Goal: Task Accomplishment & Management: Complete application form

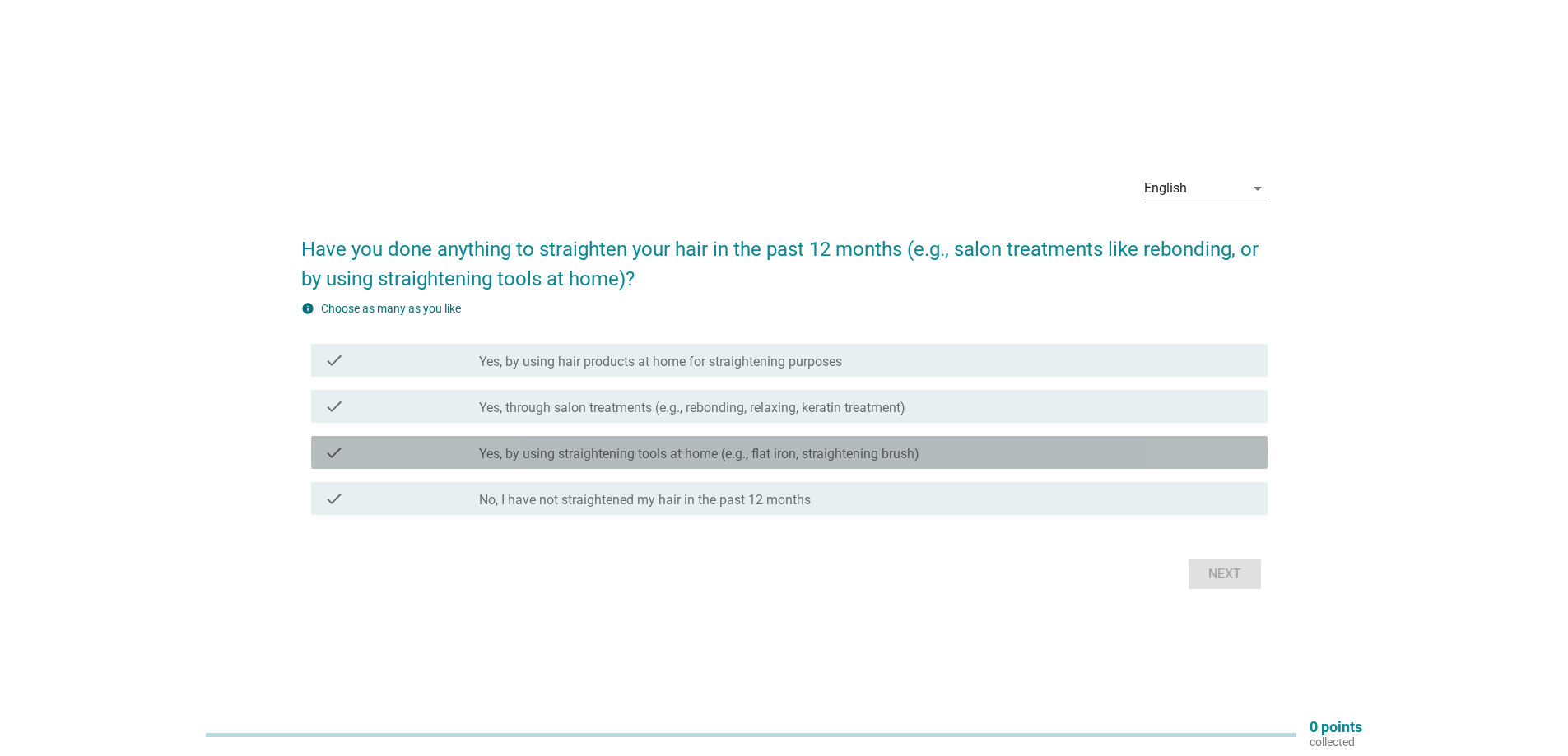
click at [418, 451] on div "check" at bounding box center [402, 452] width 155 height 19
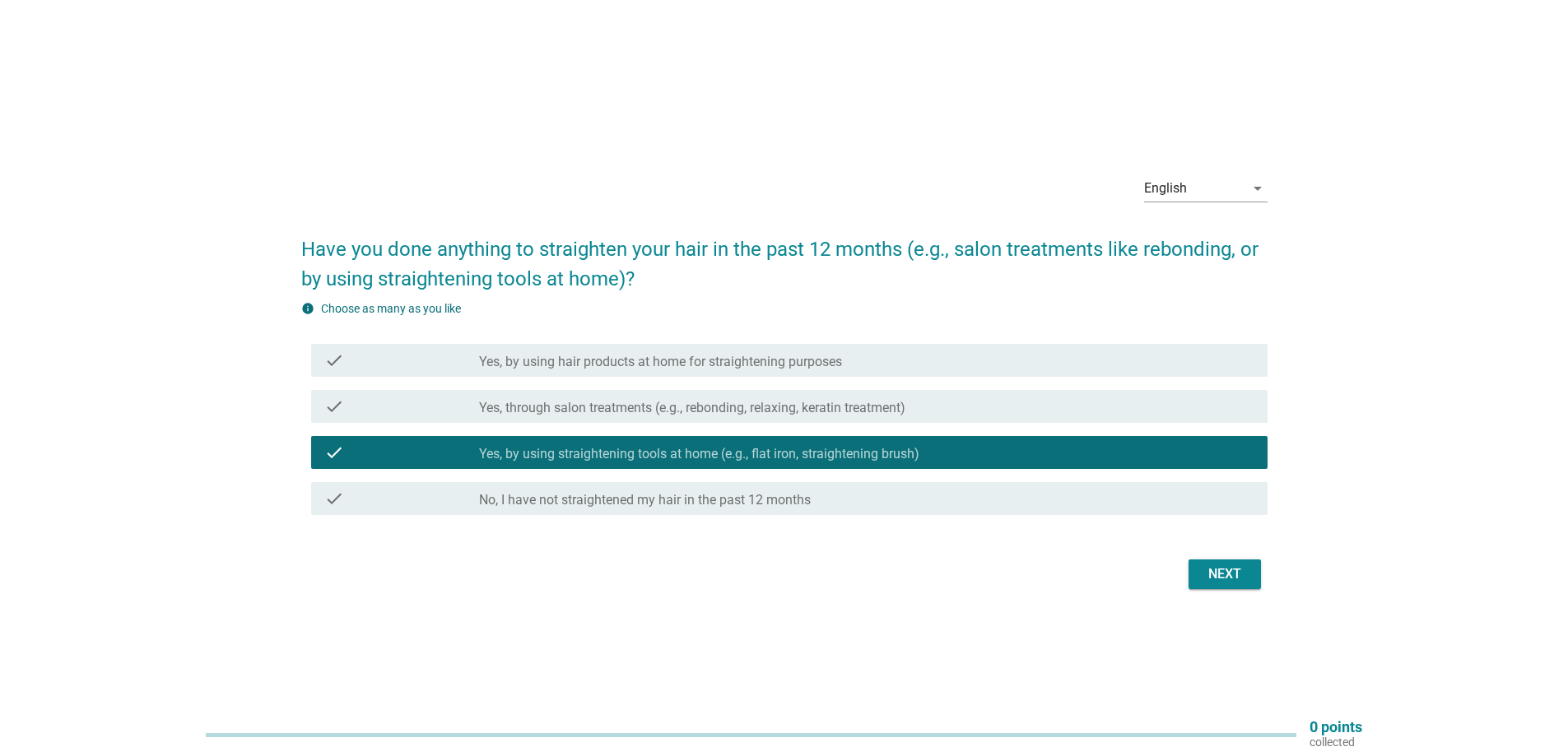
click at [432, 355] on div "check" at bounding box center [402, 360] width 155 height 19
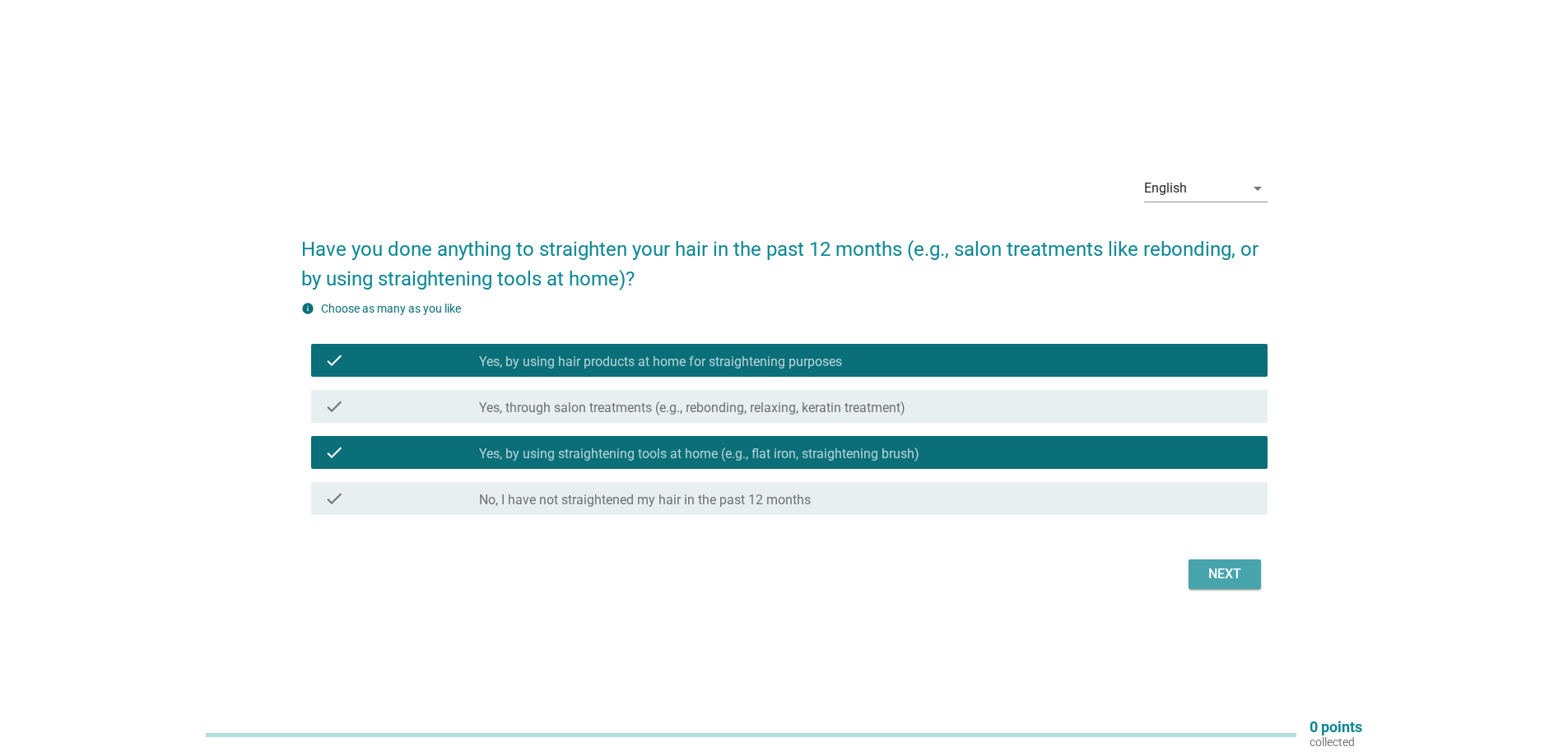
click at [1215, 568] on div "Next" at bounding box center [1224, 574] width 46 height 19
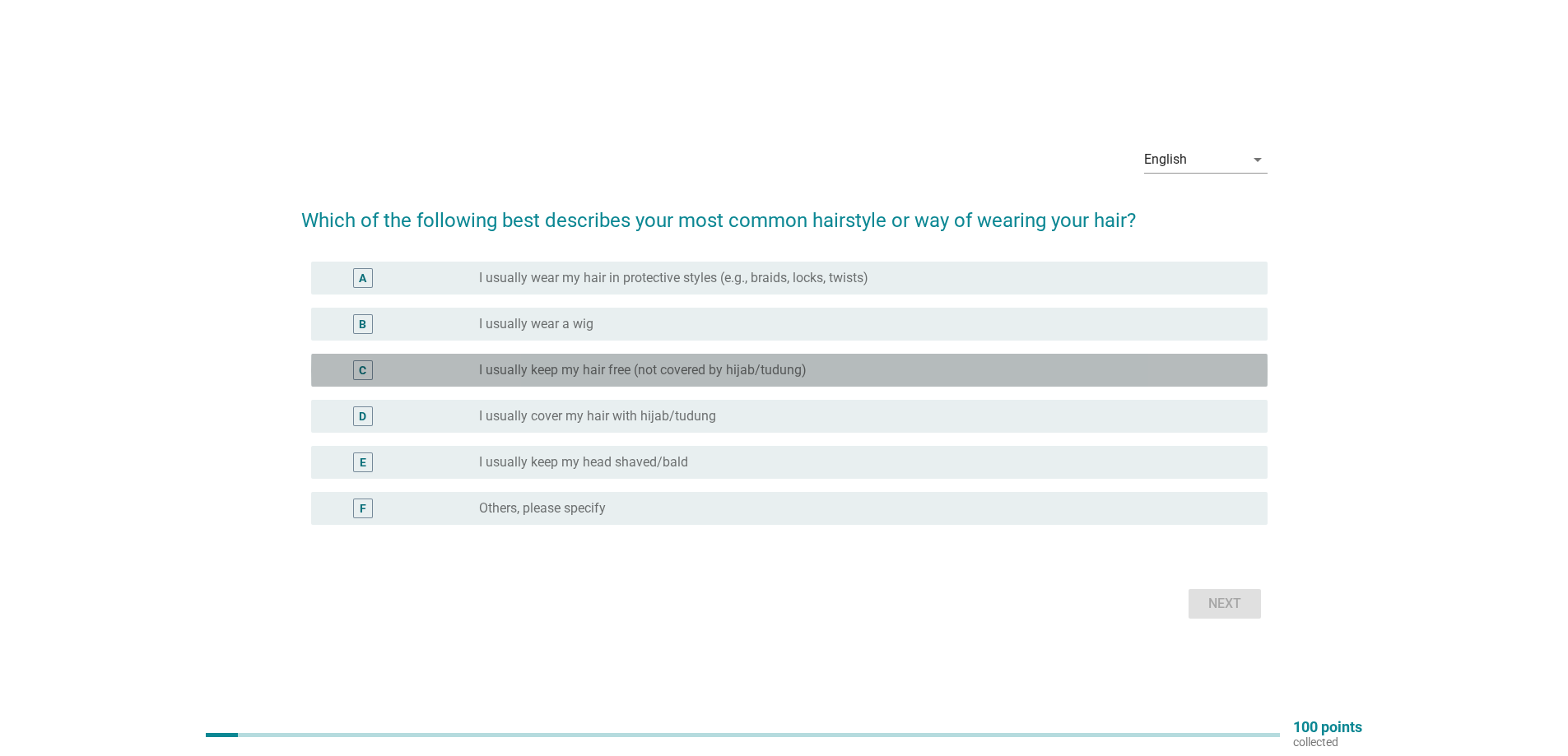
click at [553, 372] on label "I usually keep my hair free (not covered by hijab/tudung)" at bounding box center [643, 371] width 327 height 17
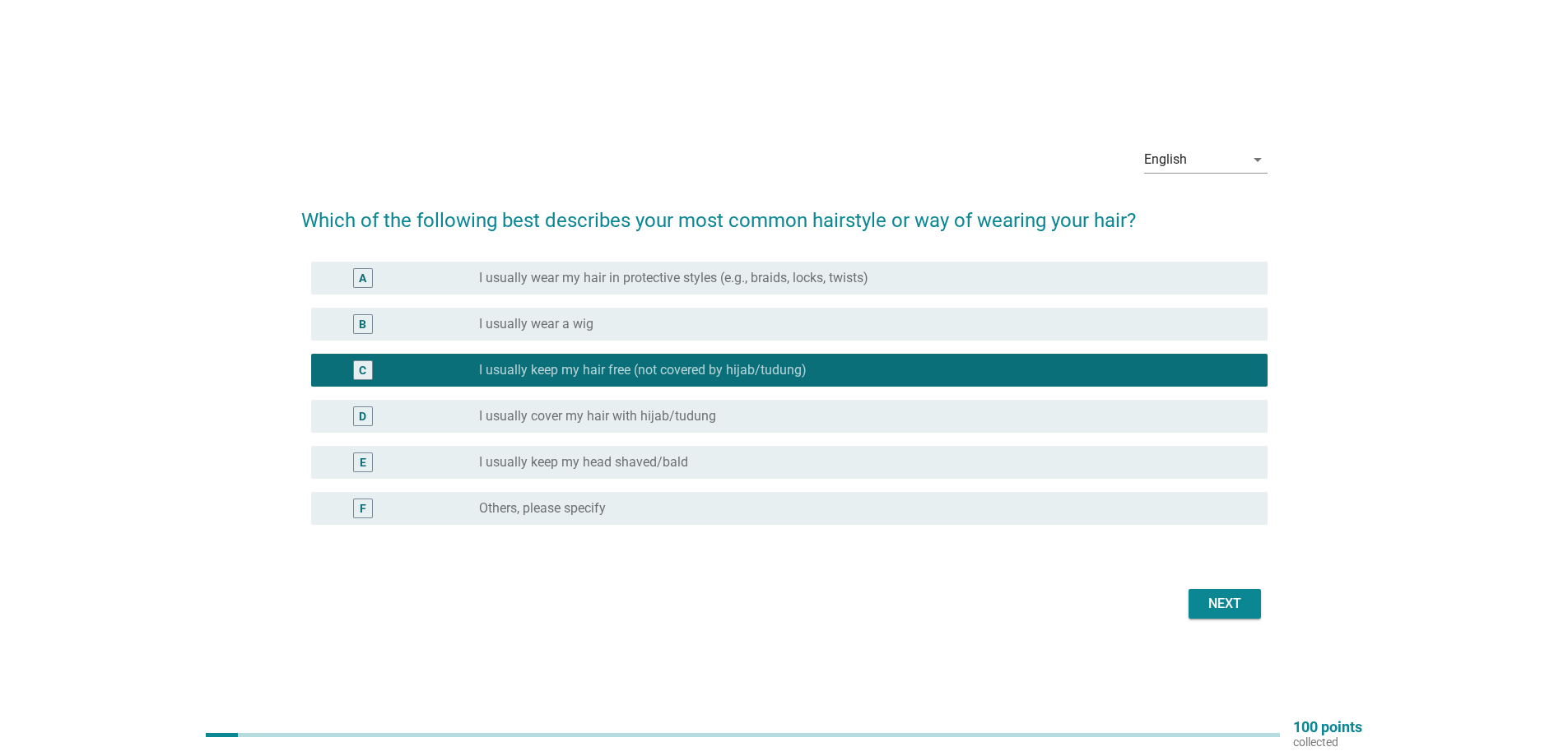
click at [1207, 604] on div "Next" at bounding box center [1224, 603] width 46 height 19
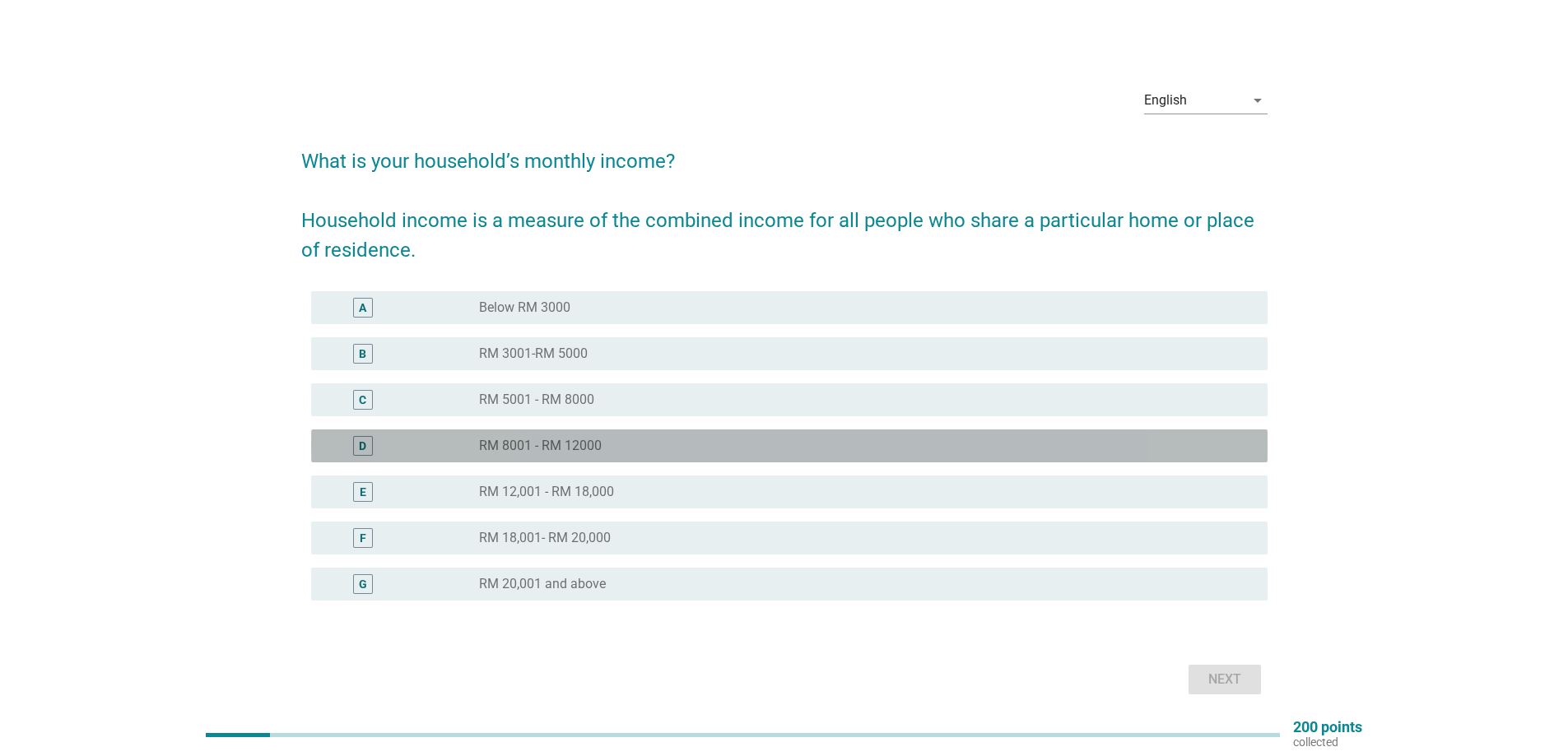
click at [575, 445] on label "RM 8001 - RM 12000" at bounding box center [540, 446] width 122 height 17
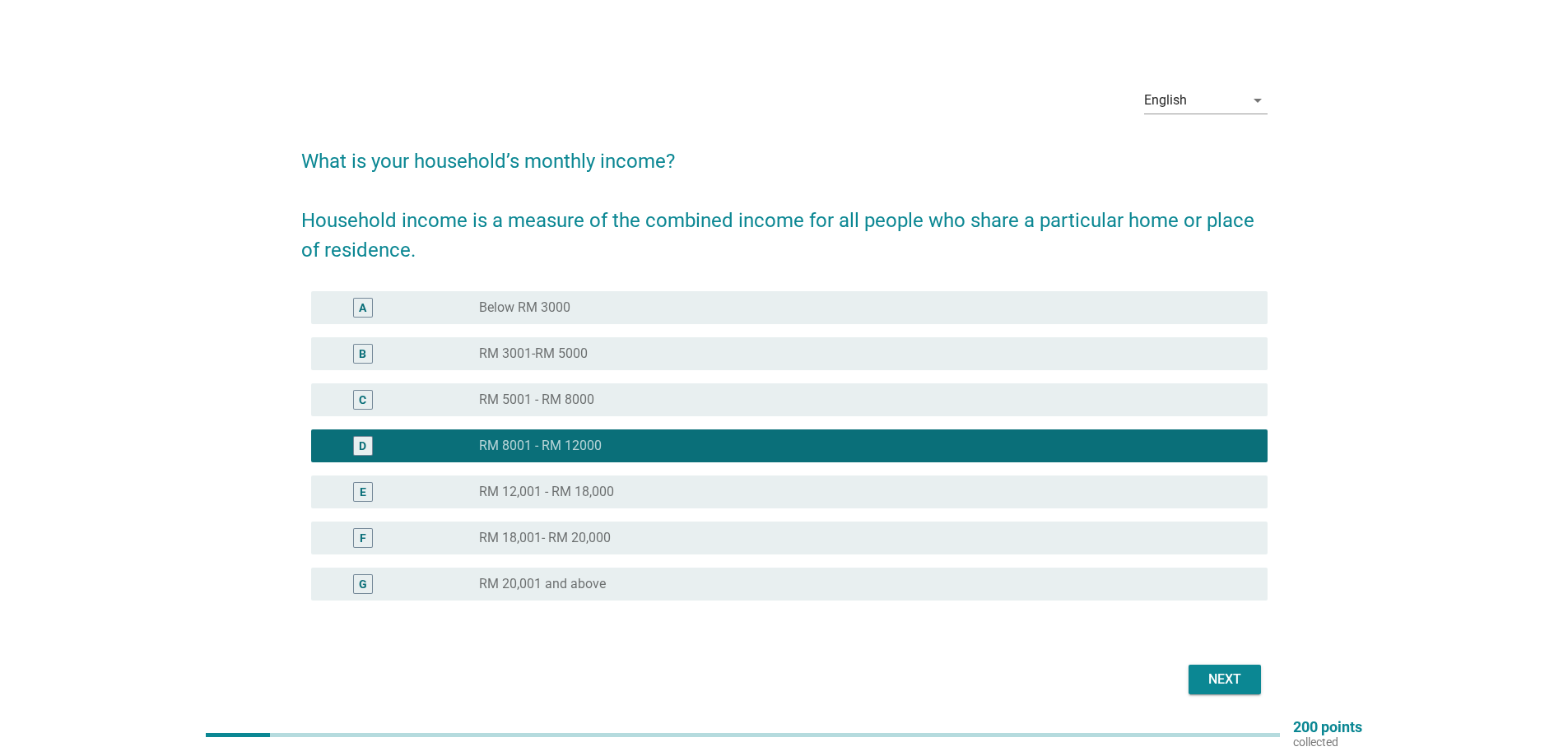
click at [1221, 674] on div "Next" at bounding box center [1224, 679] width 46 height 19
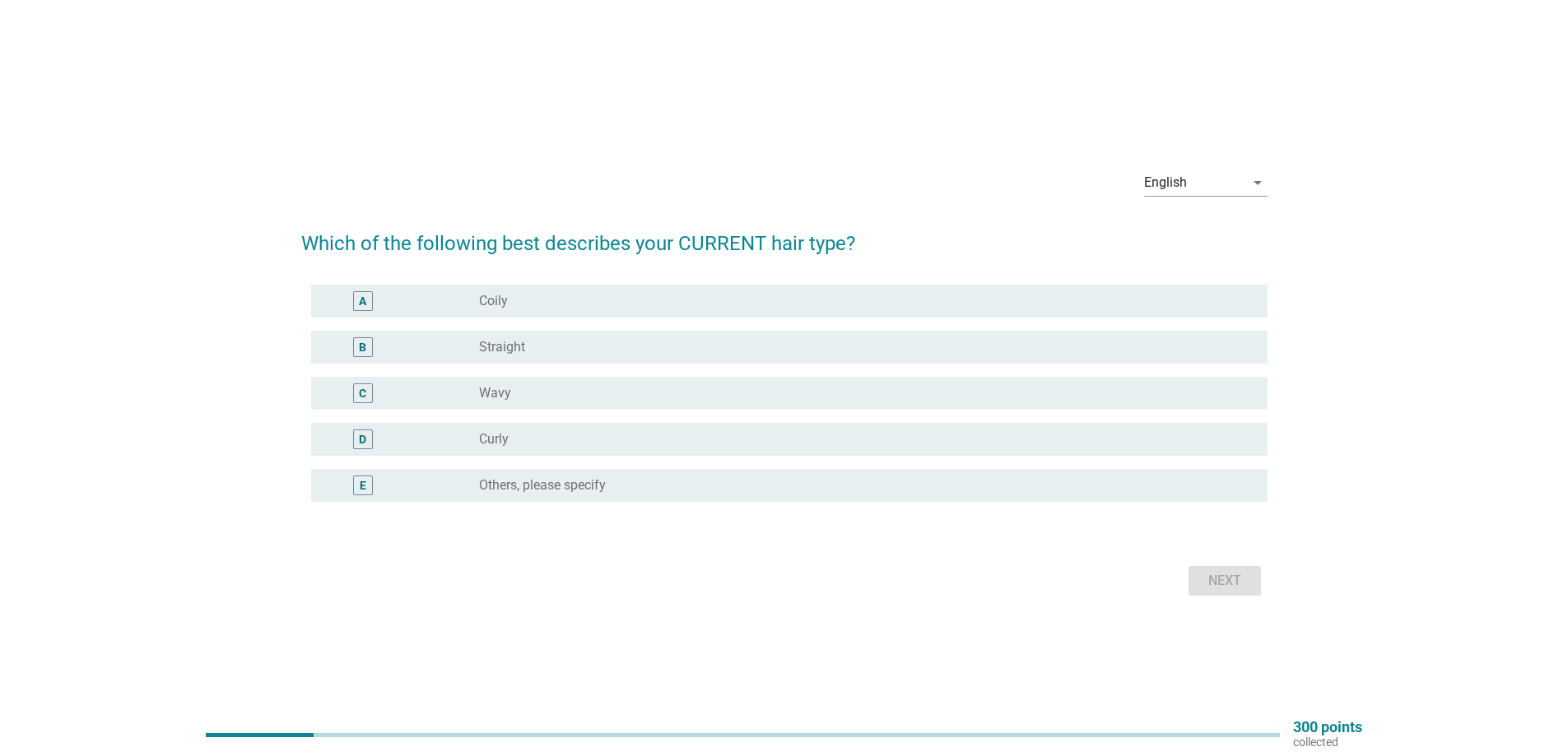
click at [513, 403] on div "C radio_button_unchecked Wavy" at bounding box center [789, 394] width 956 height 33
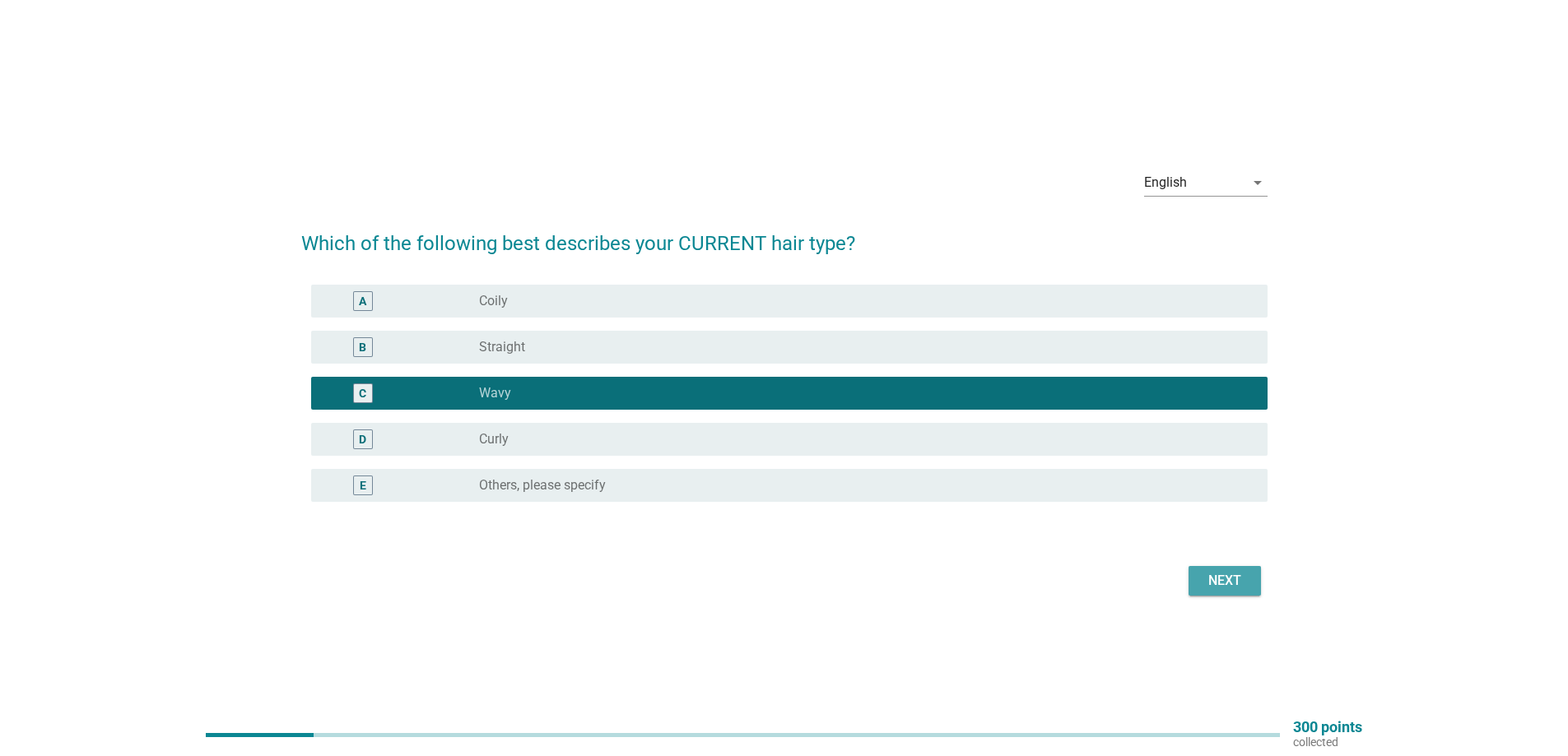
click at [1208, 572] on div "Next" at bounding box center [1224, 580] width 46 height 19
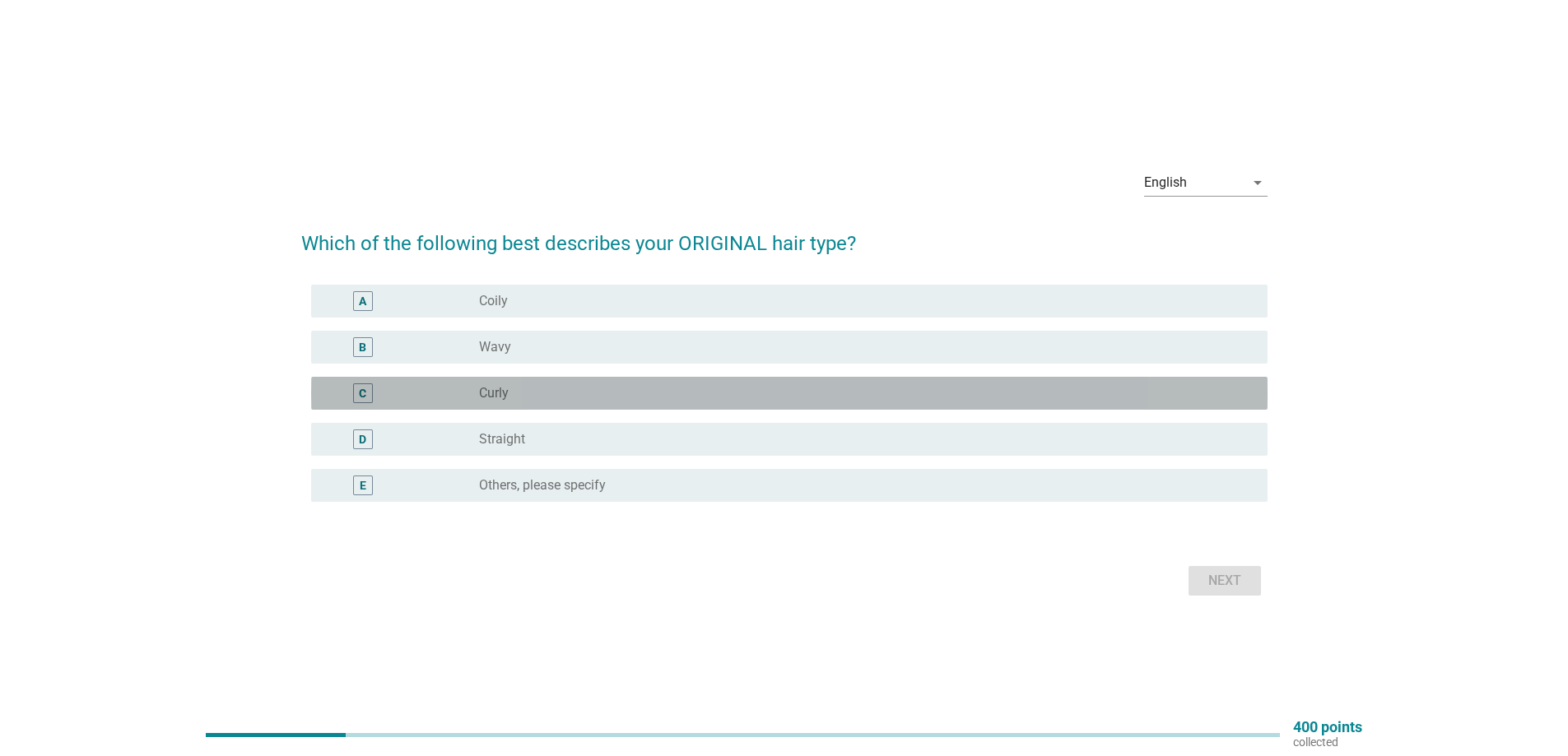
click at [583, 394] on div "radio_button_unchecked Curly" at bounding box center [860, 394] width 762 height 17
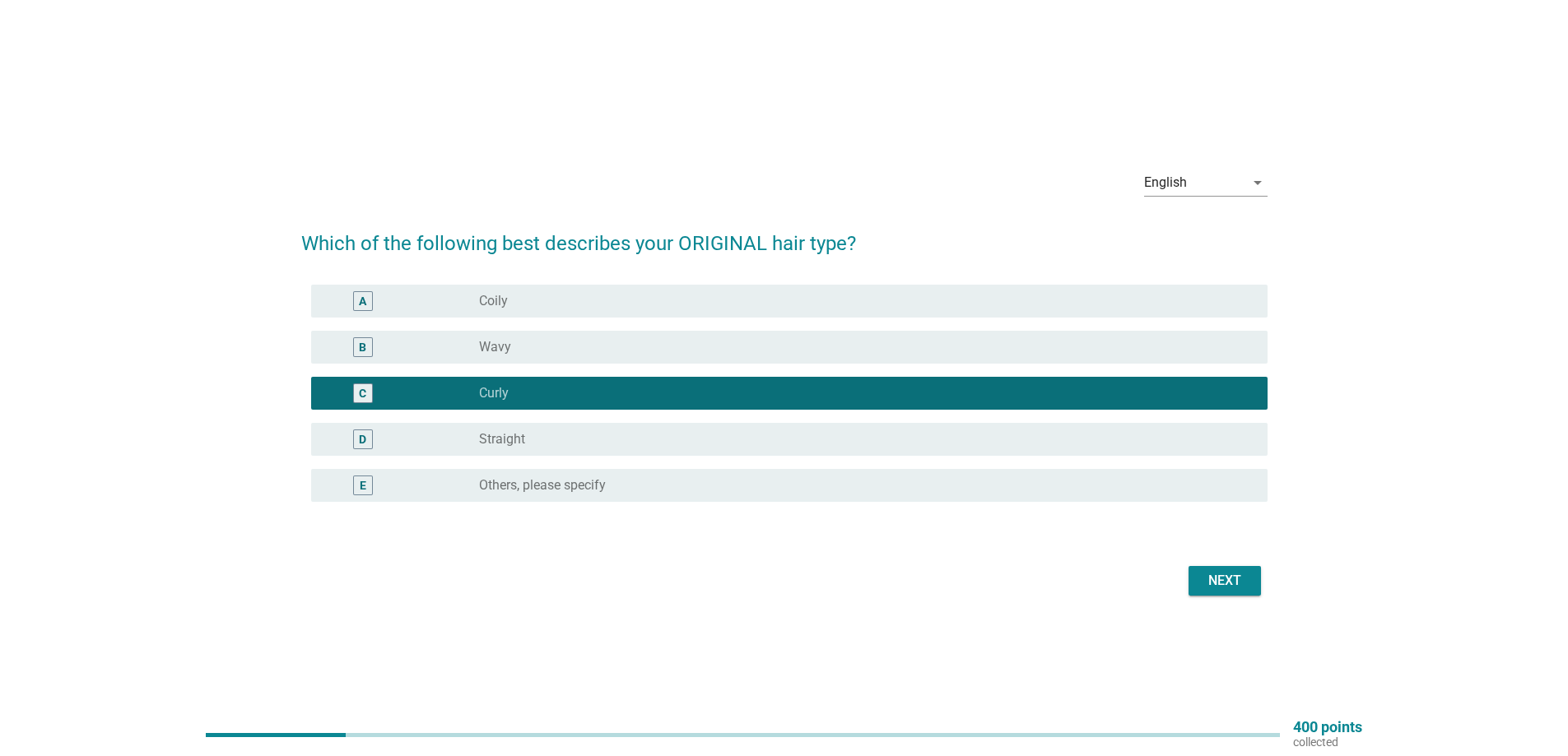
click at [539, 338] on div "radio_button_unchecked Wavy" at bounding box center [866, 347] width 775 height 19
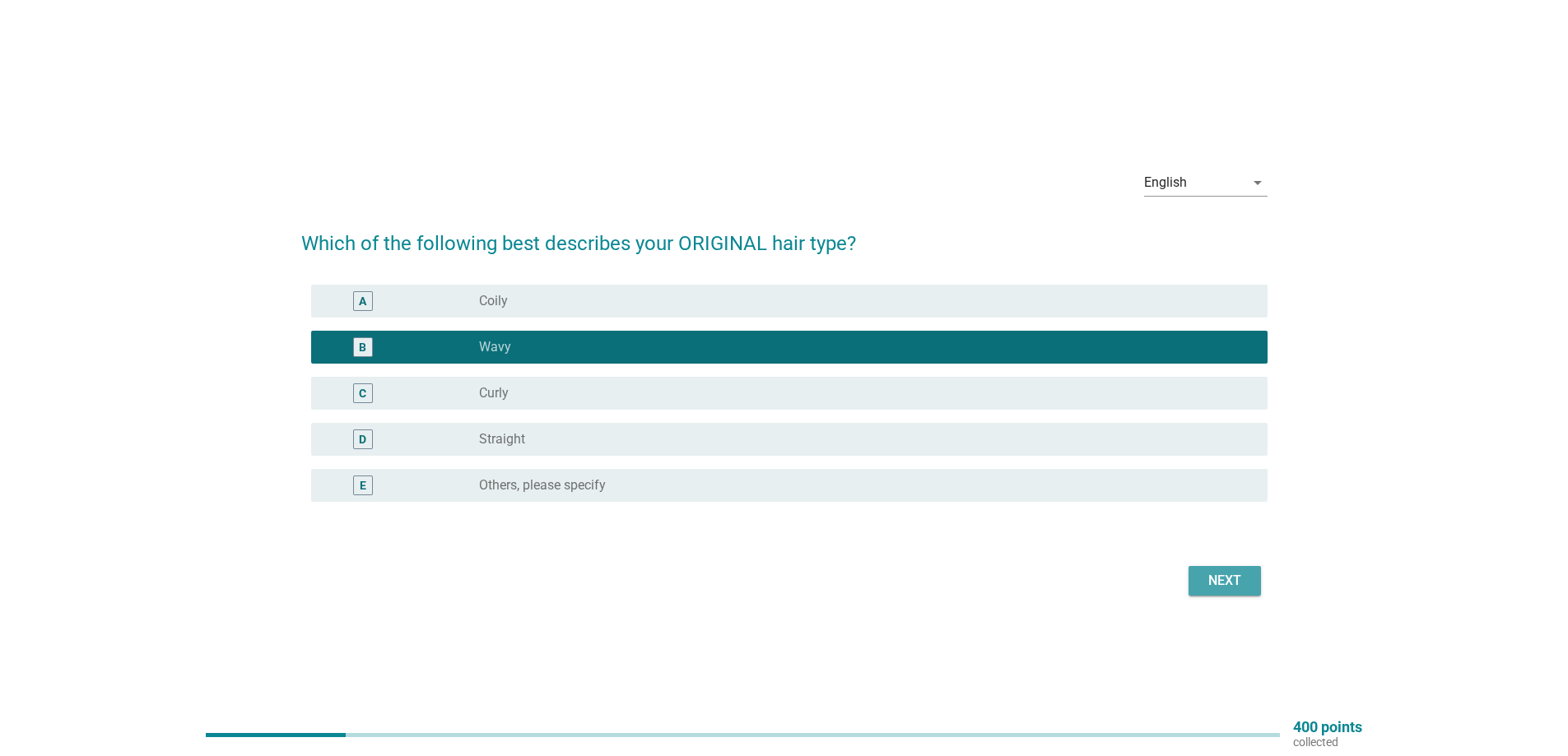
click at [1237, 579] on div "Next" at bounding box center [1224, 580] width 46 height 19
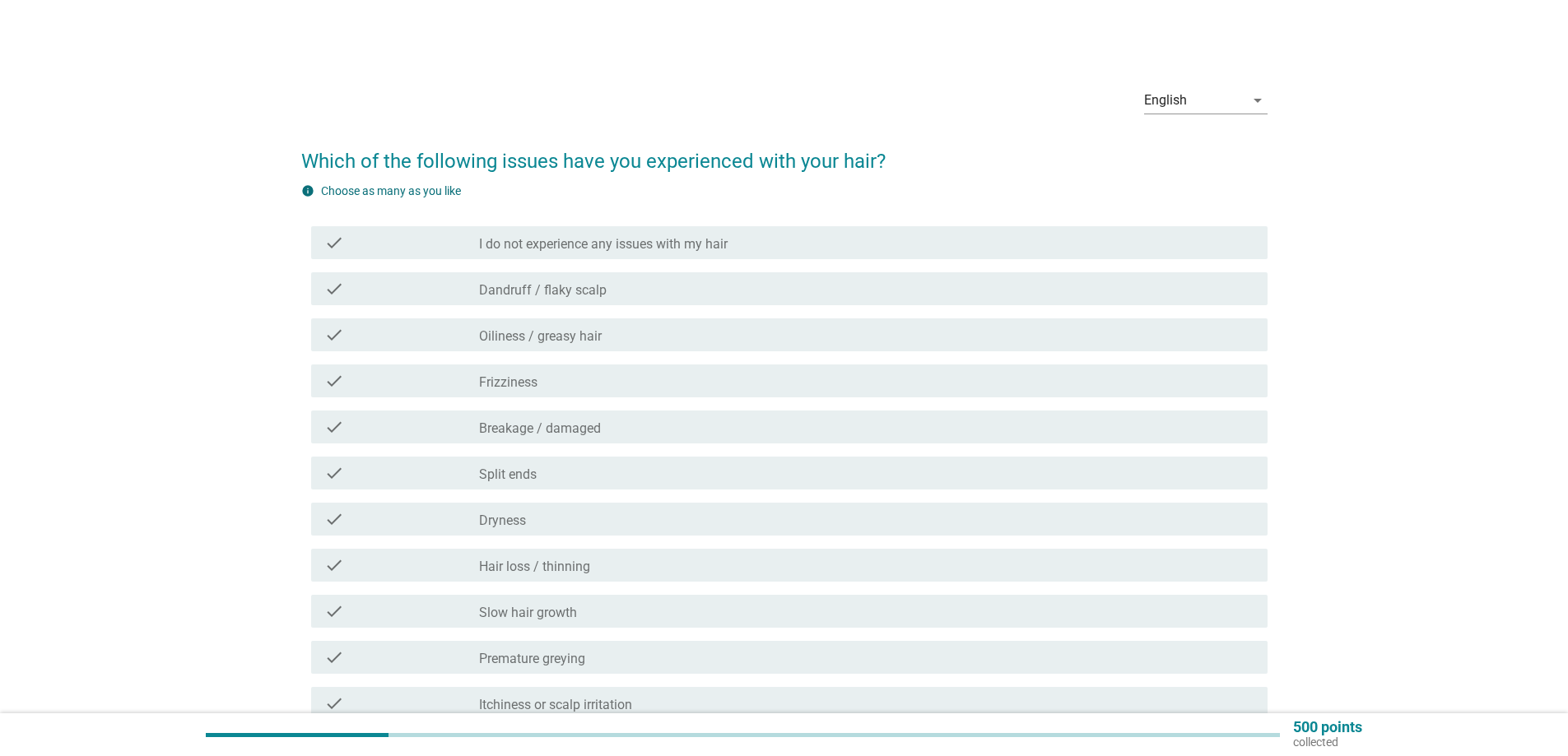
click at [587, 296] on label "Dandruff / flaky scalp" at bounding box center [543, 291] width 128 height 17
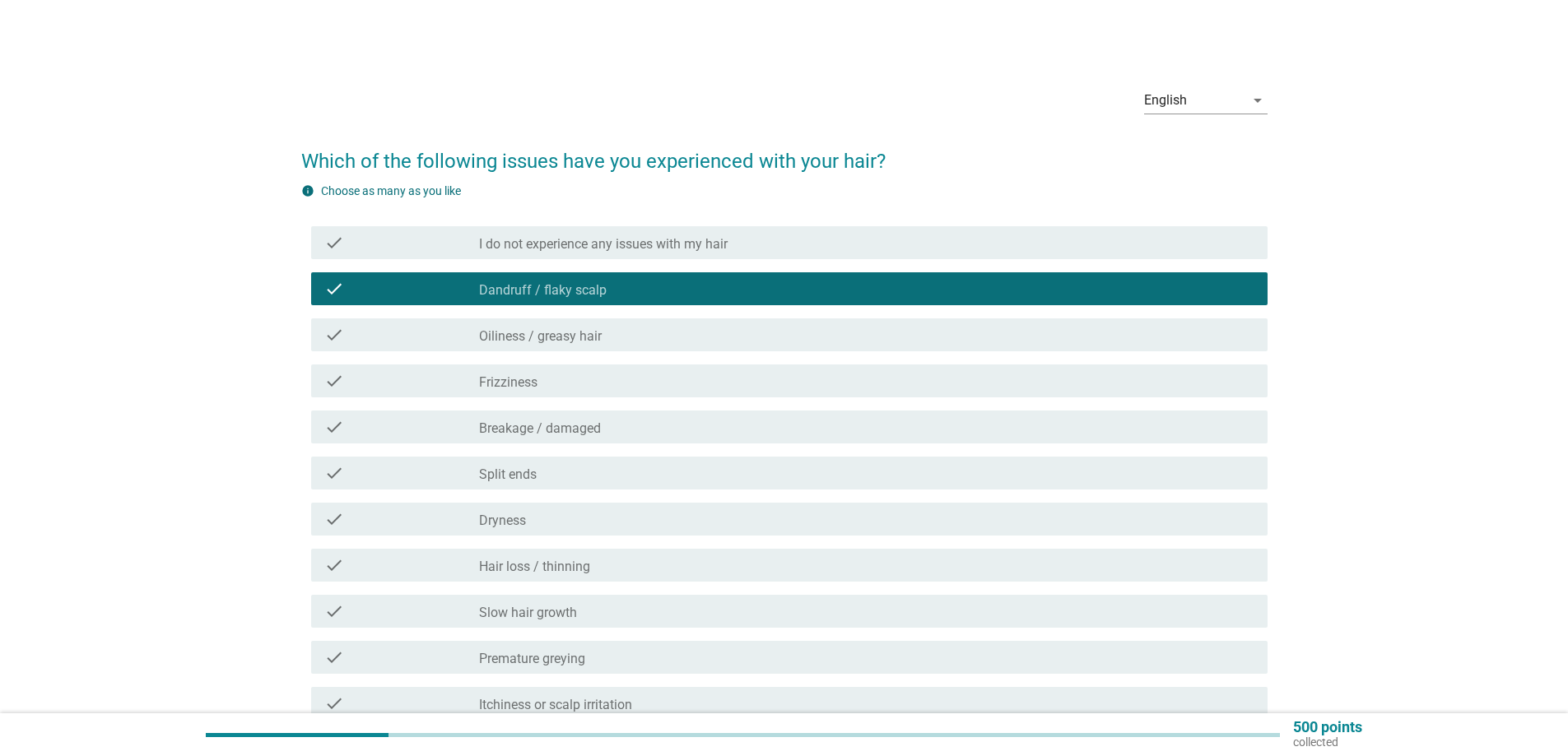
click at [583, 338] on label "Oiliness / greasy hair" at bounding box center [540, 337] width 122 height 17
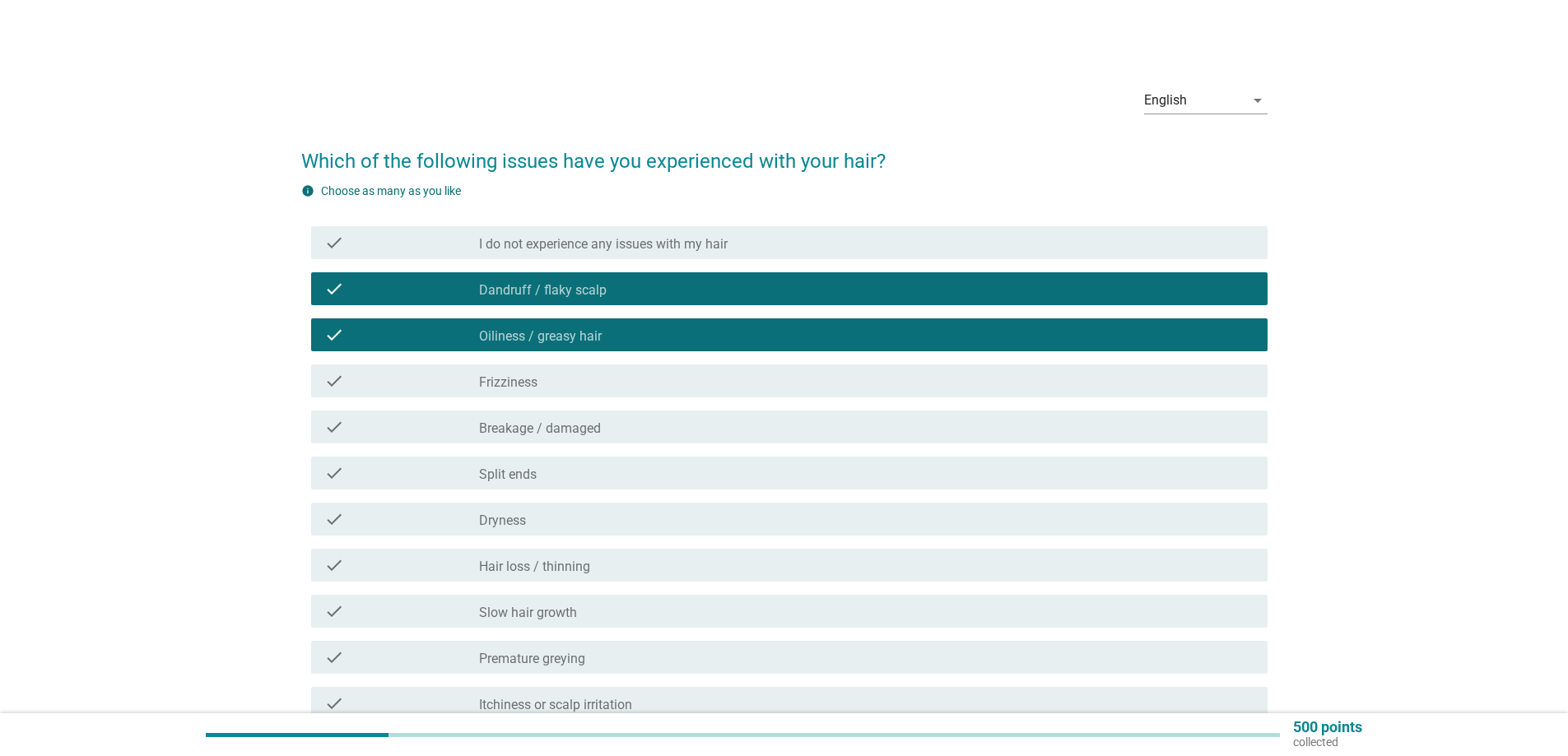
click at [554, 393] on div "check check_box_outline_blank Frizziness" at bounding box center [789, 381] width 956 height 33
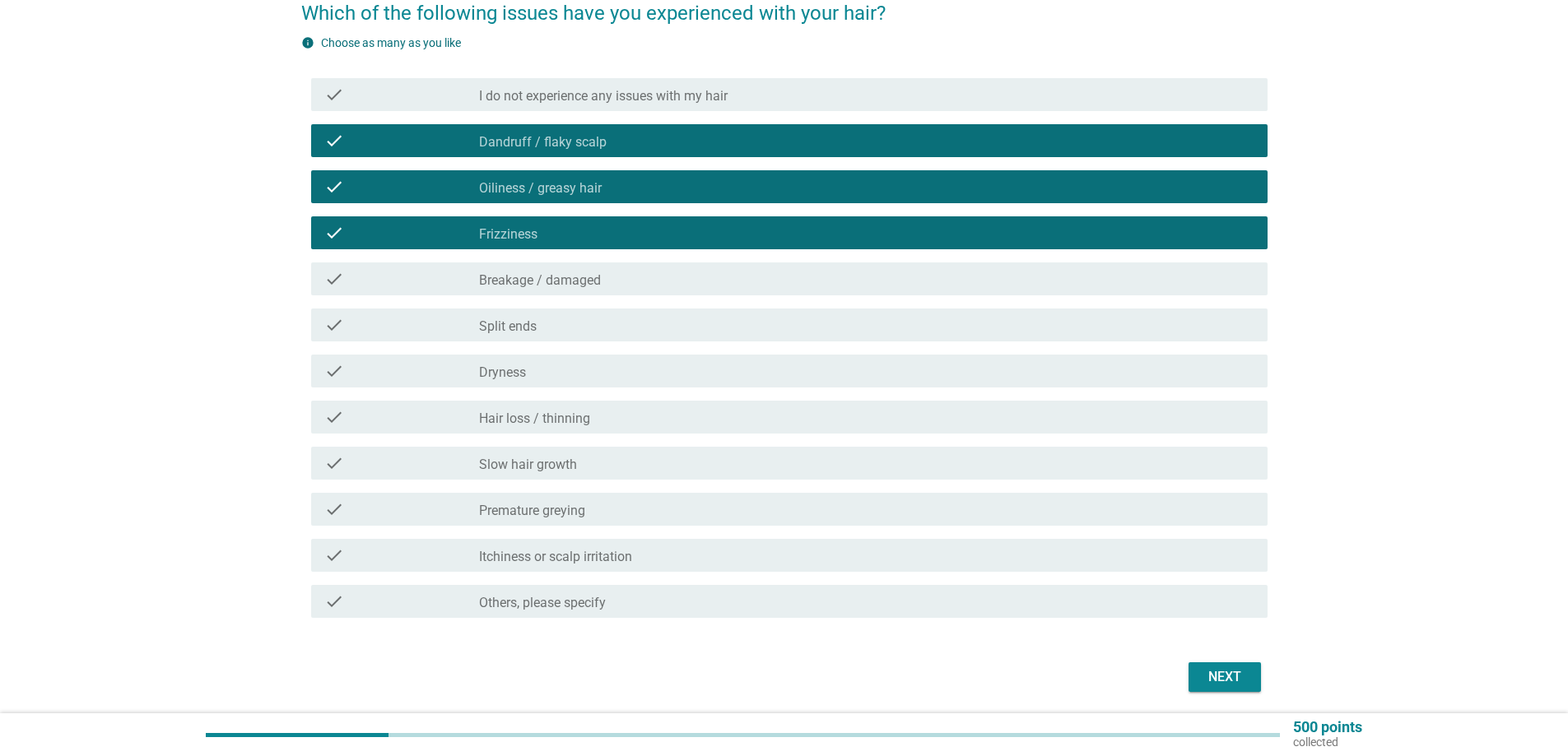
scroll to position [165, 0]
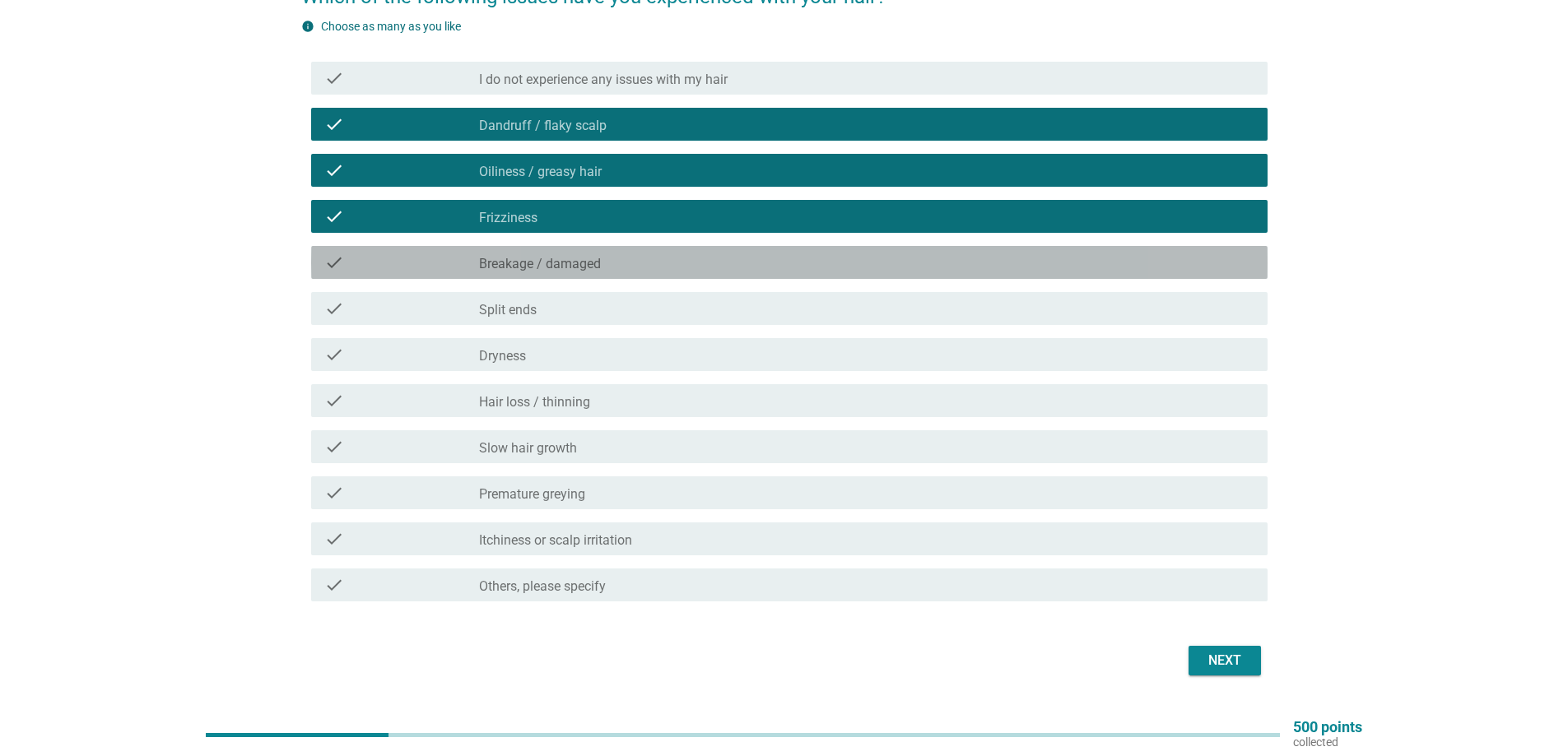
click at [521, 268] on label "Breakage / damaged" at bounding box center [540, 264] width 121 height 17
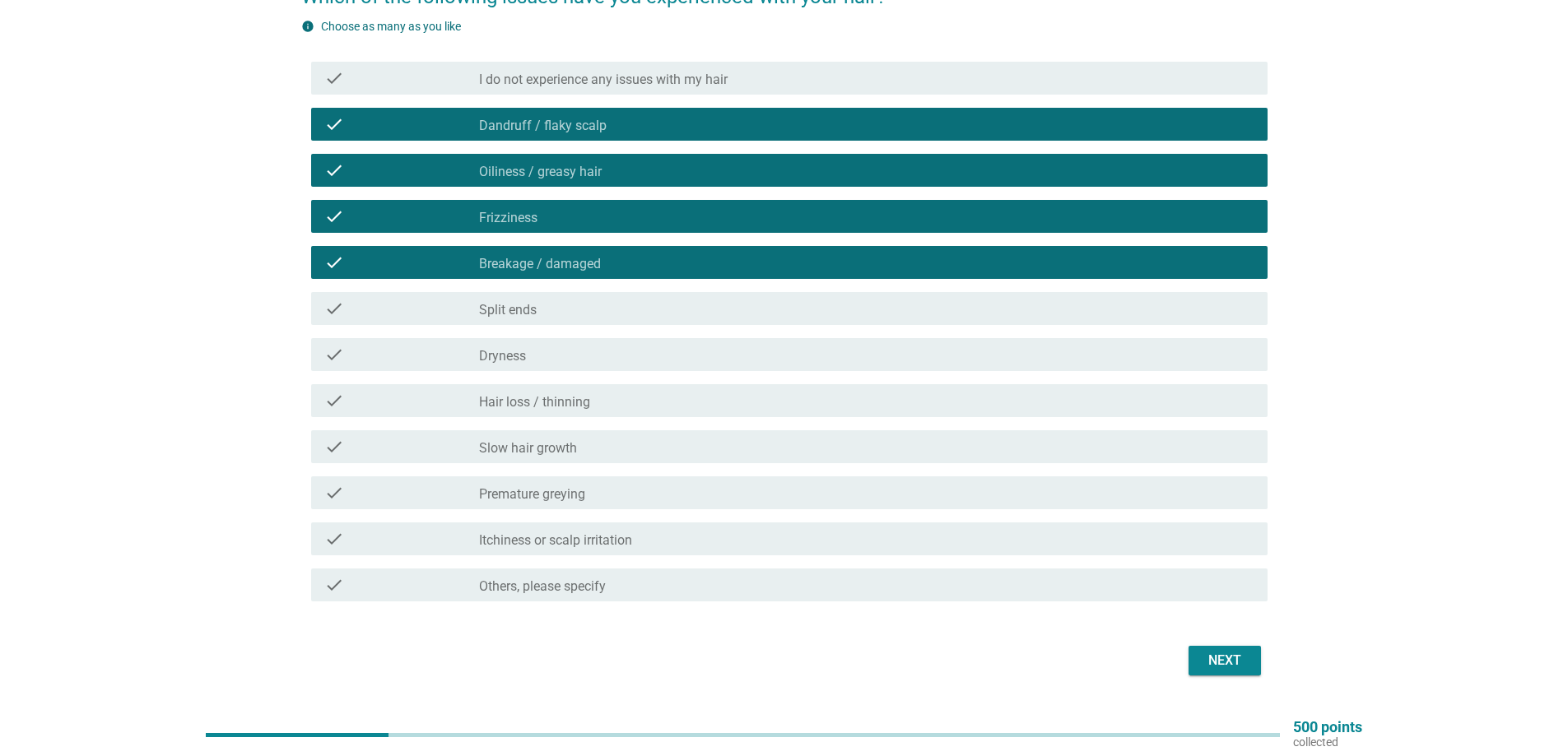
click at [515, 311] on label "Split ends" at bounding box center [508, 310] width 58 height 17
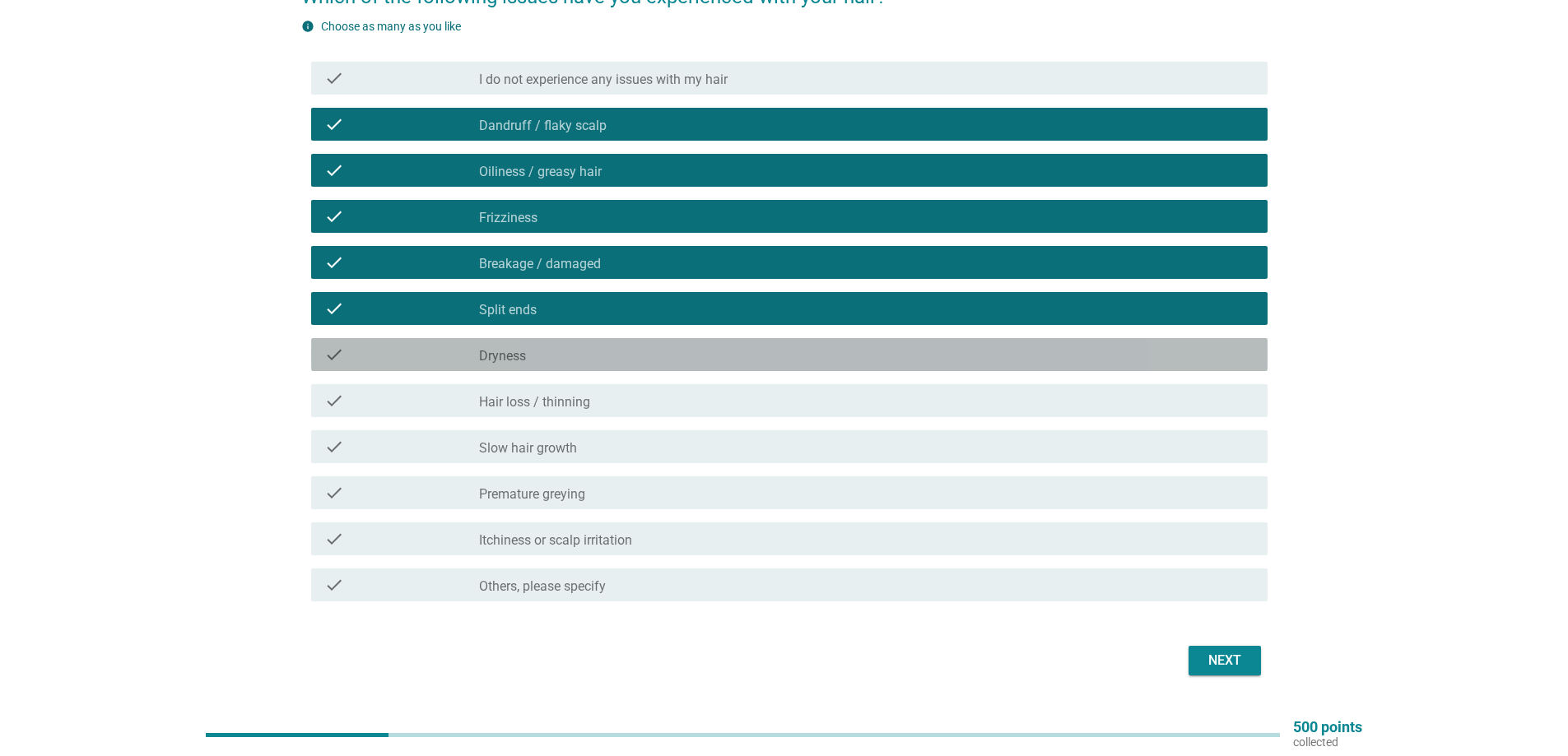
click at [515, 350] on label "Dryness" at bounding box center [502, 357] width 47 height 17
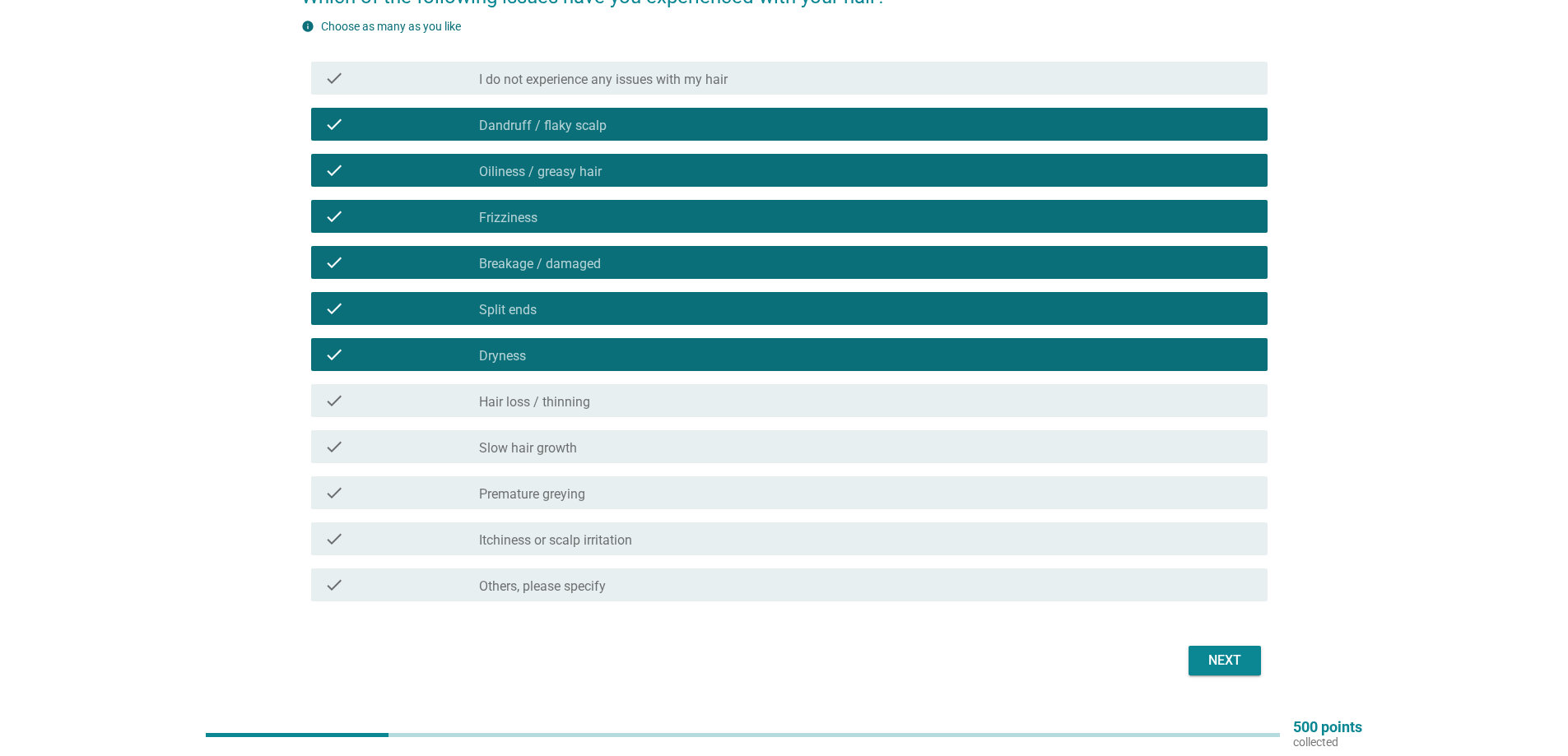
click at [533, 401] on label "Hair loss / thinning" at bounding box center [534, 403] width 111 height 17
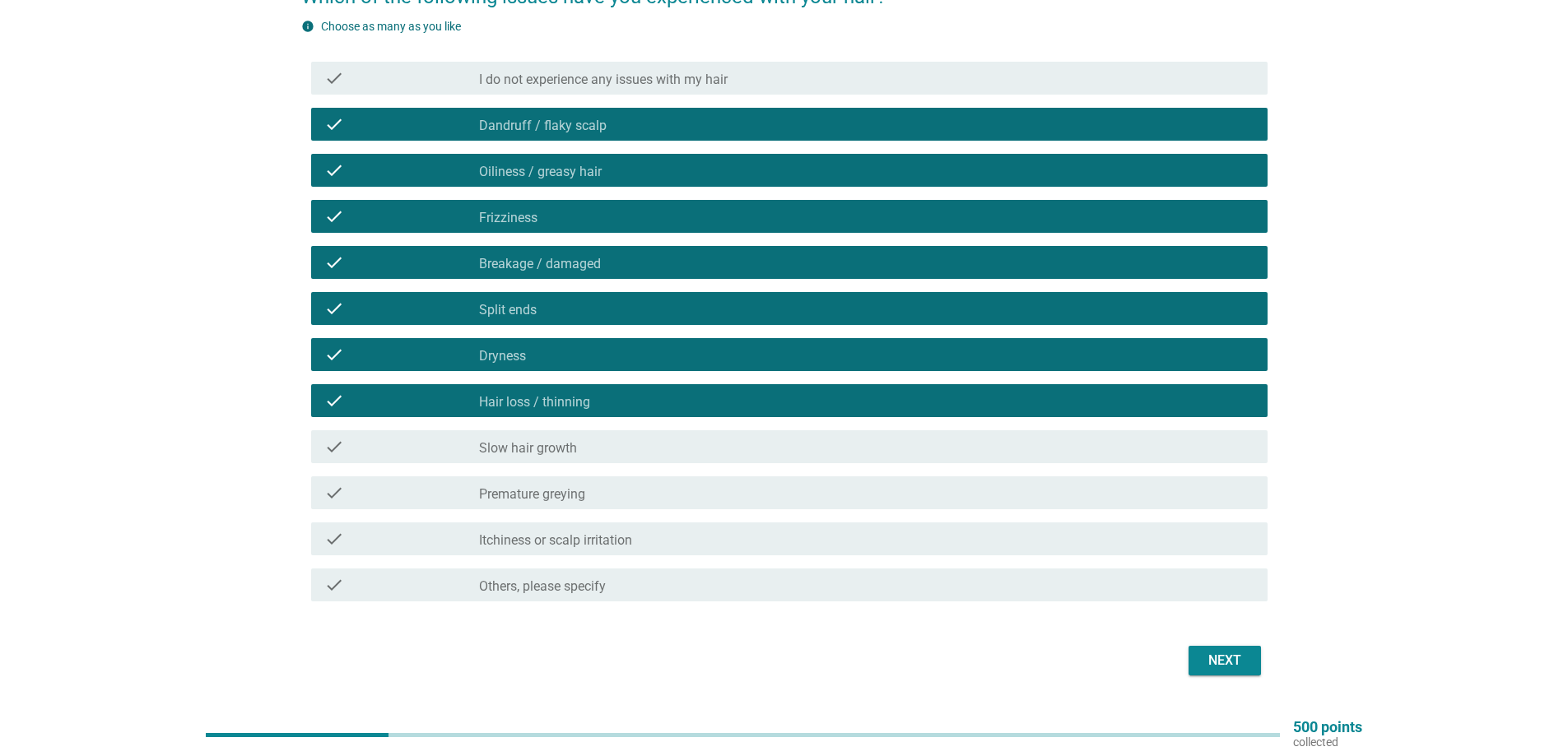
click at [564, 453] on label "Slow hair growth" at bounding box center [528, 449] width 97 height 17
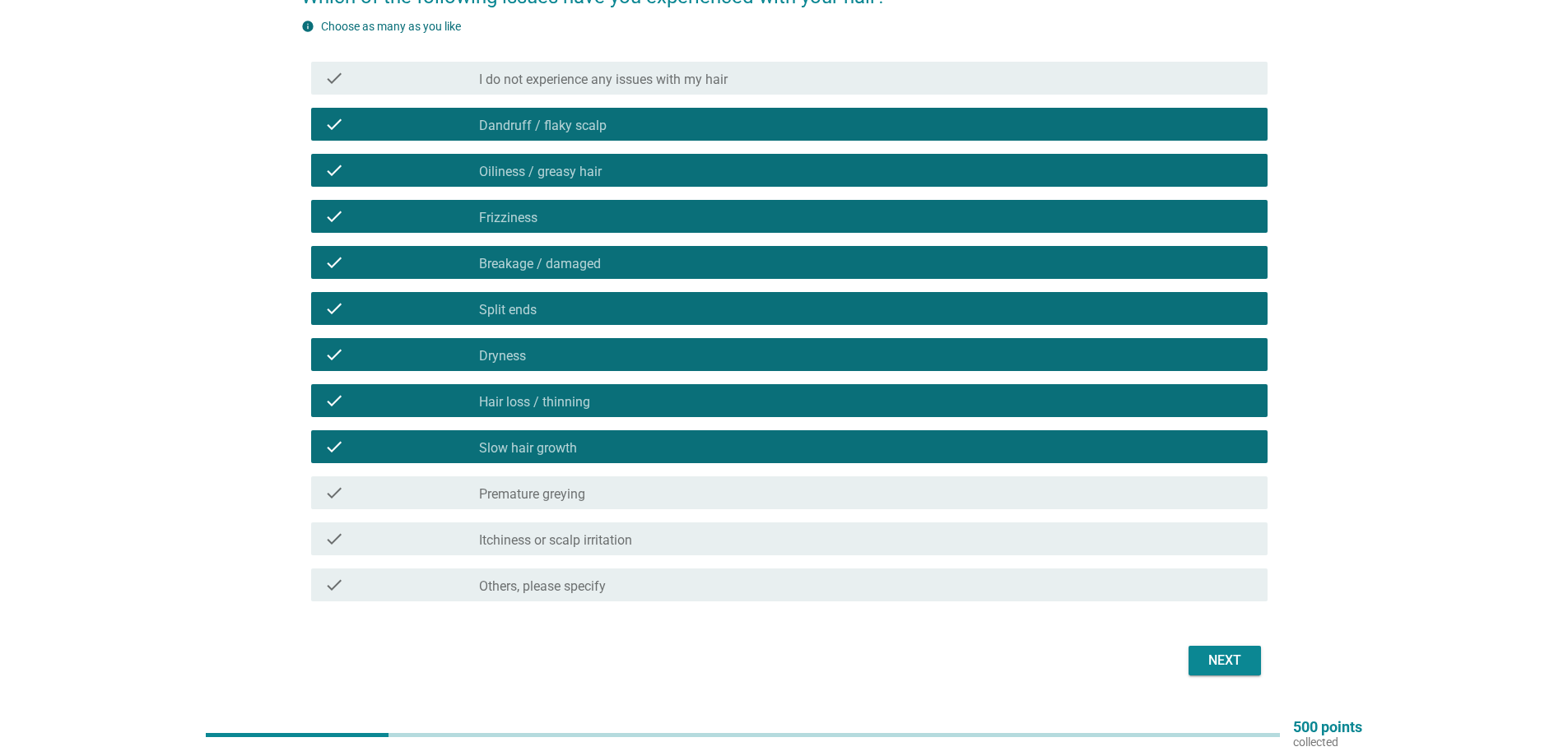
click at [463, 485] on div "check" at bounding box center [402, 492] width 155 height 19
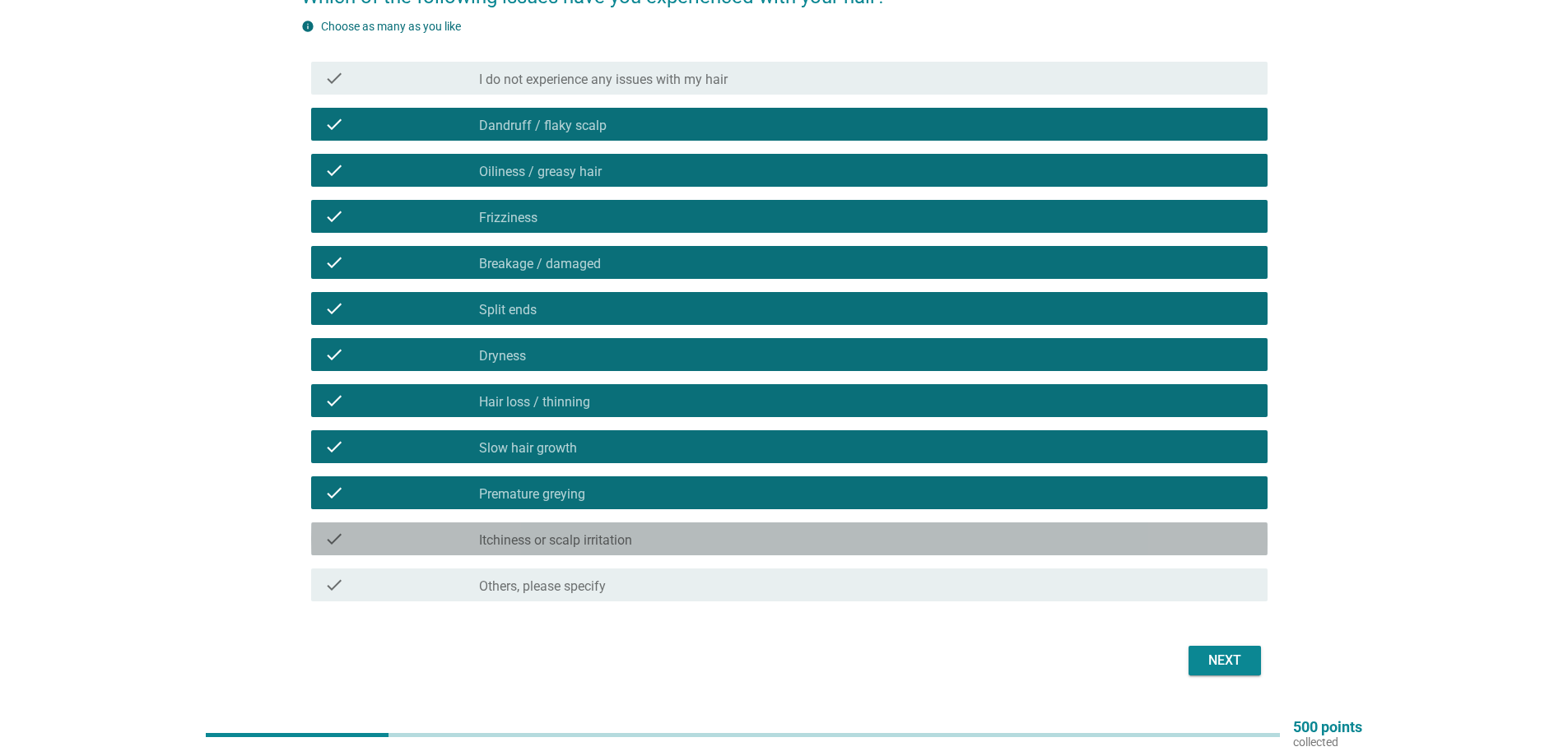
click at [555, 538] on label "Itchiness or scalp irritation" at bounding box center [555, 541] width 153 height 17
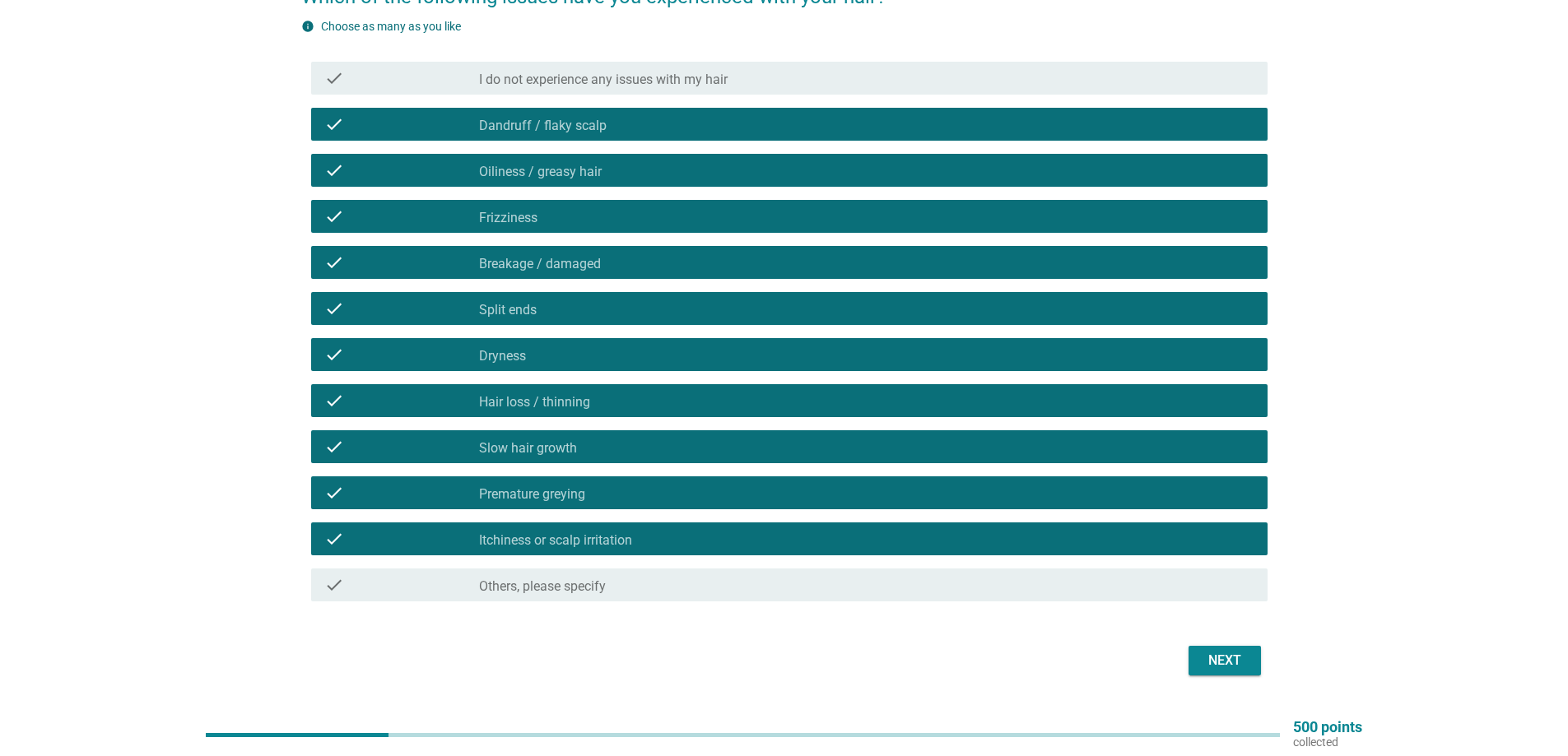
click at [1210, 659] on div "Next" at bounding box center [1224, 660] width 46 height 19
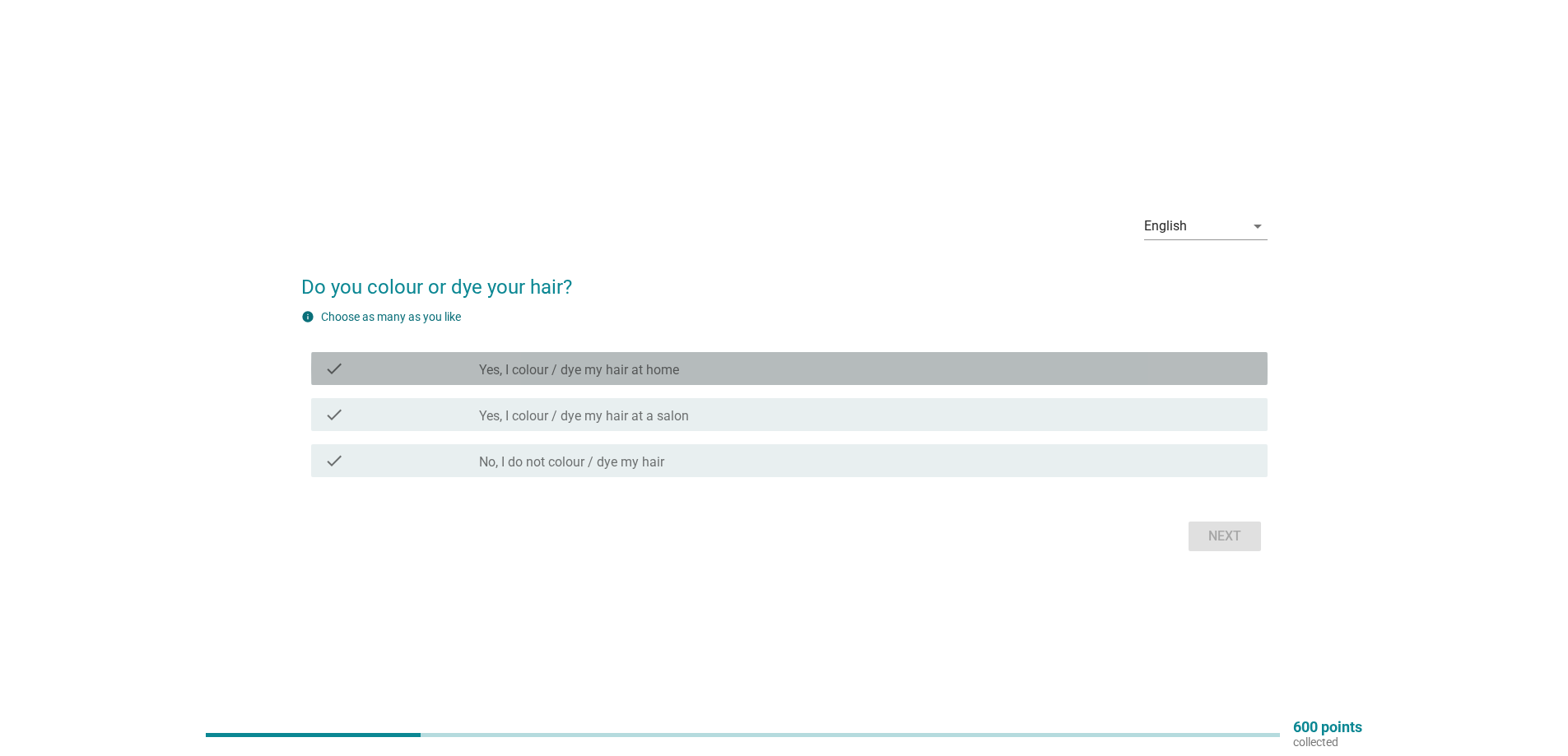
click at [589, 379] on div "check check_box_outline_blank Yes, I colour / dye my hair at home" at bounding box center [789, 369] width 956 height 33
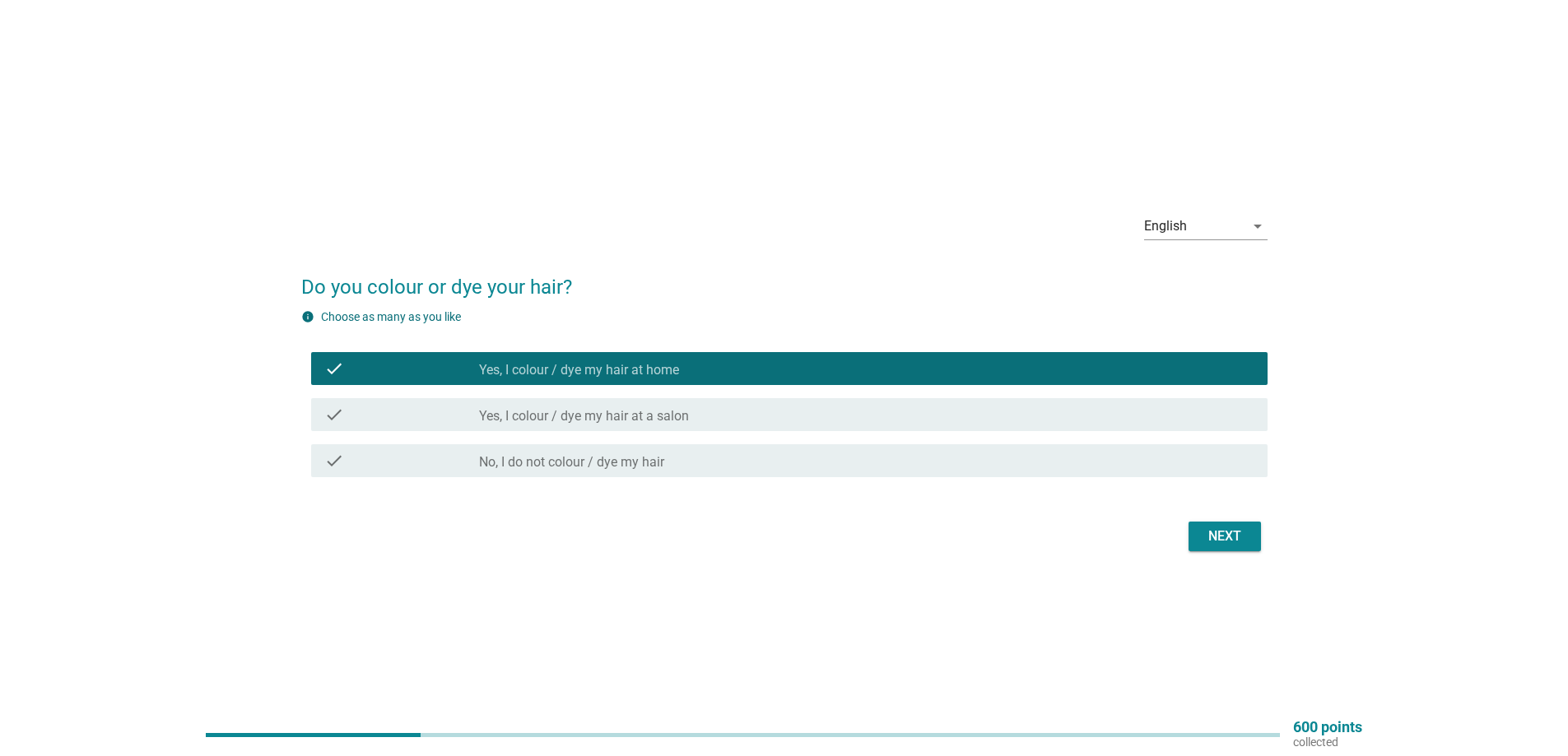
click at [615, 420] on label "Yes, I colour / dye my hair at a salon" at bounding box center [584, 417] width 210 height 17
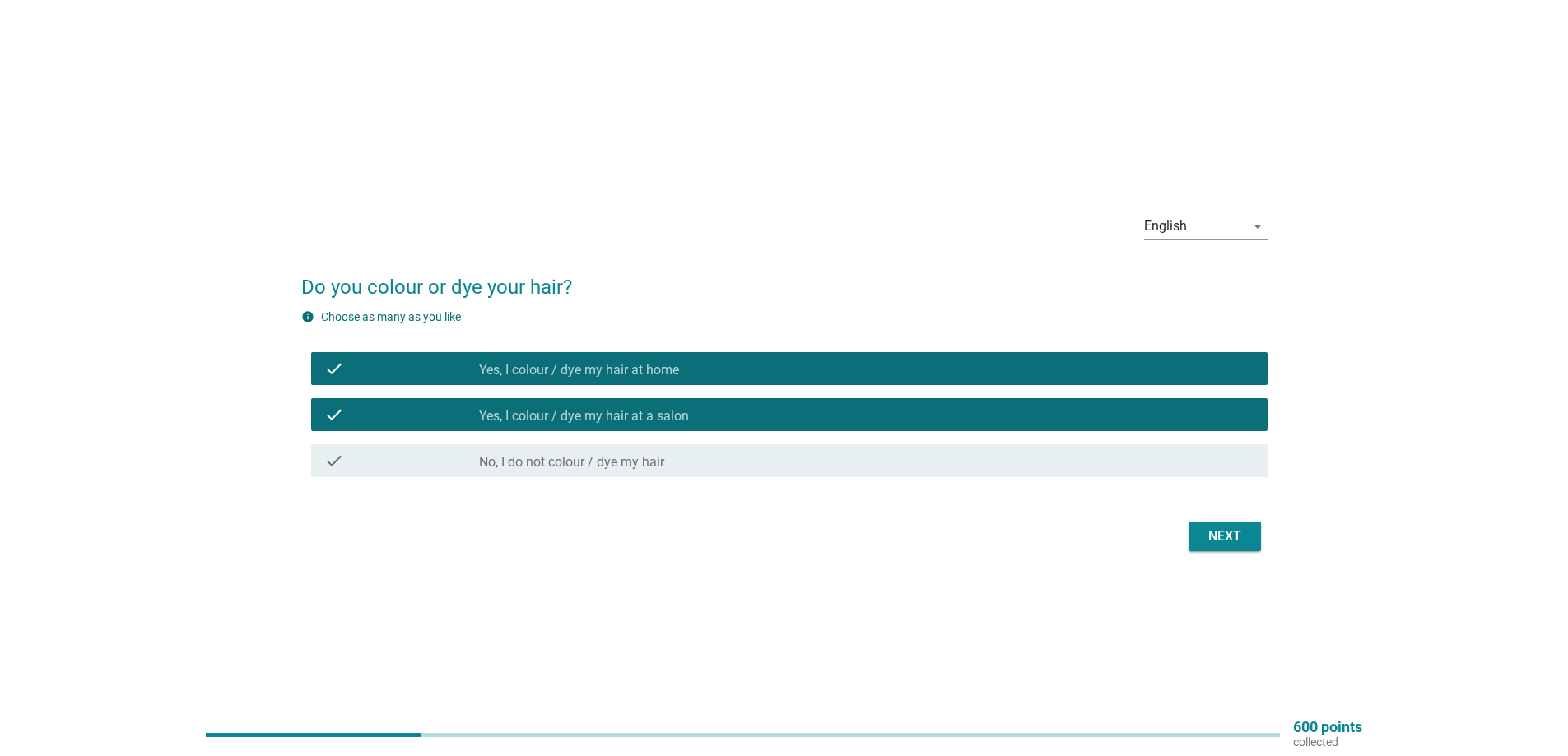
click at [626, 367] on label "Yes, I colour / dye my hair at home" at bounding box center [578, 371] width 200 height 17
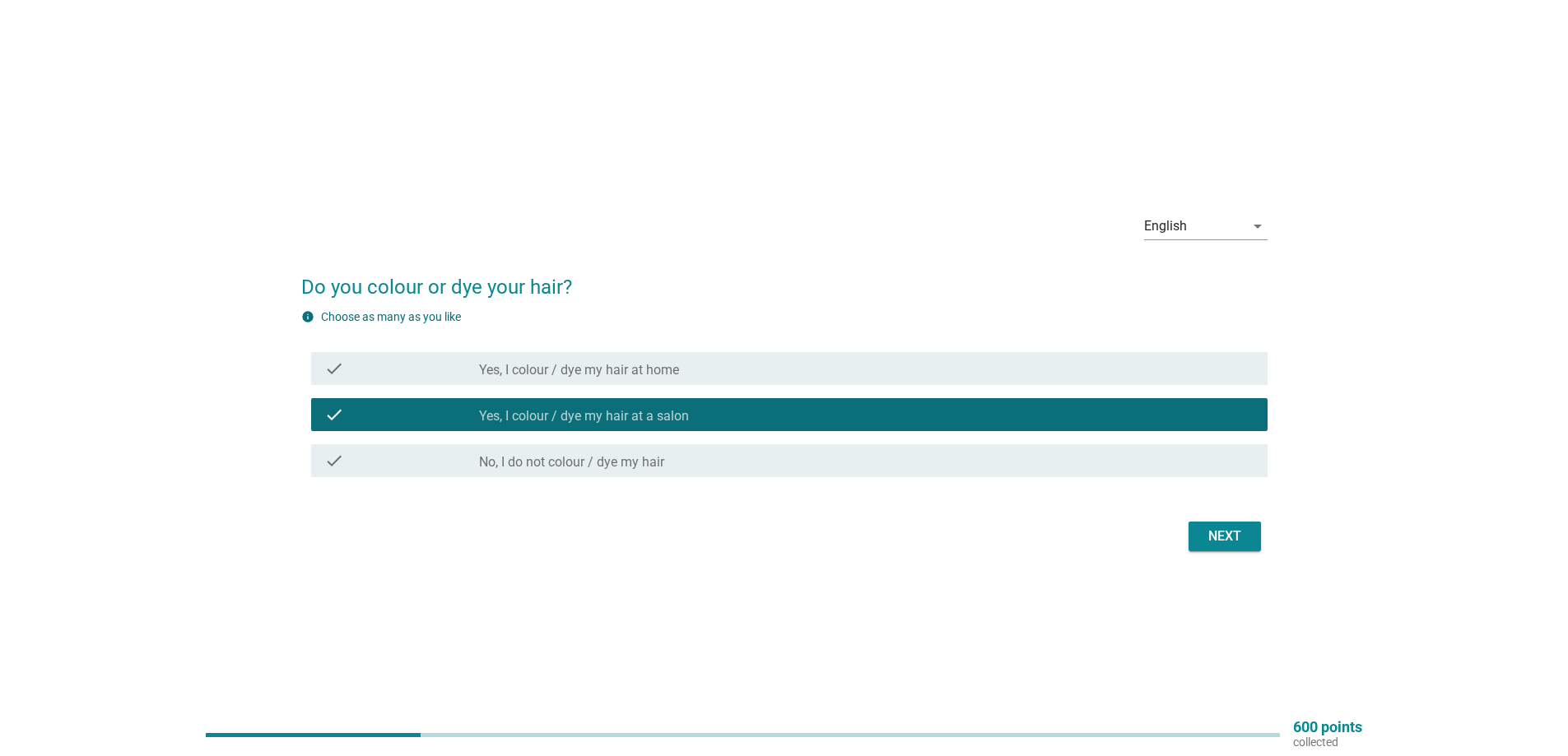
click at [1205, 542] on div "Next" at bounding box center [1224, 536] width 46 height 19
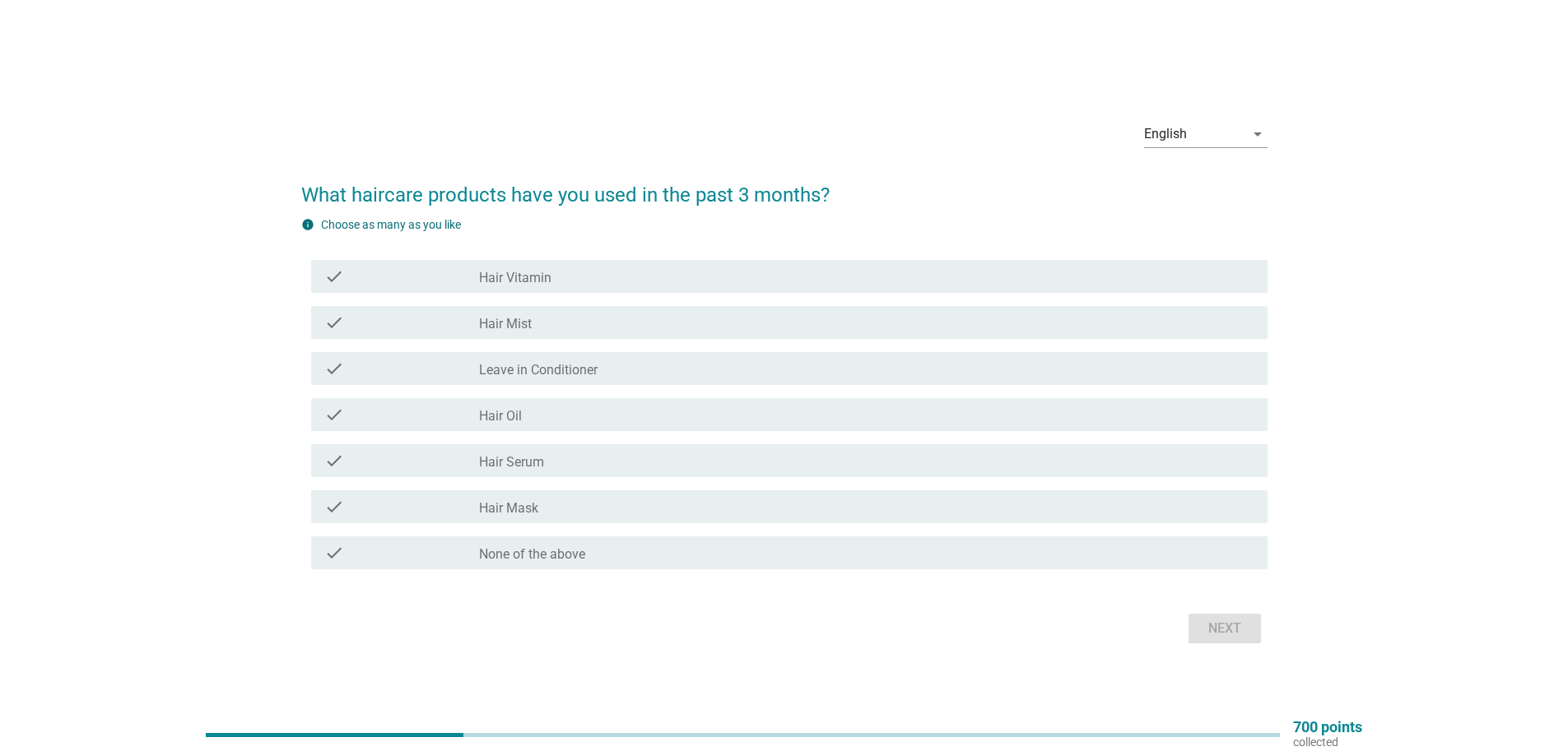
click at [554, 284] on div "check_box_outline_blank Hair Vitamin" at bounding box center [866, 276] width 775 height 19
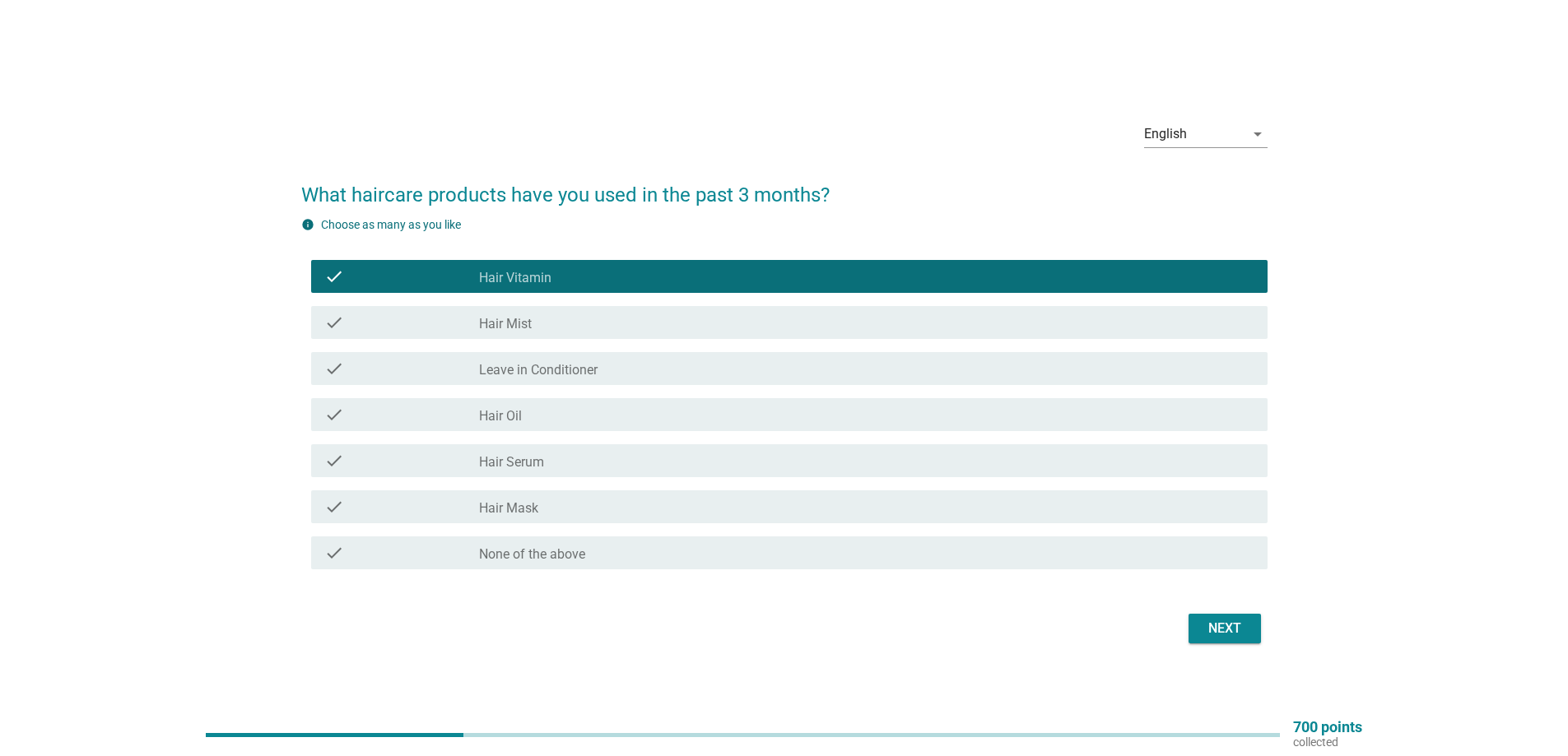
click at [549, 368] on label "Leave in Conditioner" at bounding box center [538, 371] width 119 height 17
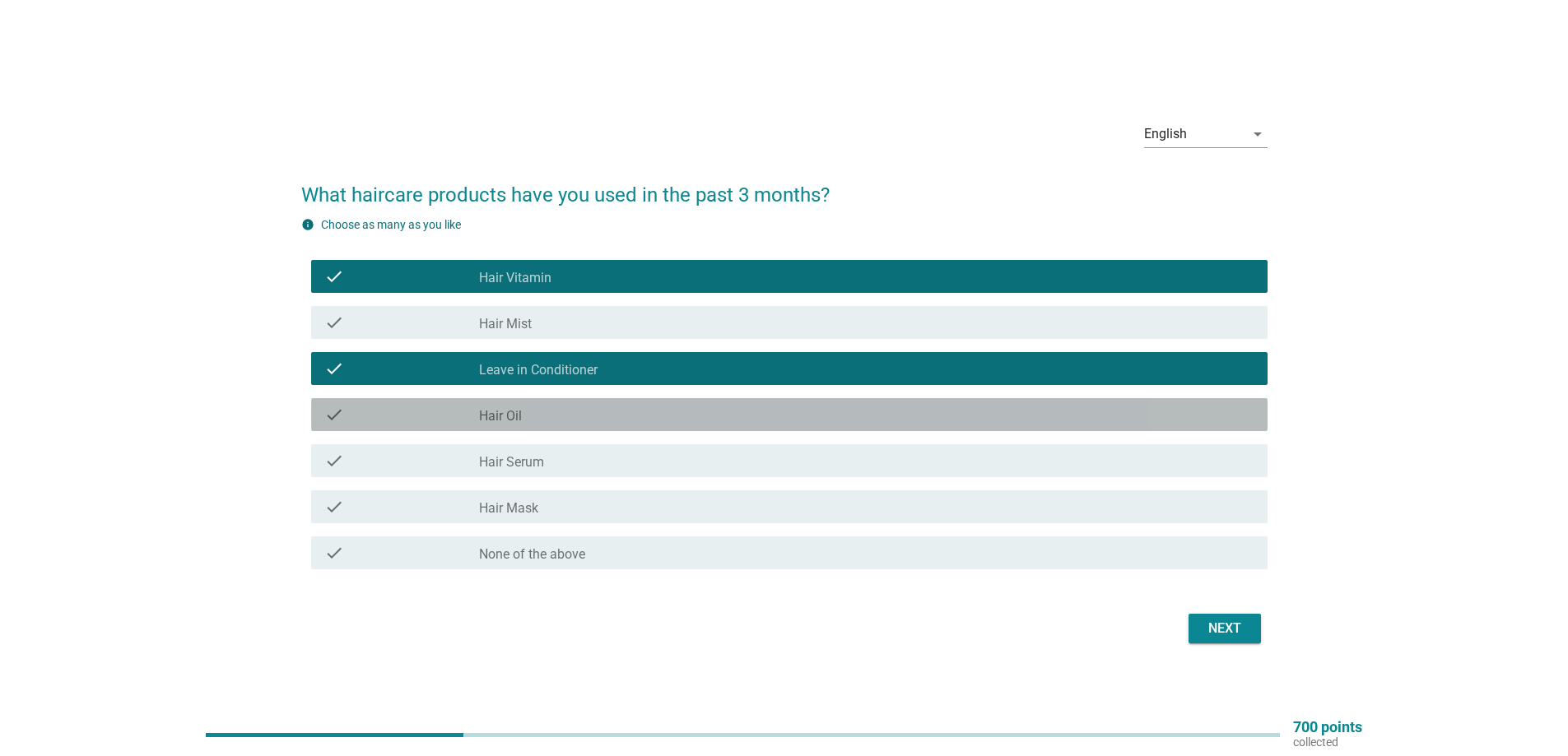
click at [535, 415] on div "check_box_outline_blank Hair Oil" at bounding box center [866, 414] width 775 height 19
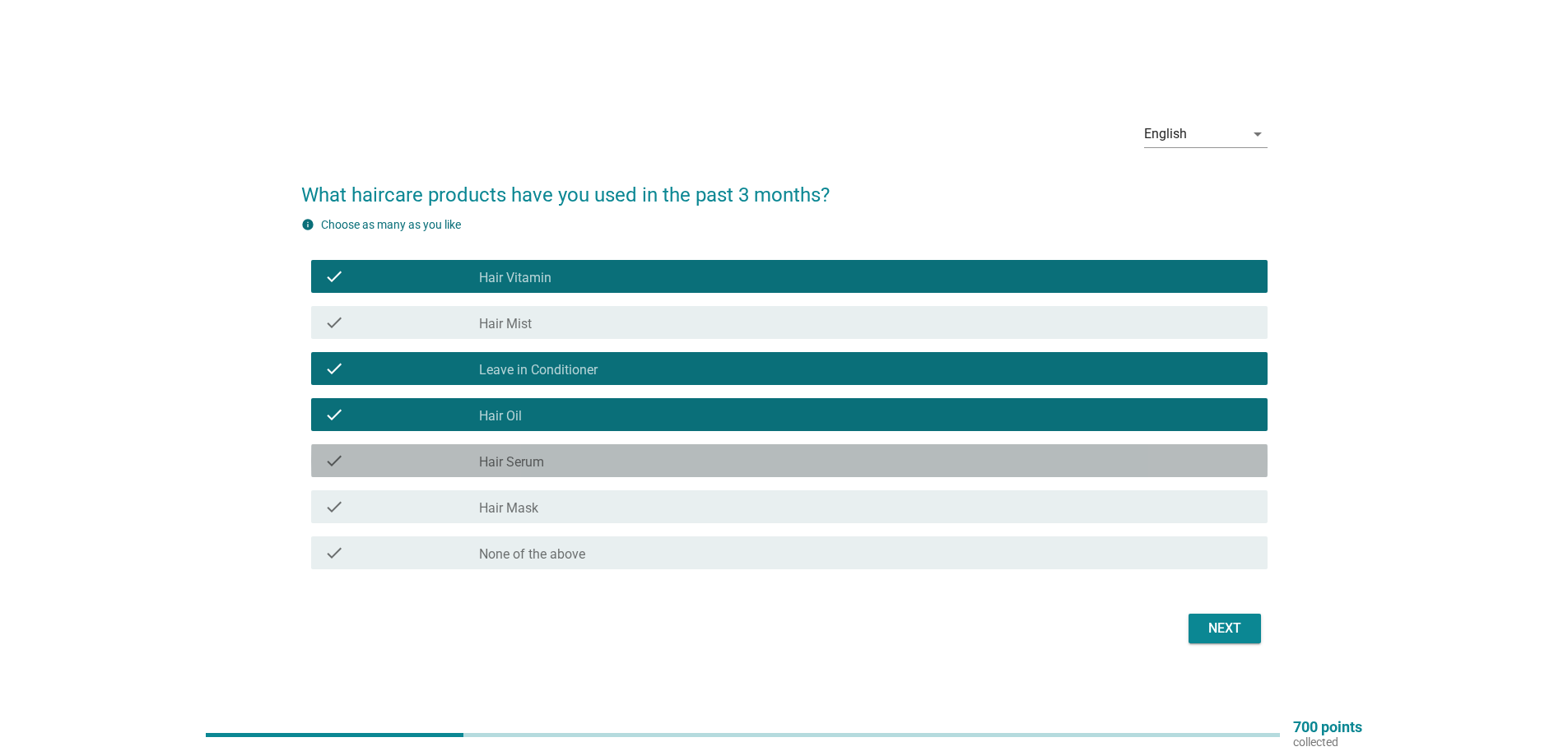
click at [545, 458] on div "check_box_outline_blank Hair Serum" at bounding box center [866, 460] width 775 height 19
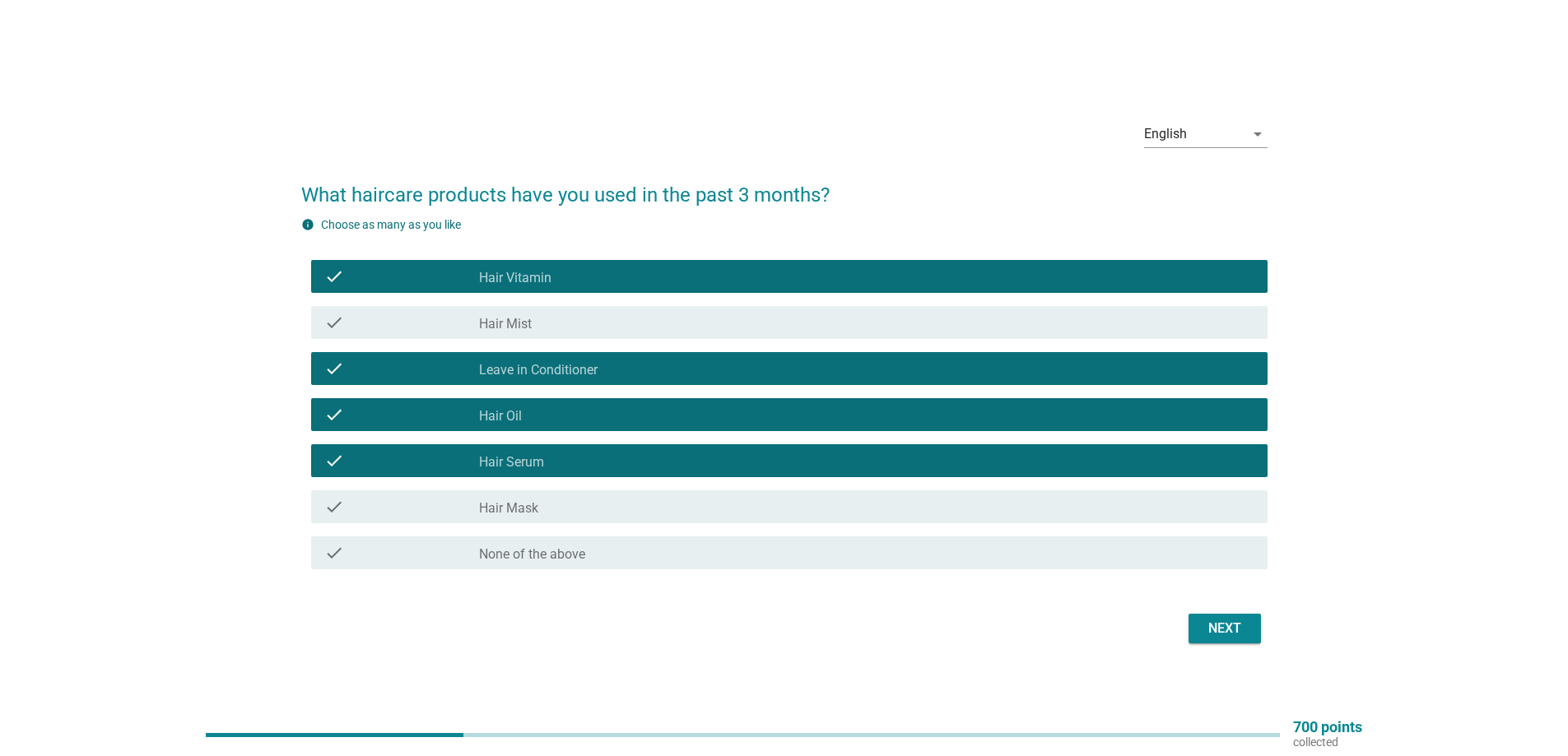
click at [542, 504] on div "check_box_outline_blank Hair Mask" at bounding box center [866, 506] width 775 height 19
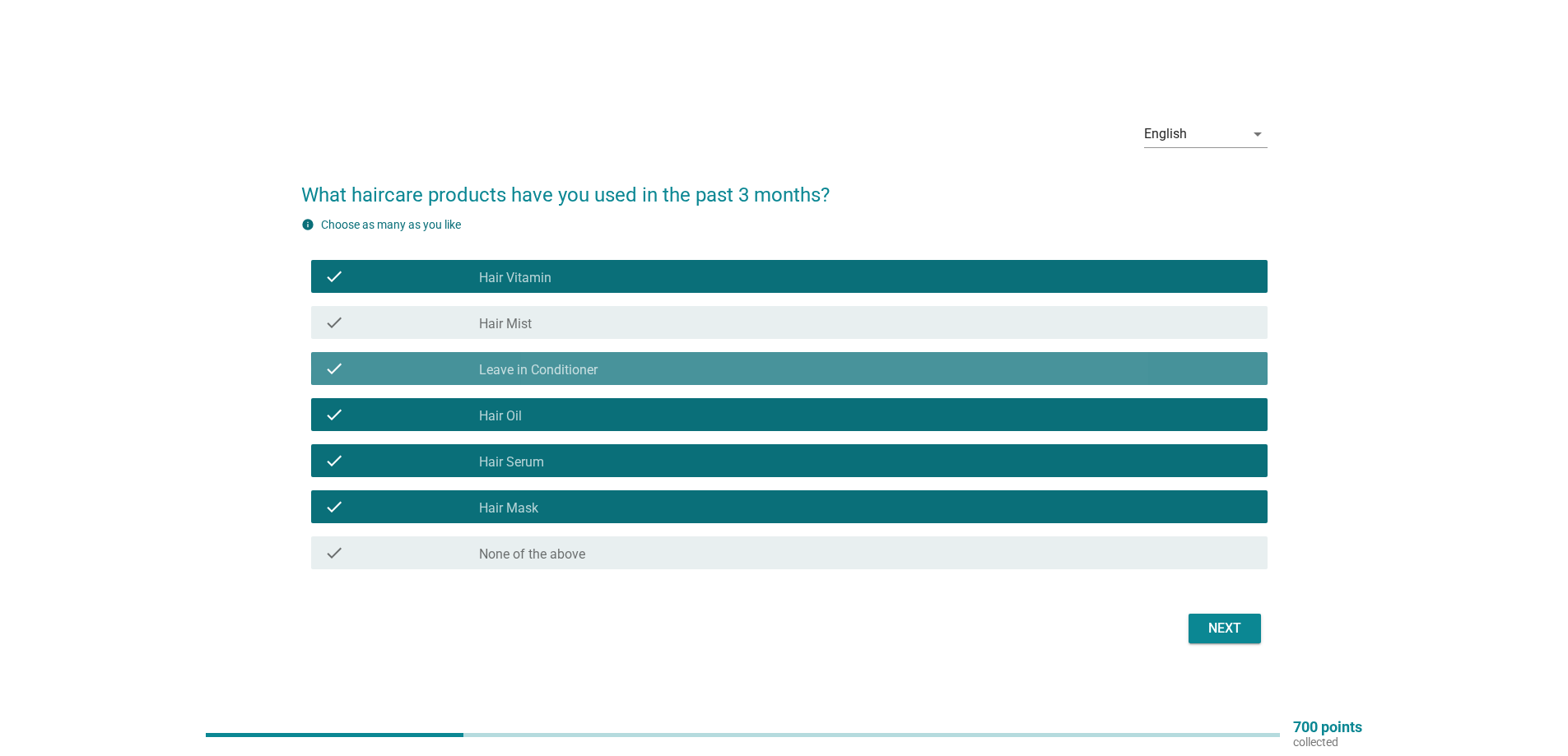
click at [546, 370] on label "Leave in Conditioner" at bounding box center [538, 371] width 119 height 17
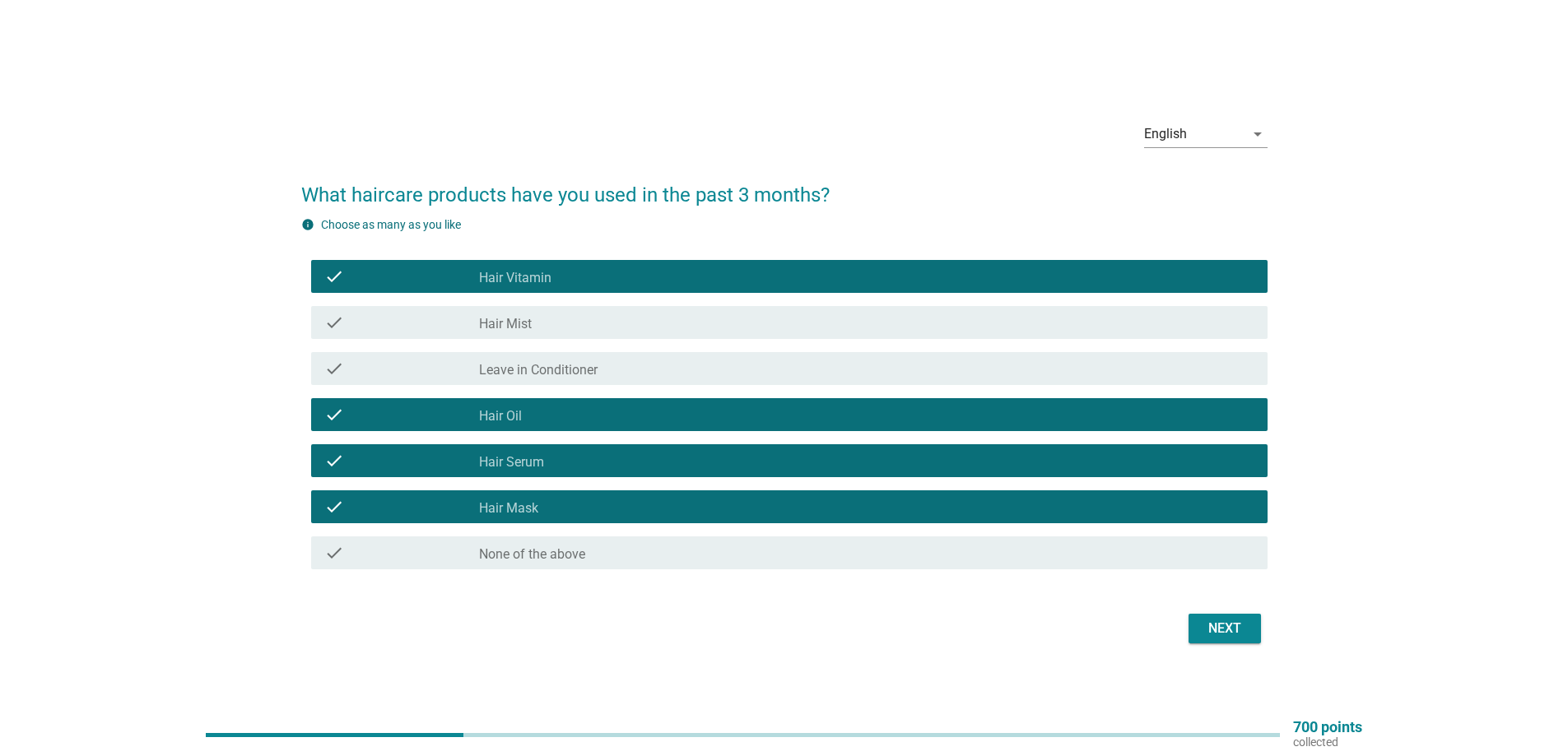
click at [1219, 634] on div "Next" at bounding box center [1224, 628] width 46 height 19
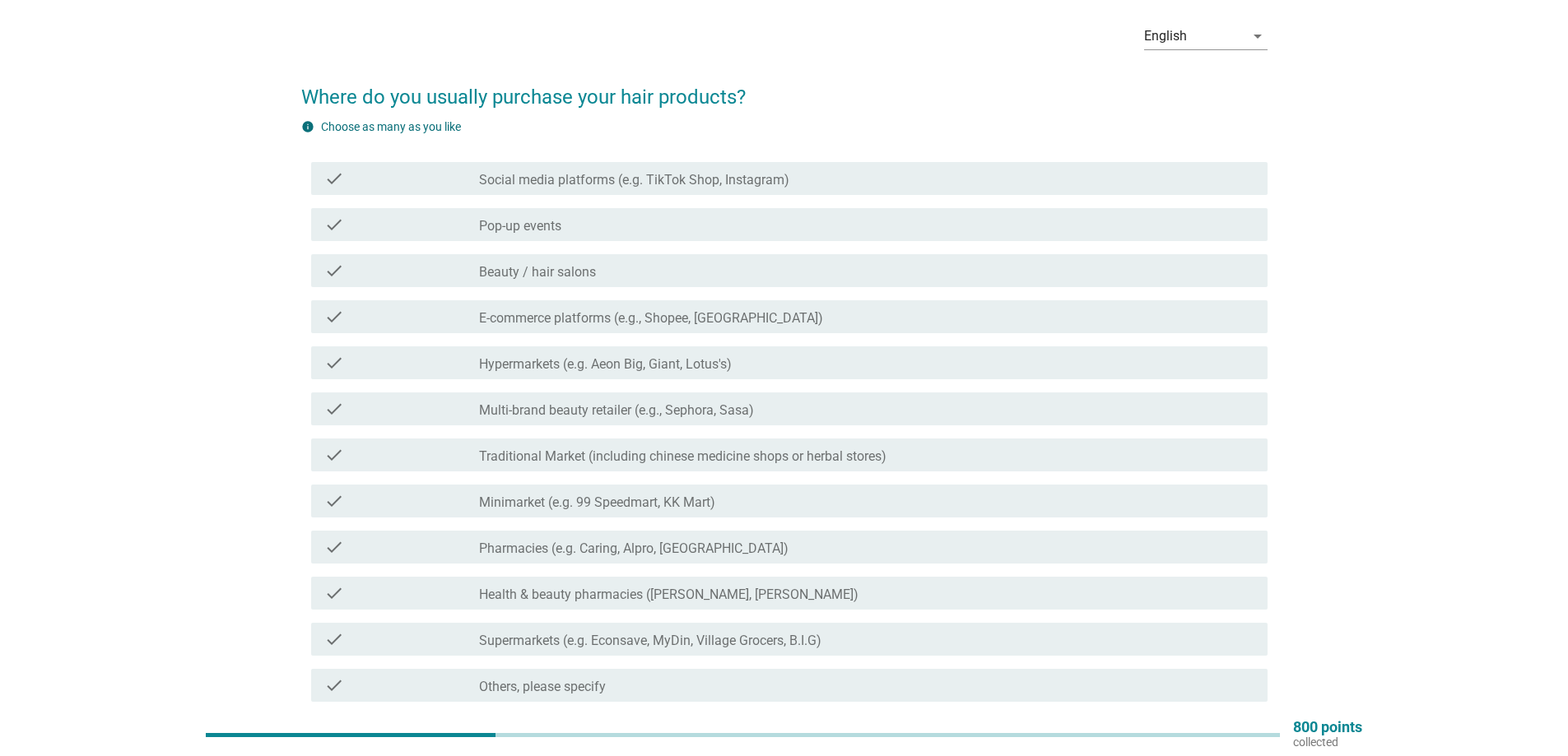
scroll to position [82, 0]
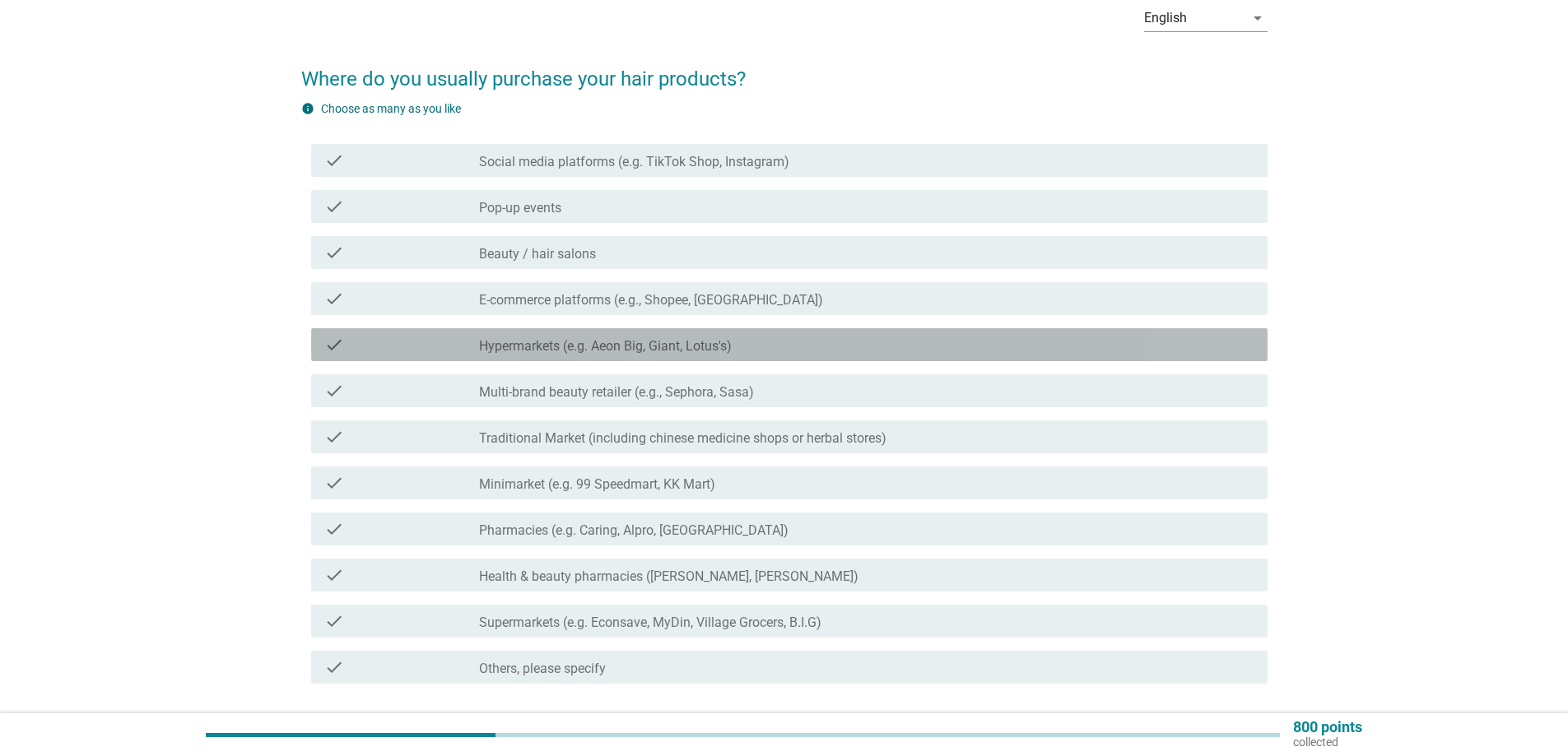
click at [503, 344] on label "Hypermarkets (e.g. Aeon Big, Giant, Lotus's)" at bounding box center [605, 347] width 253 height 17
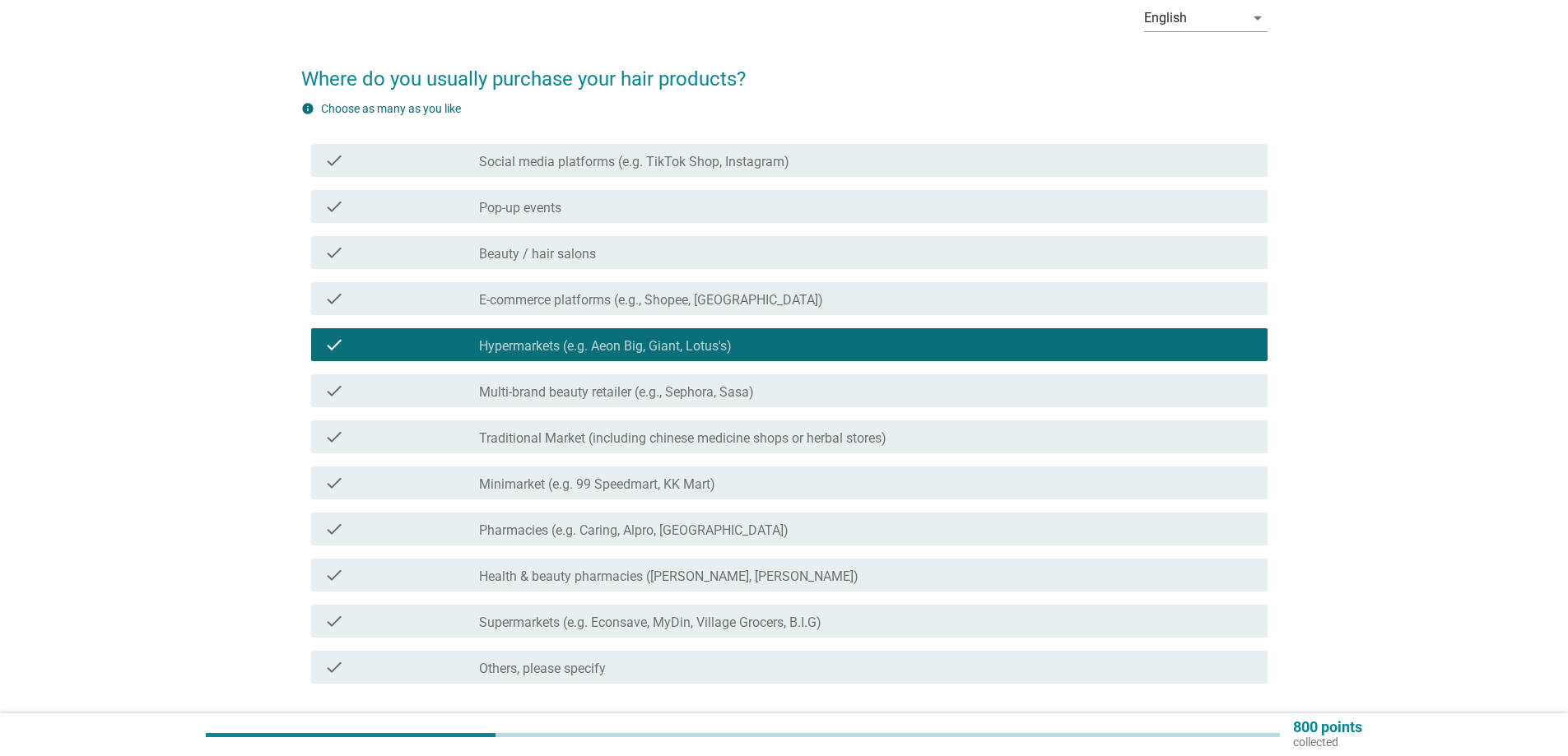
click at [555, 399] on label "Multi-brand beauty retailer (e.g., Sephora, Sasa)" at bounding box center [616, 393] width 275 height 17
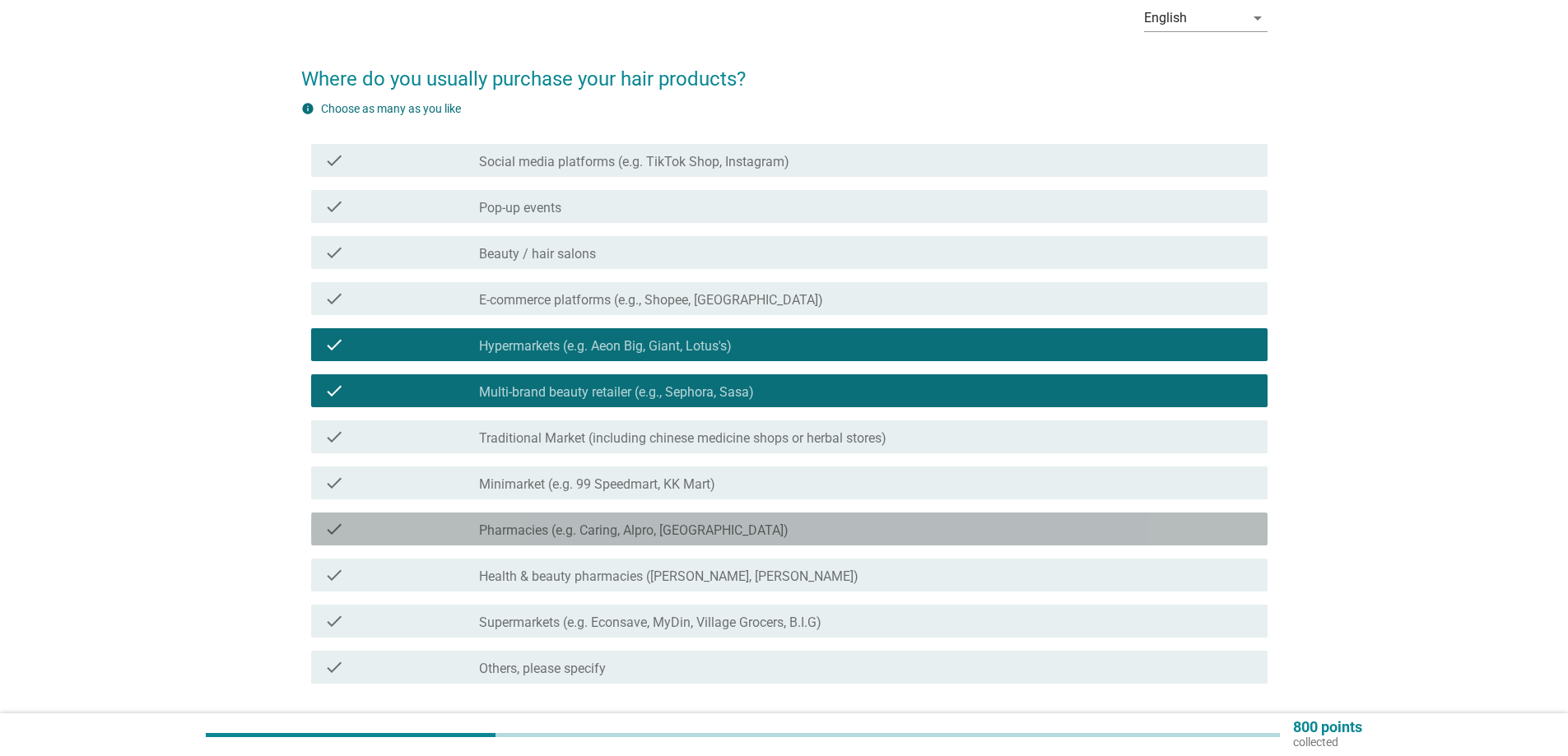
click at [467, 532] on div "check" at bounding box center [402, 529] width 155 height 19
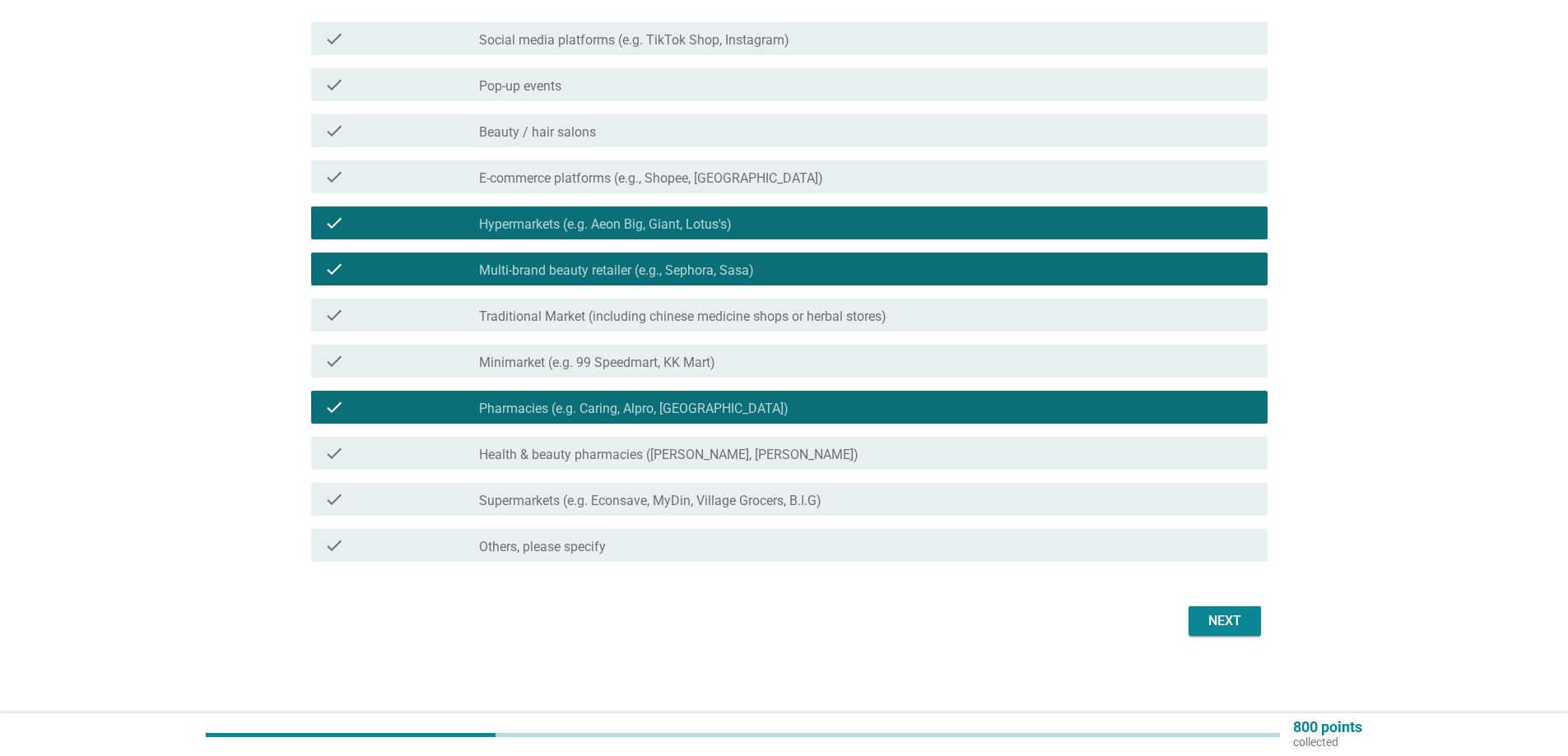
scroll to position [206, 0]
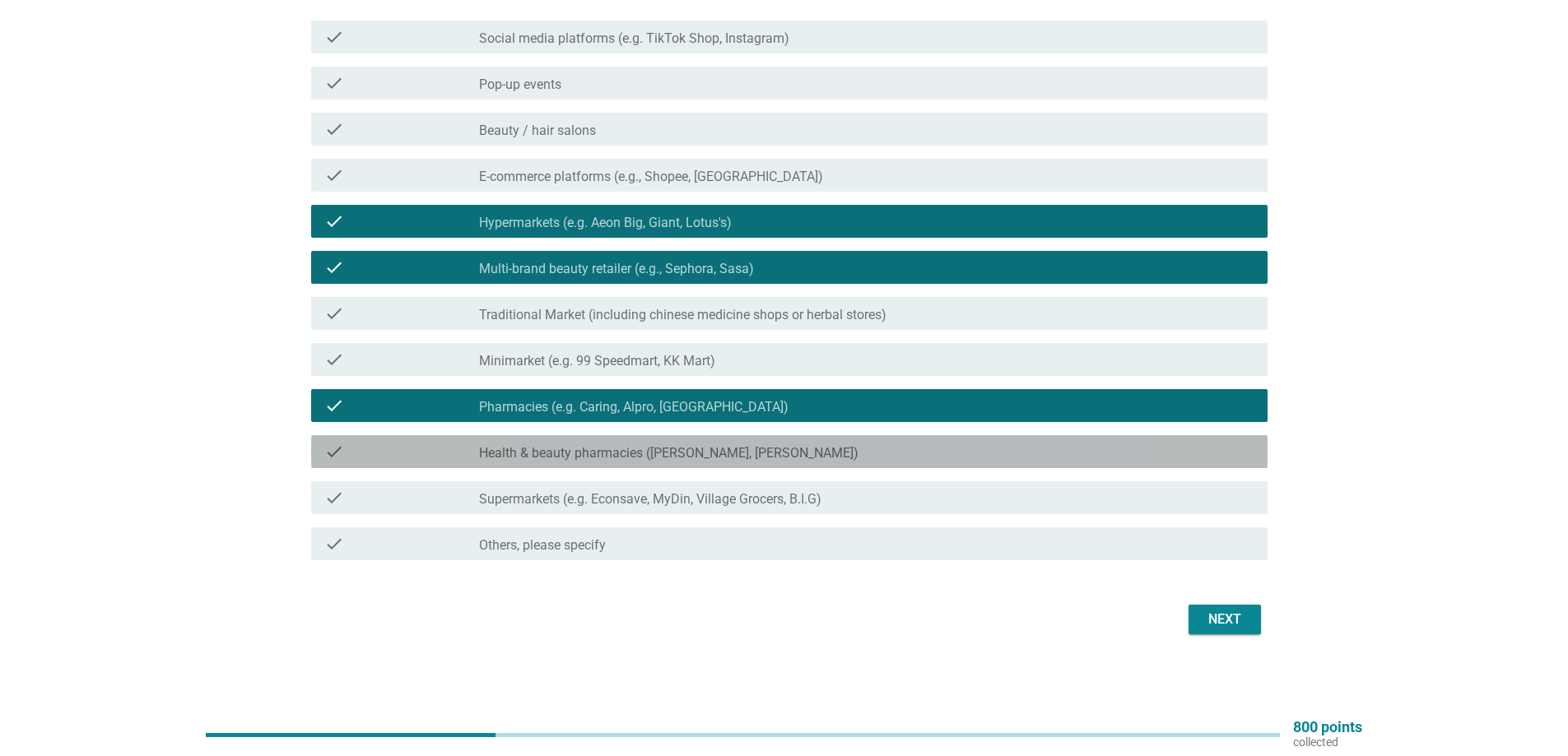
click at [606, 462] on div "check check_box_outline_blank Health & beauty pharmacies (e.g. Guardian, Watson…" at bounding box center [789, 452] width 956 height 33
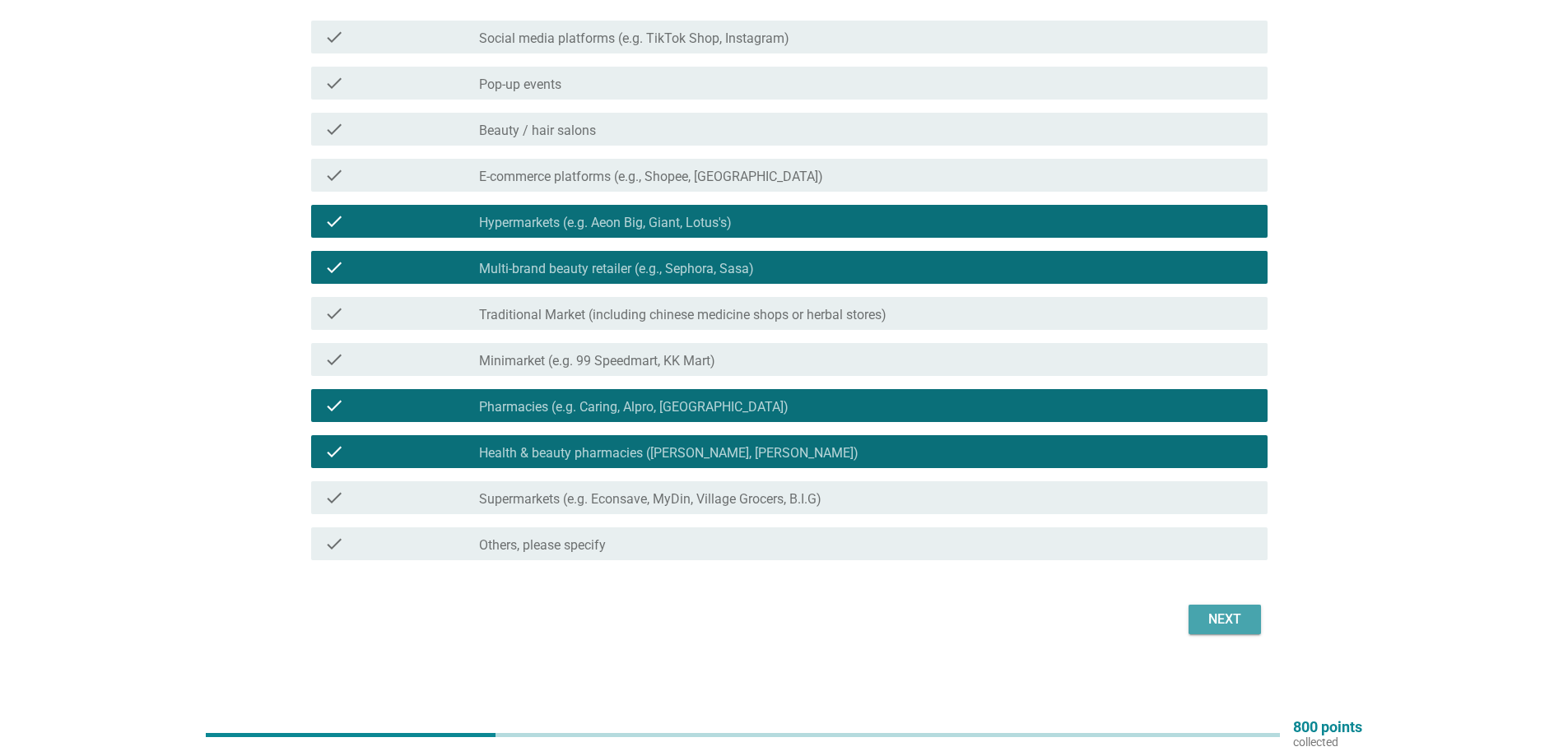
click at [1220, 622] on div "Next" at bounding box center [1224, 619] width 46 height 19
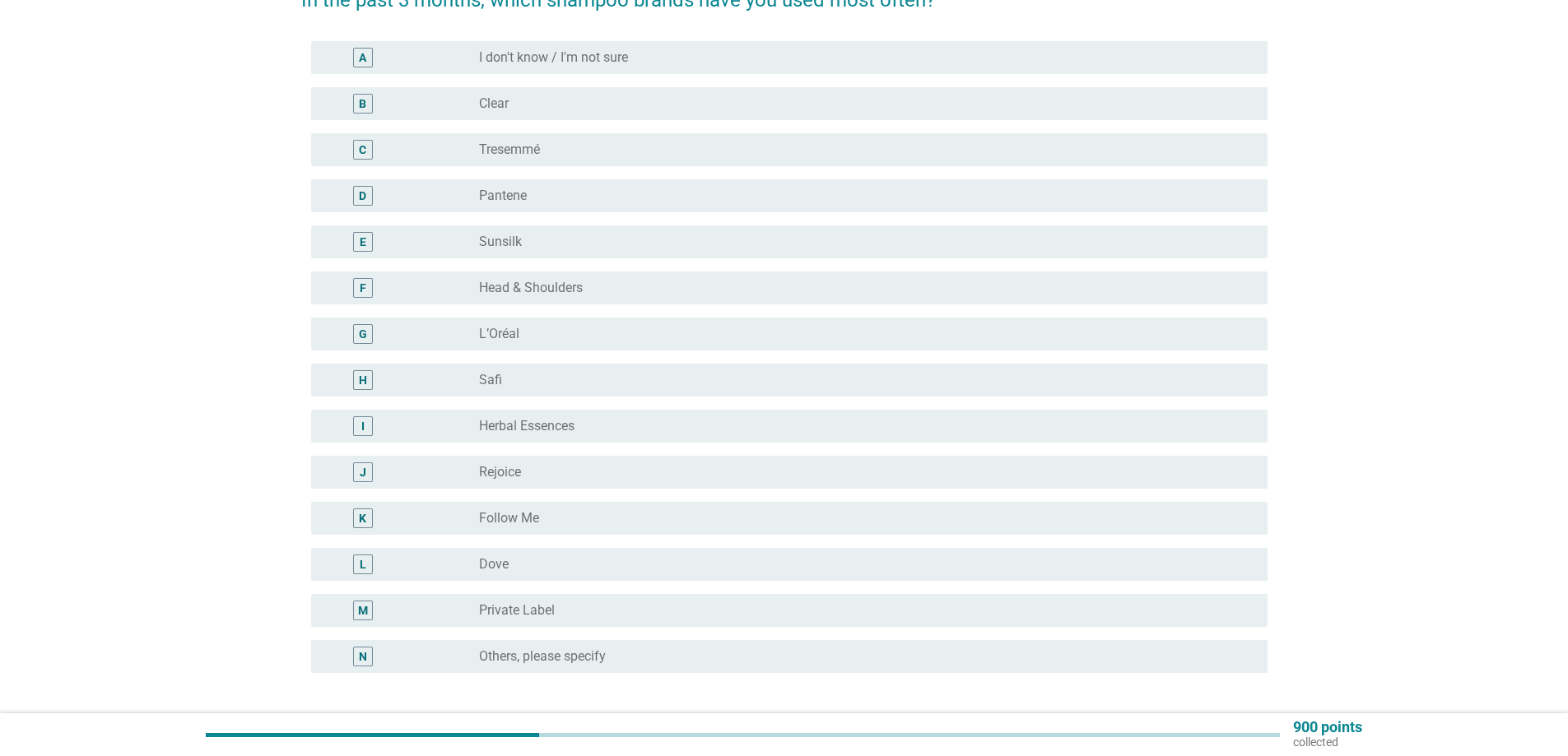
scroll to position [165, 0]
click at [531, 609] on label "Private Label" at bounding box center [517, 607] width 75 height 17
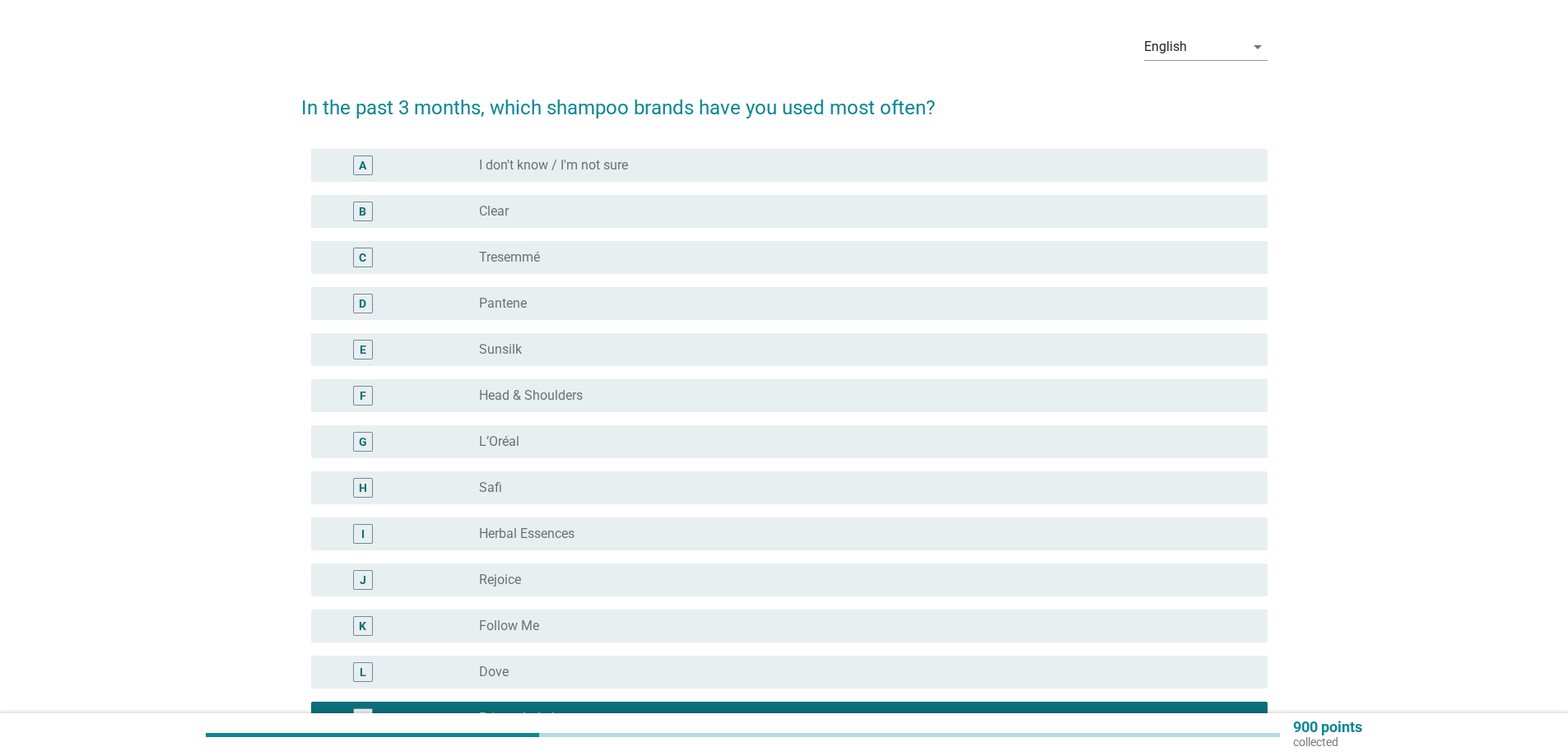
scroll to position [0, 0]
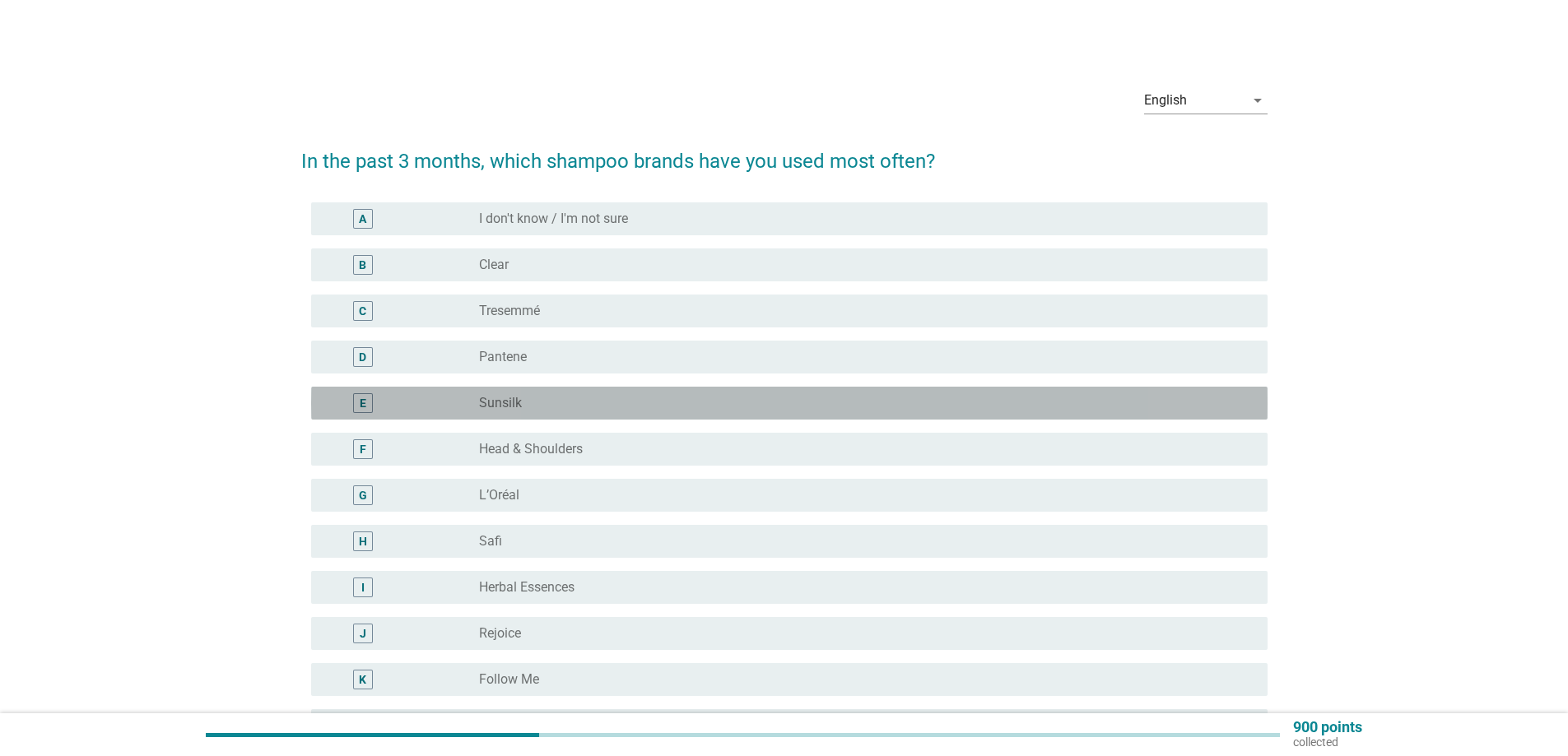
click at [560, 408] on div "radio_button_unchecked Sunsilk" at bounding box center [860, 404] width 762 height 17
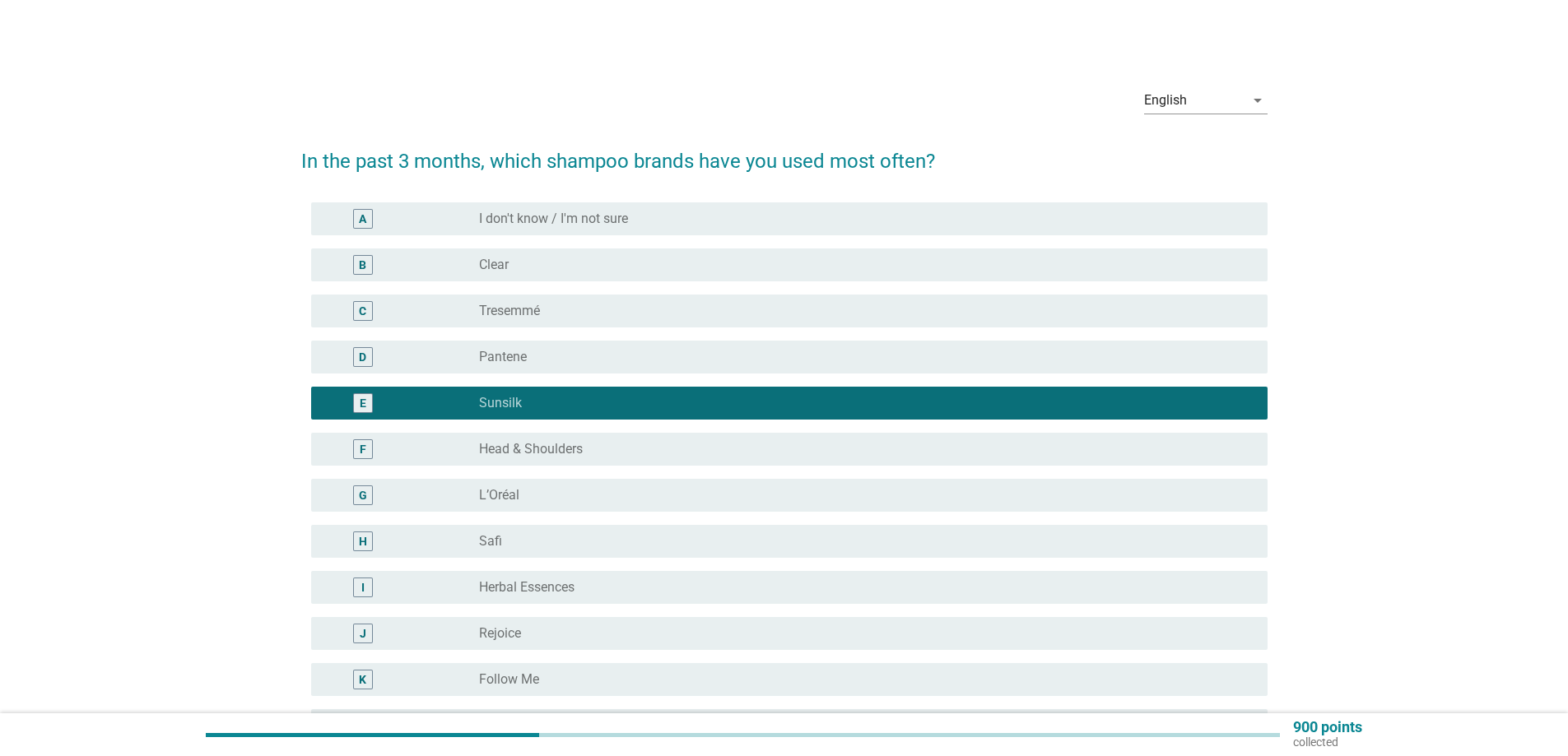
click at [560, 407] on div "radio_button_checked Sunsilk" at bounding box center [860, 404] width 762 height 17
click at [653, 405] on div "radio_button_checked Sunsilk" at bounding box center [860, 404] width 762 height 17
click at [1413, 534] on div "English arrow_drop_down In the past 3 months, which shampoo brands have you use…" at bounding box center [784, 503] width 1489 height 886
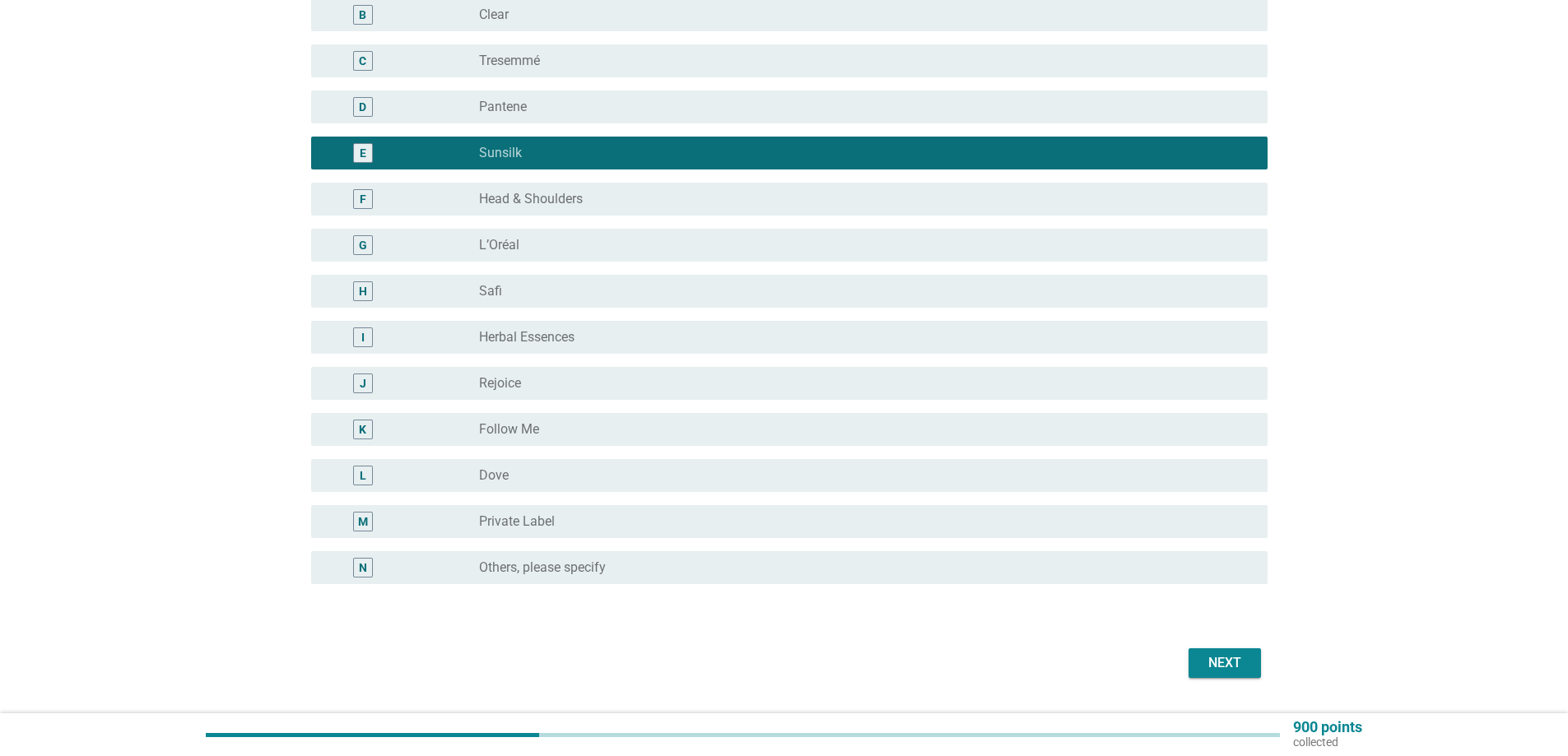
scroll to position [293, 0]
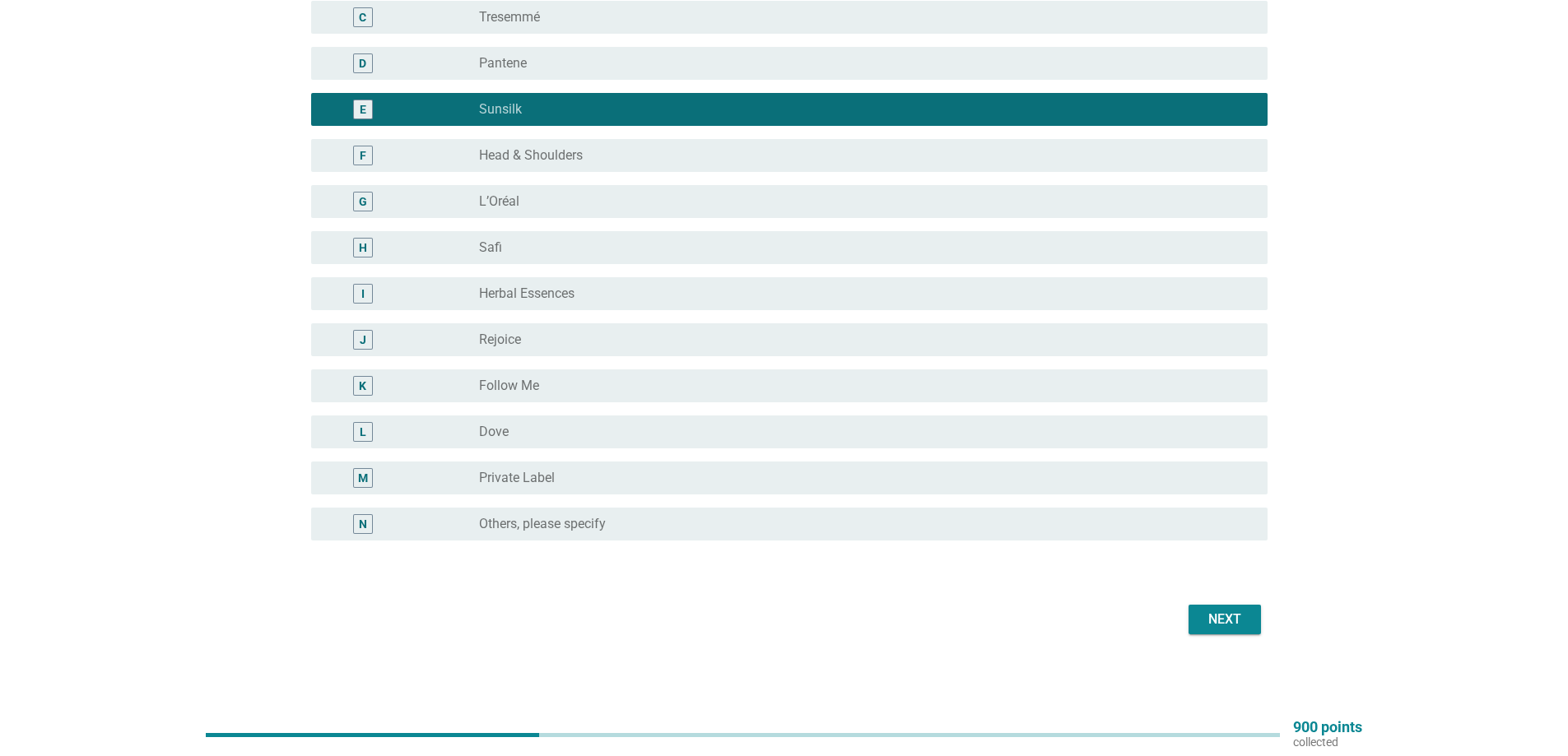
click at [551, 481] on label "Private Label" at bounding box center [517, 478] width 75 height 17
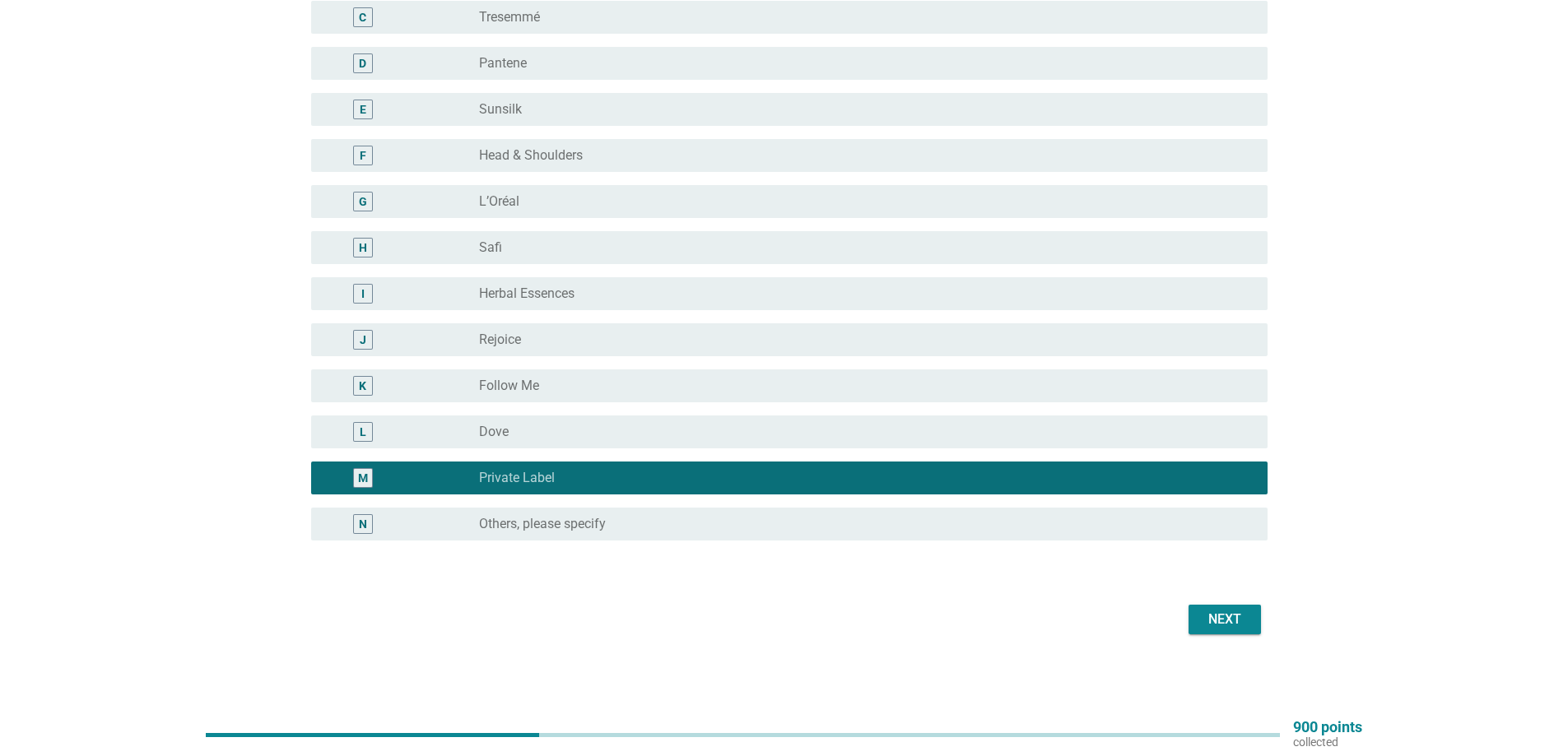
click at [613, 522] on div "radio_button_unchecked Others, please specify" at bounding box center [860, 524] width 762 height 17
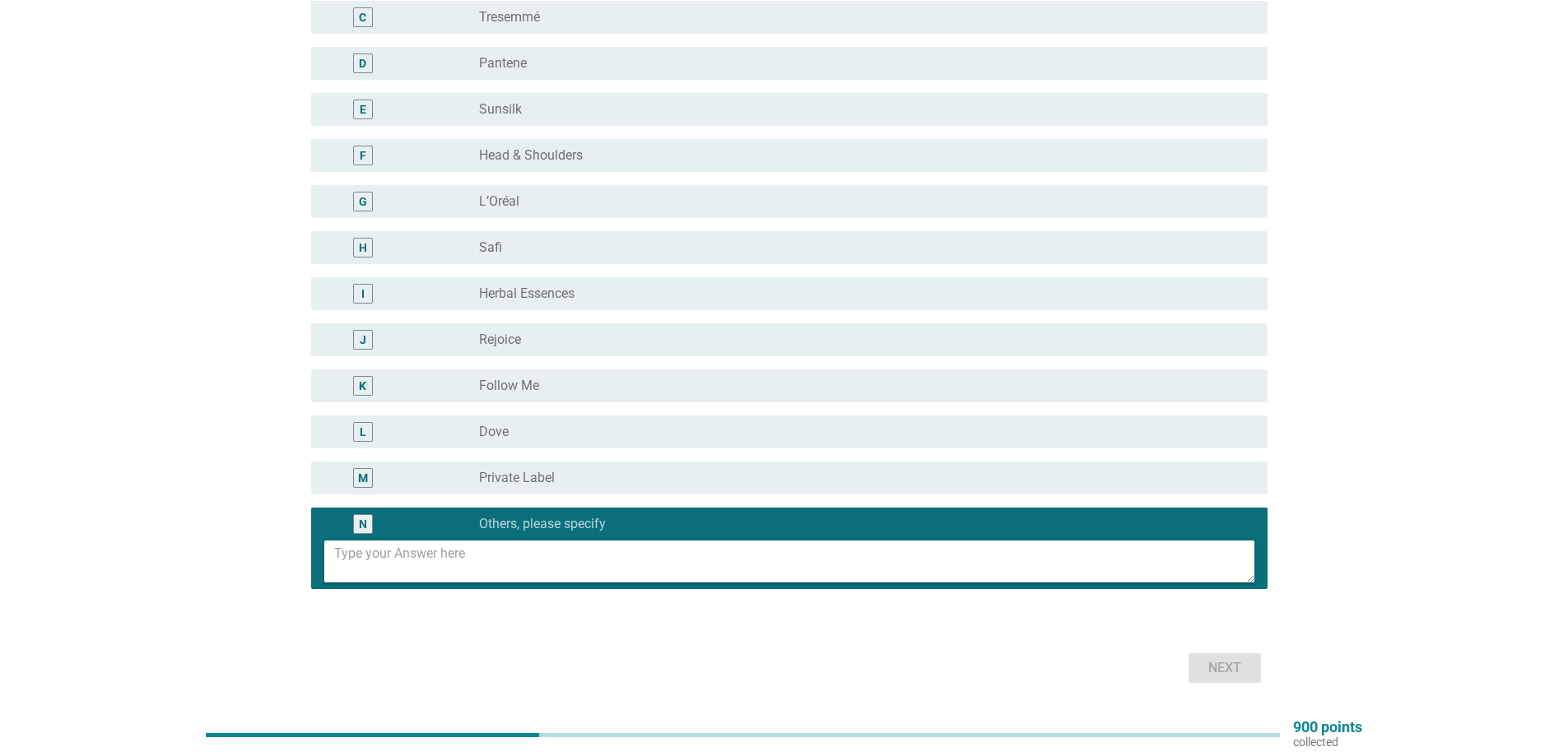
click at [575, 565] on textarea at bounding box center [794, 562] width 920 height 42
type textarea "[PERSON_NAME]"
click at [1223, 663] on div "Next" at bounding box center [1224, 668] width 46 height 19
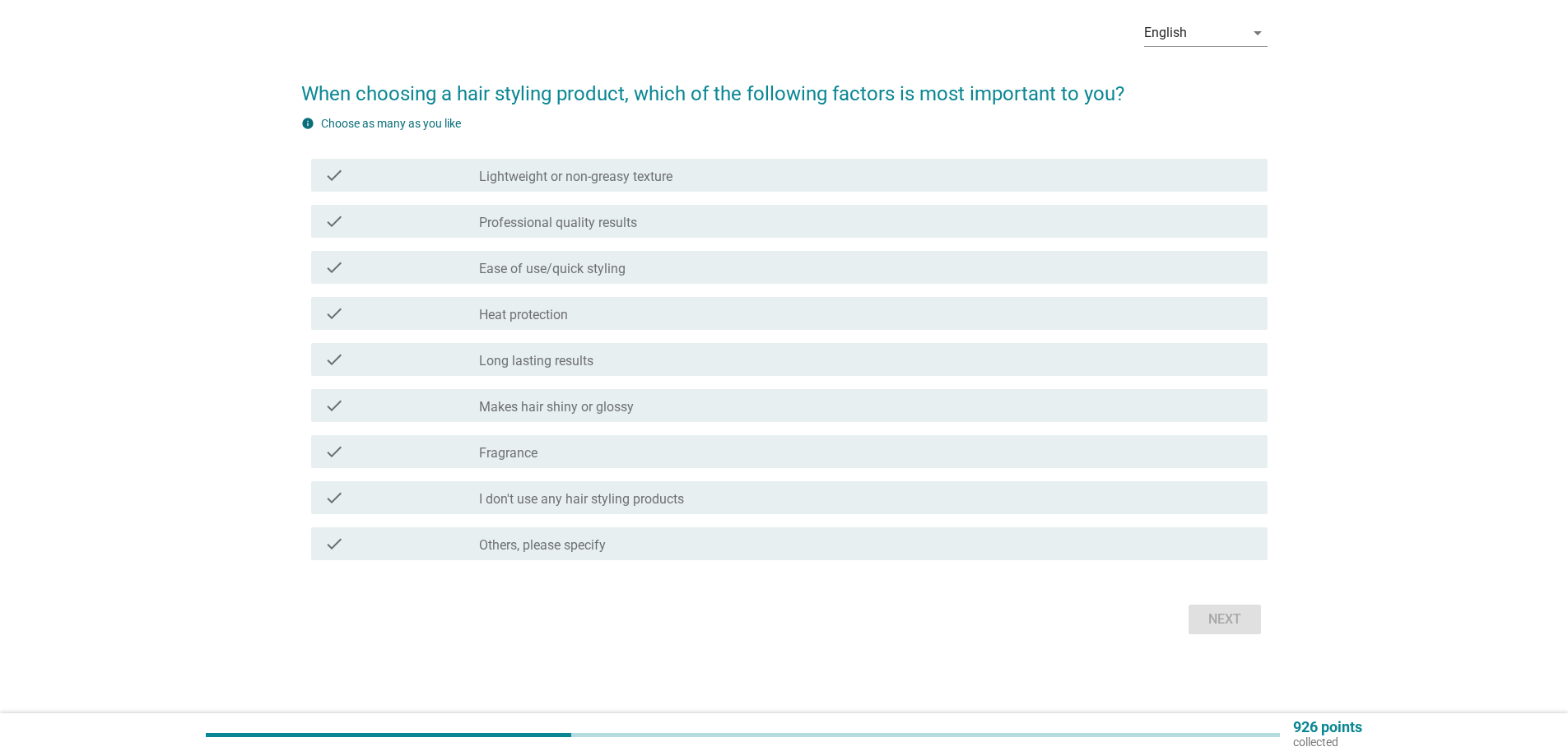
scroll to position [0, 0]
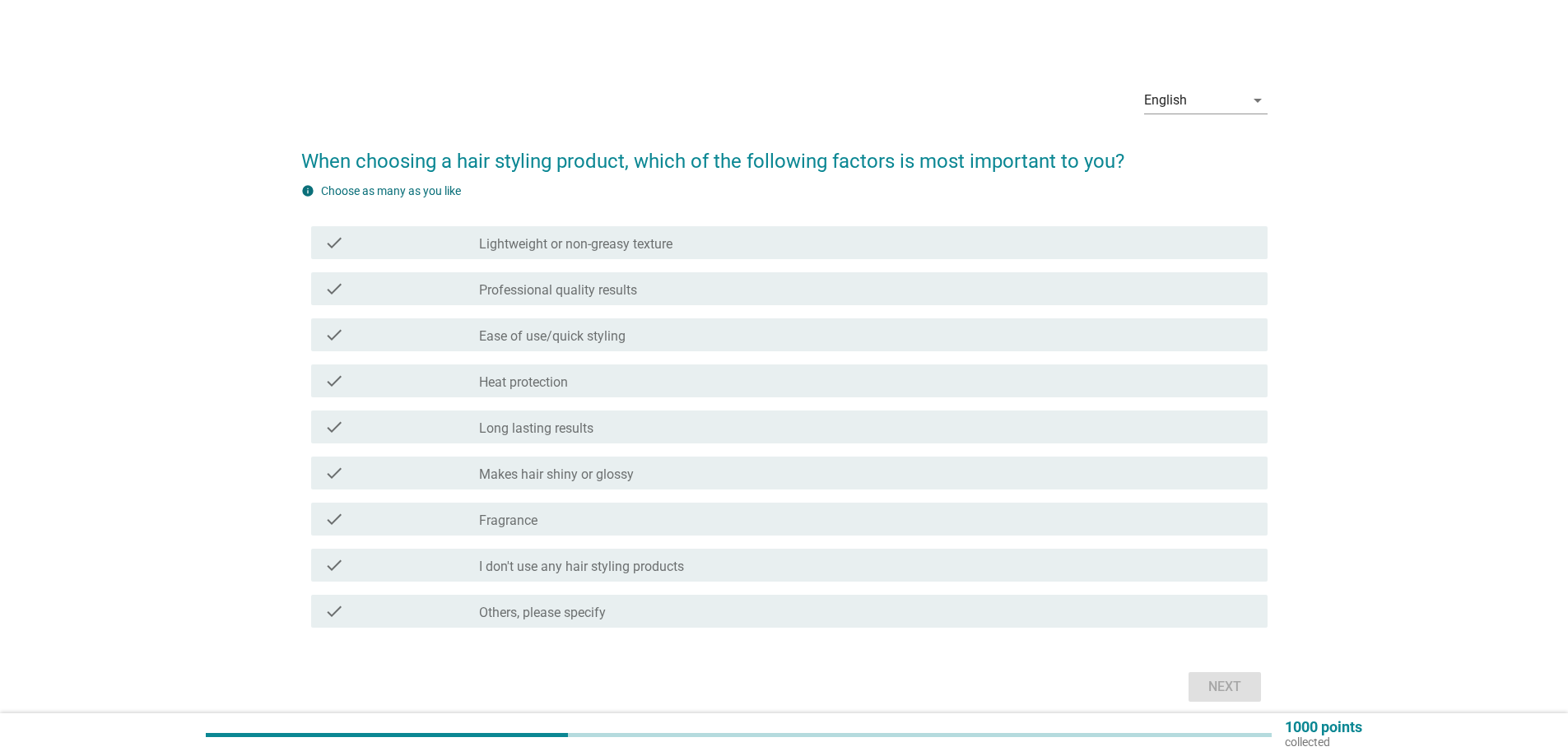
click at [629, 347] on div "check check_box_outline_blank Ease of use/quick styling" at bounding box center [789, 335] width 956 height 33
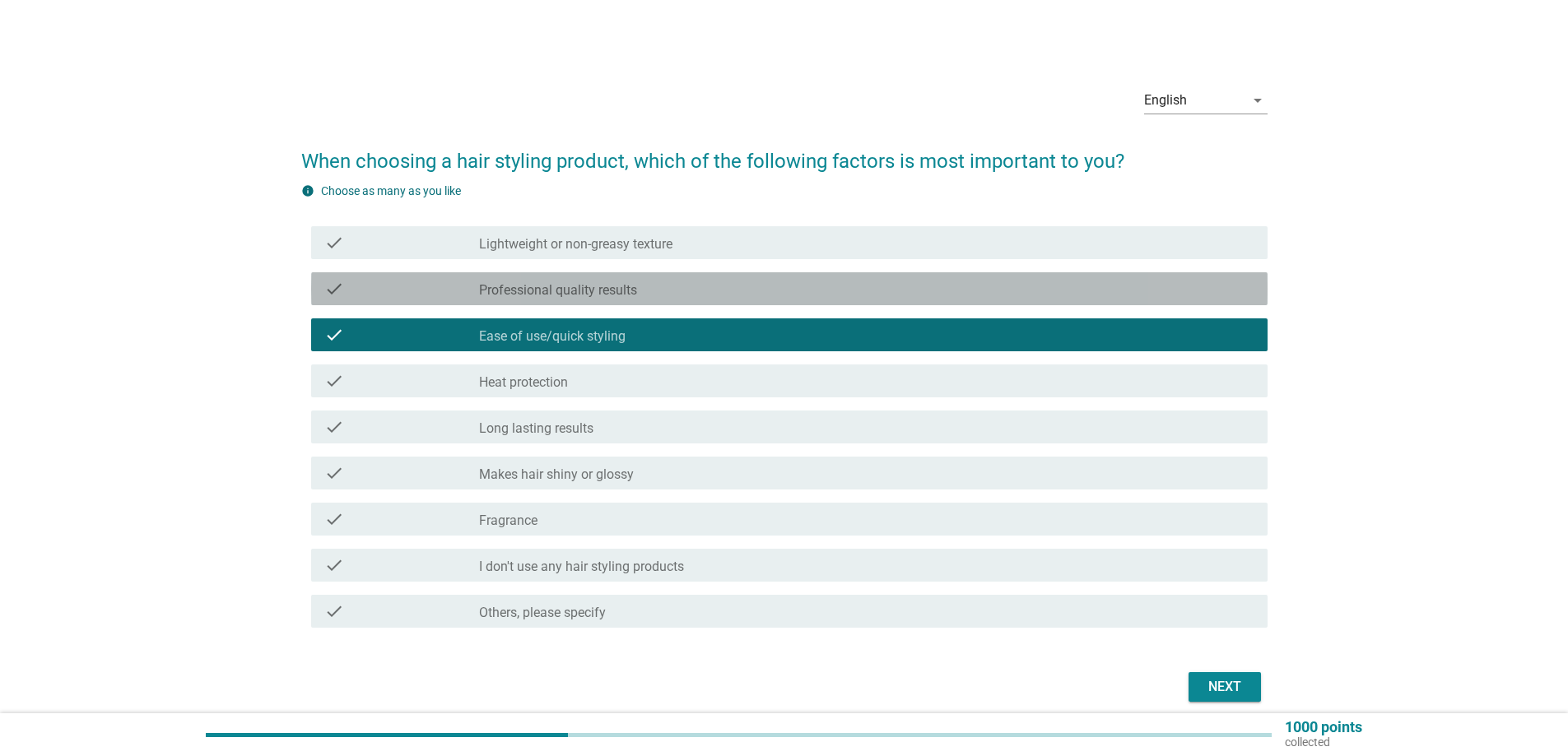
click at [544, 295] on label "Professional quality results" at bounding box center [558, 291] width 158 height 17
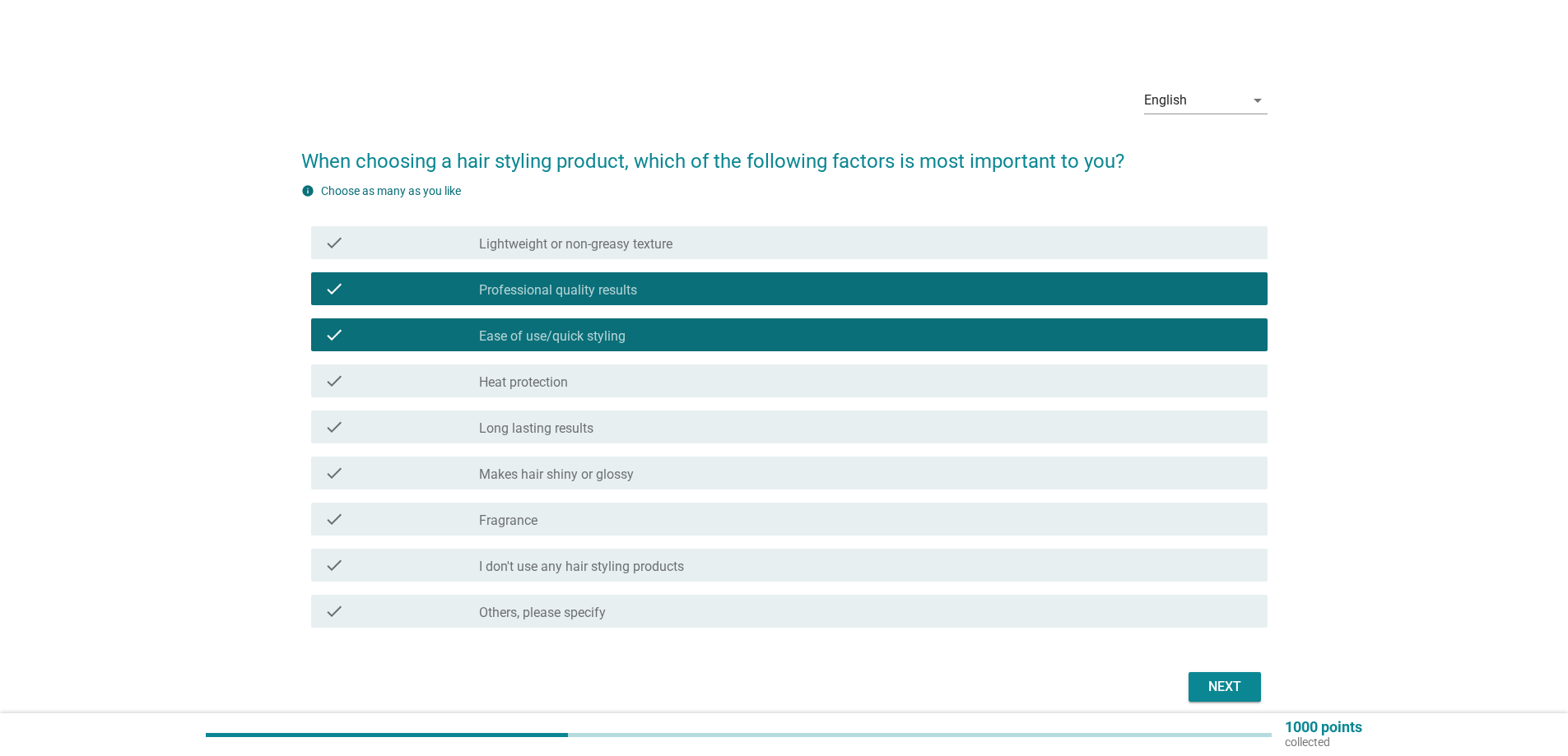
click at [574, 431] on label "Long lasting results" at bounding box center [536, 429] width 114 height 17
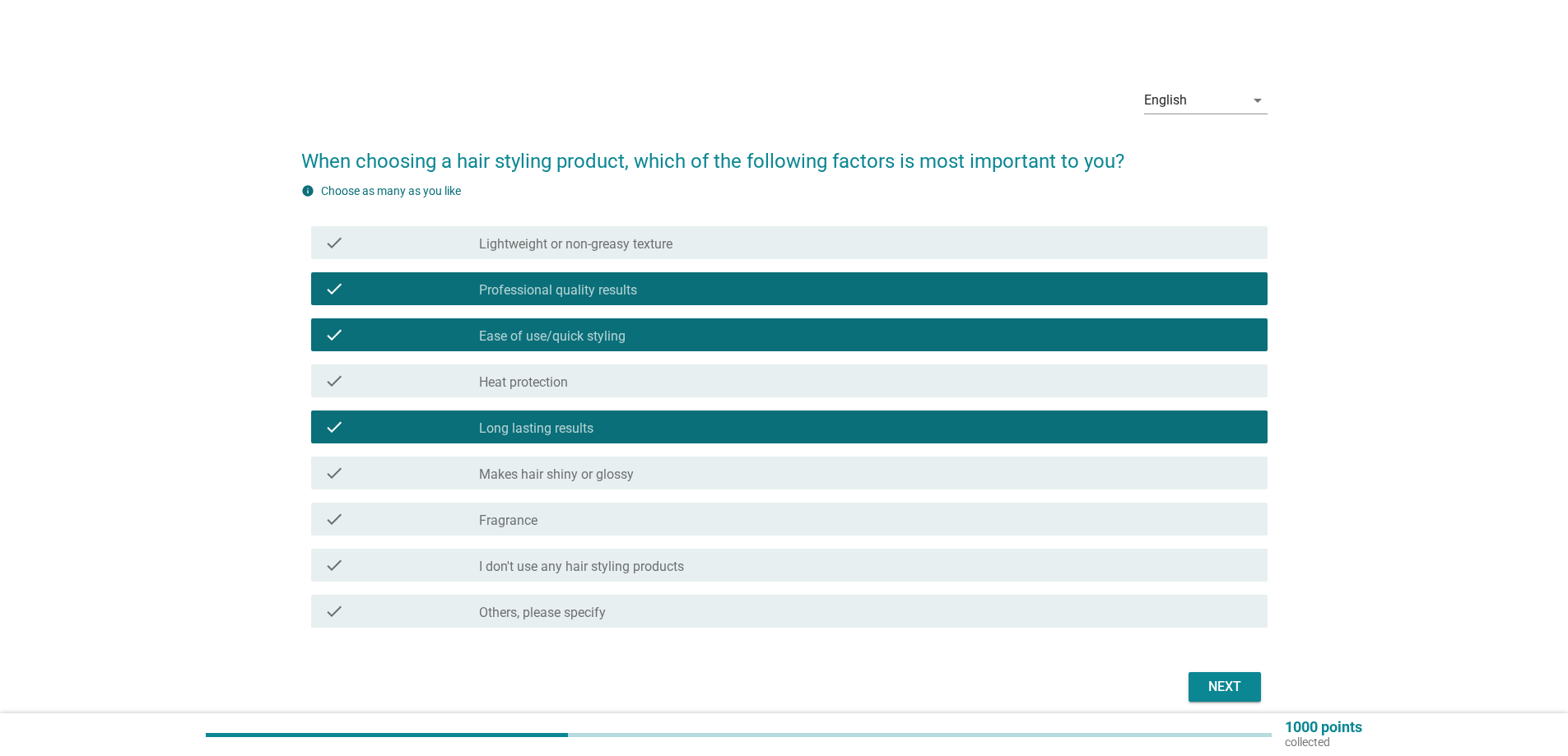
click at [602, 467] on label "Makes hair shiny or glossy" at bounding box center [556, 475] width 155 height 17
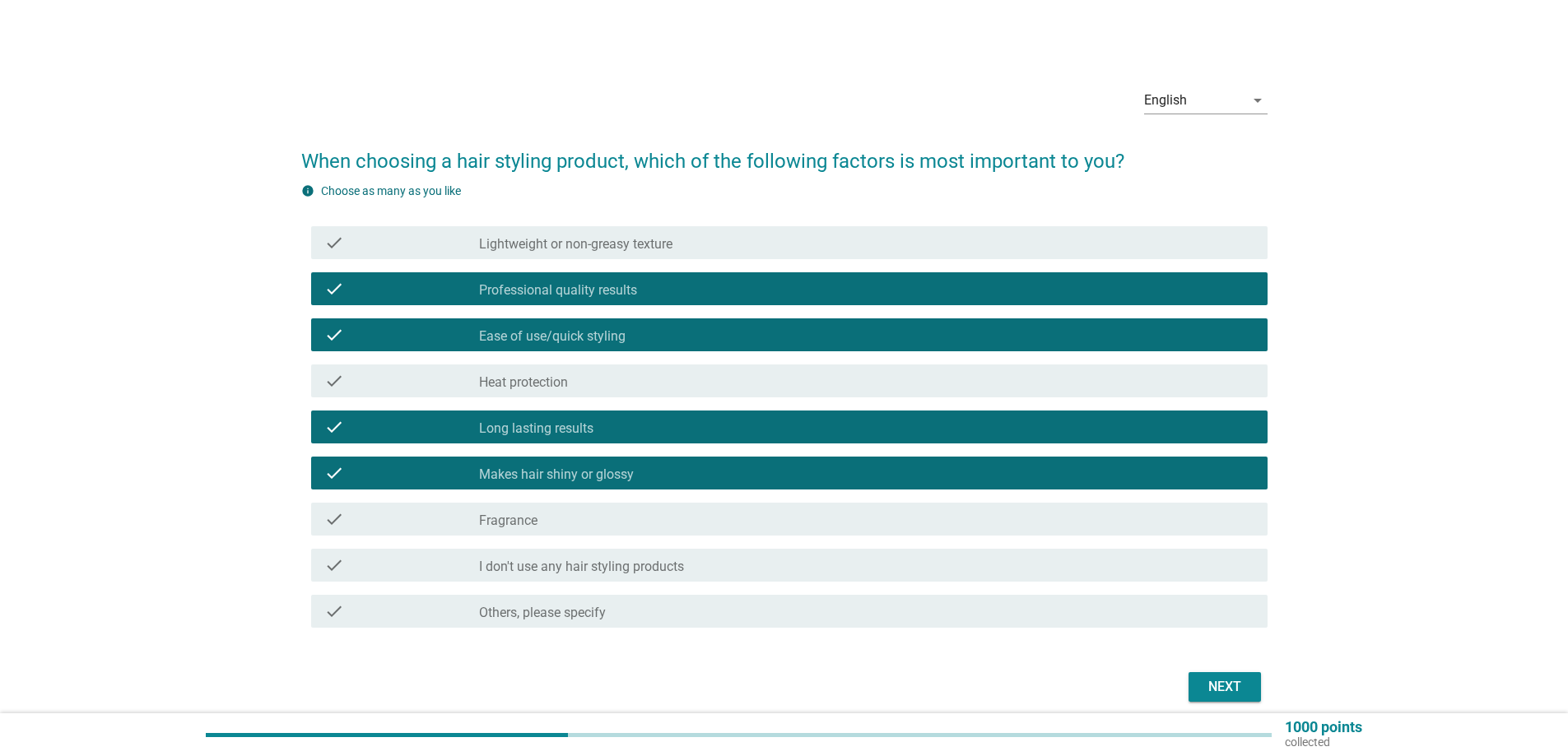
click at [1226, 686] on div "Next" at bounding box center [1224, 686] width 46 height 19
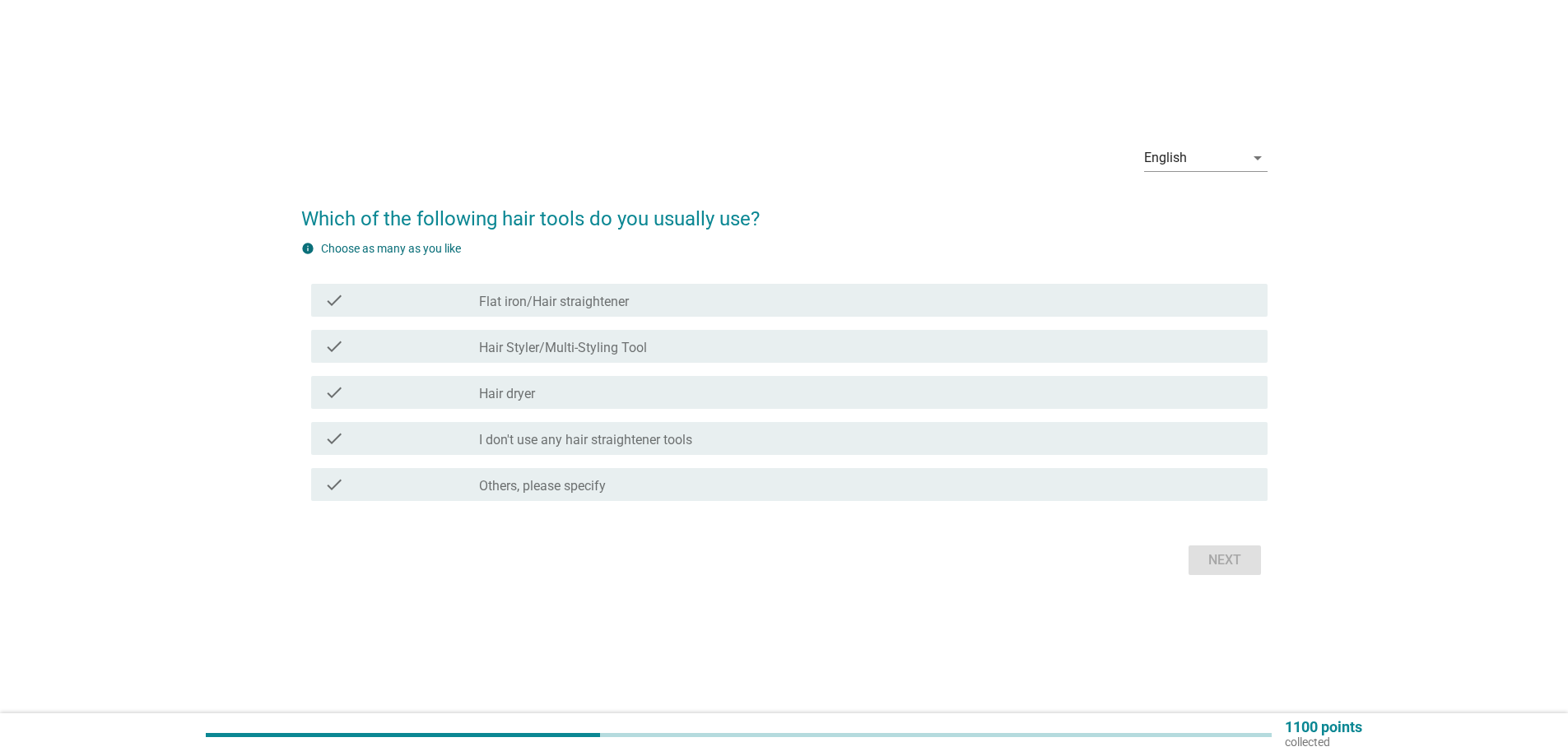
scroll to position [43, 0]
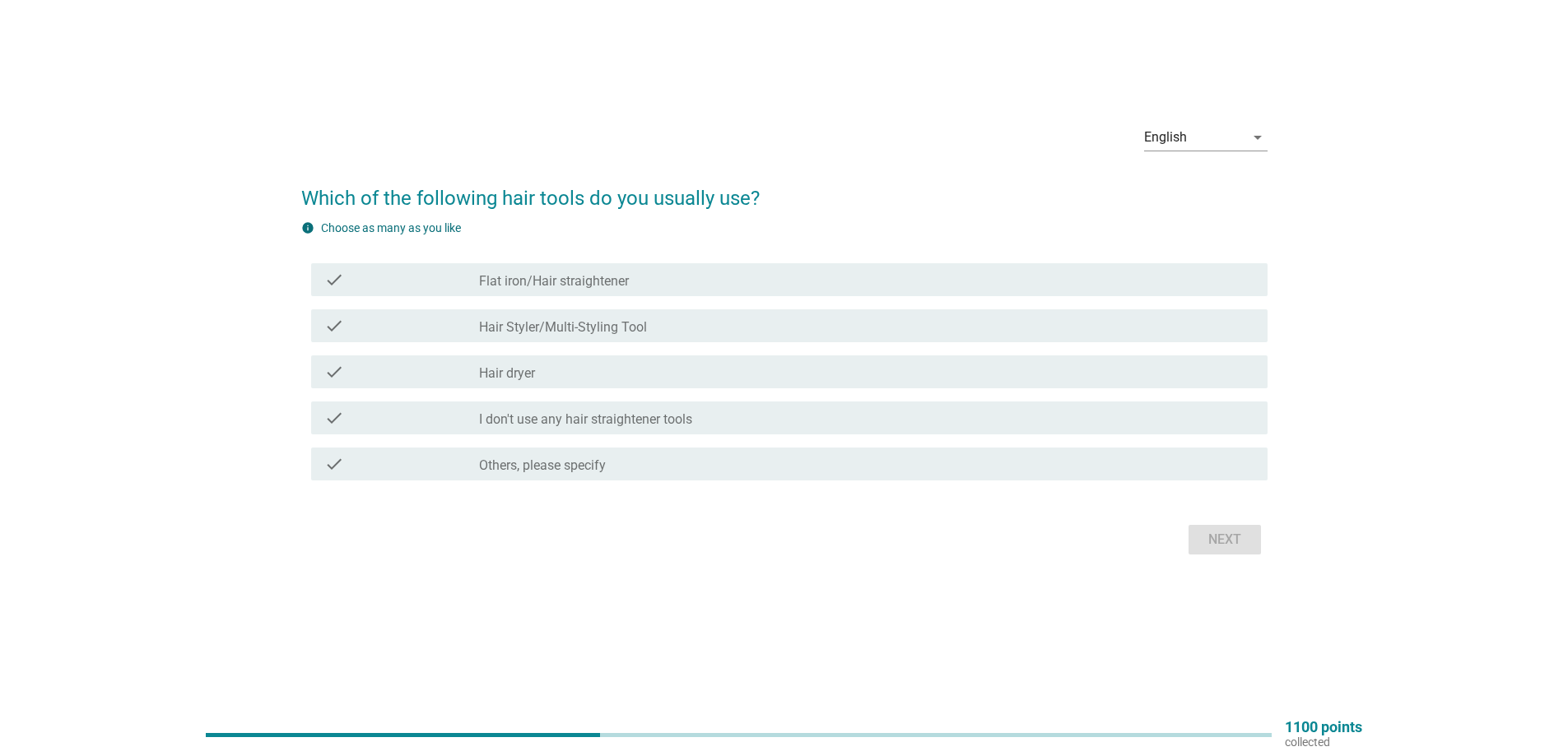
click at [606, 324] on label "Hair Styler/Multi-Styling Tool" at bounding box center [563, 327] width 168 height 17
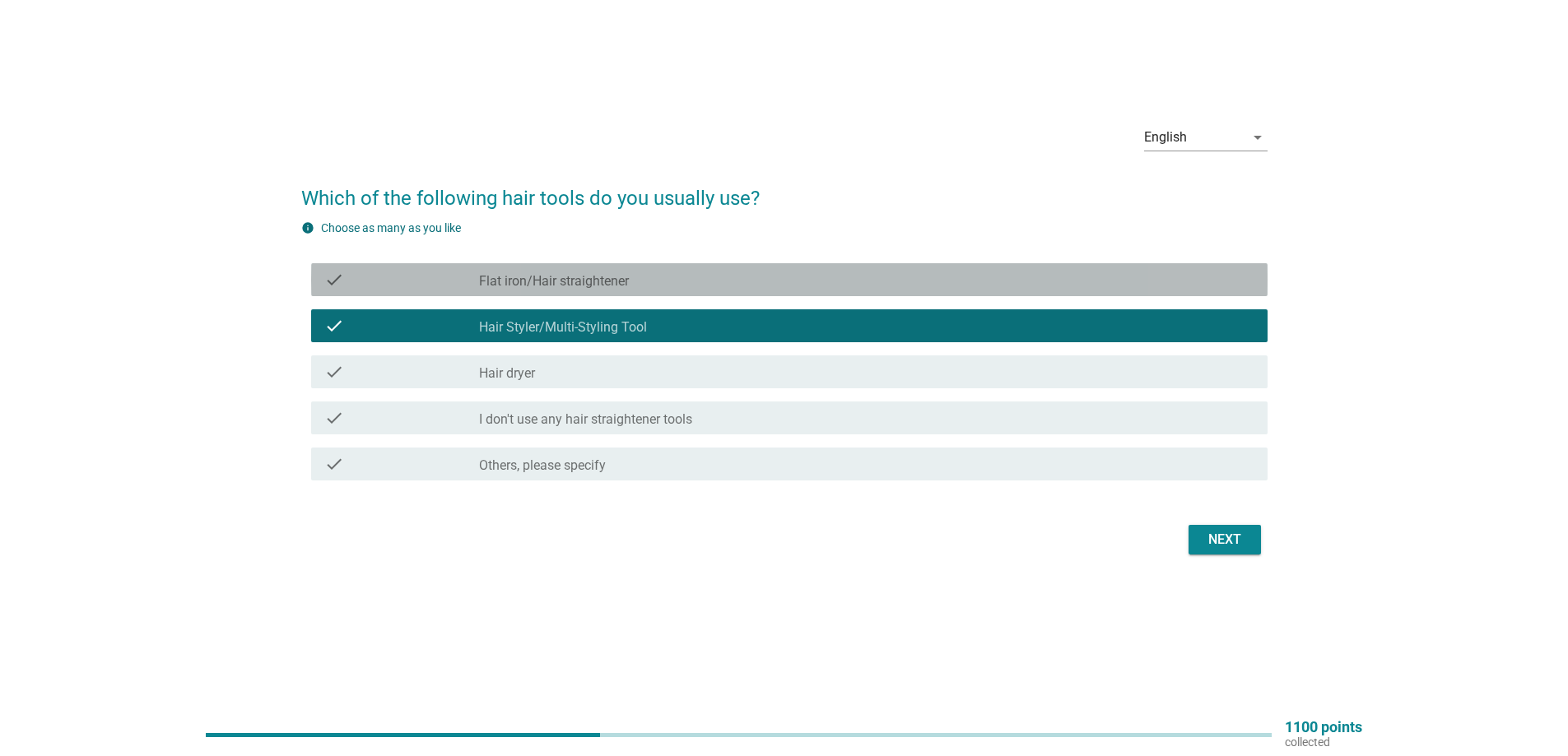
click at [612, 283] on label "Flat iron/Hair straightener" at bounding box center [554, 281] width 150 height 17
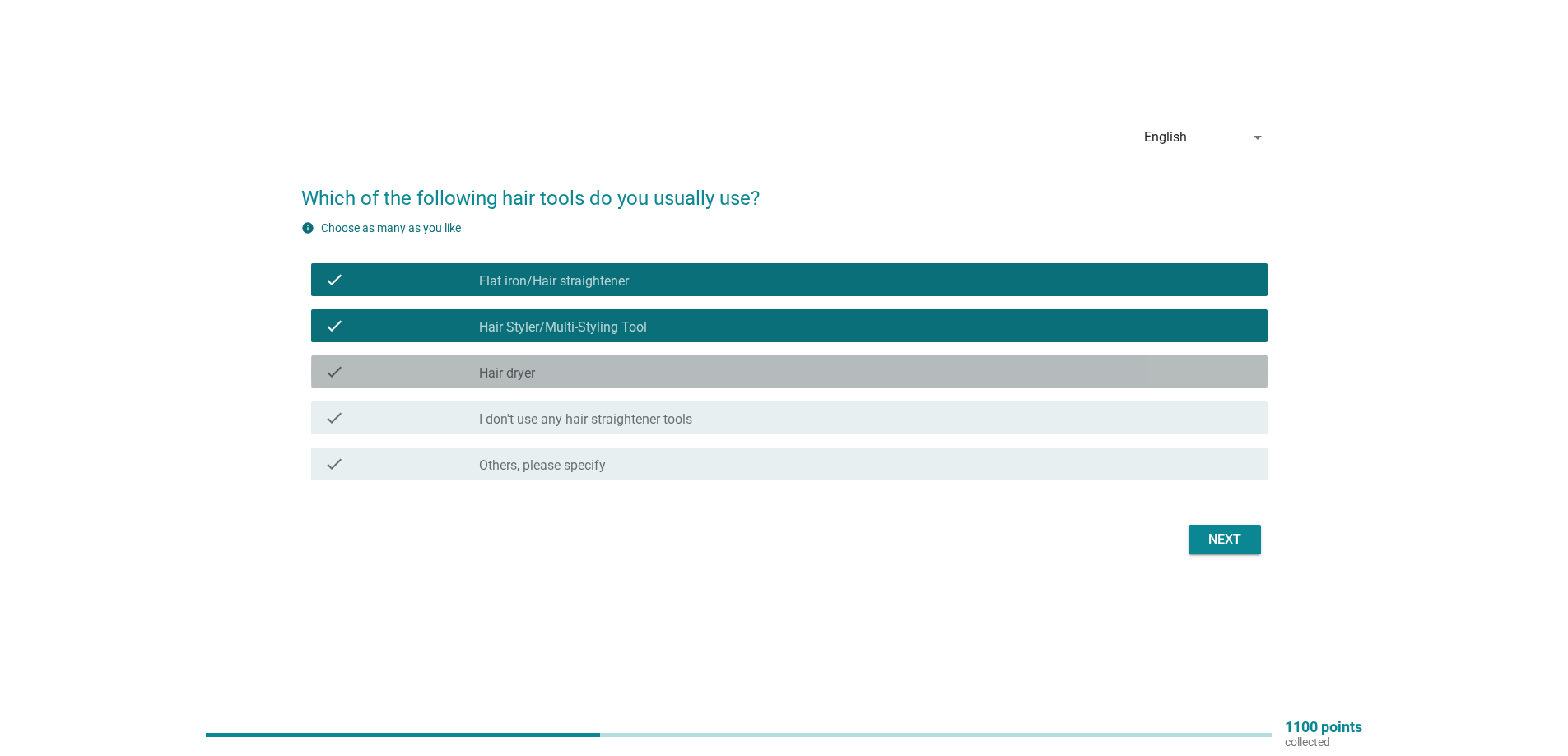
click at [594, 367] on div "check_box_outline_blank Hair dryer" at bounding box center [866, 372] width 775 height 19
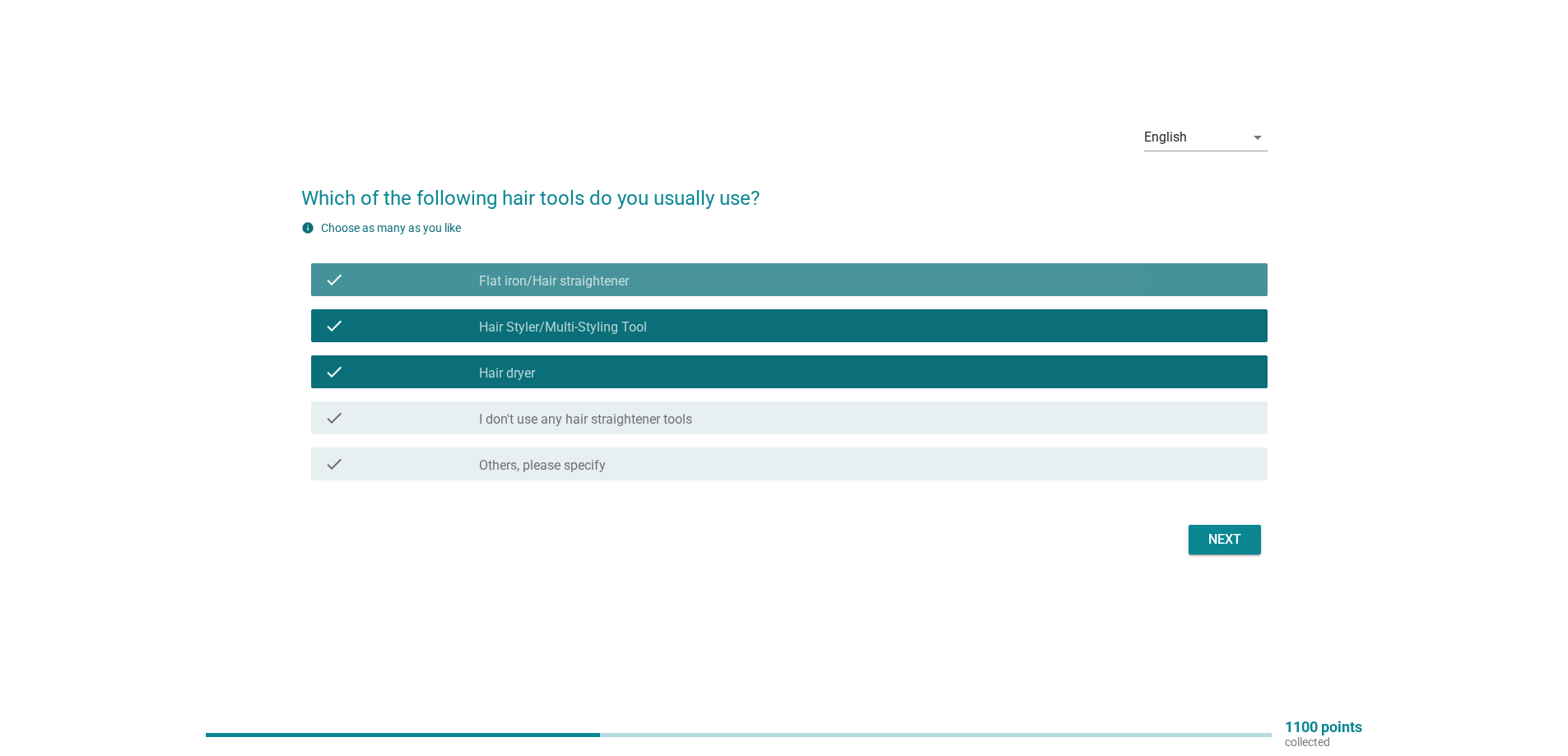
click at [616, 279] on label "Flat iron/Hair straightener" at bounding box center [554, 281] width 150 height 17
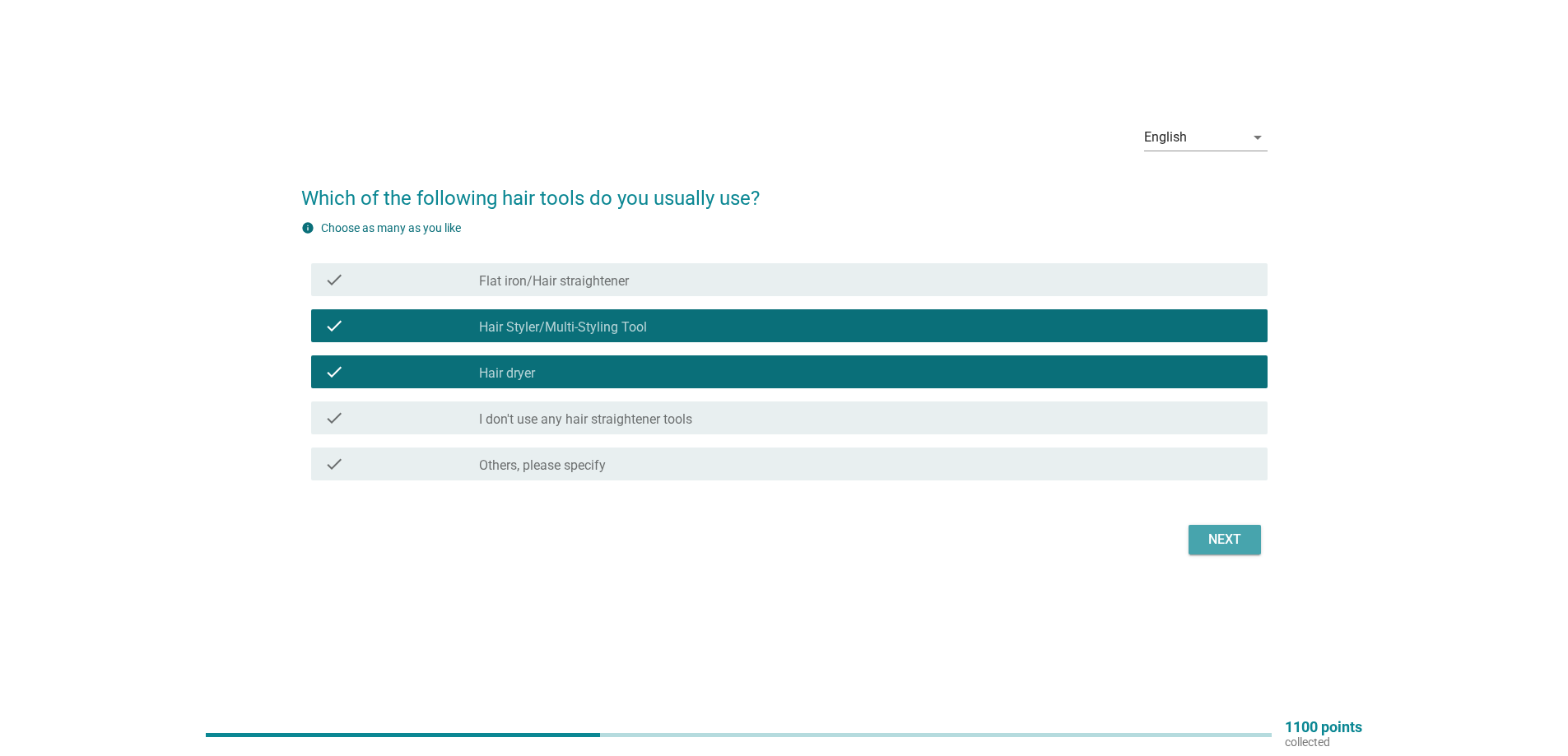
click at [1228, 539] on div "Next" at bounding box center [1224, 539] width 46 height 19
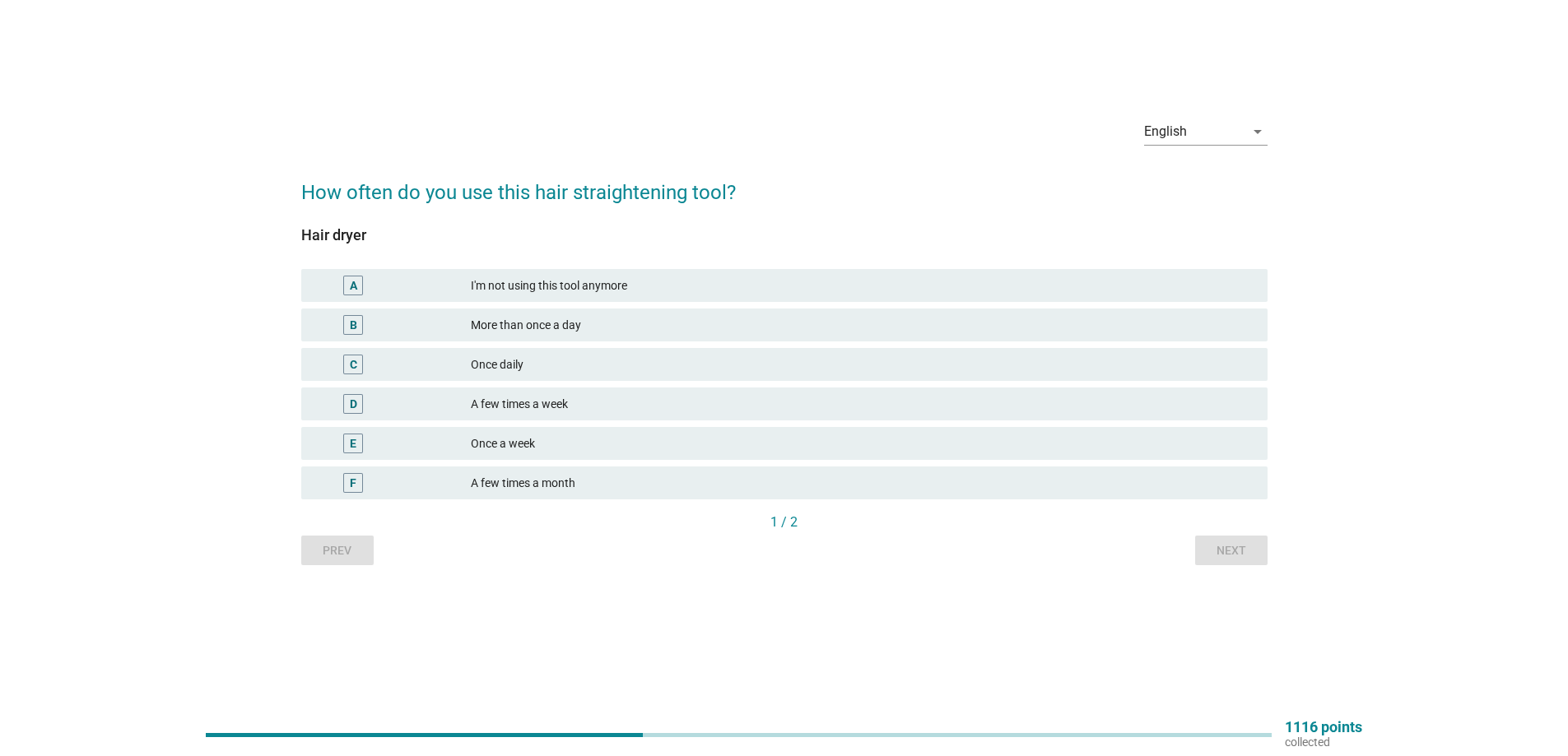
scroll to position [0, 0]
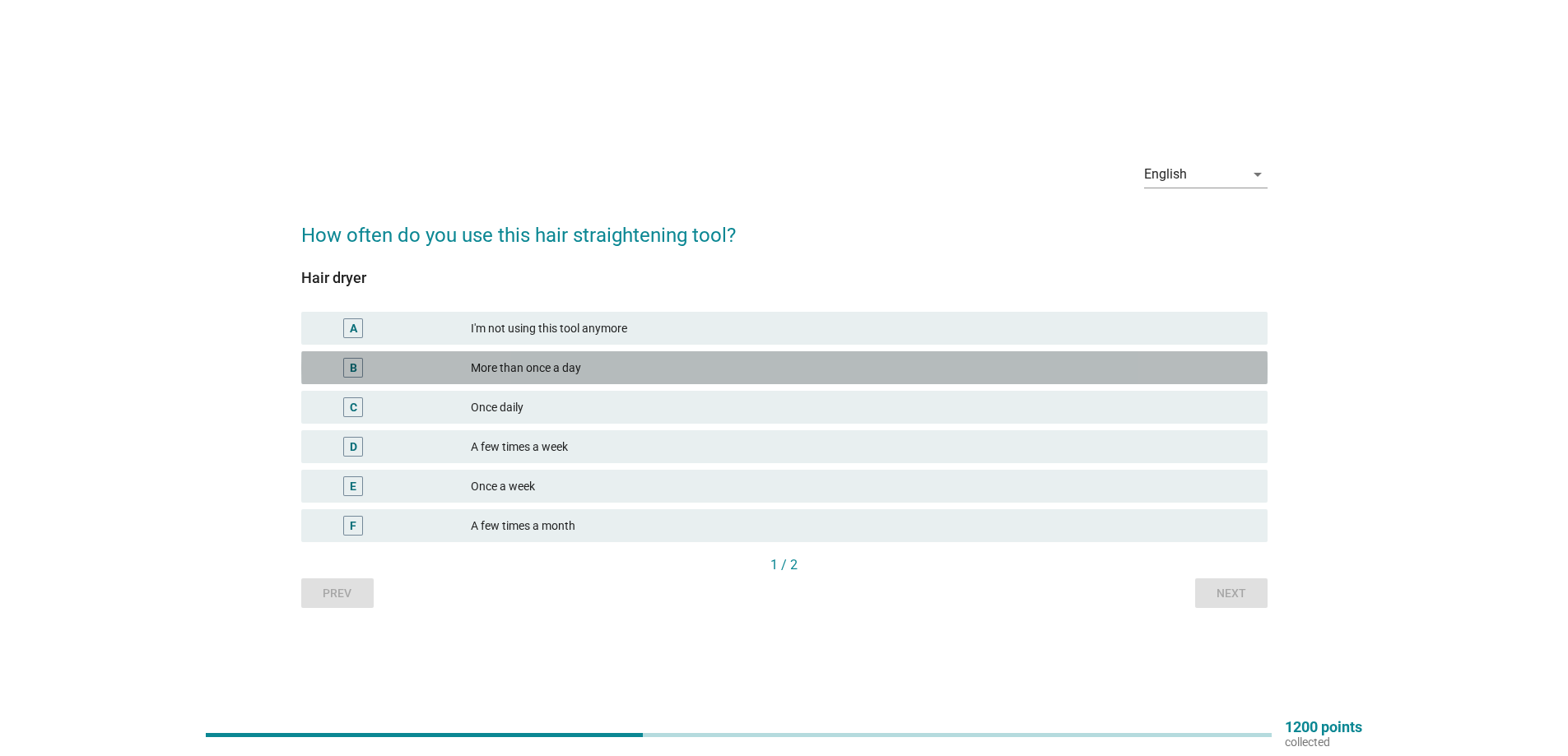
click at [513, 359] on div "More than once a day" at bounding box center [863, 367] width 784 height 19
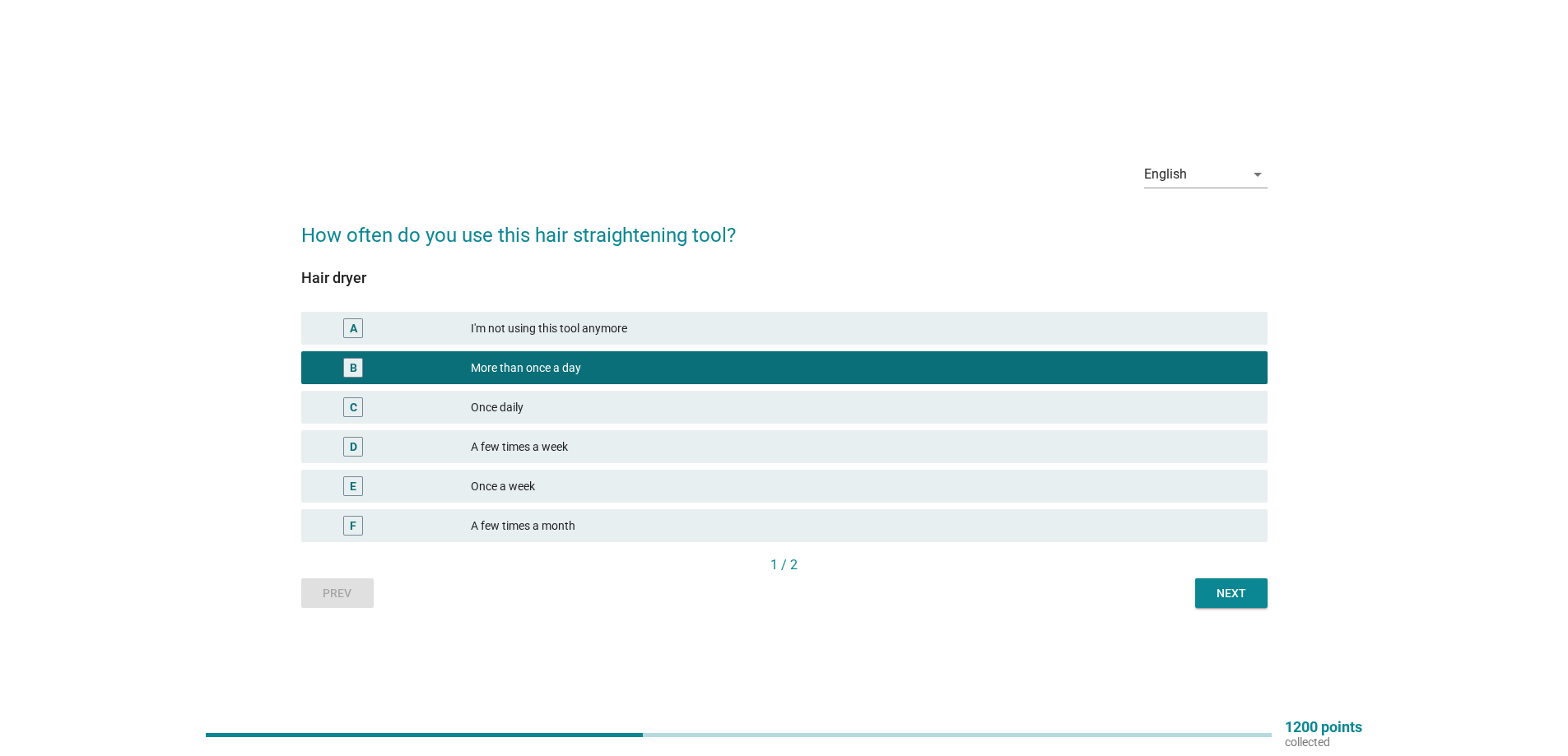
click at [510, 370] on div "More than once a day" at bounding box center [863, 367] width 784 height 19
click at [516, 403] on div "Once daily" at bounding box center [863, 407] width 784 height 19
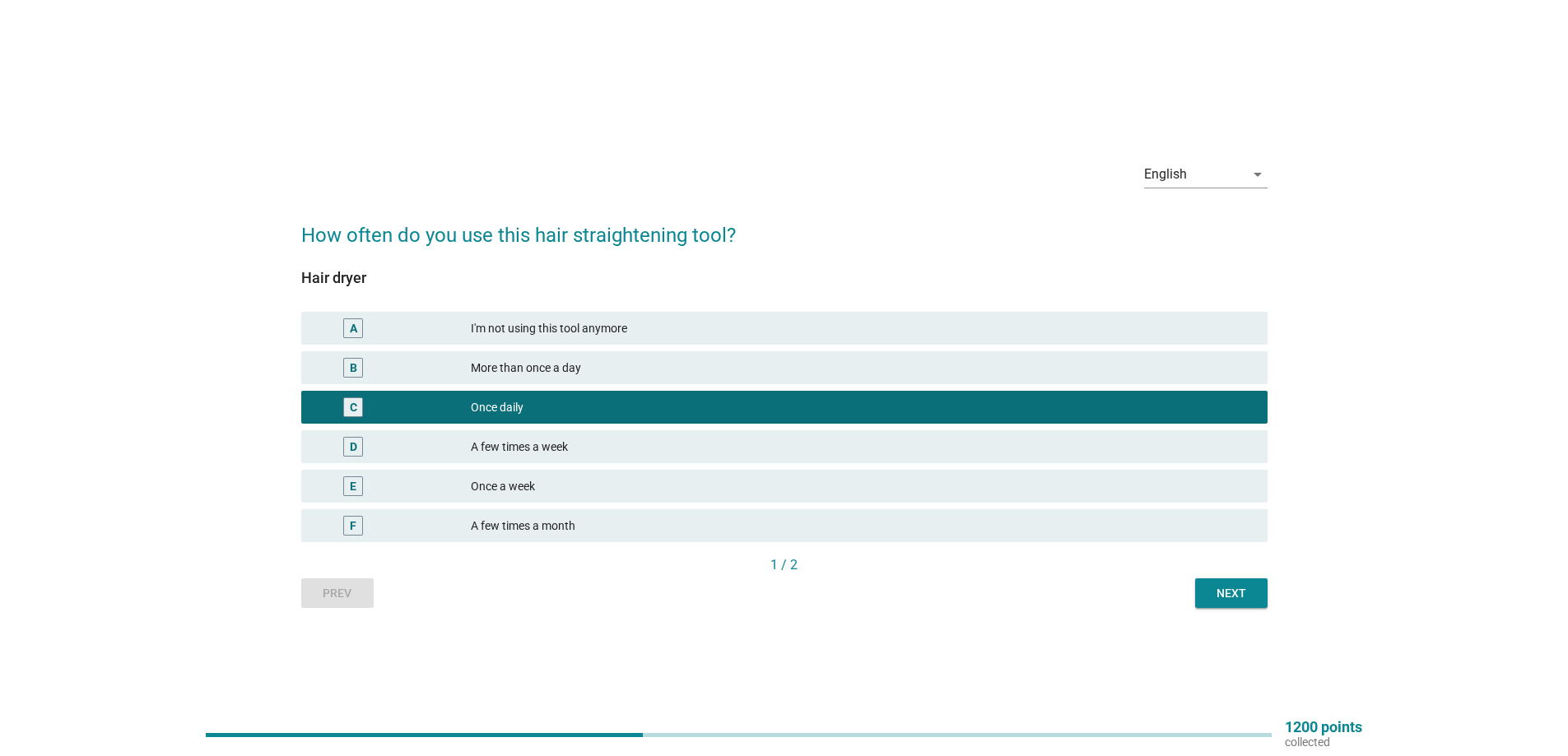
click at [1224, 585] on div "Next" at bounding box center [1231, 593] width 46 height 17
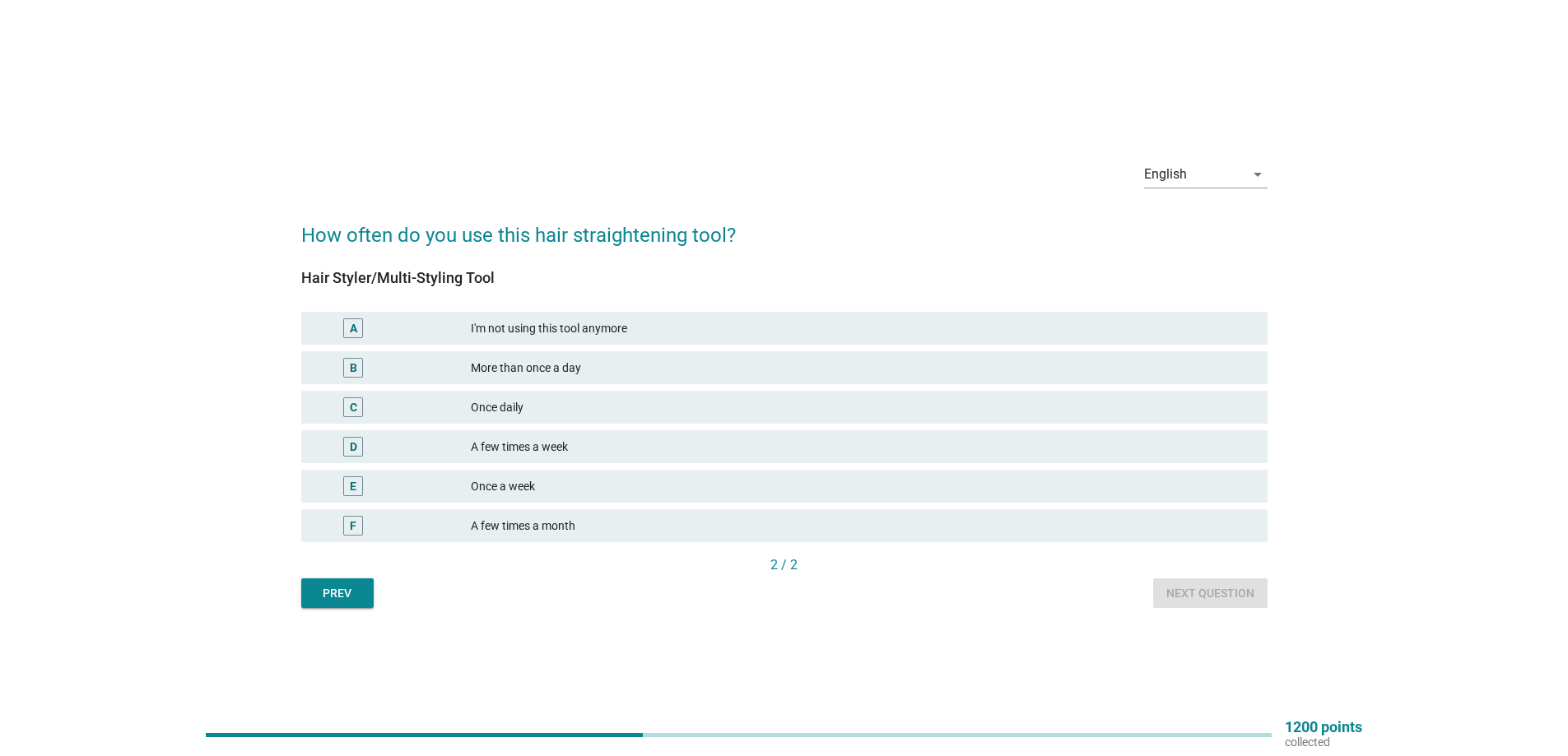
click at [465, 521] on div "F" at bounding box center [393, 525] width 156 height 19
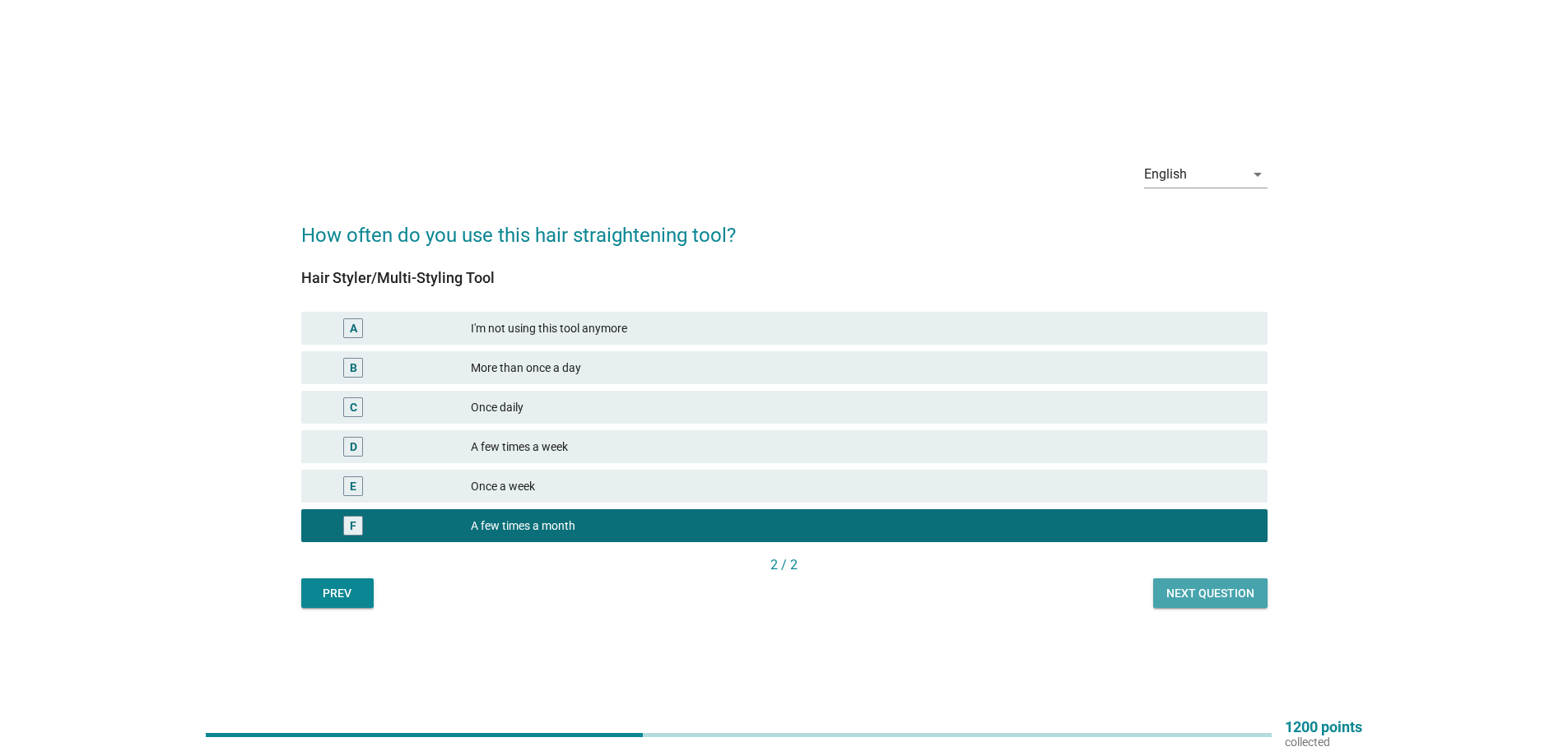
click at [1261, 591] on button "Next question" at bounding box center [1210, 593] width 114 height 29
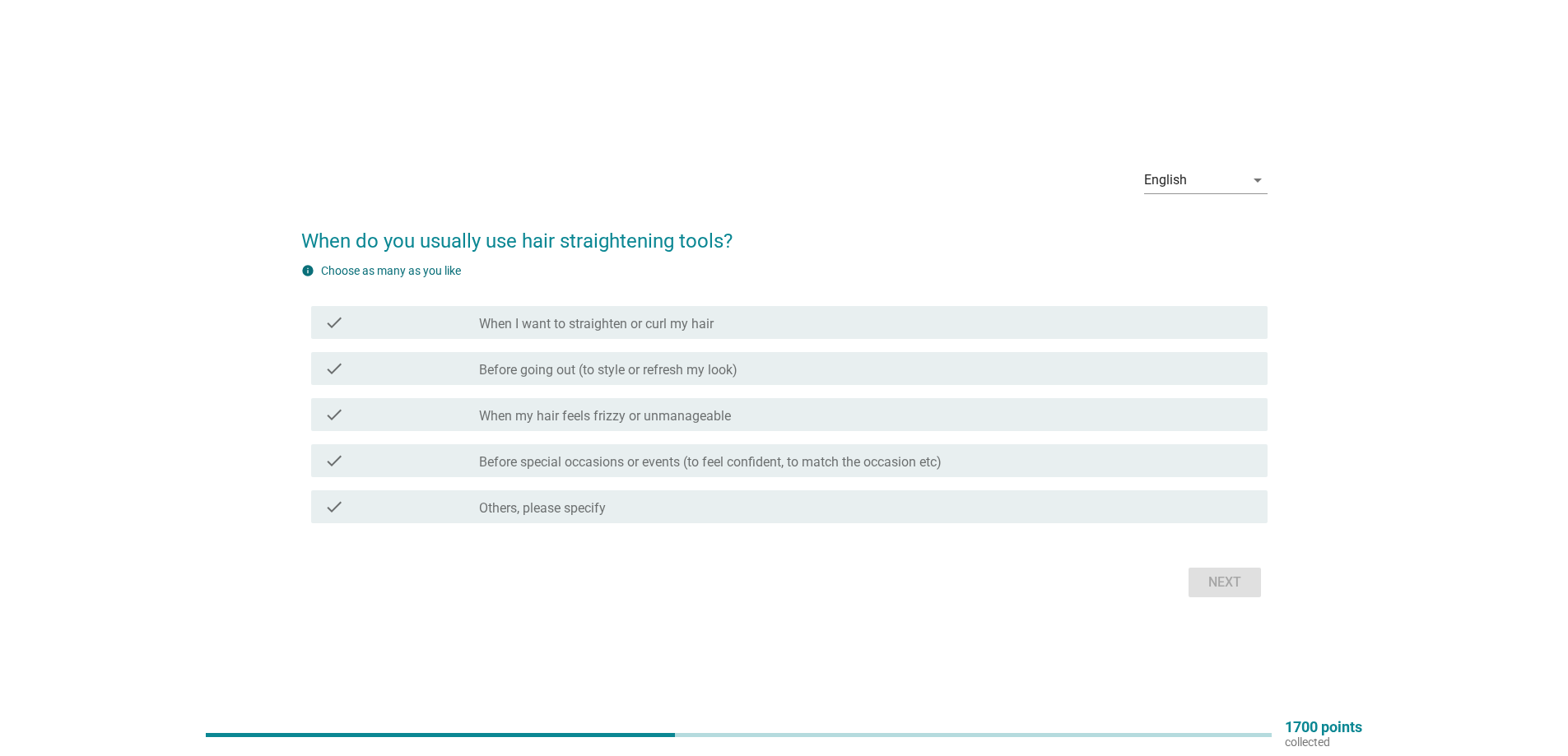
click at [585, 372] on label "Before going out (to style or refresh my look)" at bounding box center [608, 371] width 258 height 17
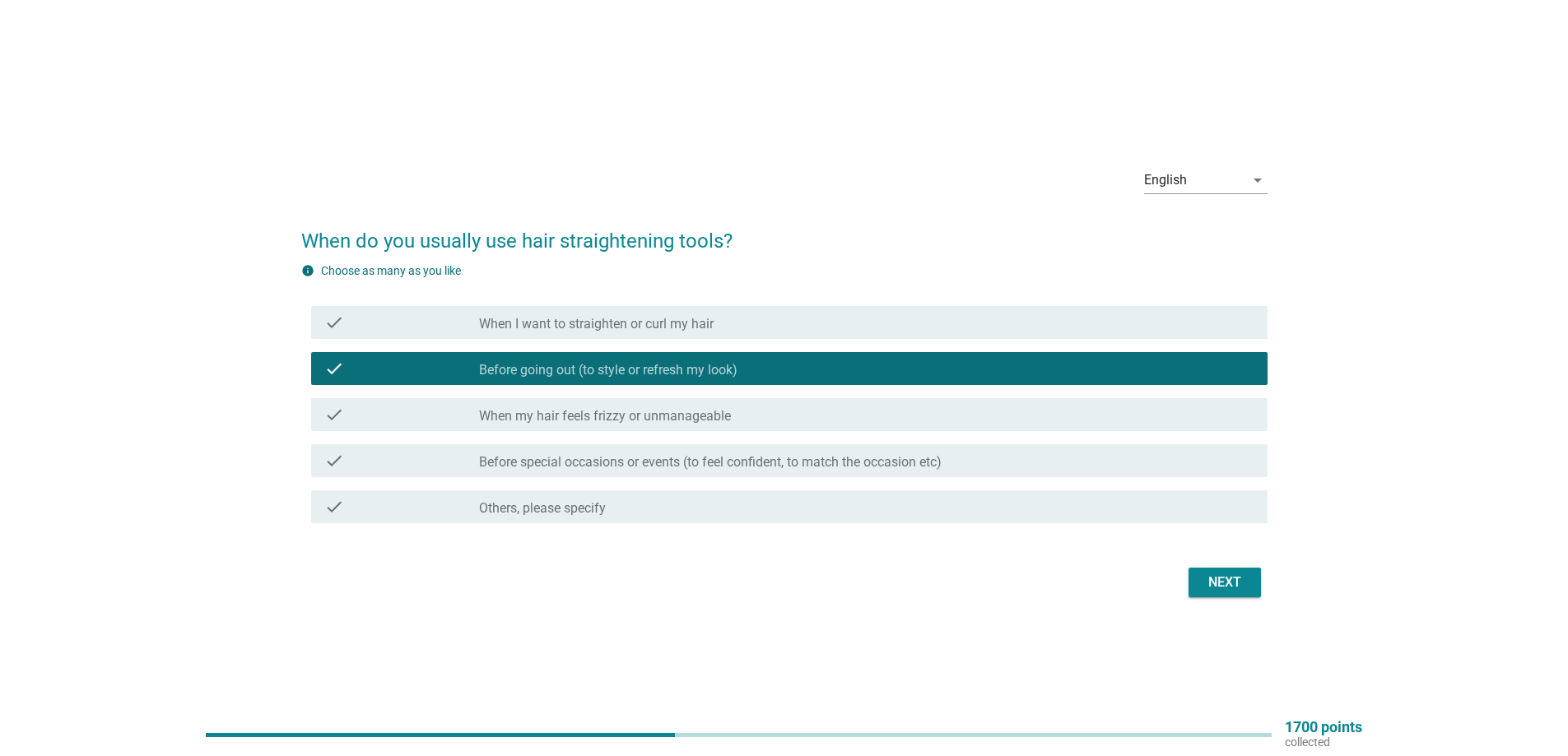
click at [637, 403] on div "check check_box_outline_blank When my hair feels frizzy or unmanageable" at bounding box center [789, 415] width 956 height 33
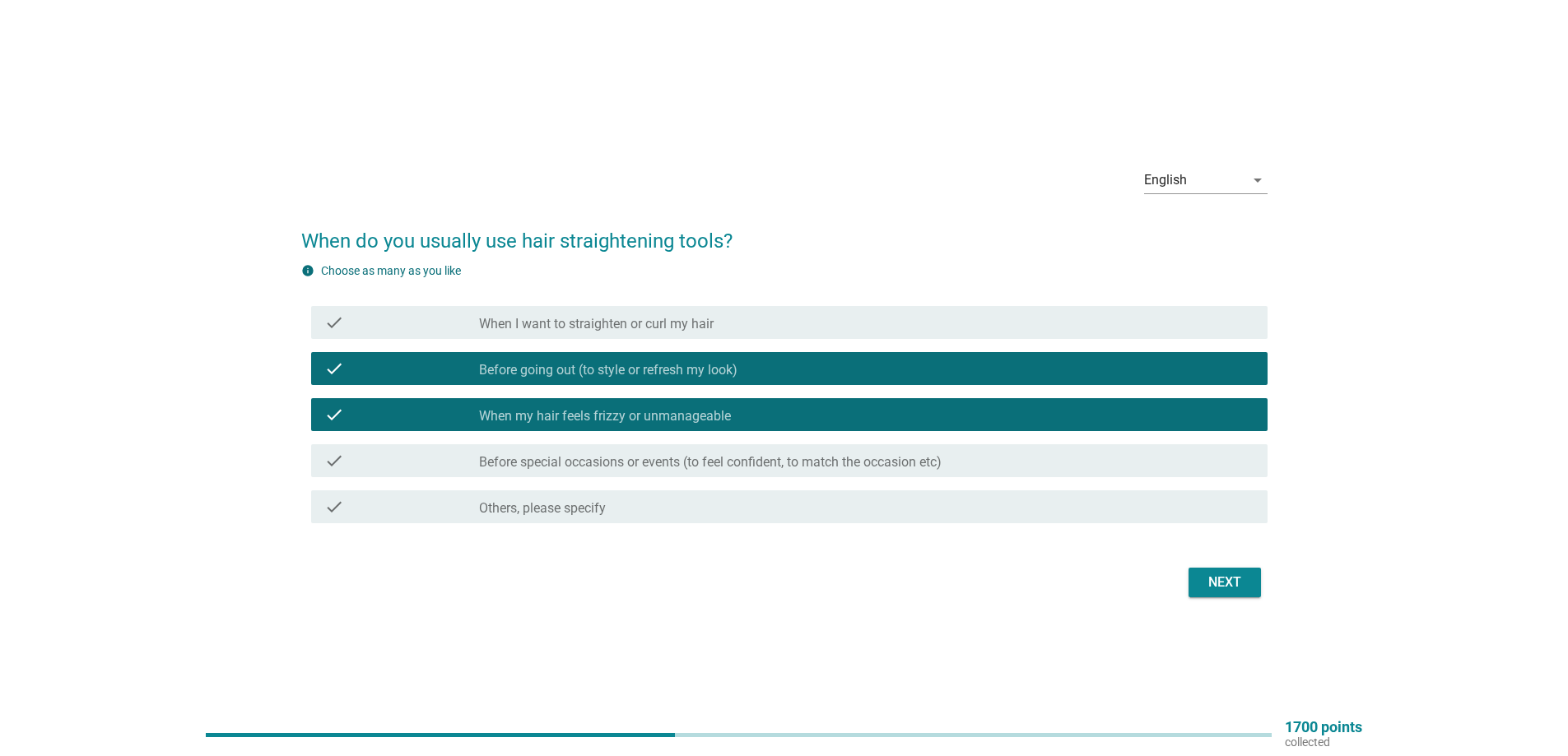
click at [929, 464] on label "Before special occasions or events (to feel confident, to match the occasion et…" at bounding box center [710, 463] width 463 height 17
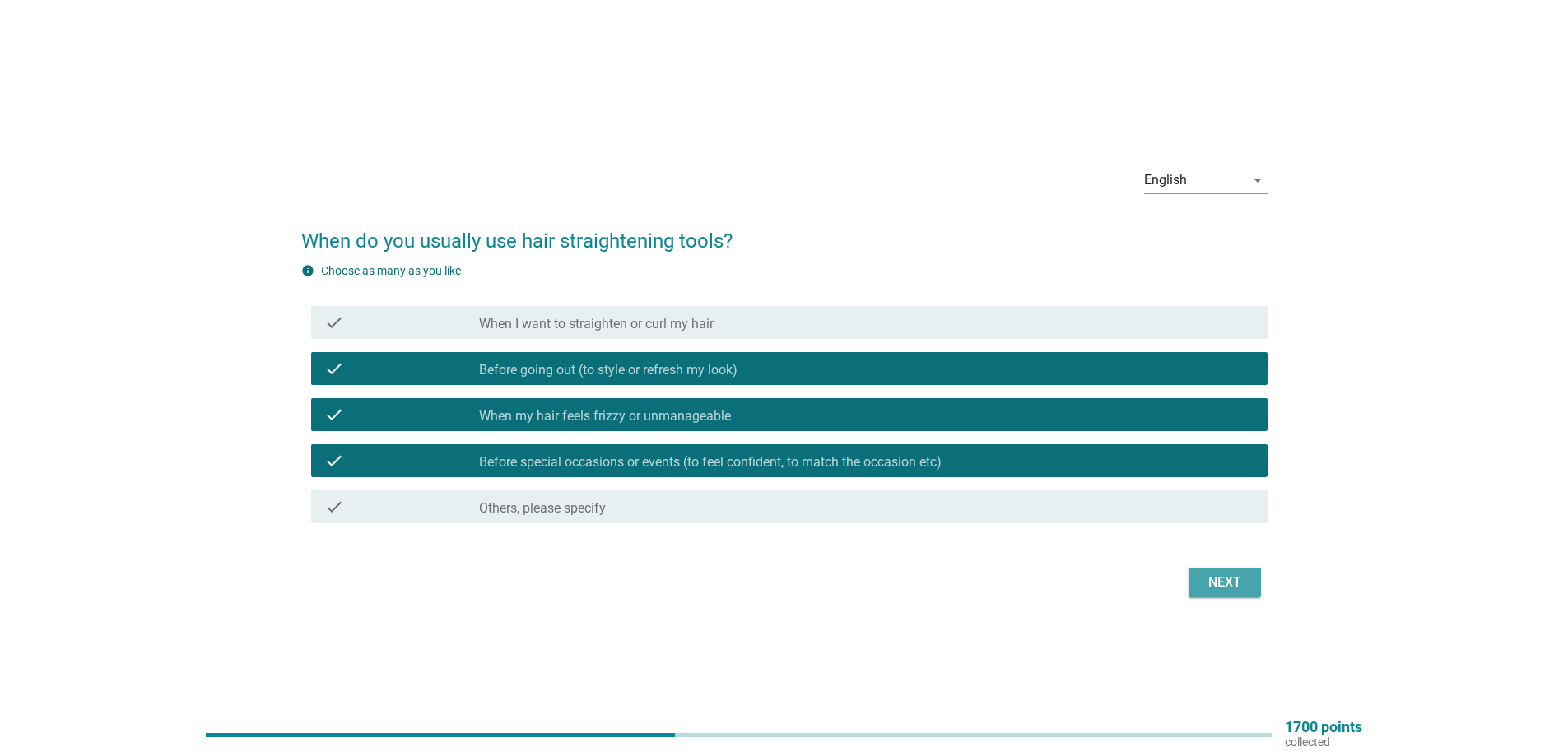
click at [1227, 583] on div "Next" at bounding box center [1224, 582] width 46 height 19
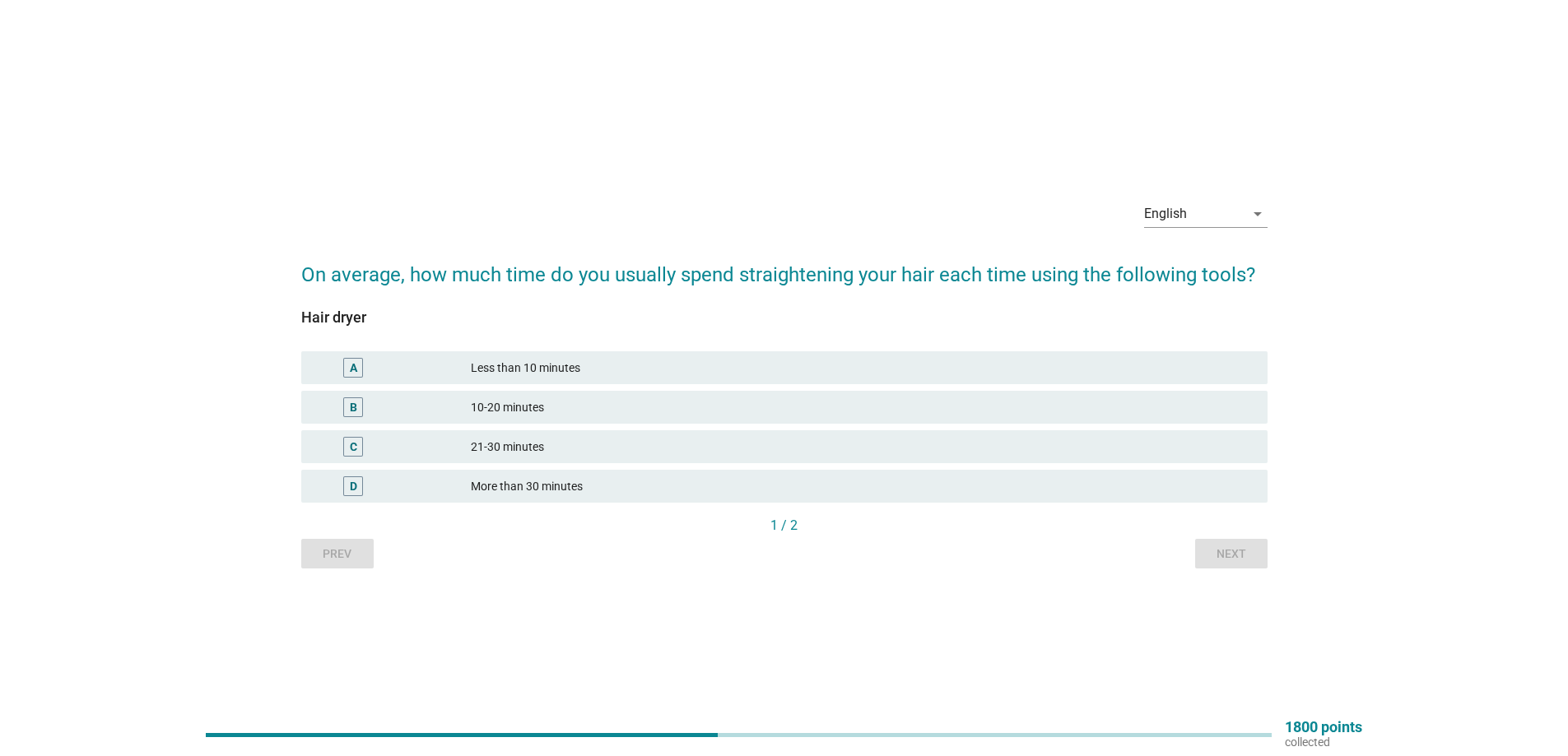
click at [855, 372] on div "Less than 10 minutes" at bounding box center [863, 367] width 784 height 19
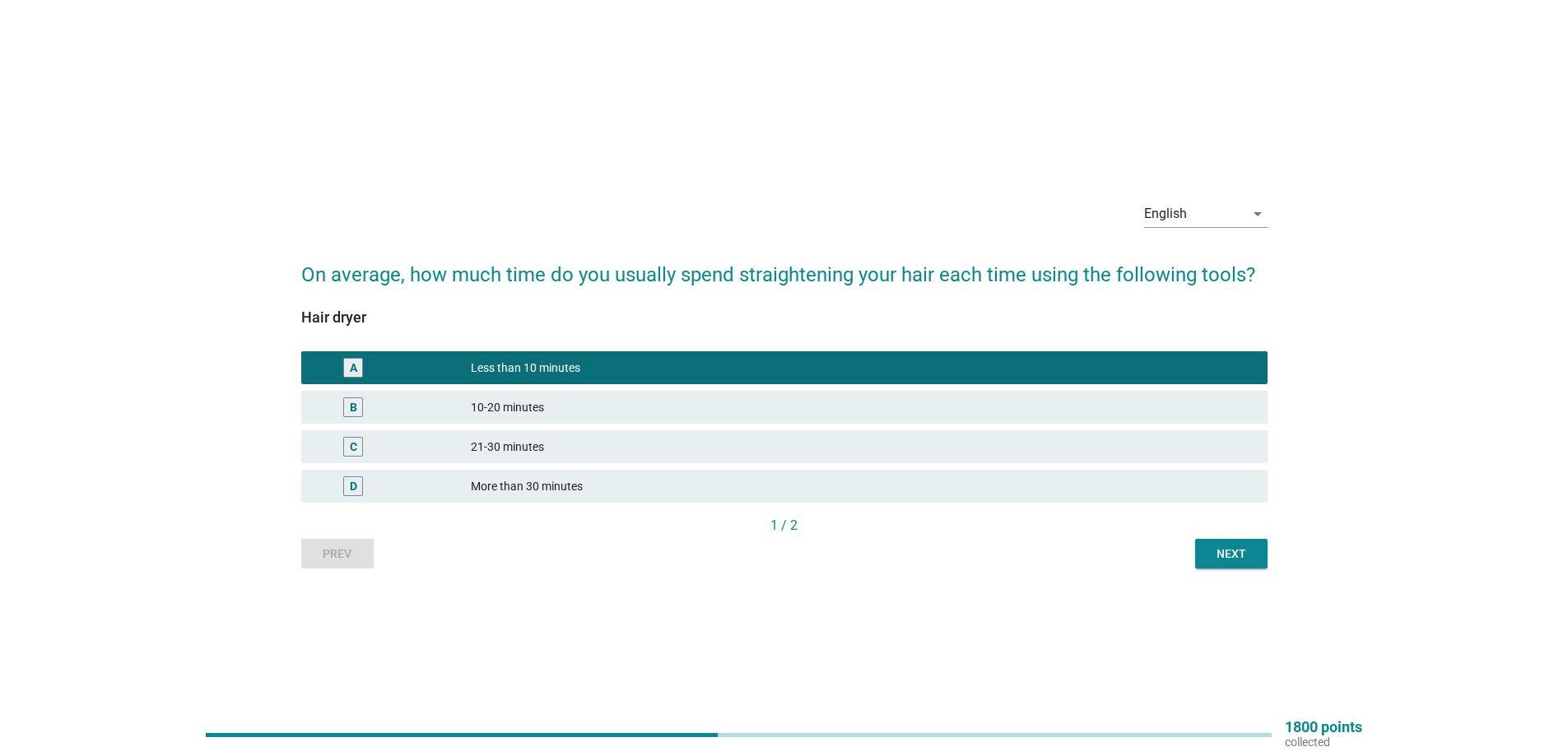
click at [1229, 556] on div "Next" at bounding box center [1231, 554] width 46 height 17
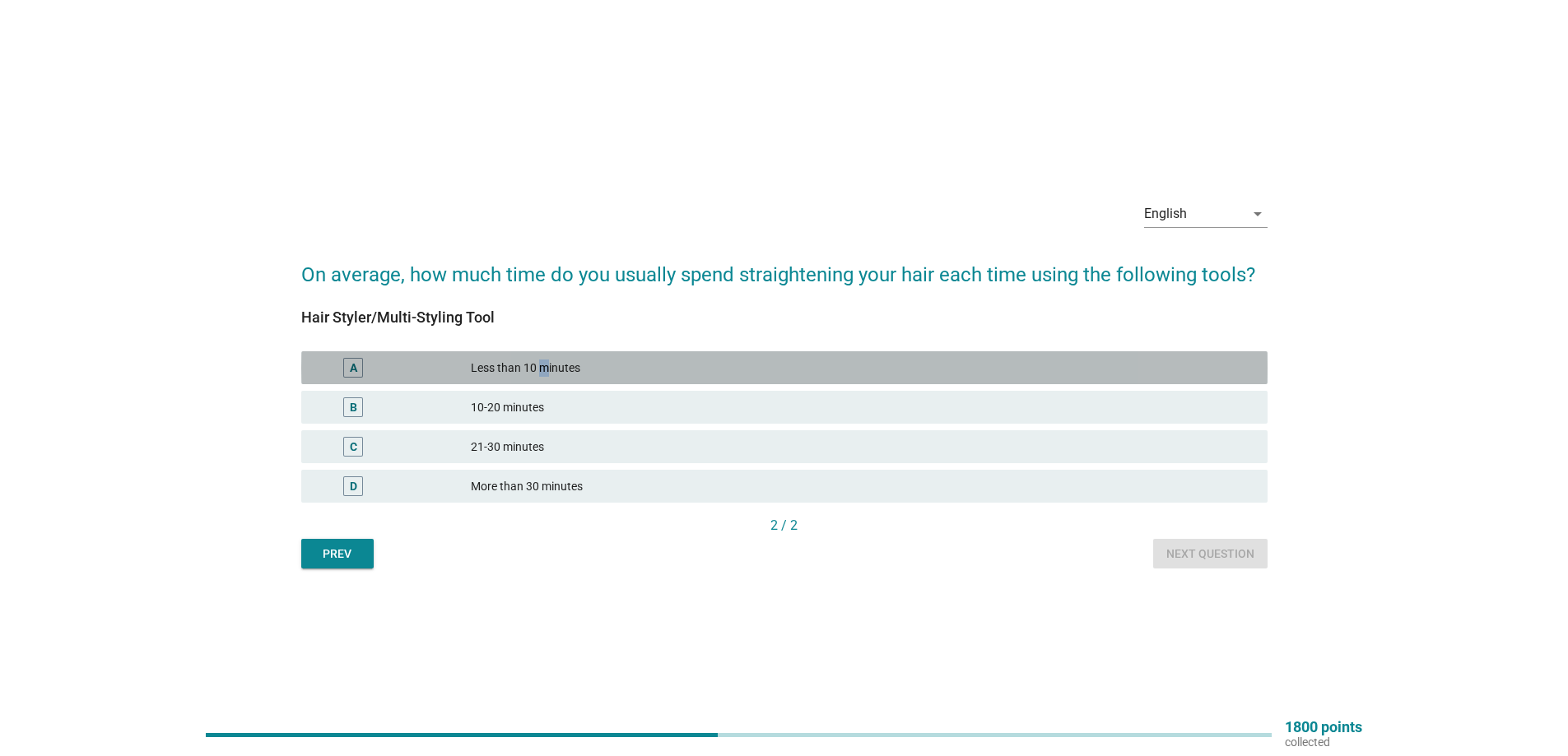
click at [544, 372] on div "Less than 10 minutes" at bounding box center [863, 367] width 784 height 19
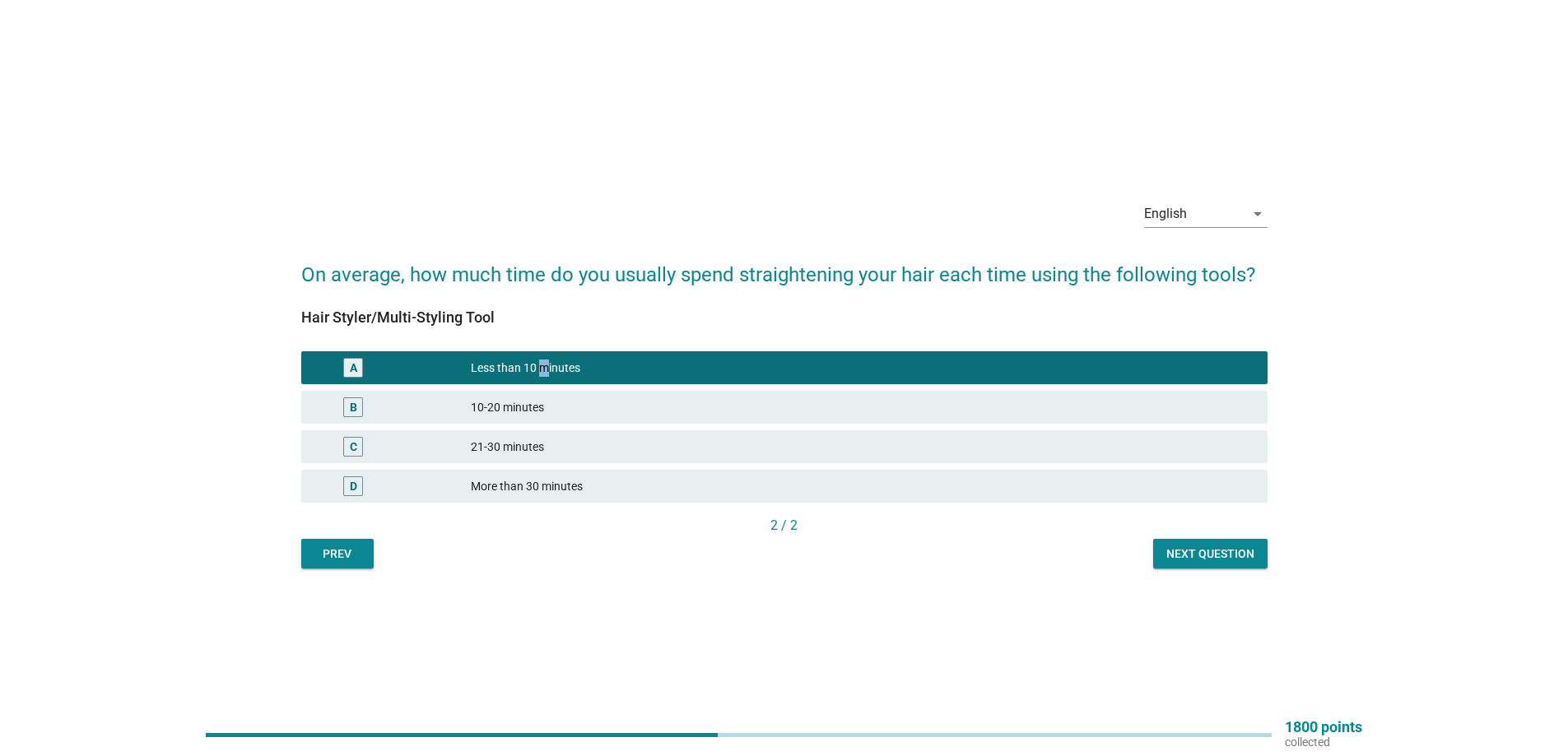
click at [1261, 556] on button "Next question" at bounding box center [1210, 554] width 114 height 29
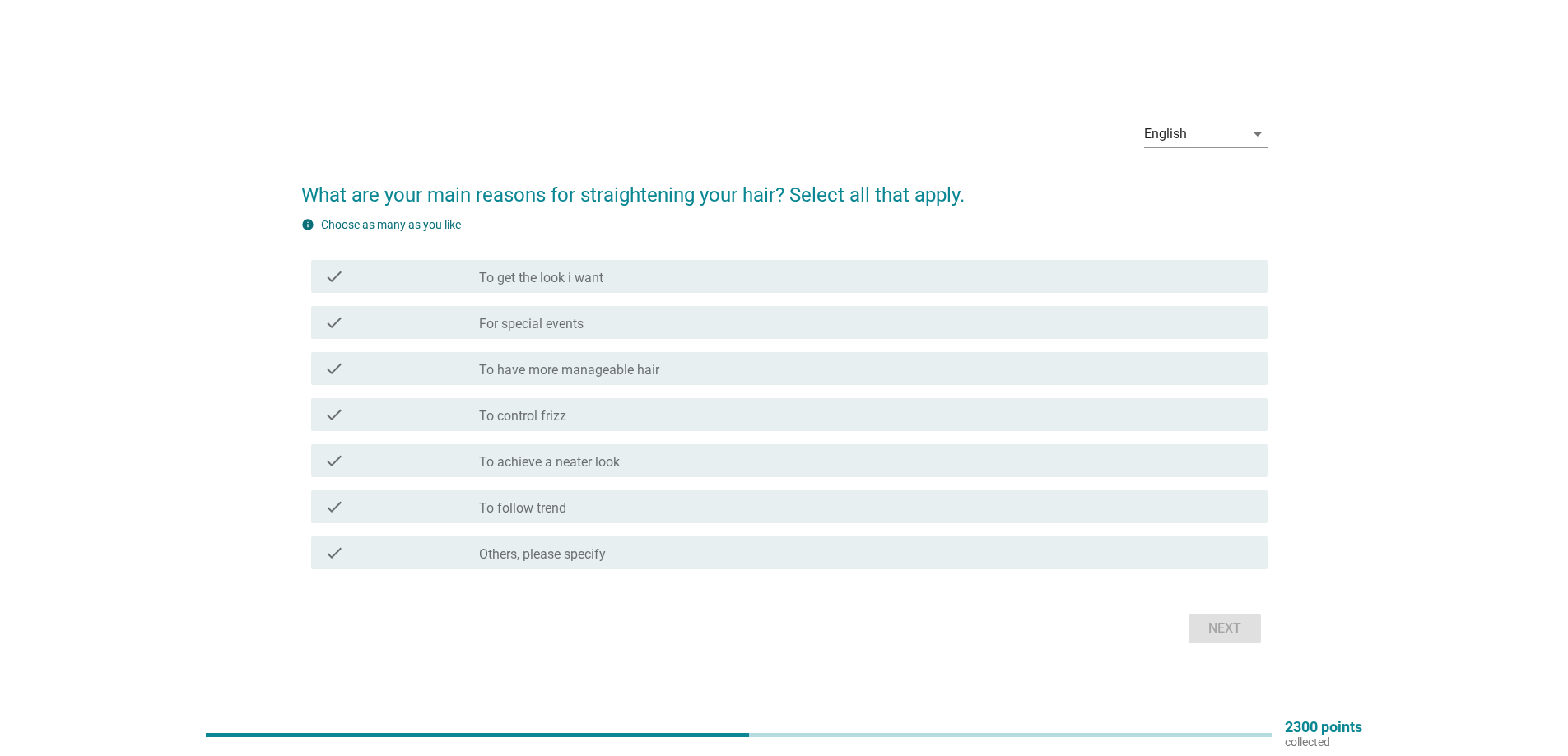
click at [537, 372] on label "To have more manageable hair" at bounding box center [569, 371] width 180 height 17
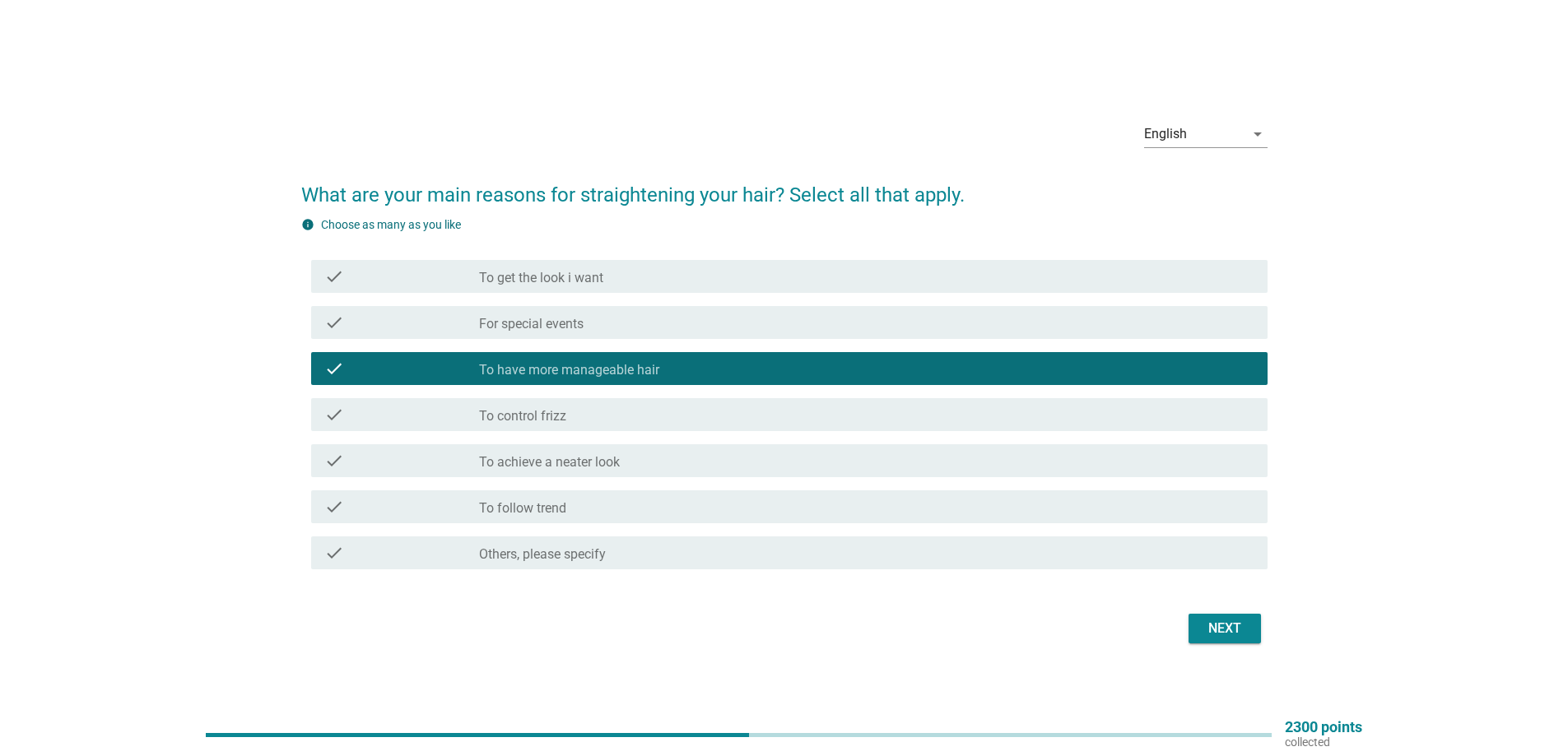
click at [534, 410] on label "To control frizz" at bounding box center [522, 417] width 87 height 17
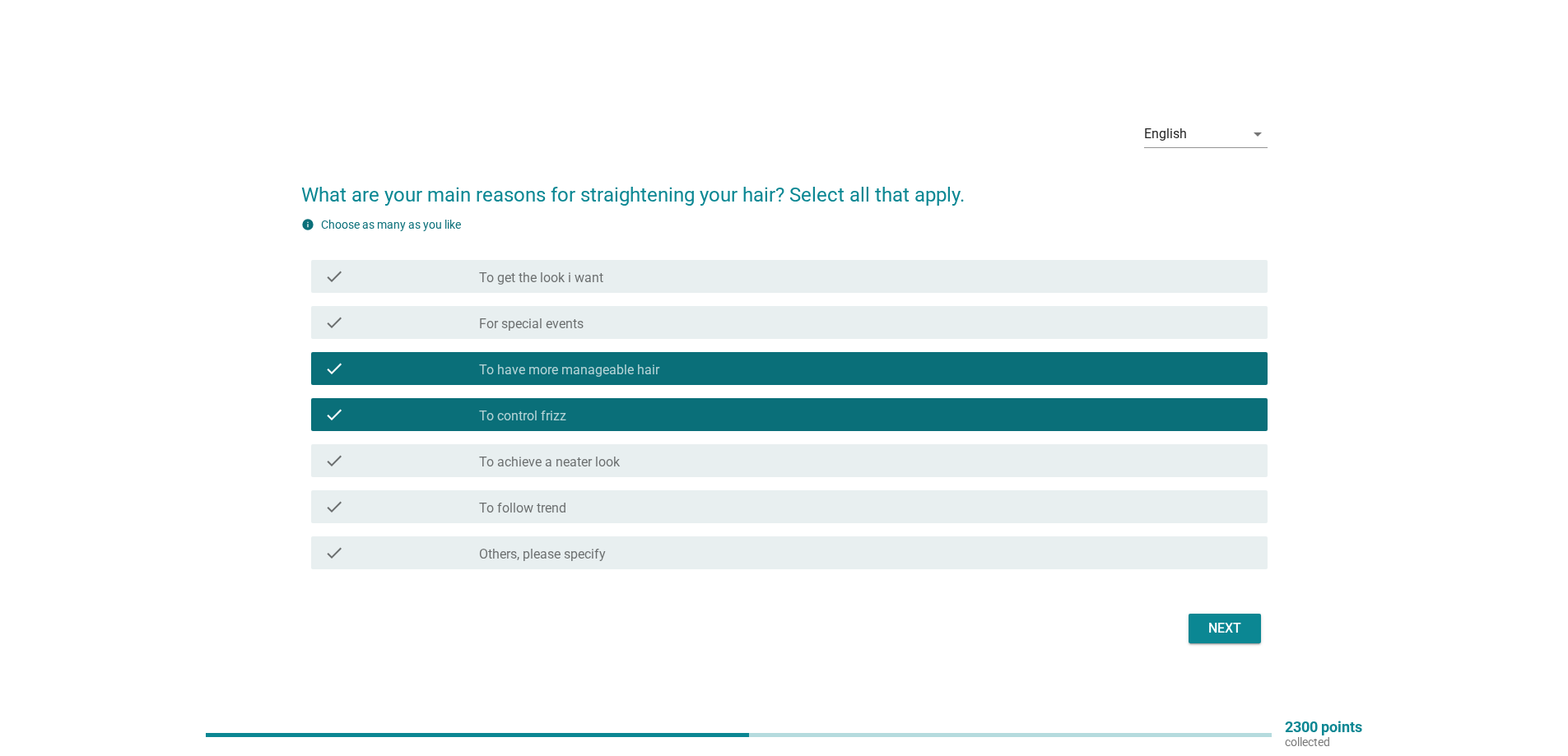
click at [580, 465] on label "To achieve a neater look" at bounding box center [549, 463] width 141 height 17
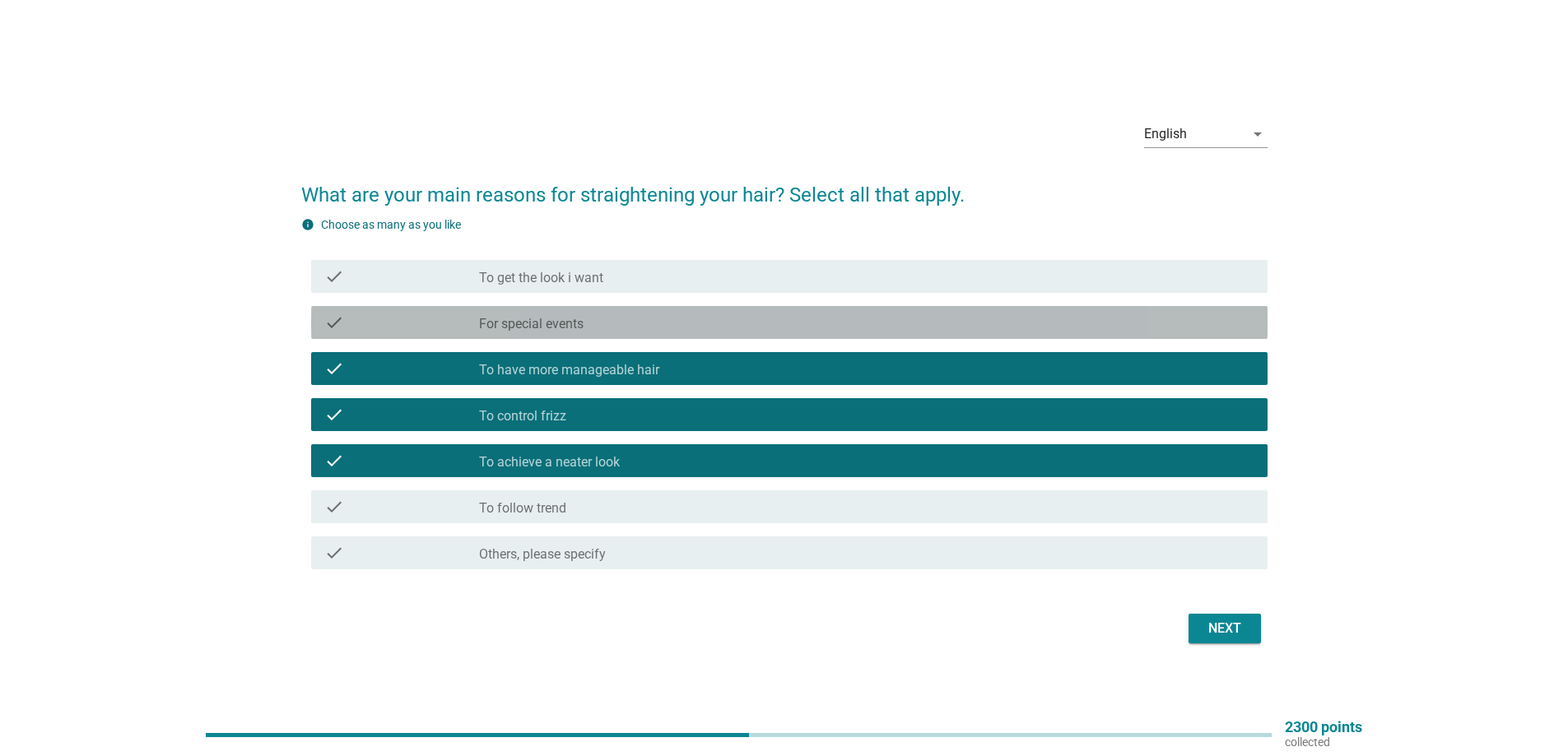
click at [535, 317] on label "For special events" at bounding box center [532, 325] width 105 height 17
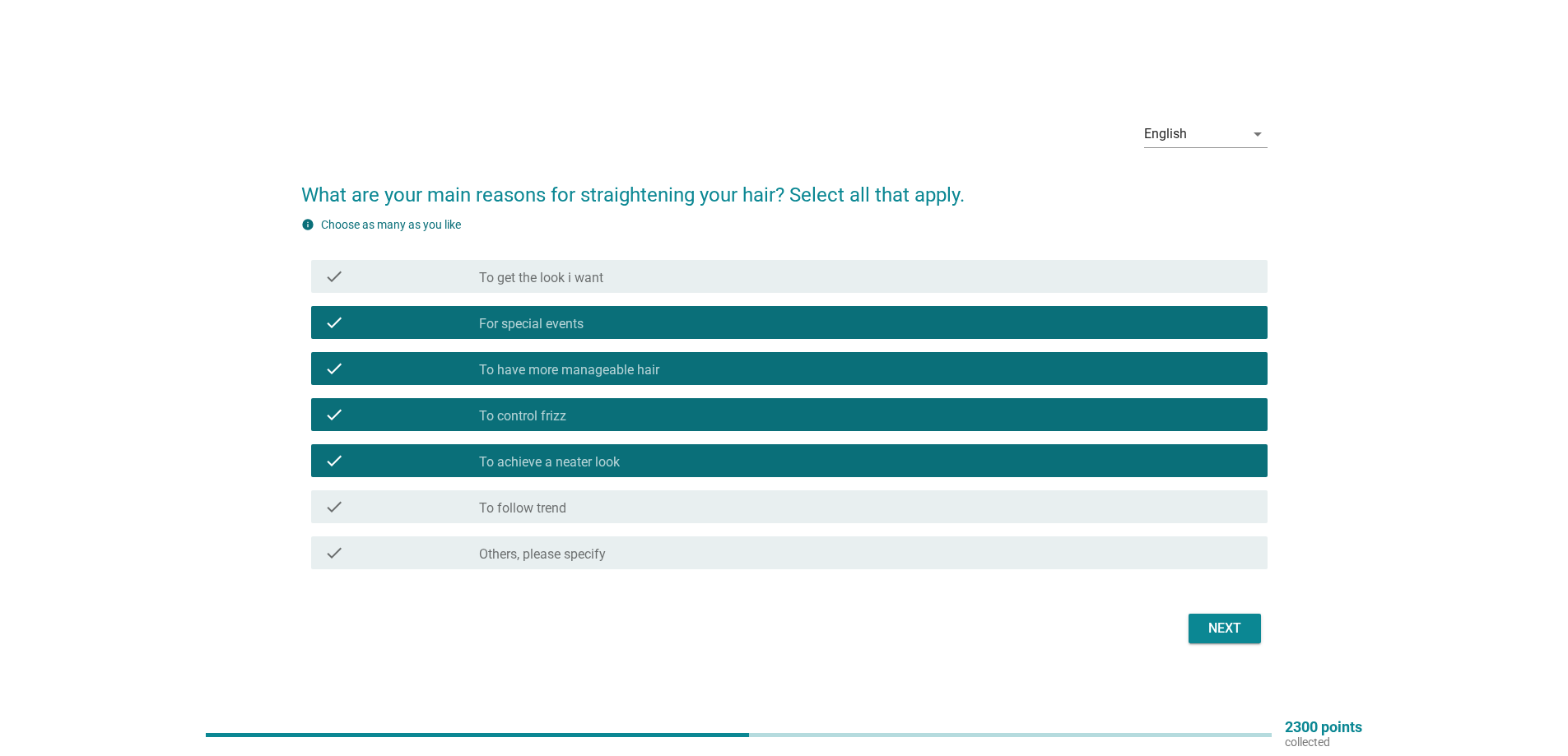
click at [1217, 622] on div "Next" at bounding box center [1224, 628] width 46 height 19
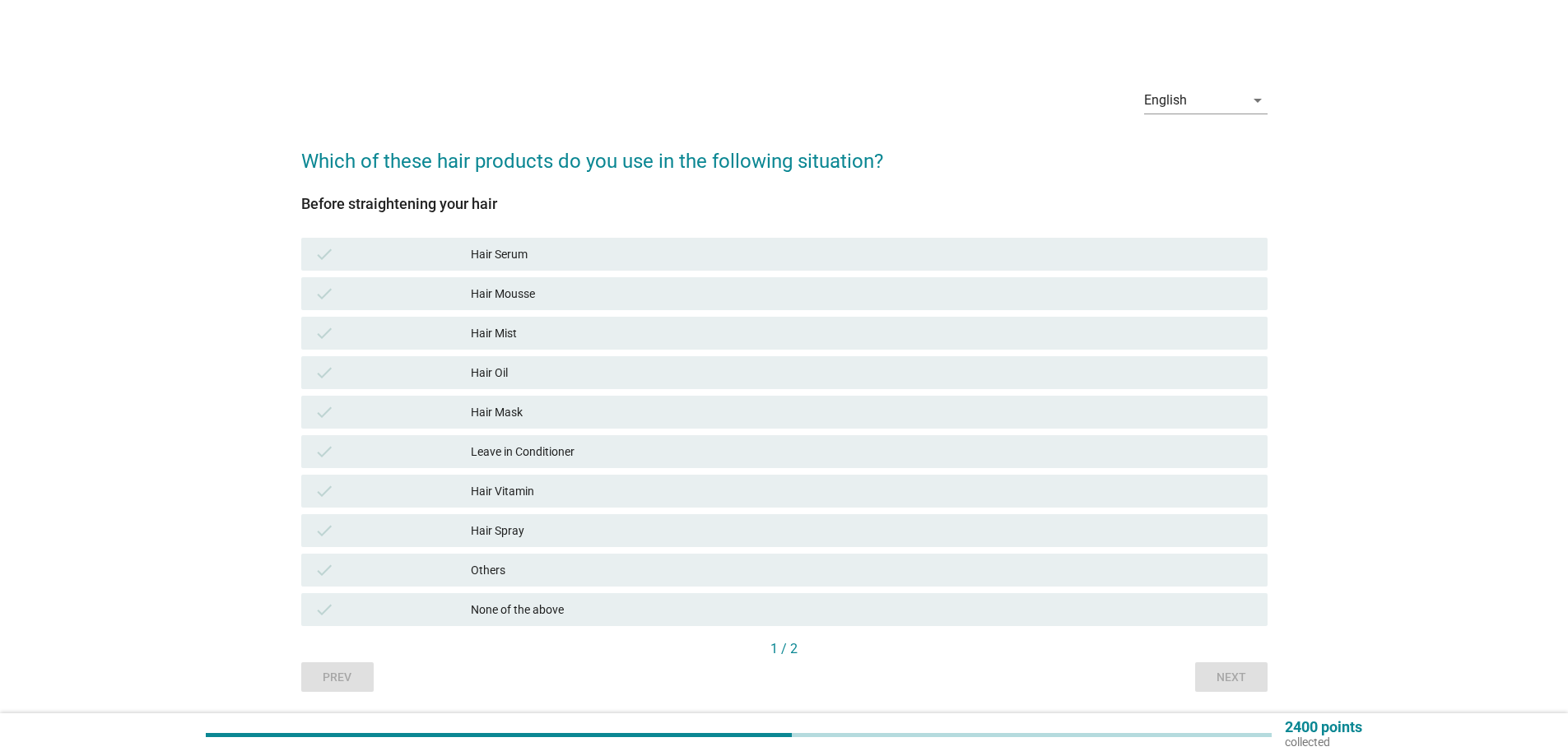
click at [526, 403] on div "Hair Mask" at bounding box center [863, 412] width 784 height 19
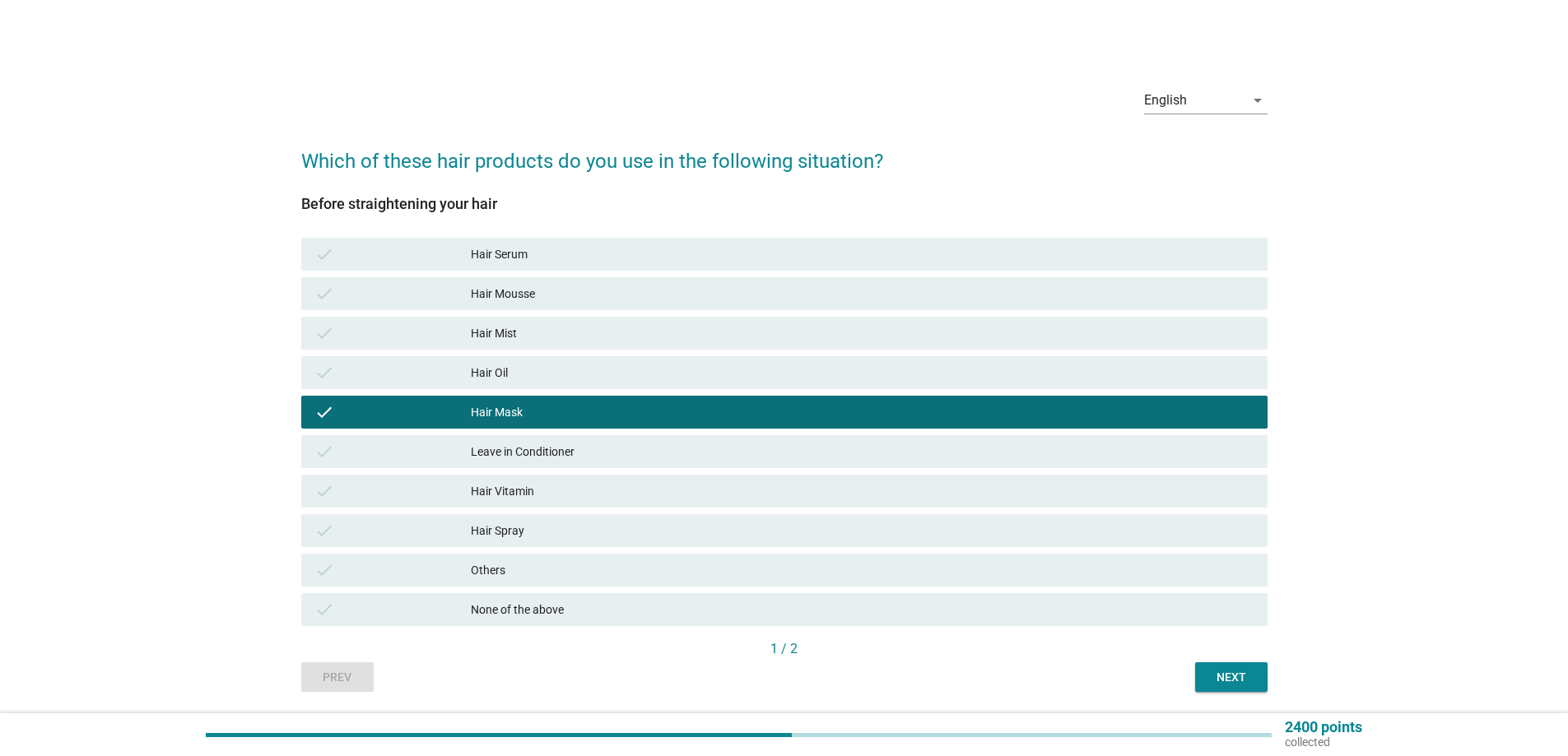
click at [578, 492] on div "Hair Vitamin" at bounding box center [863, 490] width 784 height 19
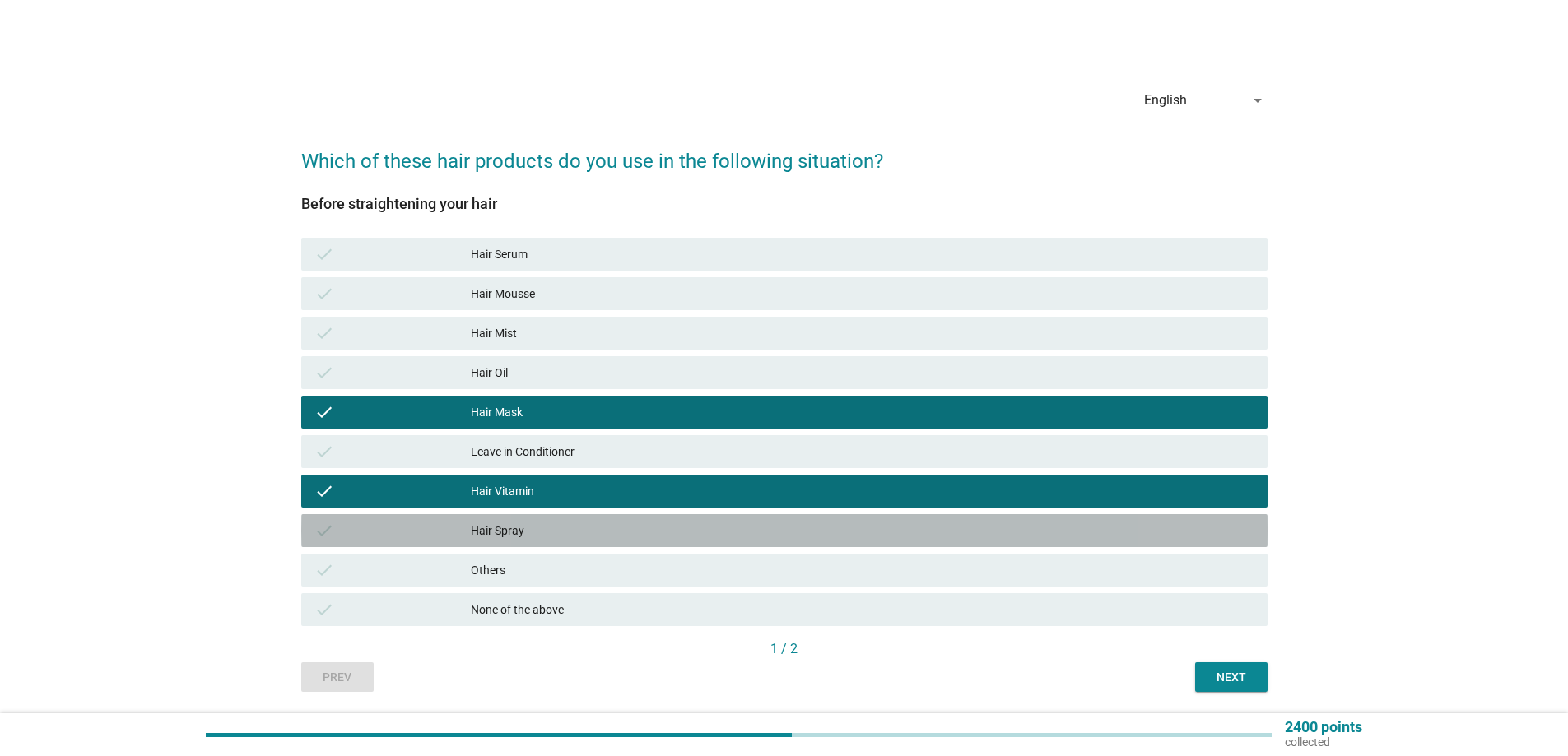
click at [504, 529] on div "Hair Spray" at bounding box center [863, 530] width 784 height 19
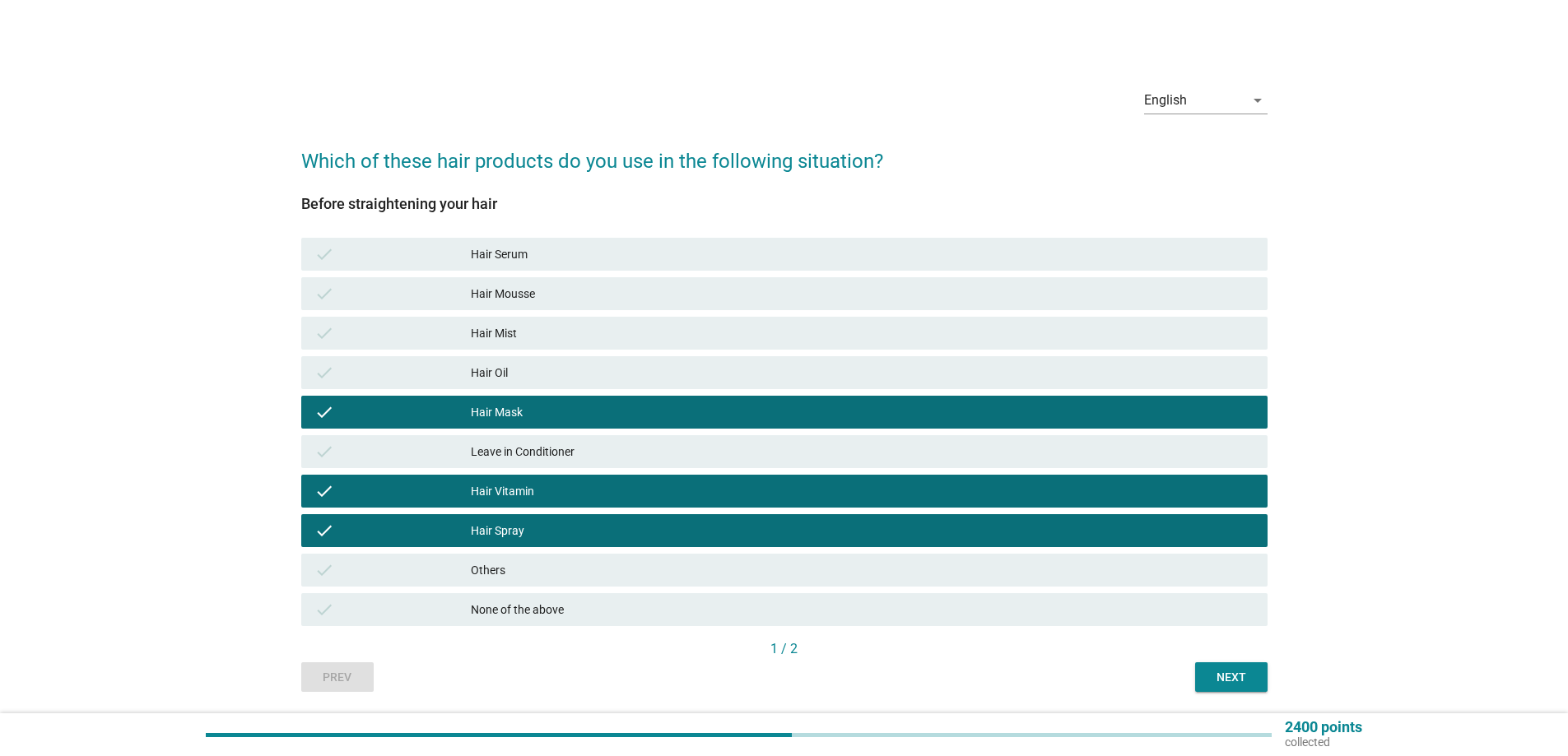
click at [1243, 666] on button "Next" at bounding box center [1230, 677] width 73 height 29
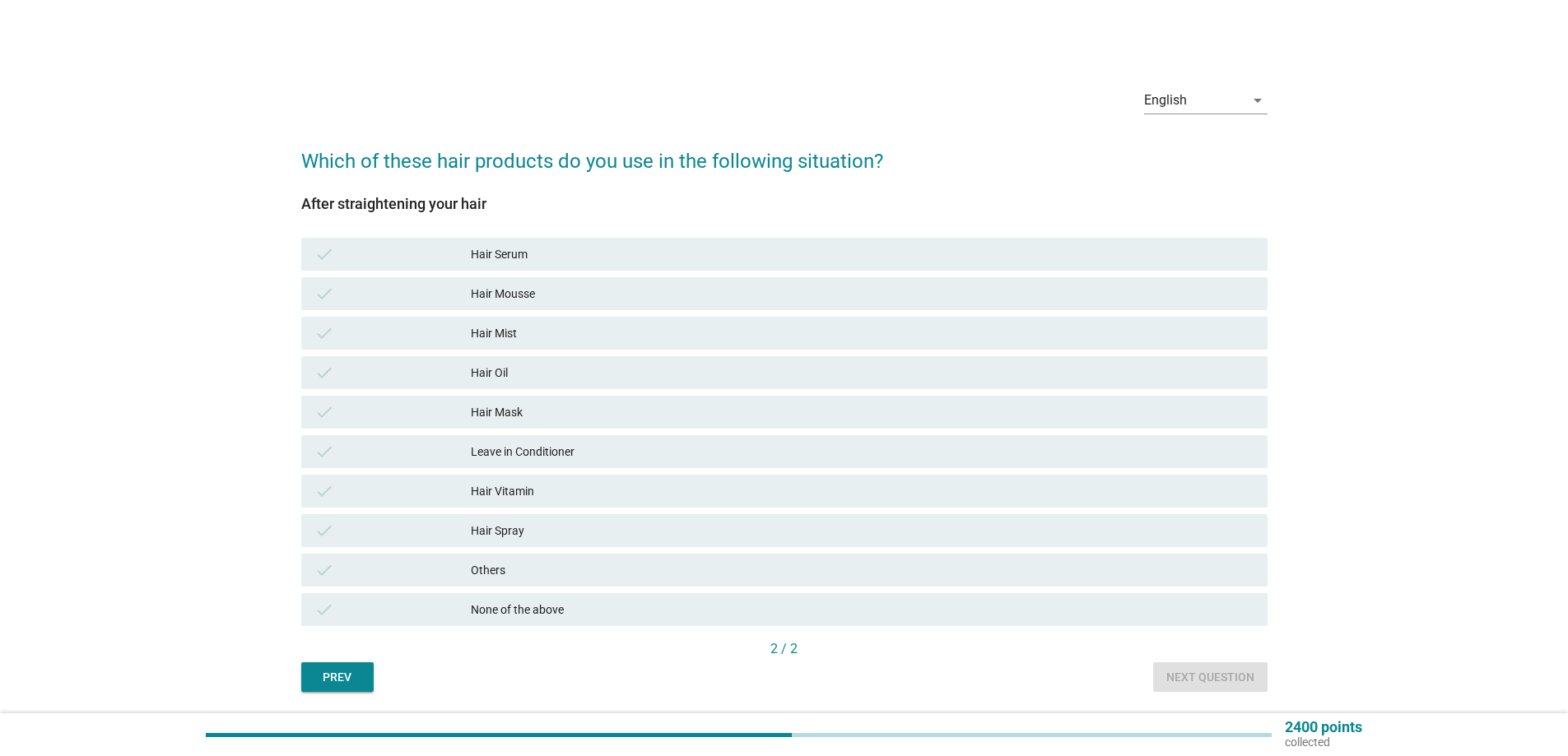
click at [489, 590] on div "check None of the above" at bounding box center [784, 610] width 973 height 40
drag, startPoint x: 544, startPoint y: 601, endPoint x: 564, endPoint y: 596, distance: 20.6
click at [545, 599] on div "check None of the above" at bounding box center [784, 610] width 967 height 33
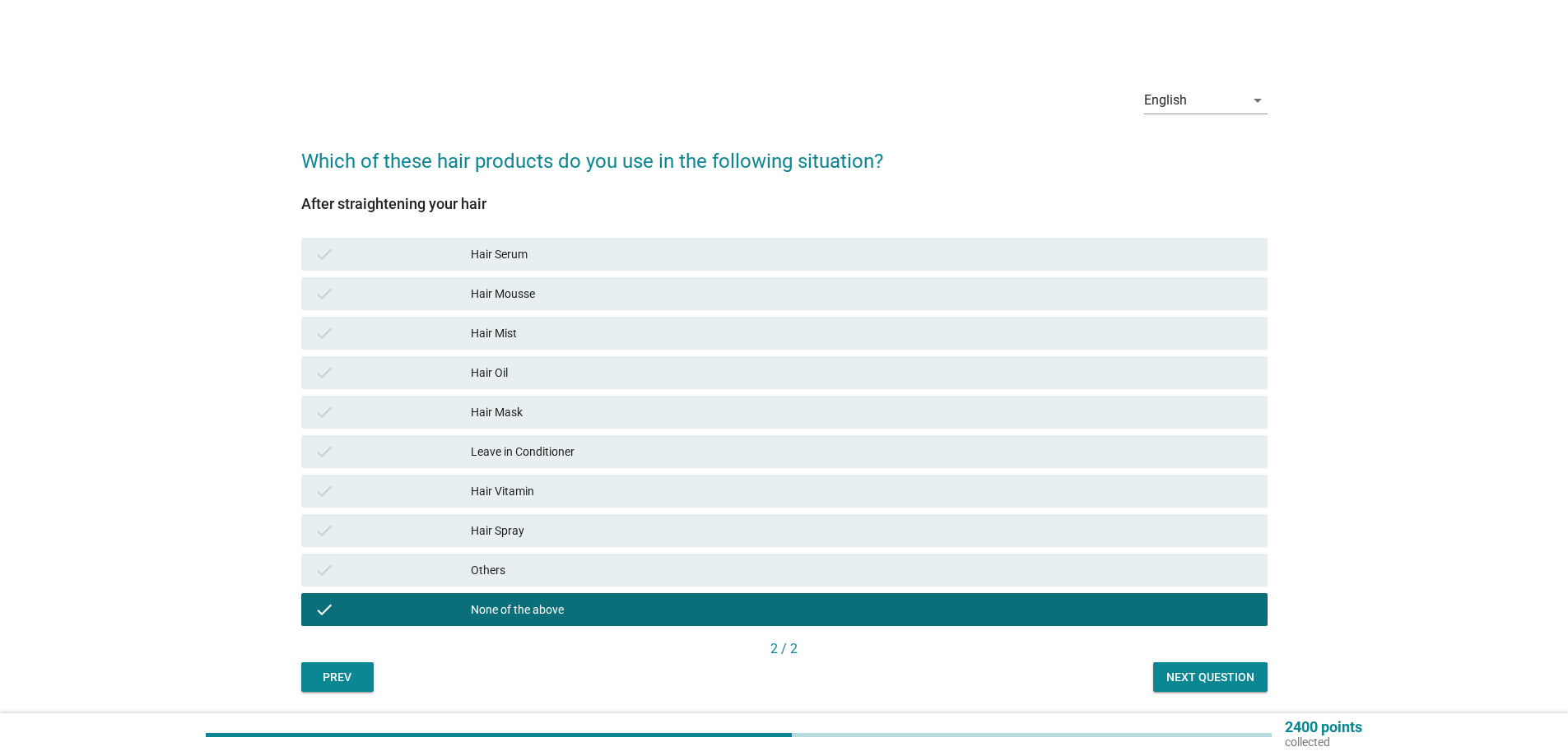
click at [1189, 670] on div "Next question" at bounding box center [1210, 677] width 88 height 17
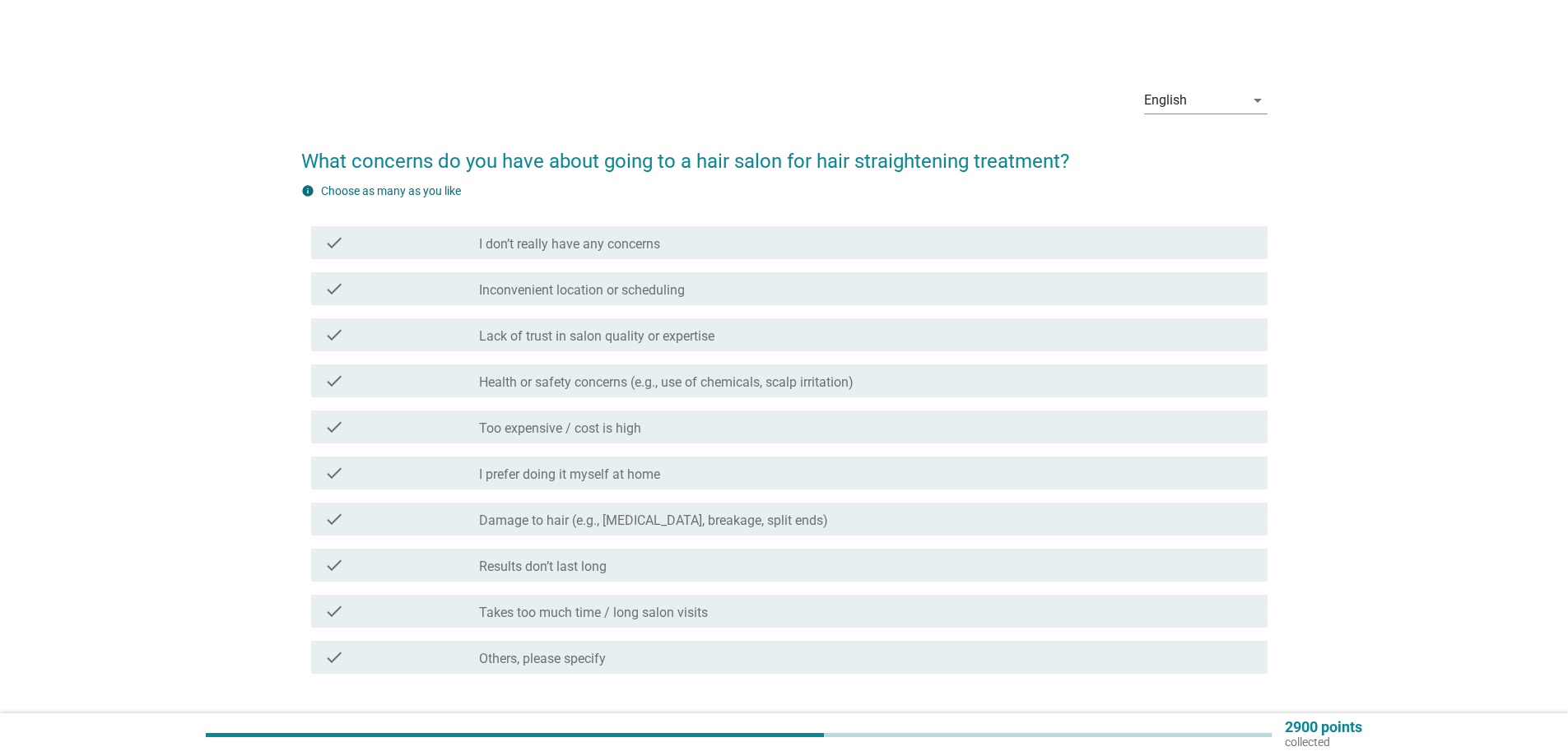
click at [548, 242] on label "I don’t really have any concerns" at bounding box center [569, 245] width 181 height 17
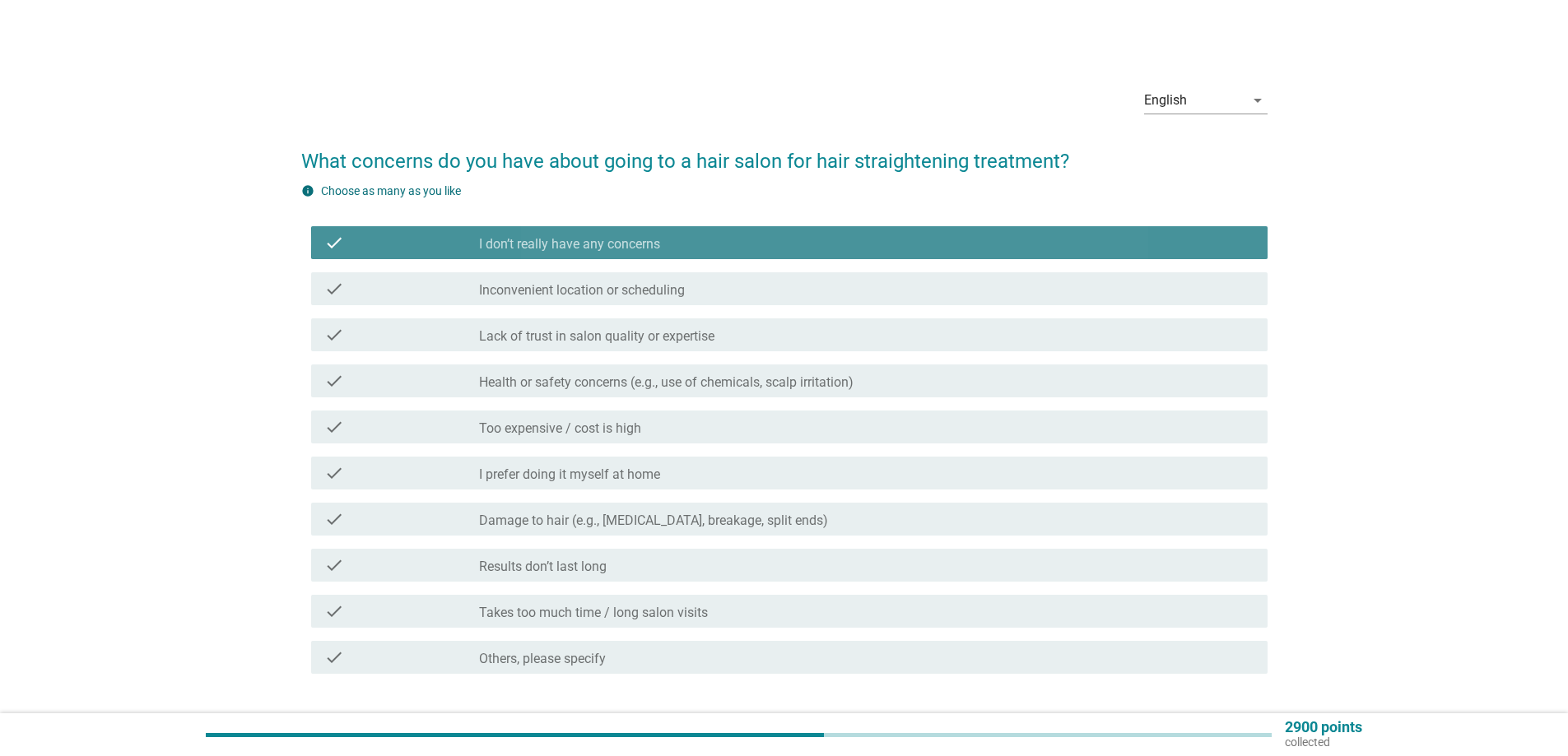
click at [541, 242] on label "I don’t really have any concerns" at bounding box center [569, 245] width 181 height 17
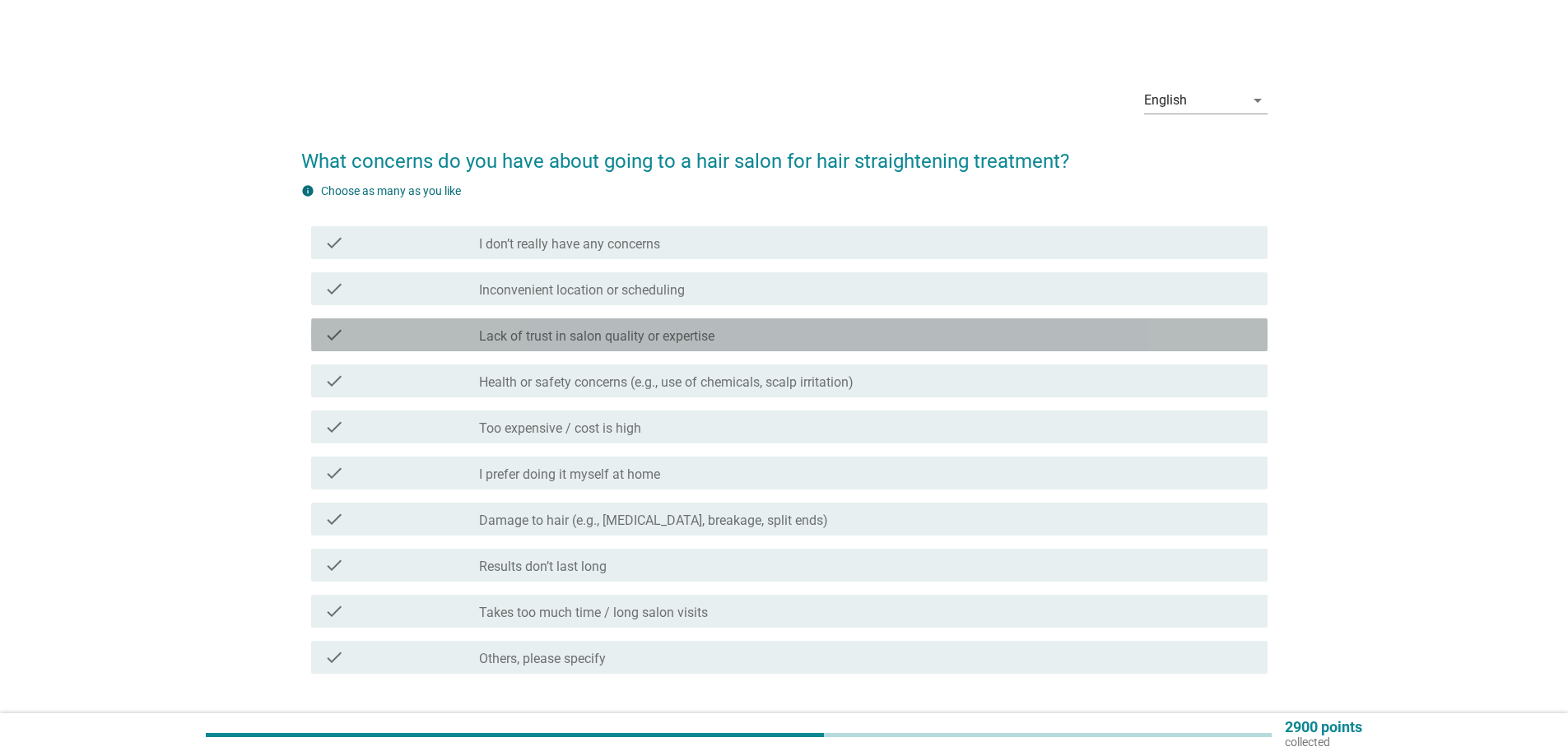
click at [569, 336] on label "Lack of trust in salon quality or expertise" at bounding box center [597, 337] width 235 height 17
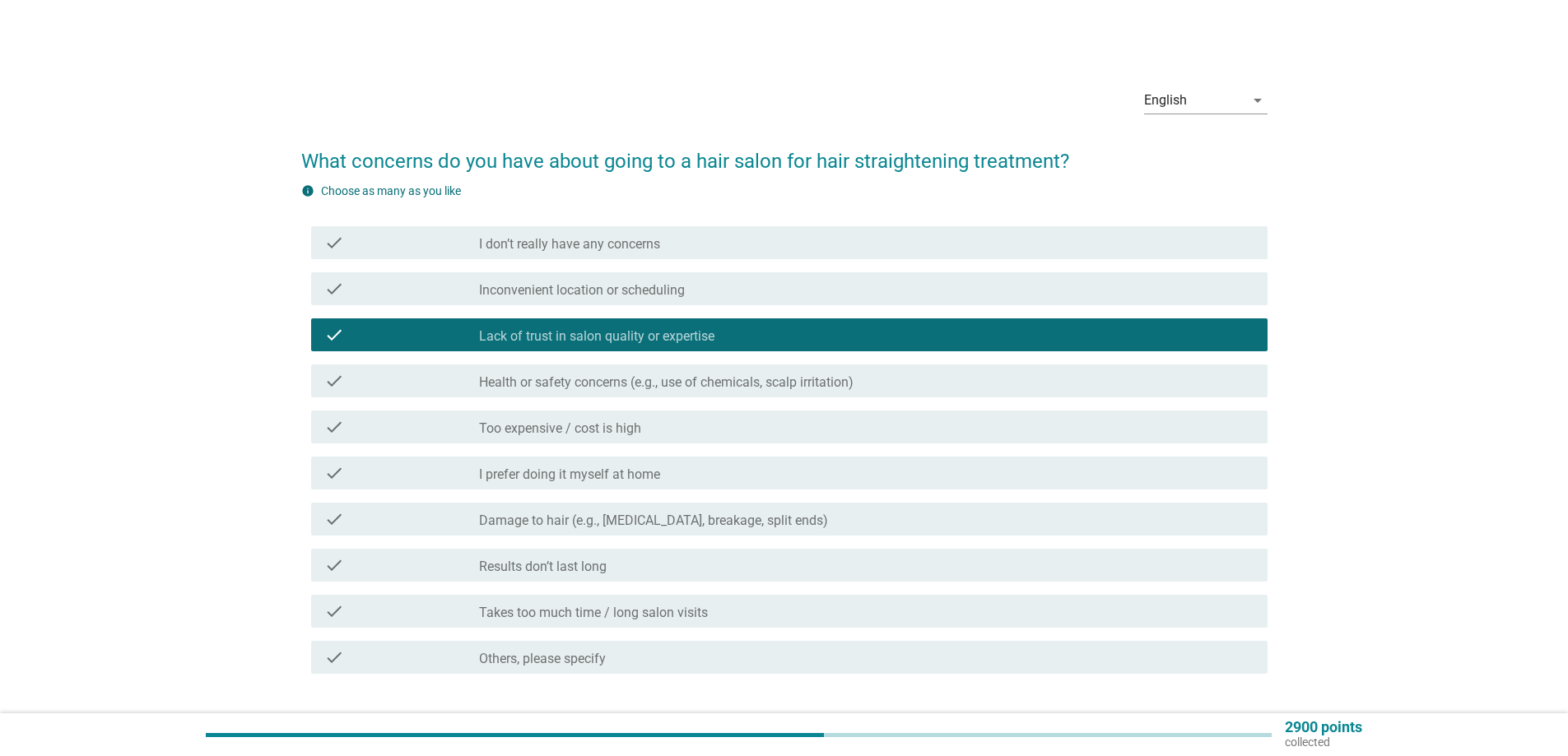
click at [582, 396] on div "check check_box_outline_blank Health or safety concerns (e.g., use of chemicals…" at bounding box center [789, 381] width 956 height 33
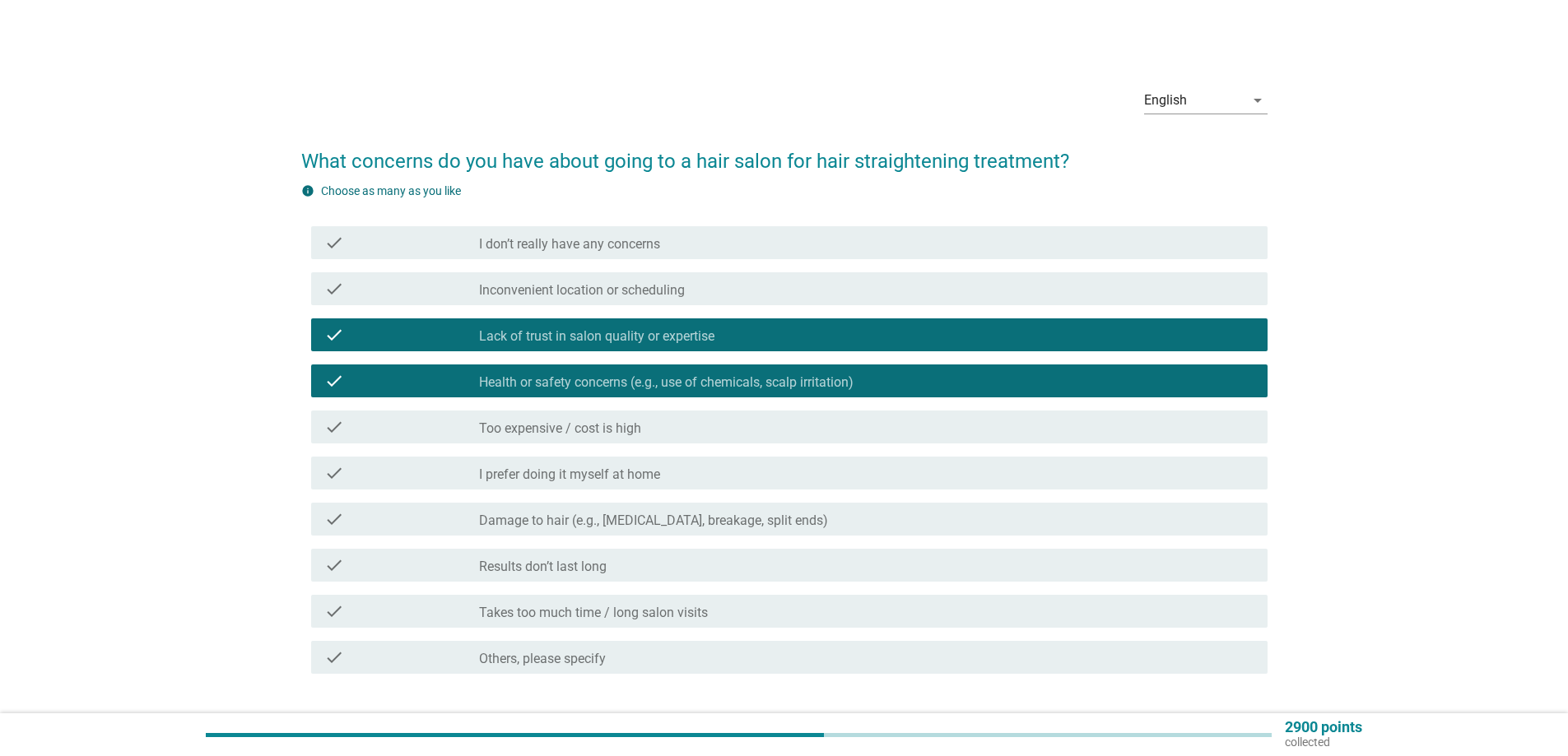
click at [578, 430] on label "Too expensive / cost is high" at bounding box center [560, 429] width 162 height 17
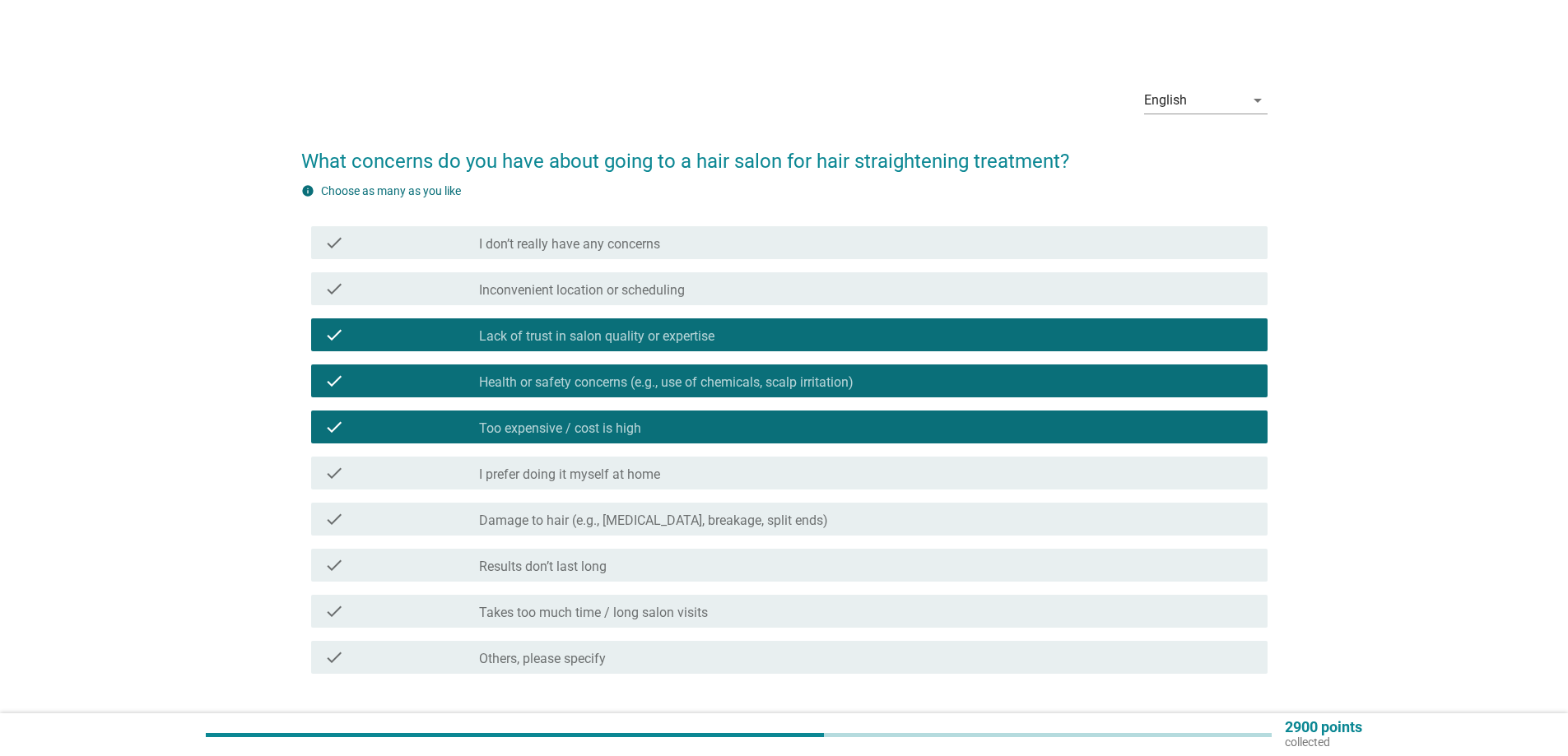
click at [571, 521] on label "Damage to hair (e.g., [MEDICAL_DATA], breakage, split ends)" at bounding box center [653, 521] width 349 height 17
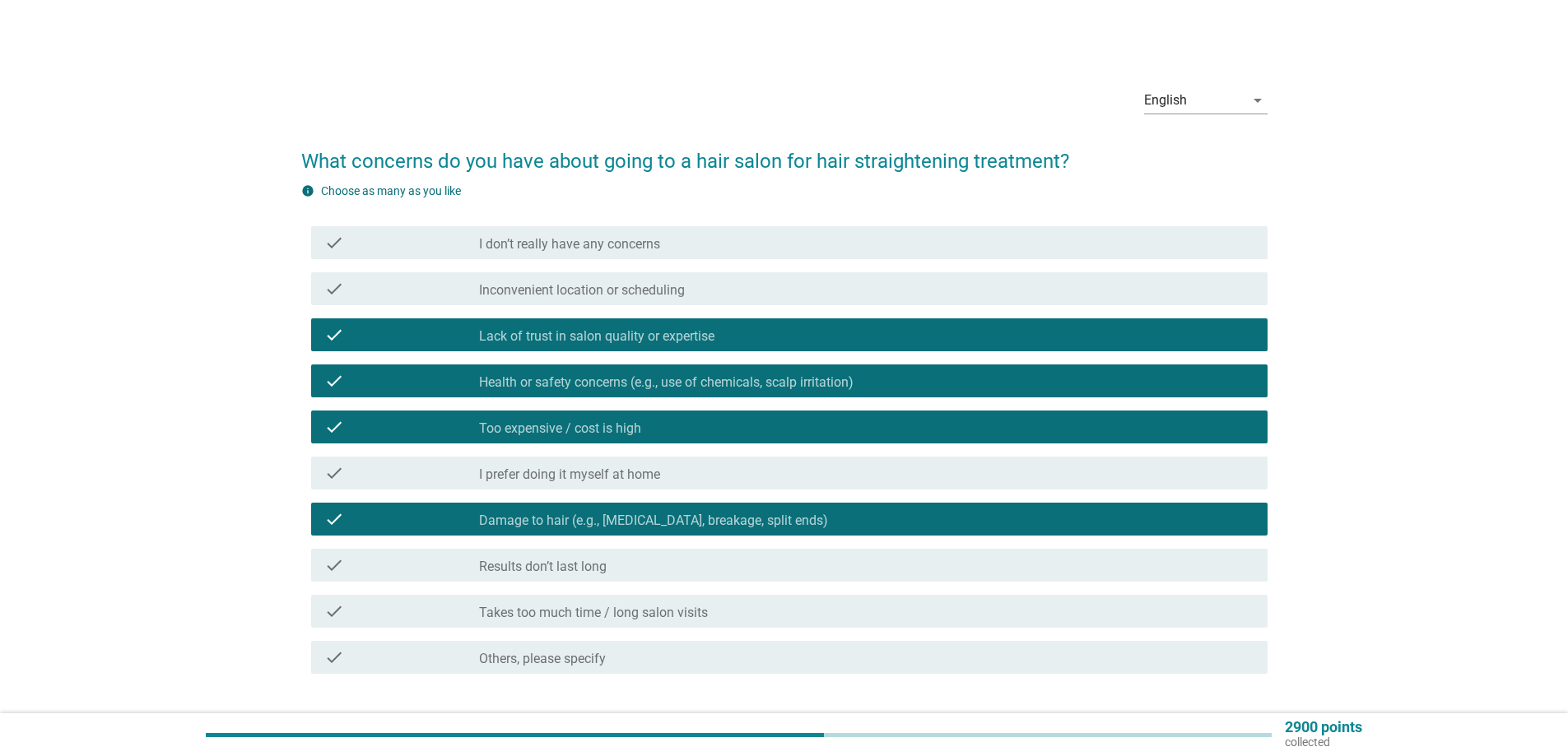
scroll to position [113, 0]
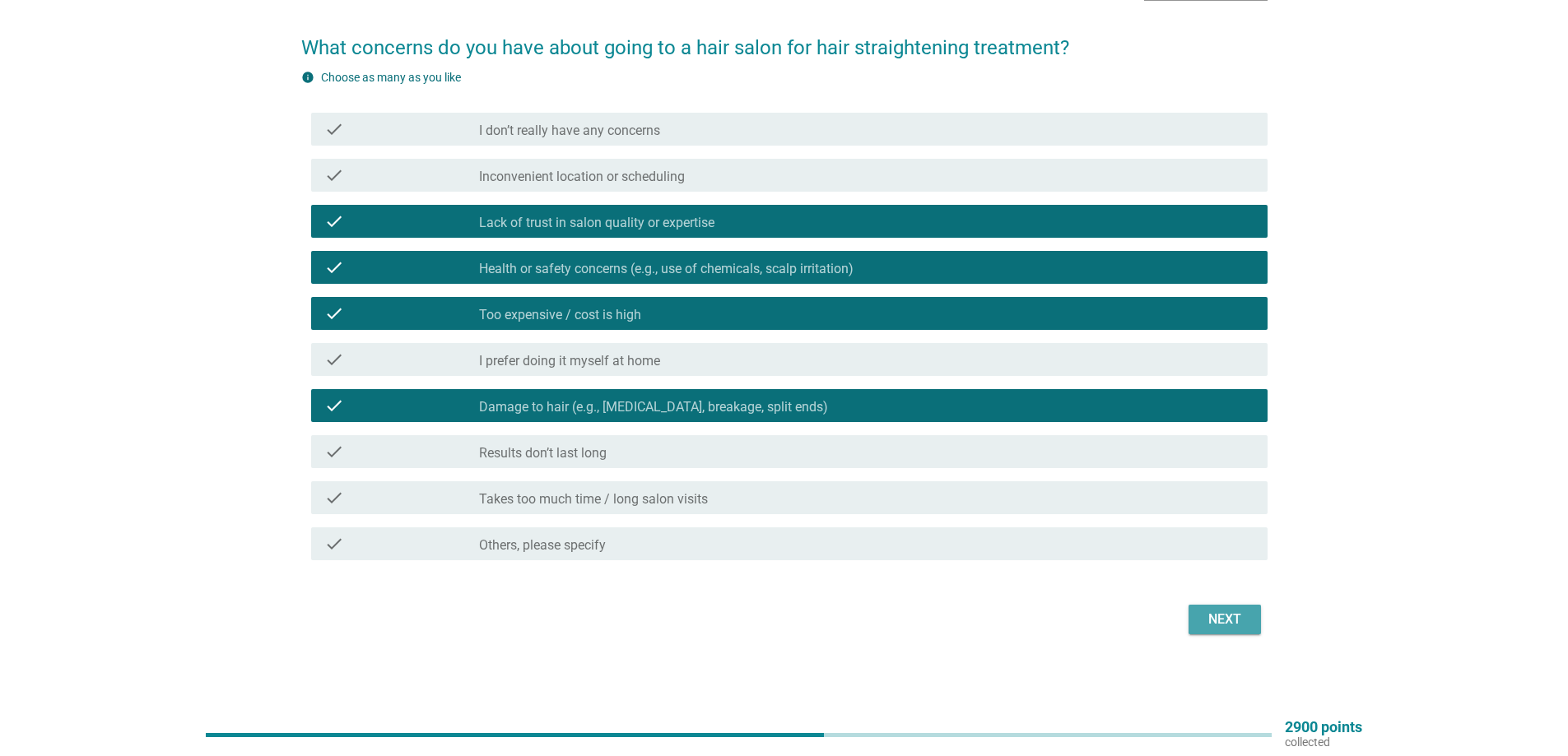
click at [1248, 624] on button "Next" at bounding box center [1224, 620] width 73 height 29
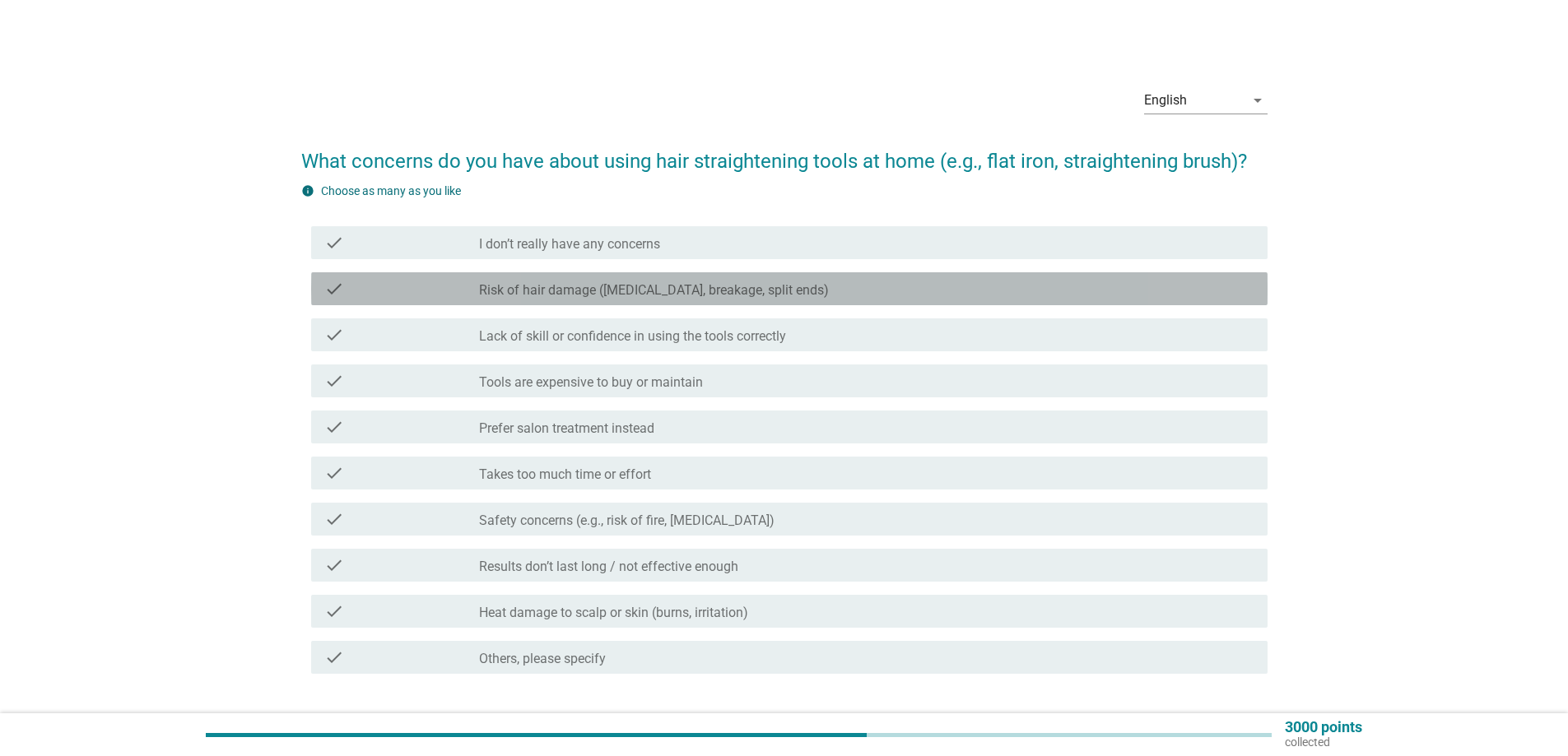
click at [581, 289] on label "Risk of hair damage ([MEDICAL_DATA], breakage, split ends)" at bounding box center [654, 291] width 349 height 17
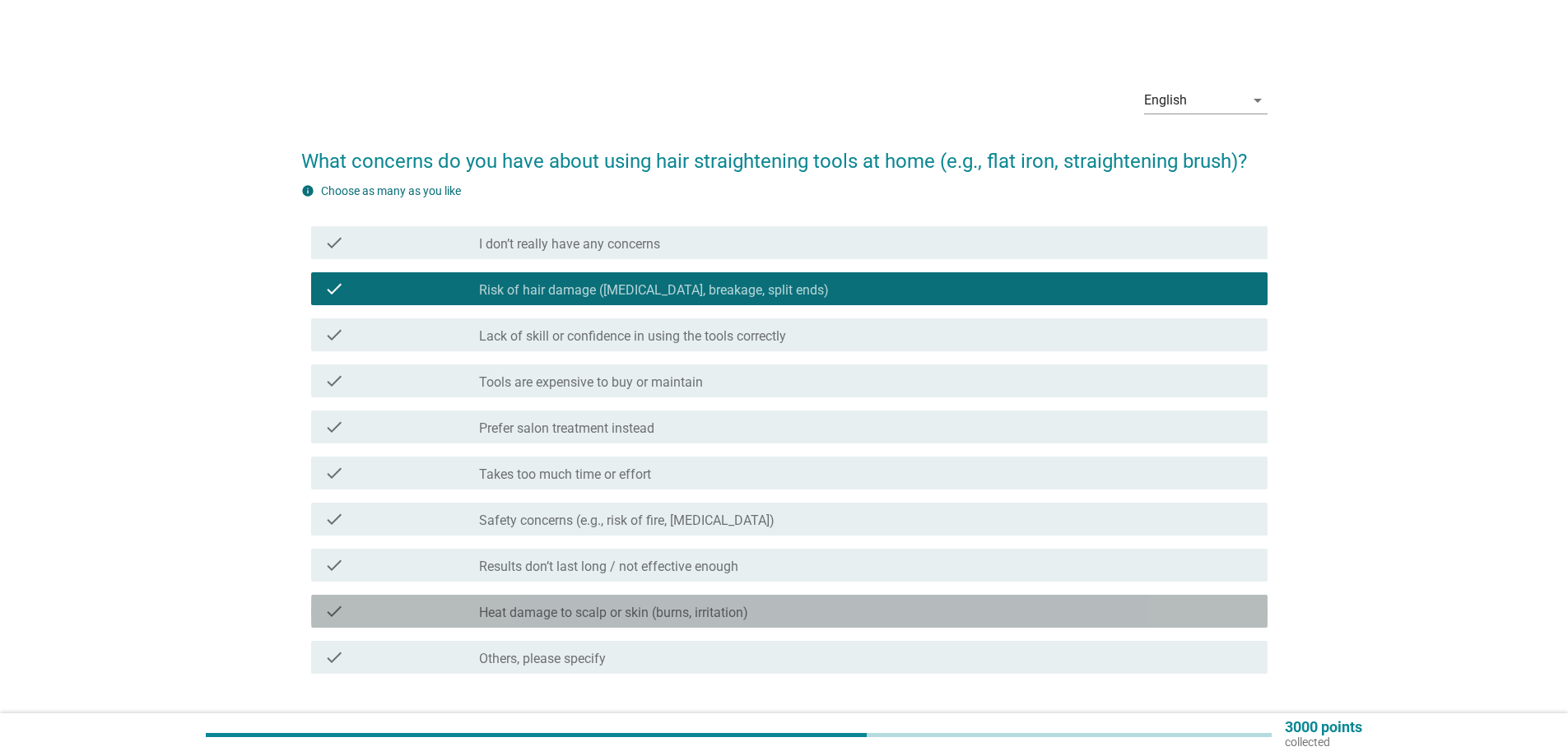
click at [733, 598] on div "check check_box_outline_blank Heat damage to scalp or skin (burns, irritation)" at bounding box center [789, 612] width 956 height 33
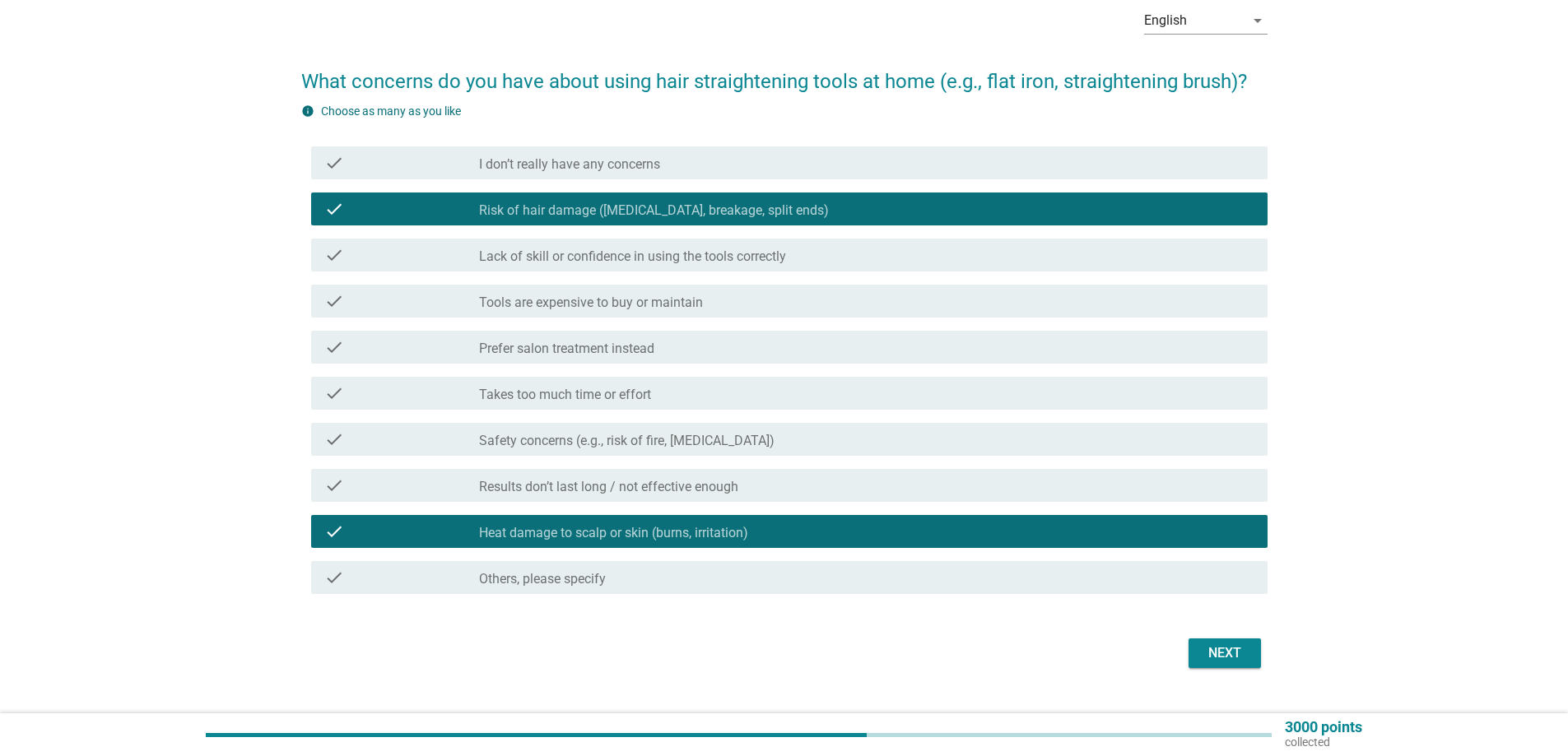
scroll to position [113, 0]
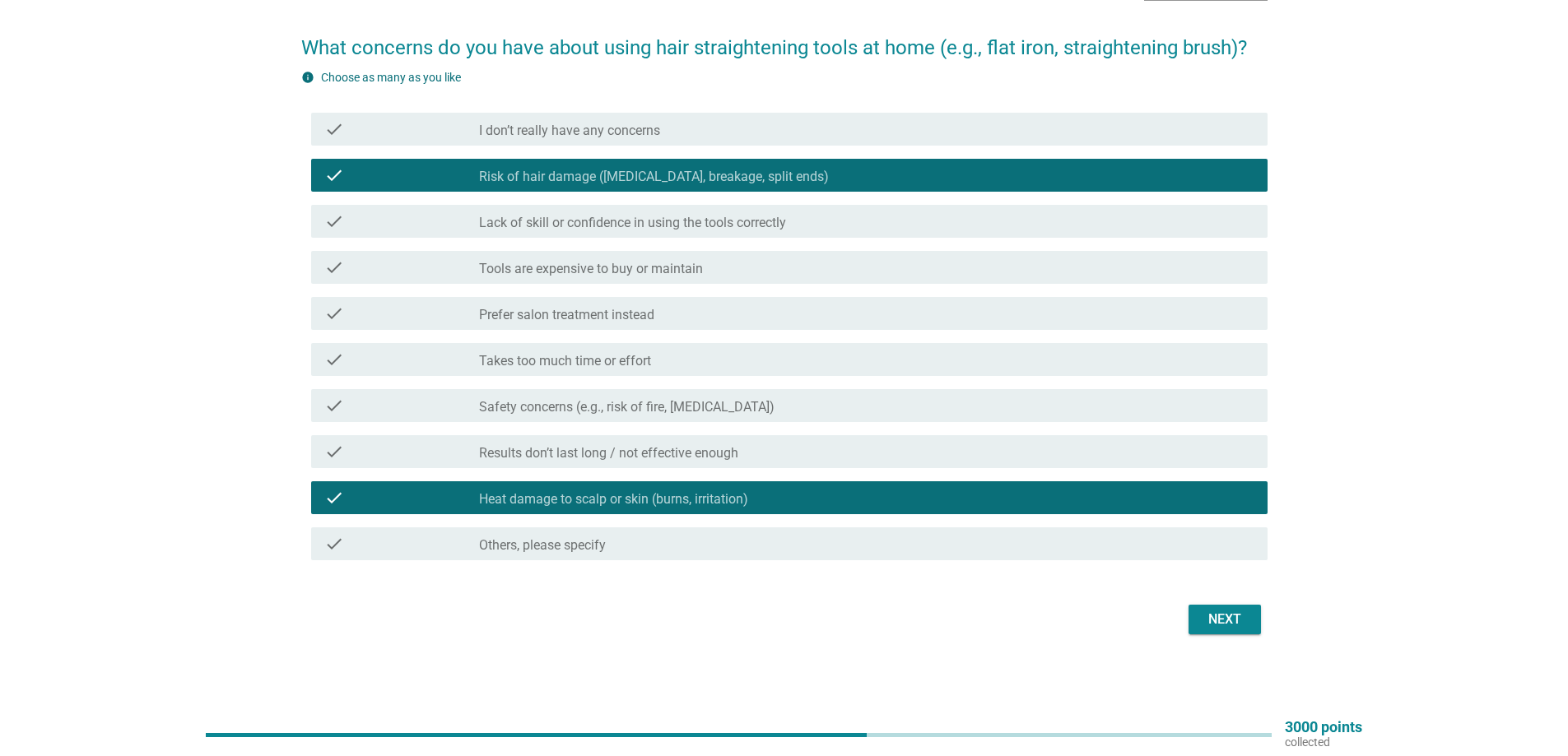
click at [1207, 616] on div "Next" at bounding box center [1224, 619] width 46 height 19
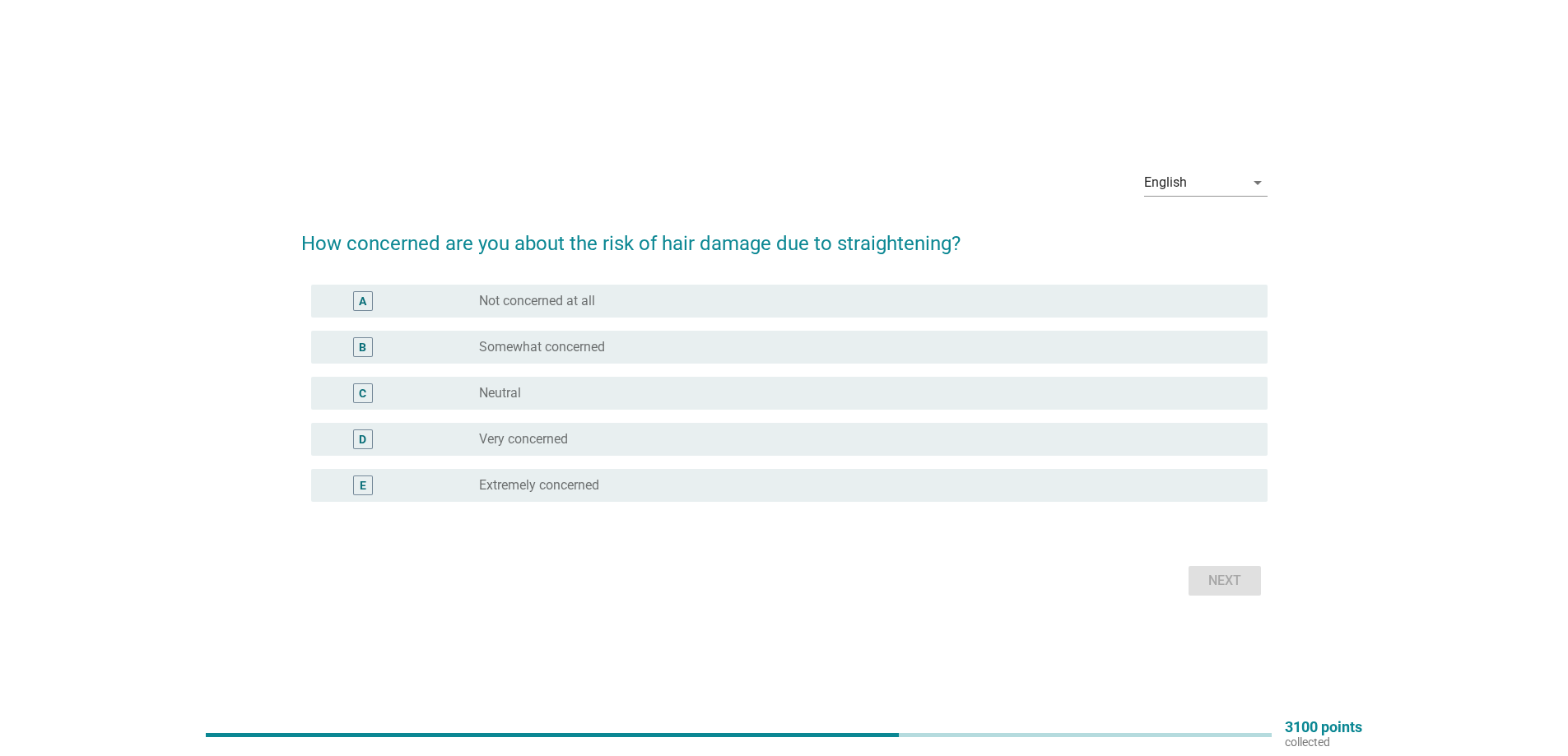
click at [575, 439] on div "radio_button_unchecked Very concerned" at bounding box center [860, 440] width 762 height 17
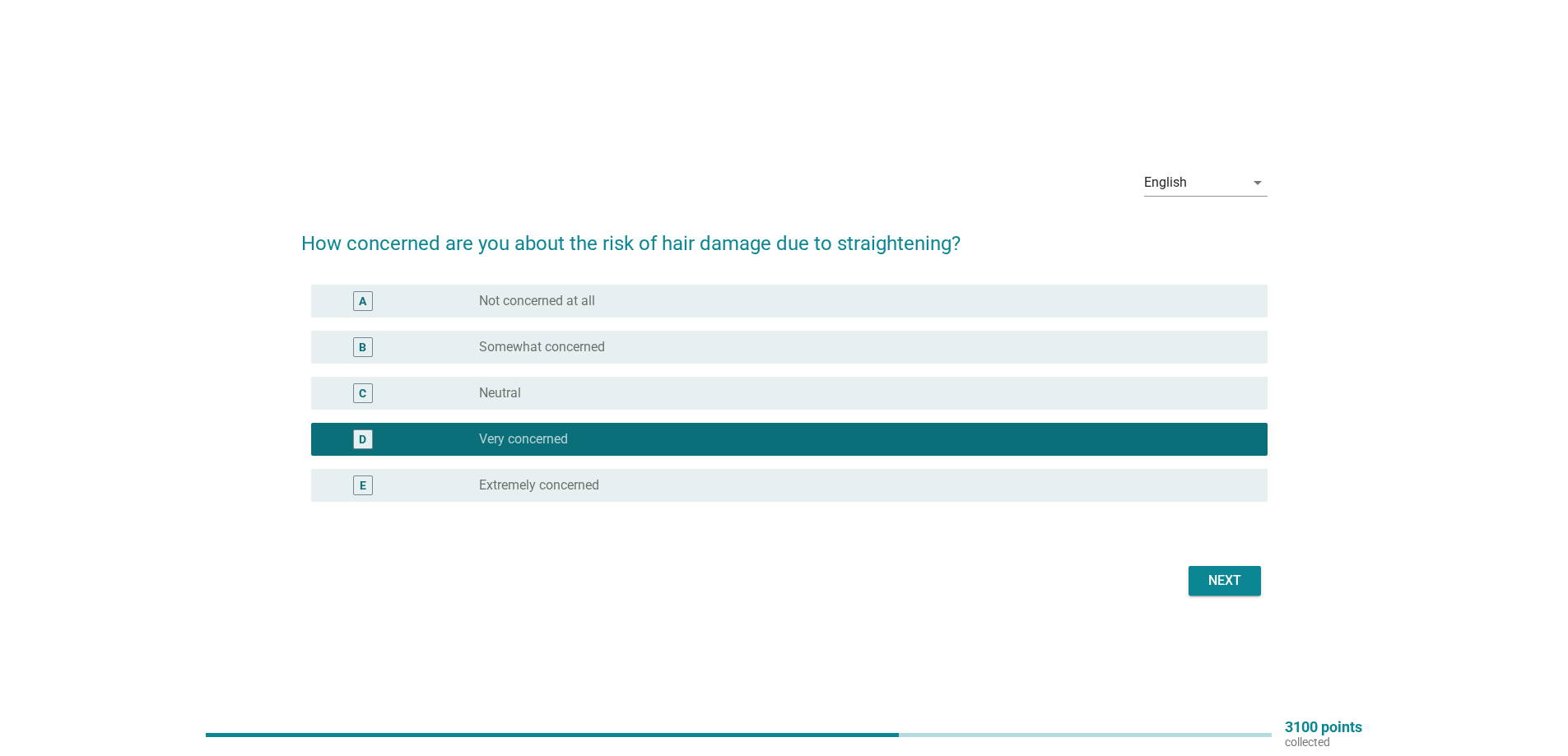
click at [708, 504] on div "E radio_button_unchecked Extremely concerned" at bounding box center [784, 486] width 967 height 46
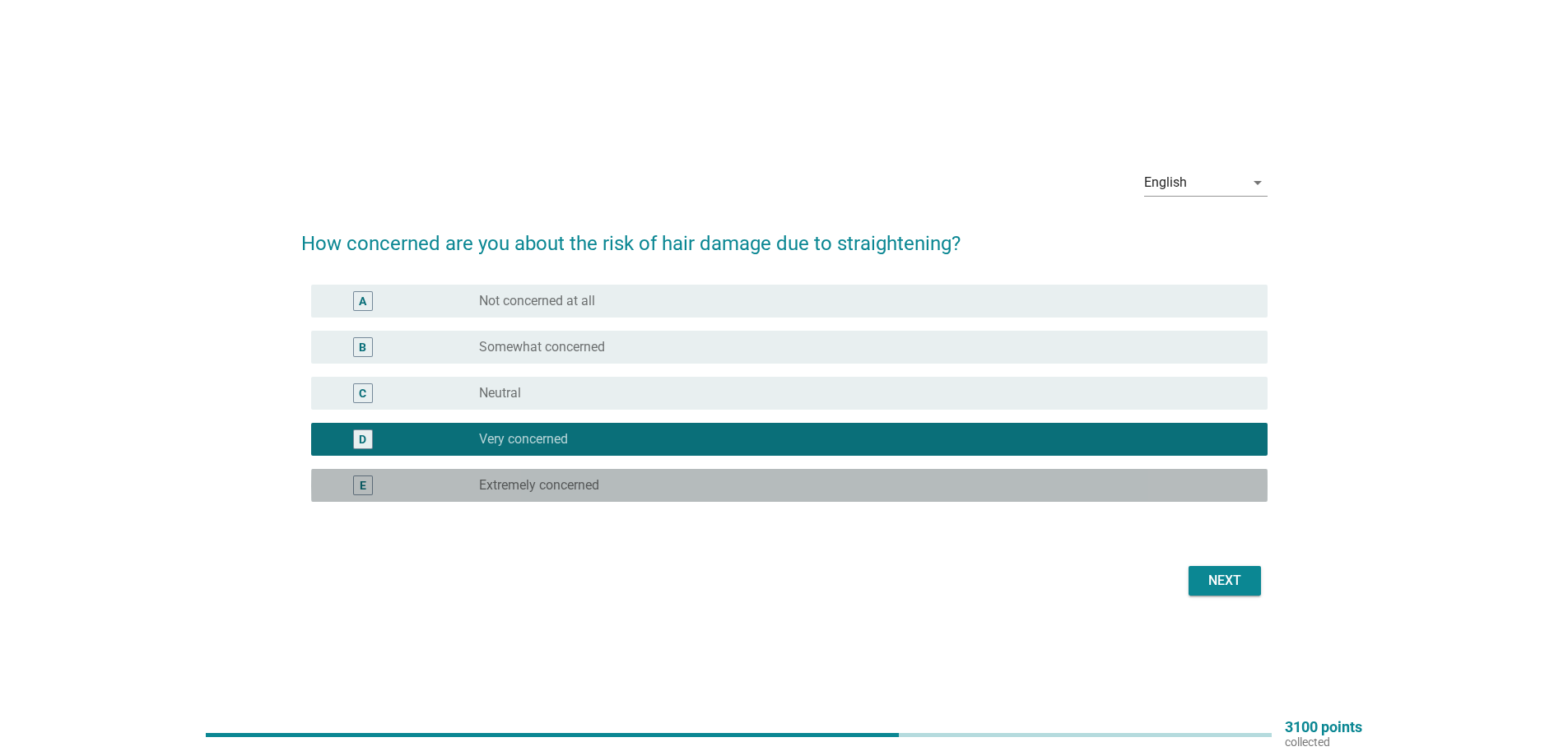
click at [713, 491] on div "radio_button_unchecked Extremely concerned" at bounding box center [860, 486] width 762 height 17
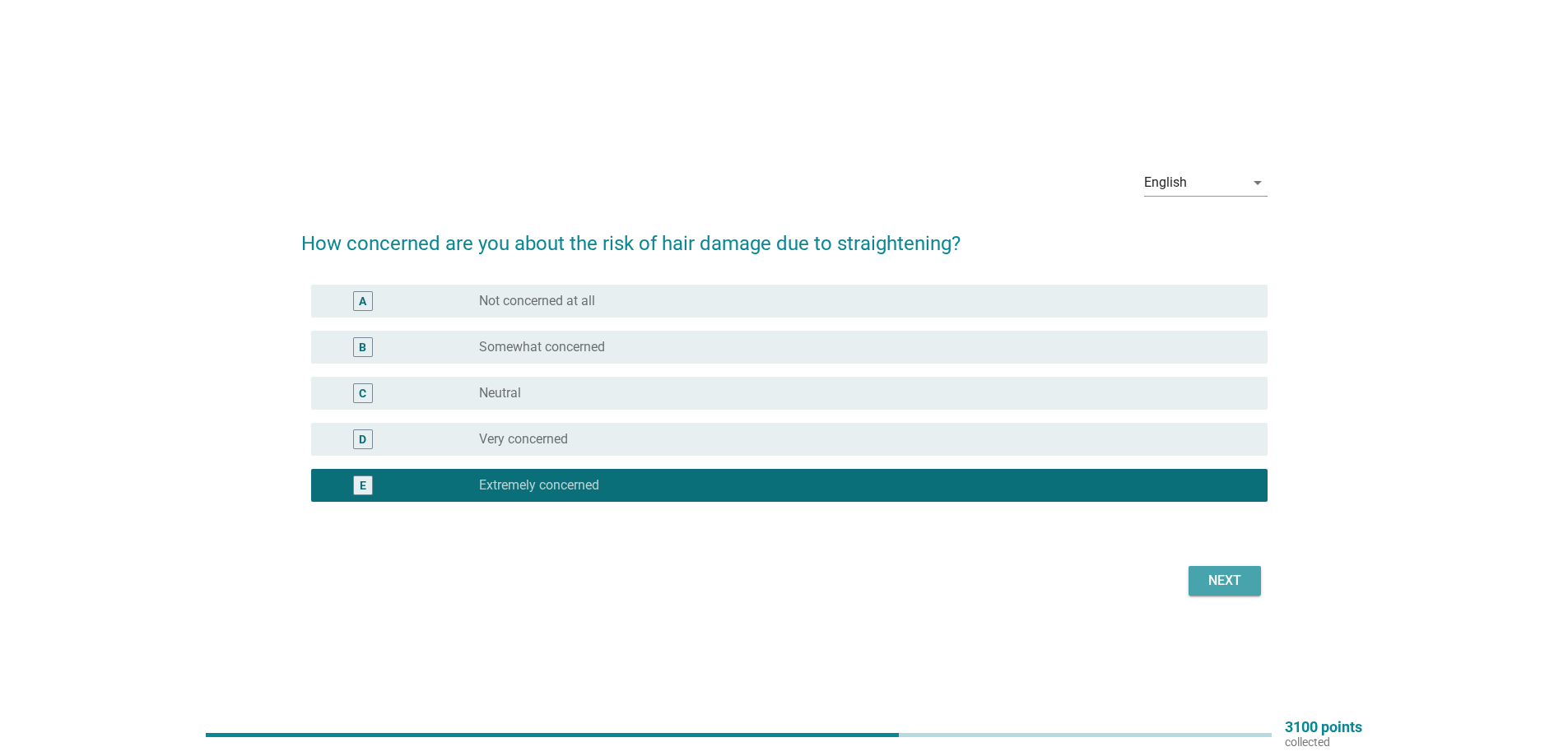
click at [1231, 579] on div "Next" at bounding box center [1224, 580] width 46 height 19
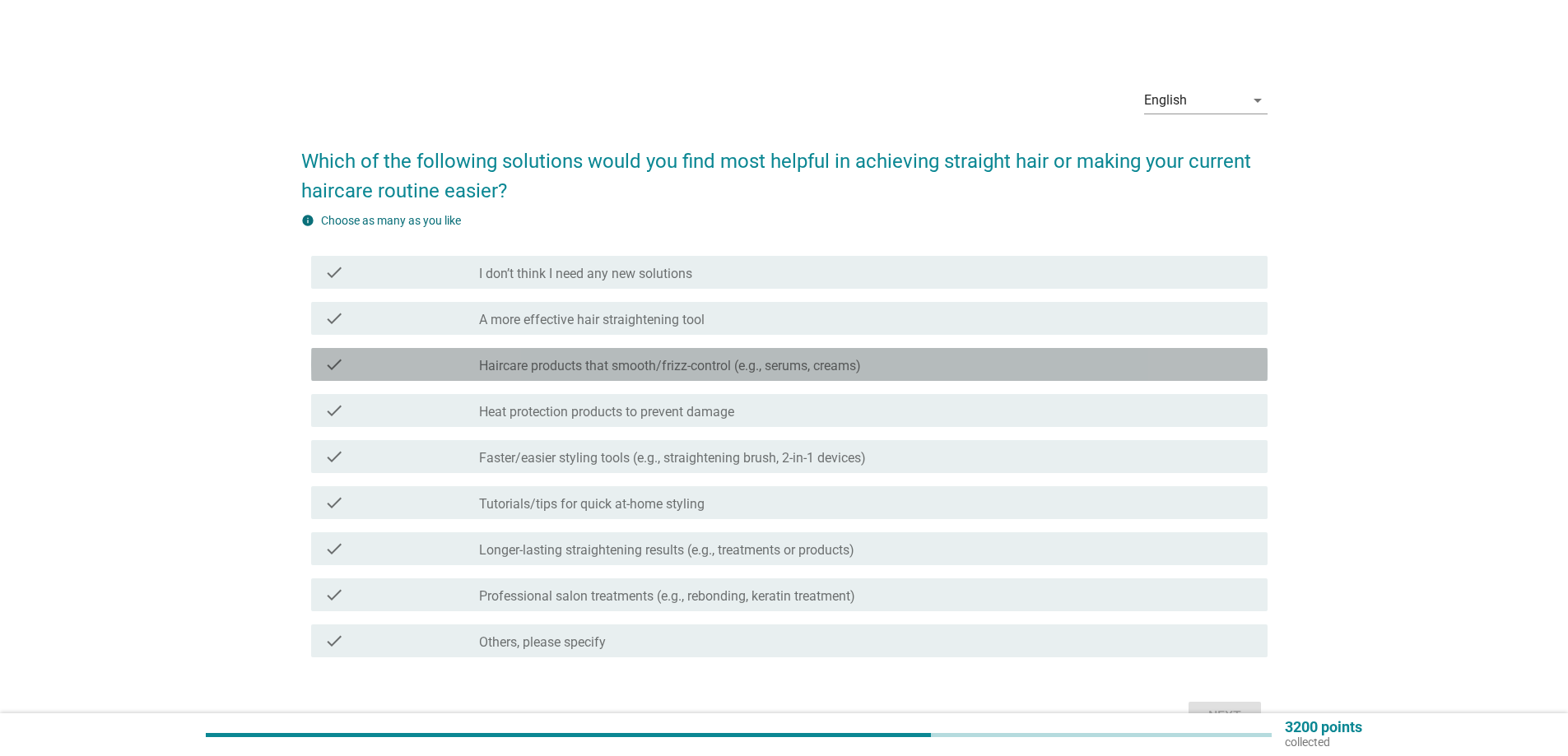
click at [614, 368] on label "Haircare products that smooth/frizz-control (e.g., serums, creams)" at bounding box center [670, 366] width 382 height 17
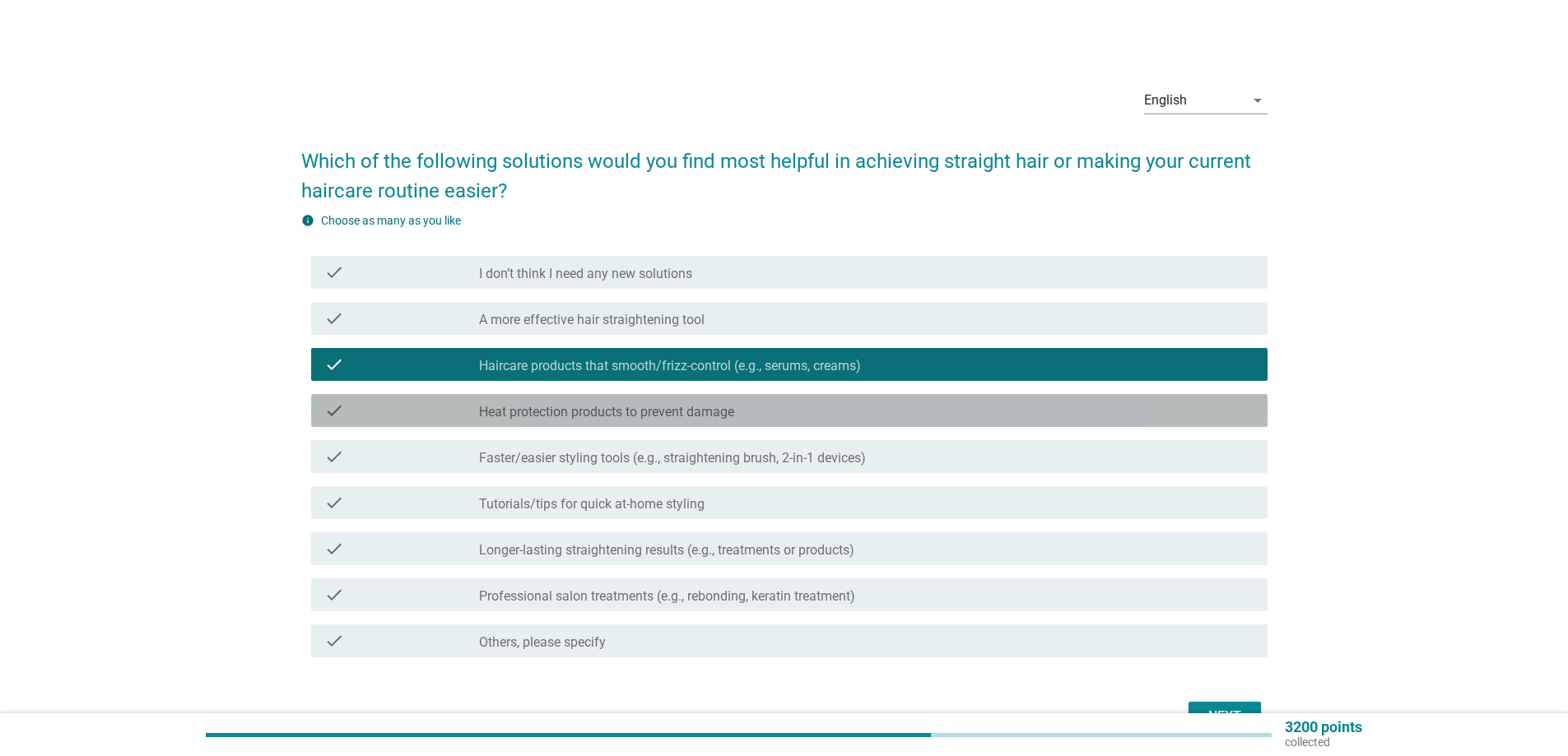
click at [590, 419] on label "Heat protection products to prevent damage" at bounding box center [606, 412] width 255 height 17
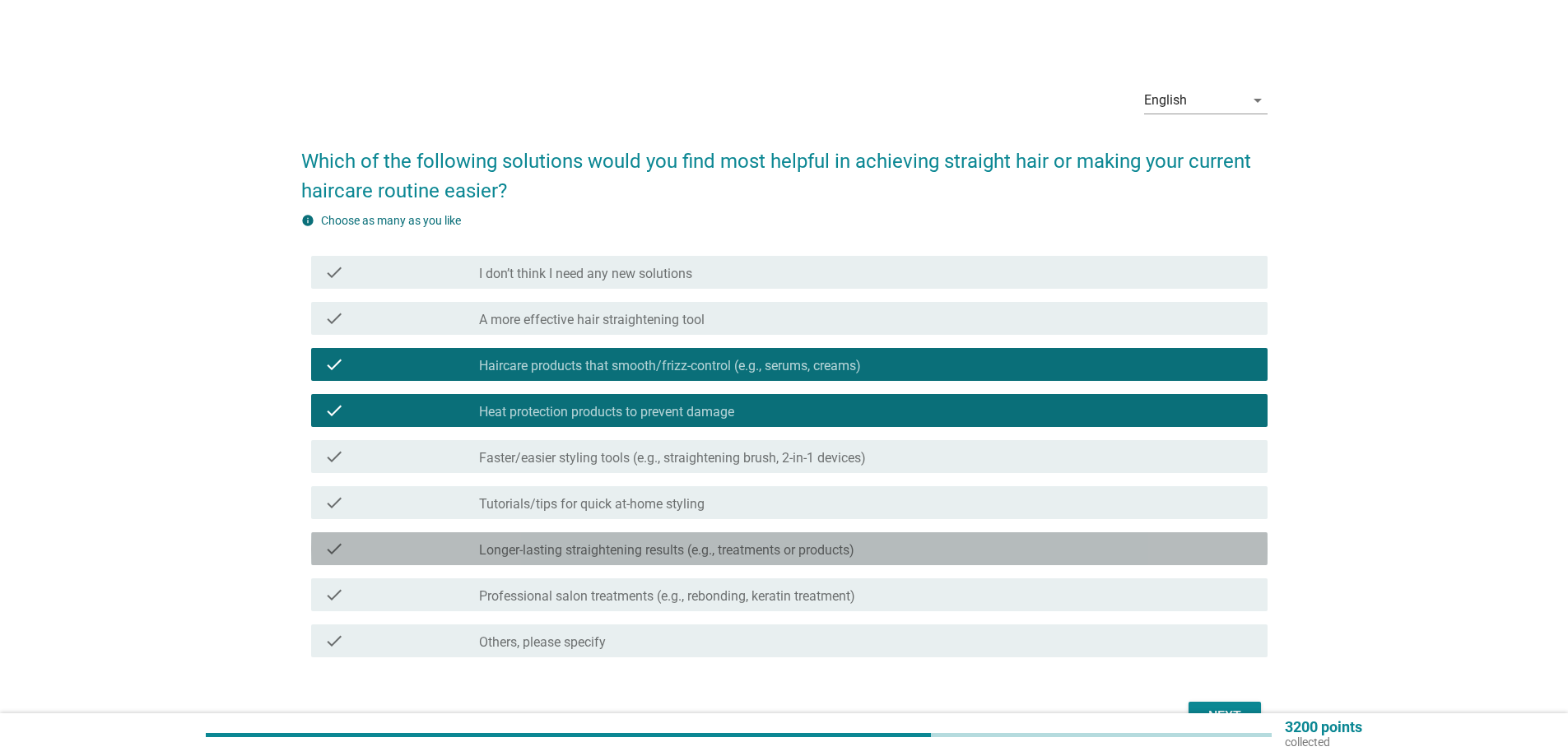
click at [692, 561] on div "check check_box_outline_blank Longer-lasting straightening results (e.g., treat…" at bounding box center [789, 549] width 956 height 33
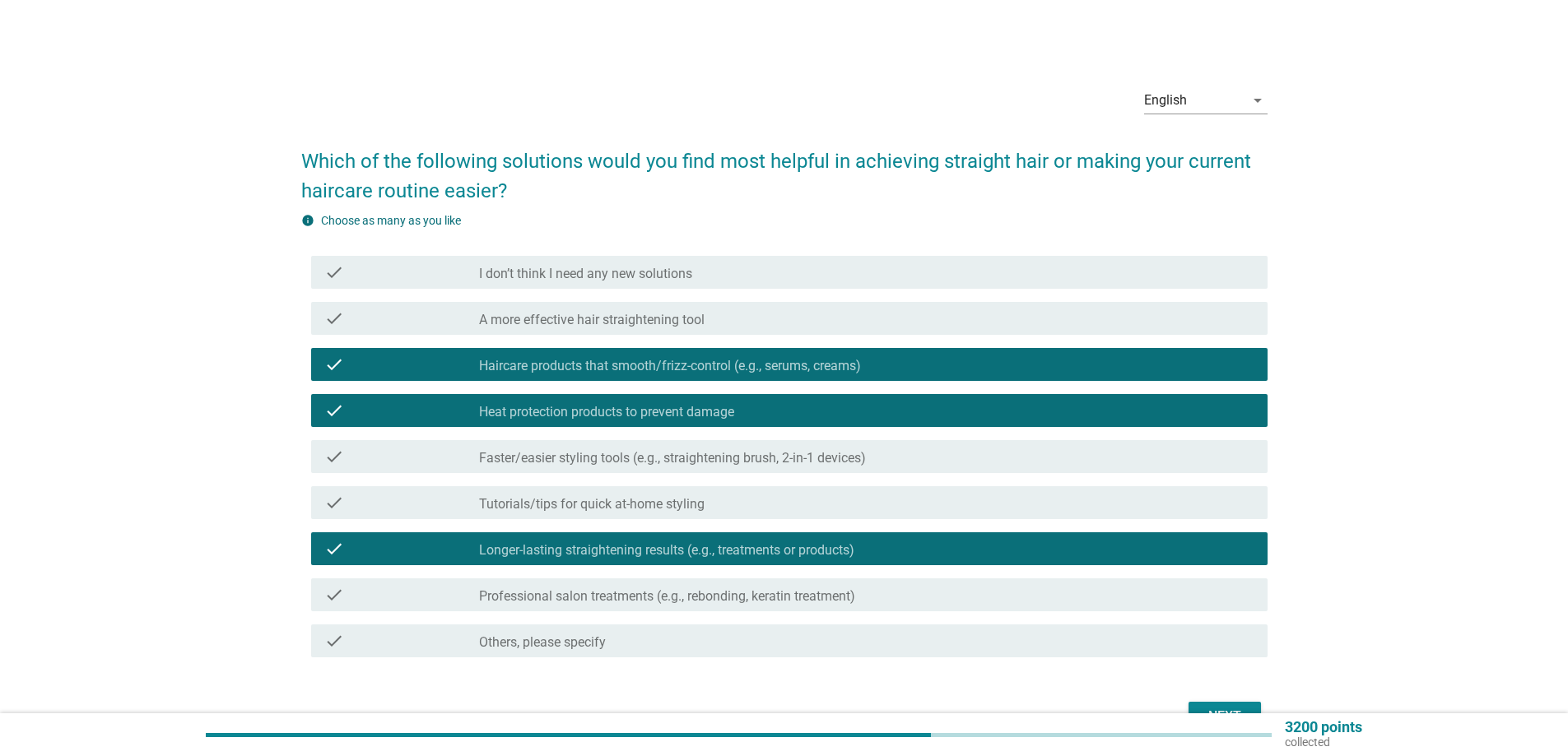
click at [745, 452] on label "Faster/easier styling tools (e.g., straightening brush, 2-in-1 devices)" at bounding box center [672, 458] width 387 height 17
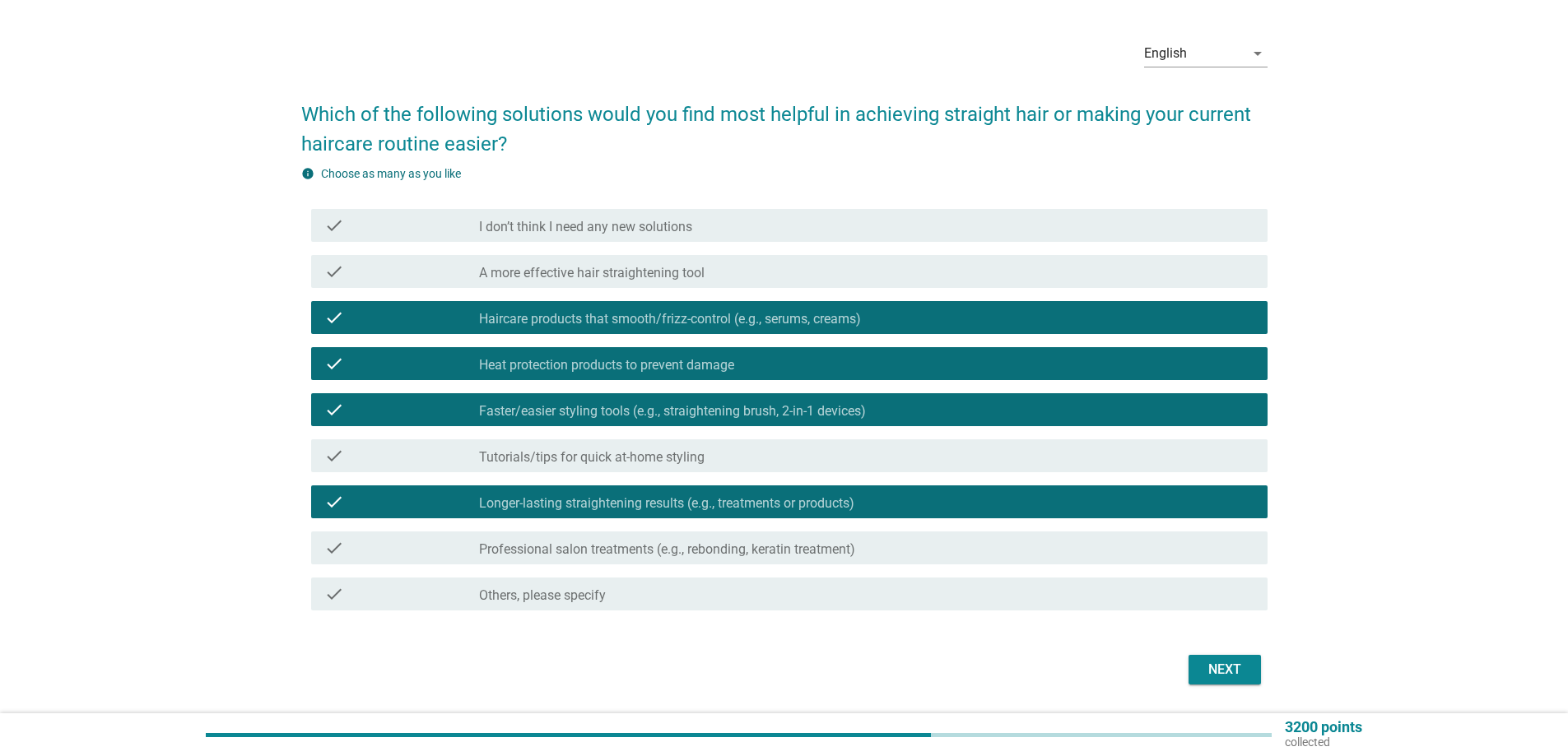
scroll to position [97, 0]
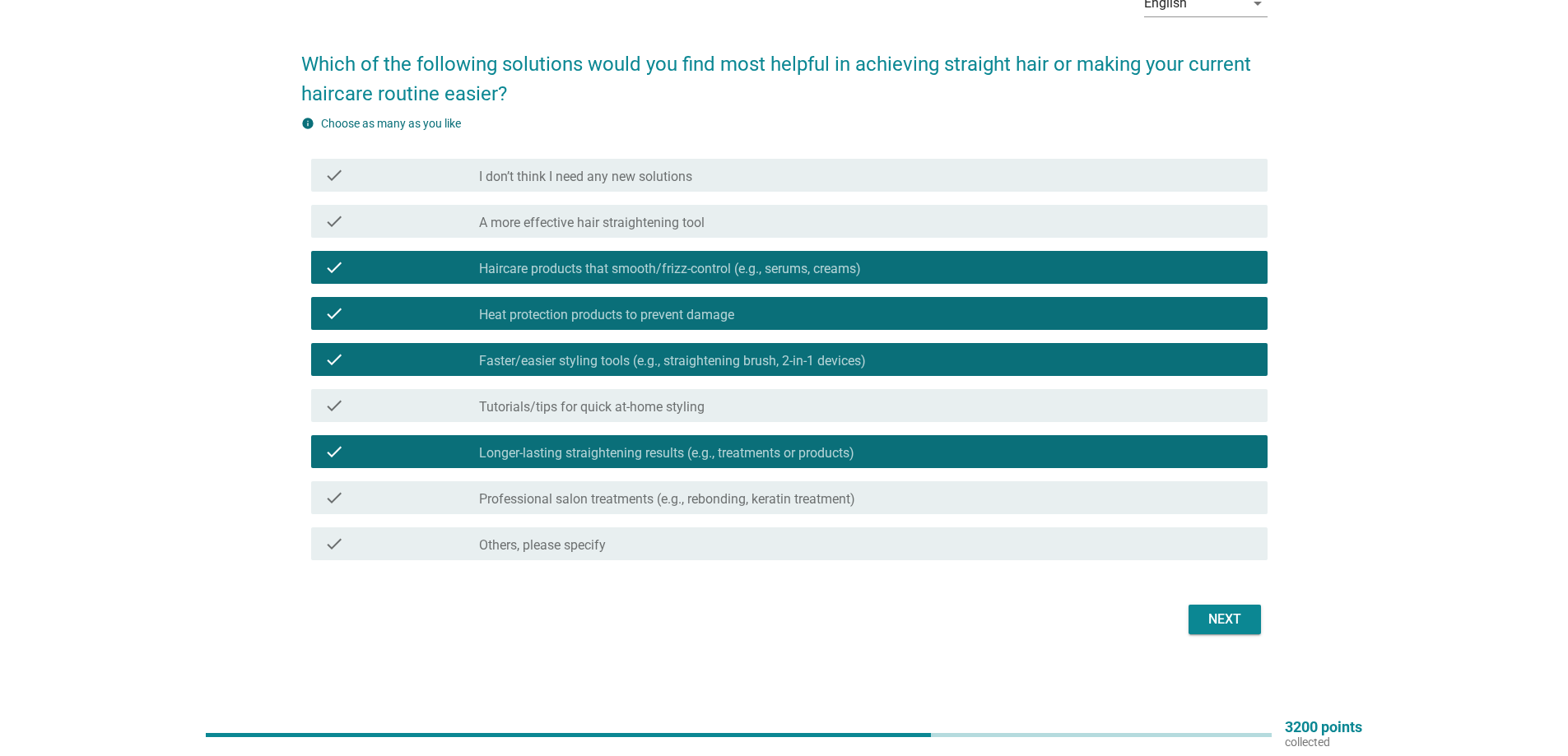
click at [1222, 613] on div "Next" at bounding box center [1224, 619] width 46 height 19
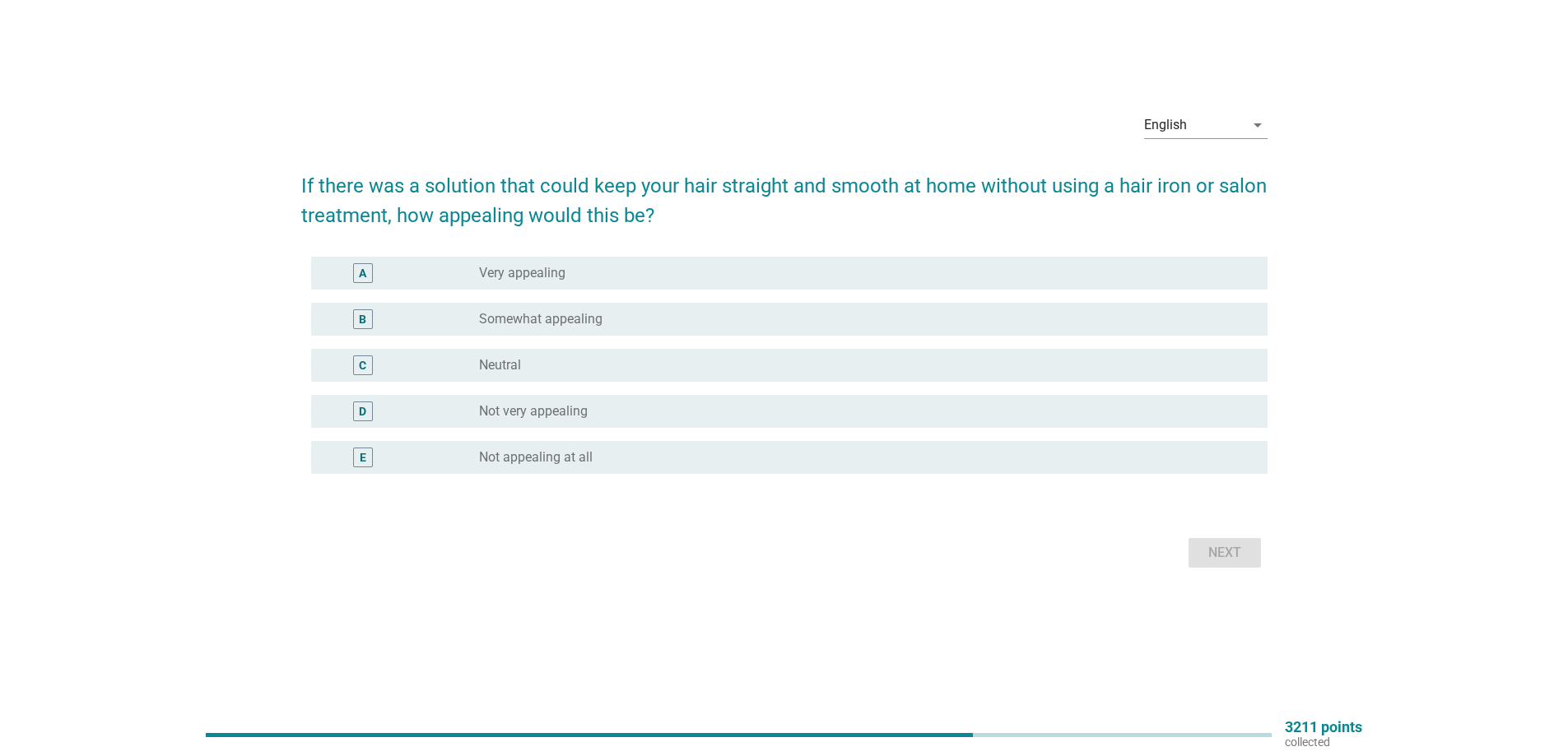
scroll to position [0, 0]
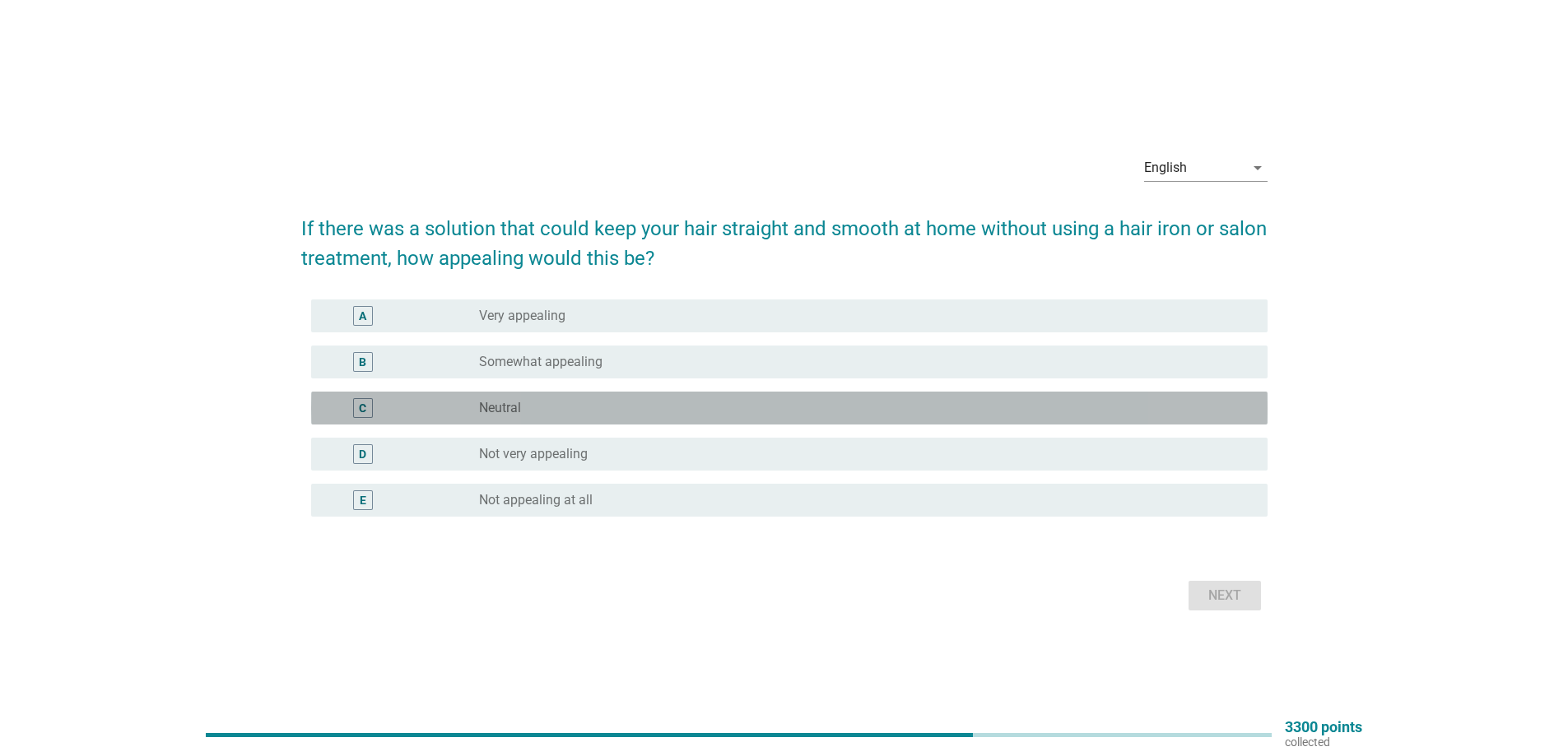
click at [512, 411] on label "Neutral" at bounding box center [500, 408] width 42 height 17
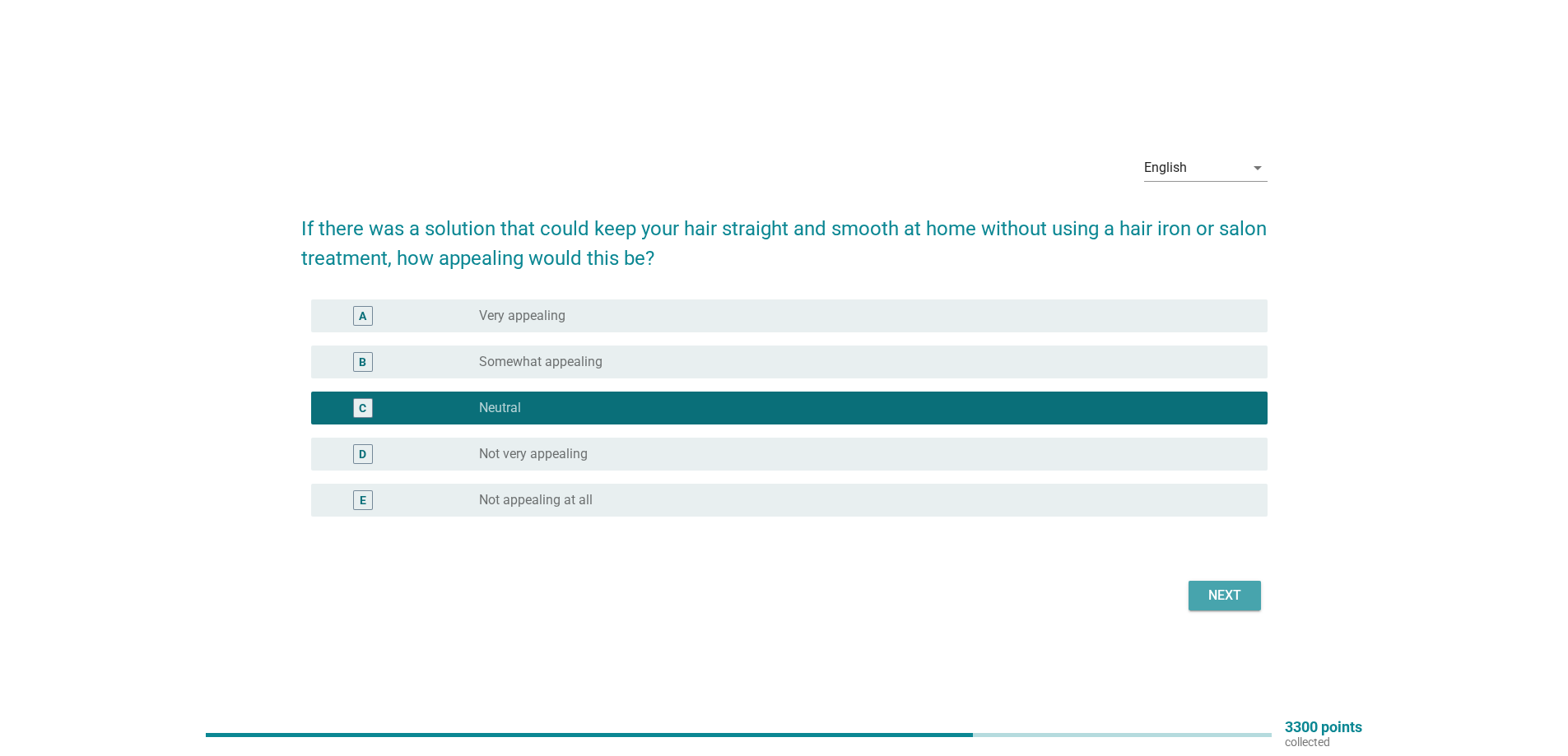
click at [1215, 594] on div "Next" at bounding box center [1224, 595] width 46 height 19
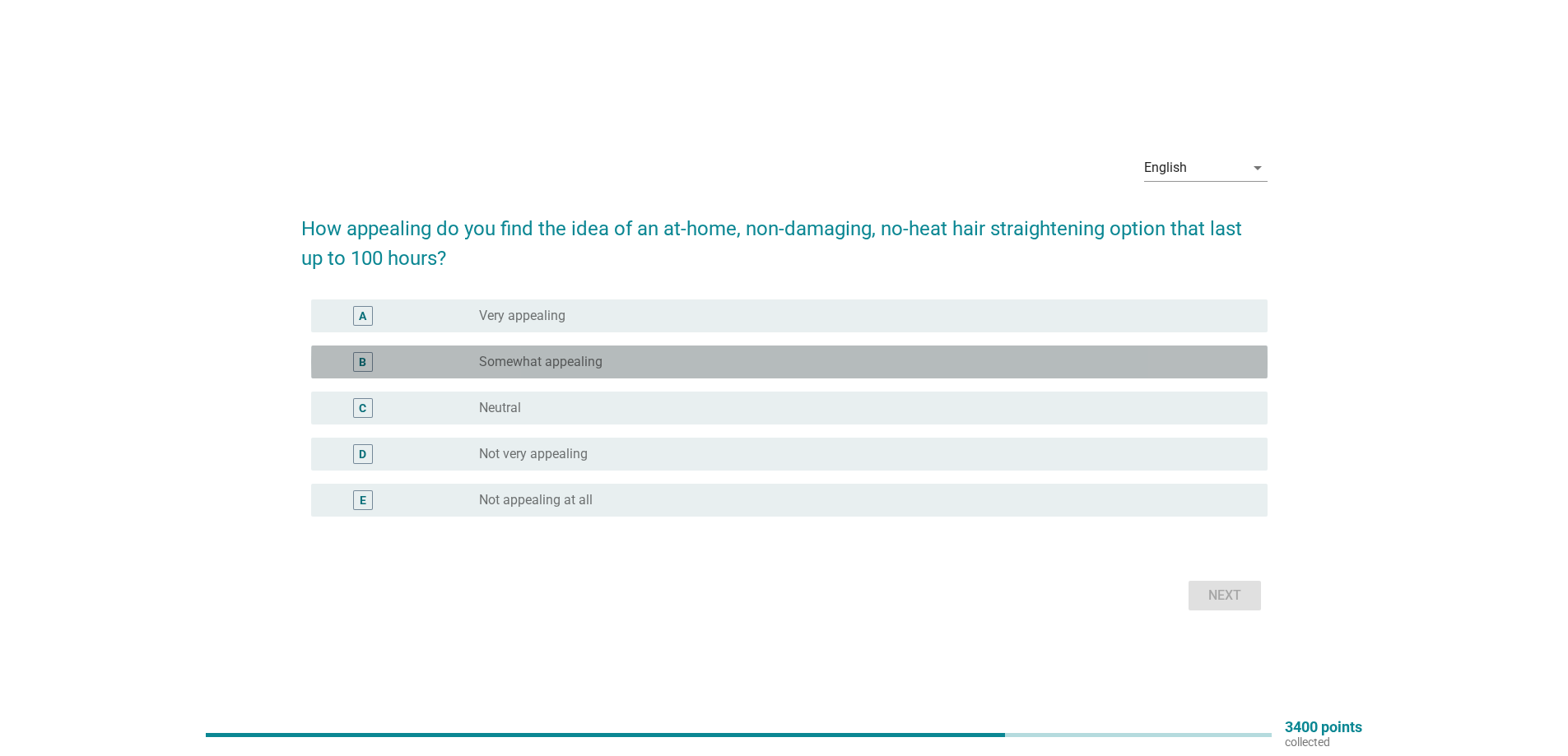
click at [493, 368] on label "Somewhat appealing" at bounding box center [541, 362] width 123 height 17
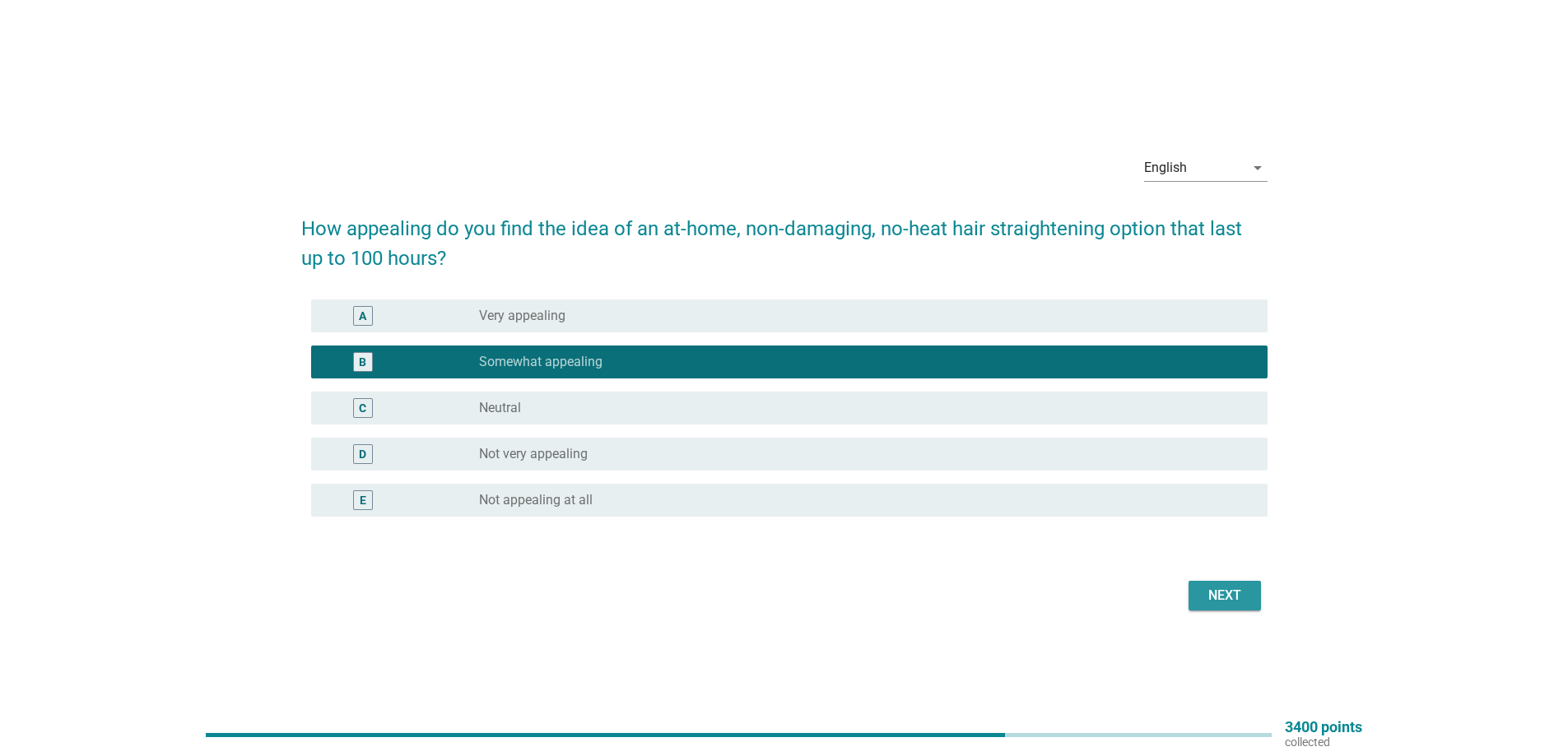
click at [1237, 599] on div "Next" at bounding box center [1224, 595] width 46 height 19
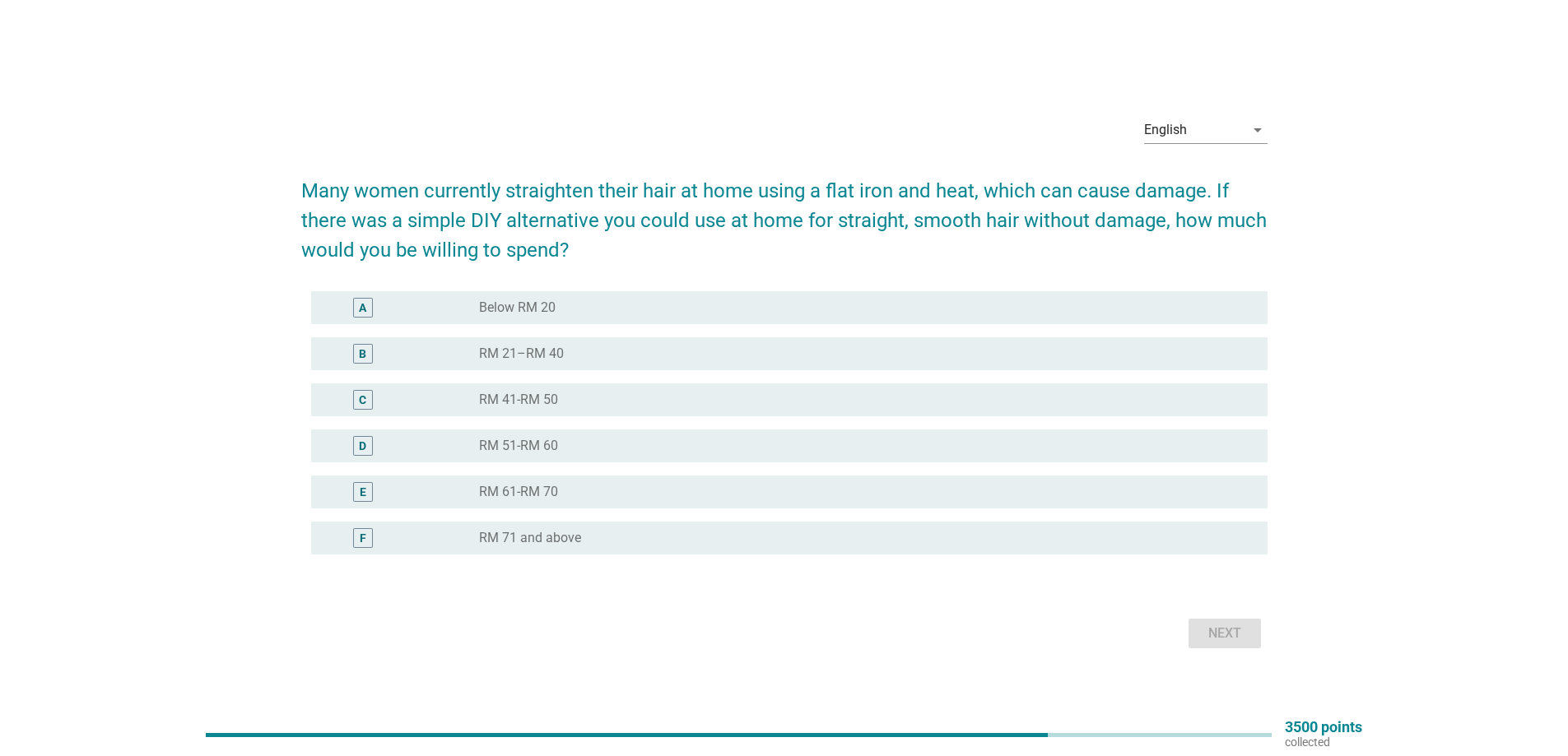
click at [475, 407] on div "C" at bounding box center [402, 399] width 155 height 19
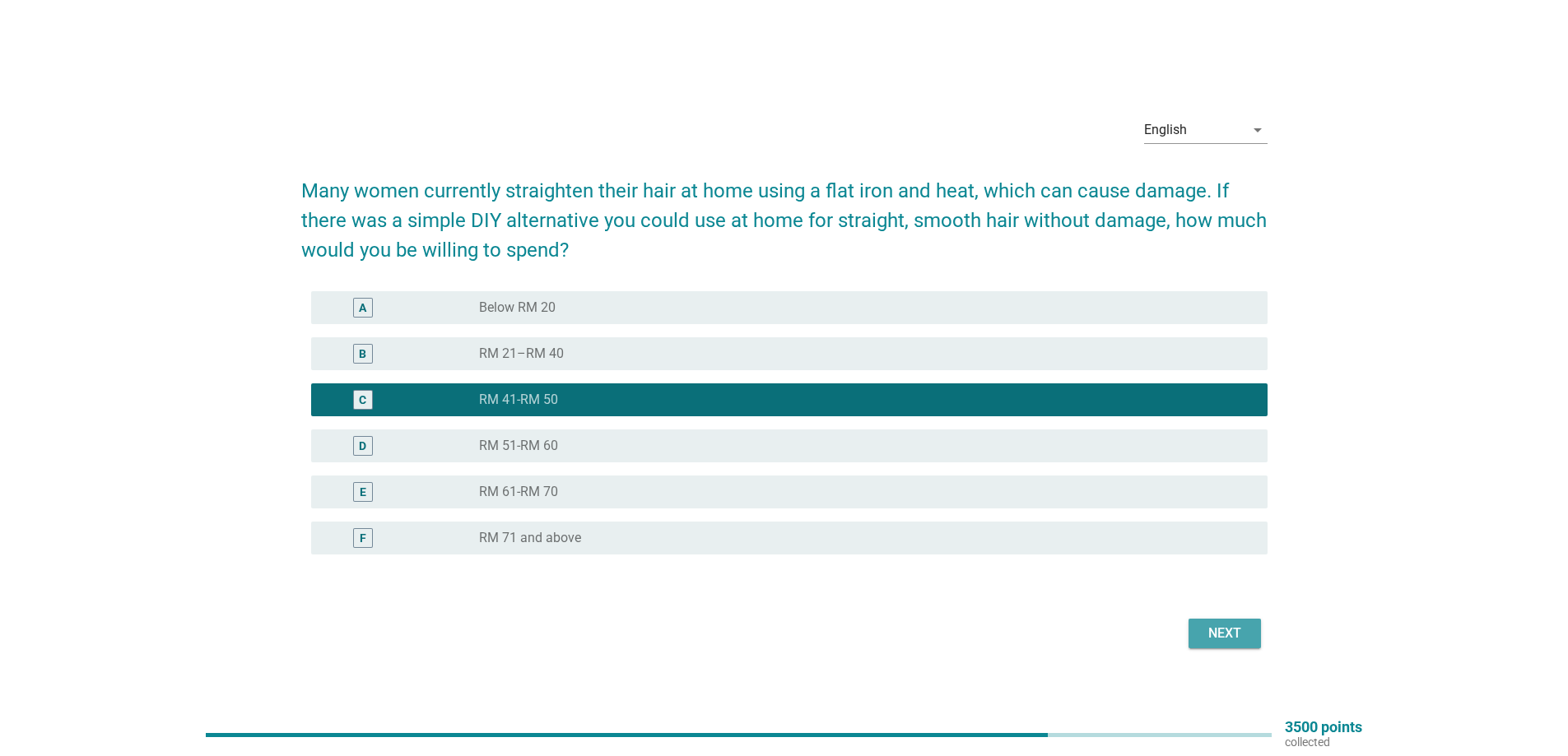
click at [1201, 641] on div "Next" at bounding box center [1224, 633] width 46 height 19
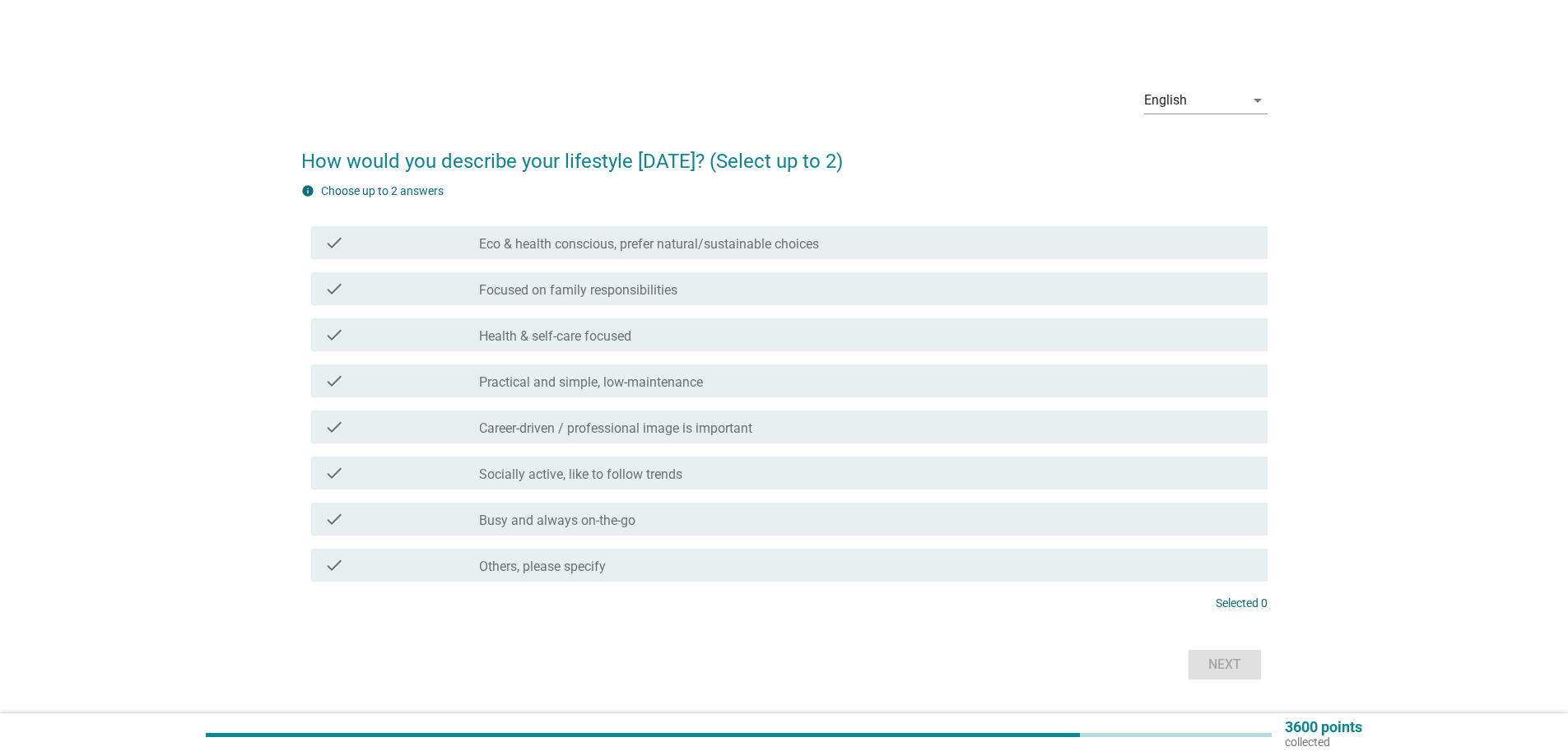
click at [631, 246] on label "Eco & health conscious, prefer natural/sustainable choices" at bounding box center [649, 245] width 340 height 17
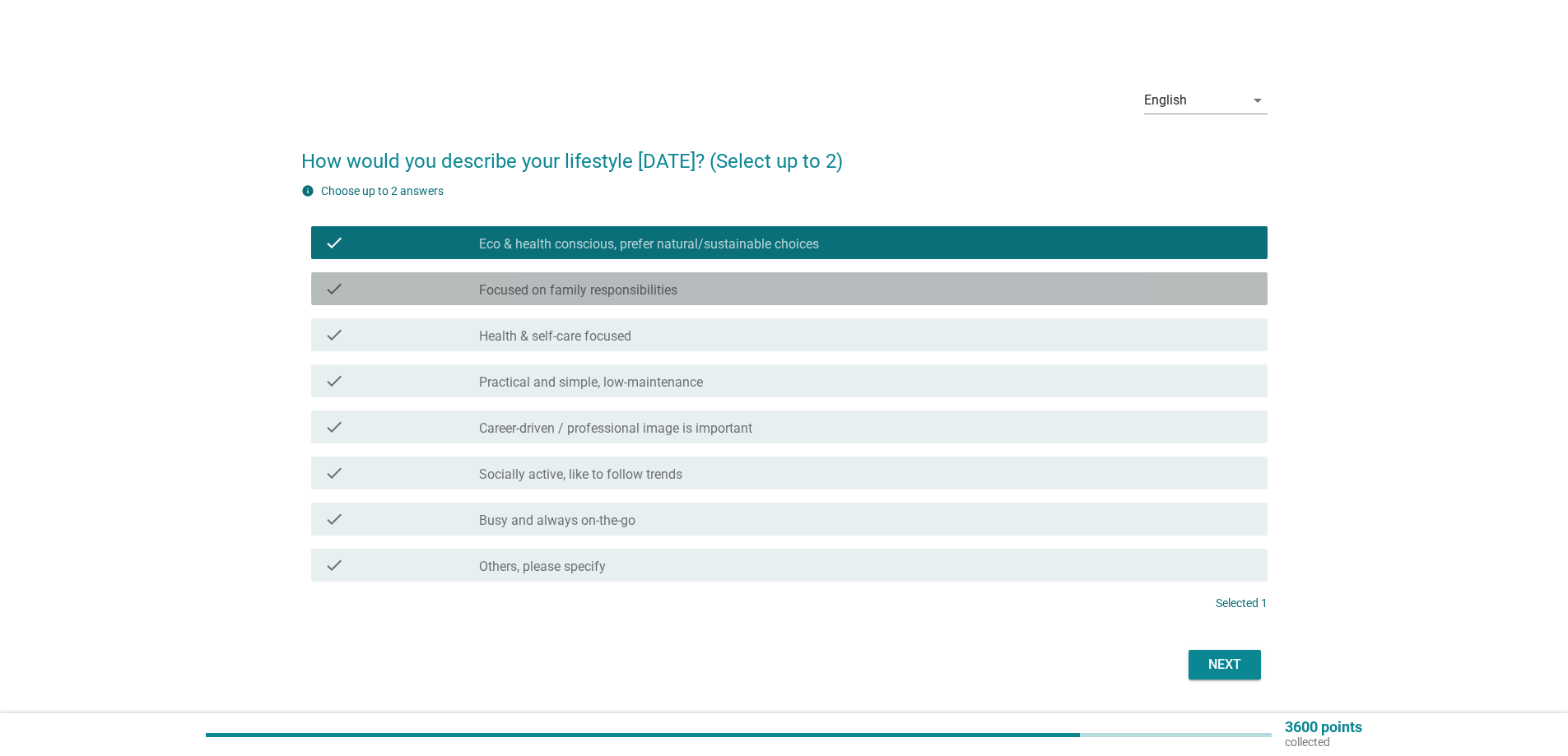
click at [632, 281] on div "check_box_outline_blank Focused on family responsibilities" at bounding box center [866, 288] width 775 height 19
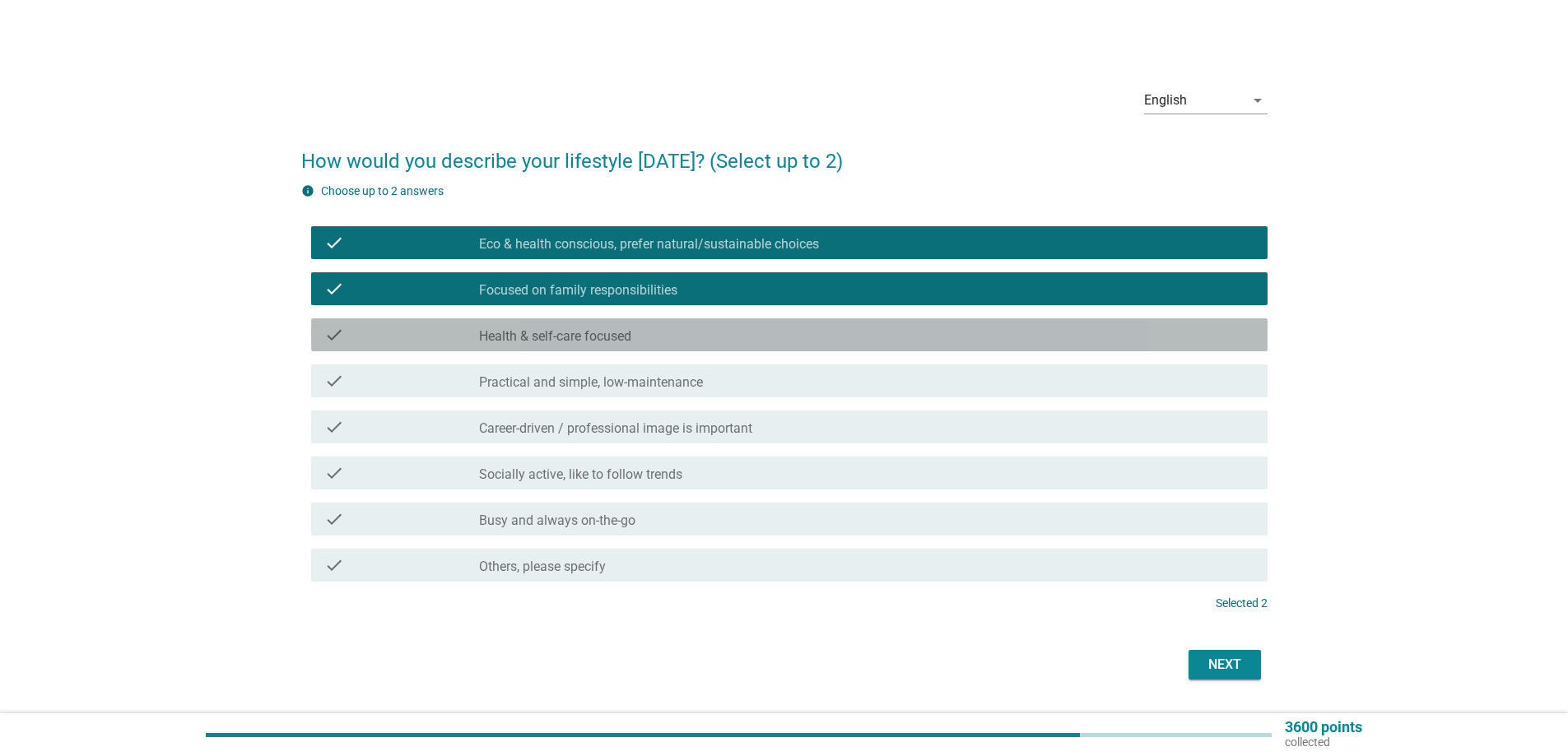
click at [612, 338] on label "Health & self-care focused" at bounding box center [555, 337] width 153 height 17
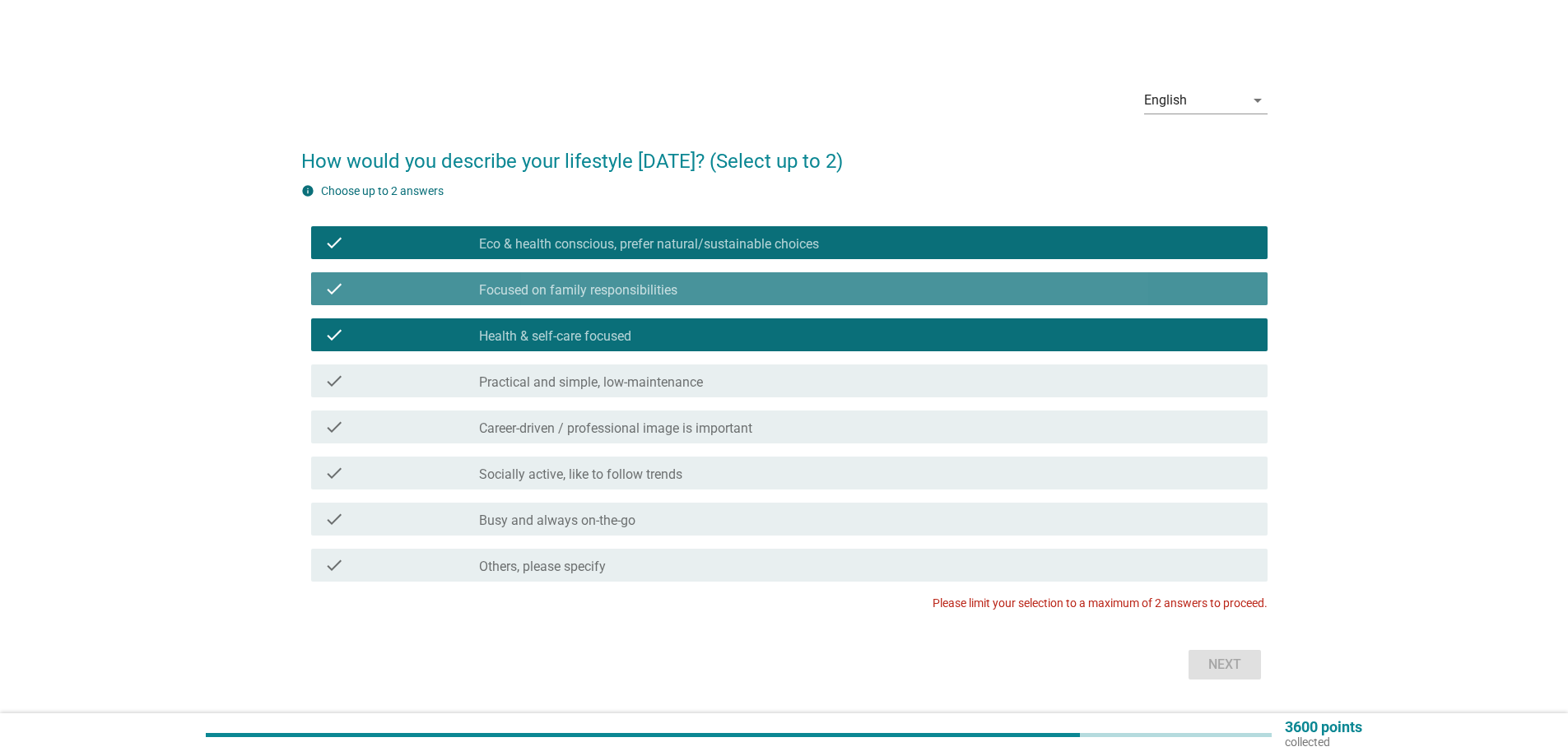
click at [616, 301] on div "check check_box_outline_blank Focused on family responsibilities" at bounding box center [789, 289] width 956 height 33
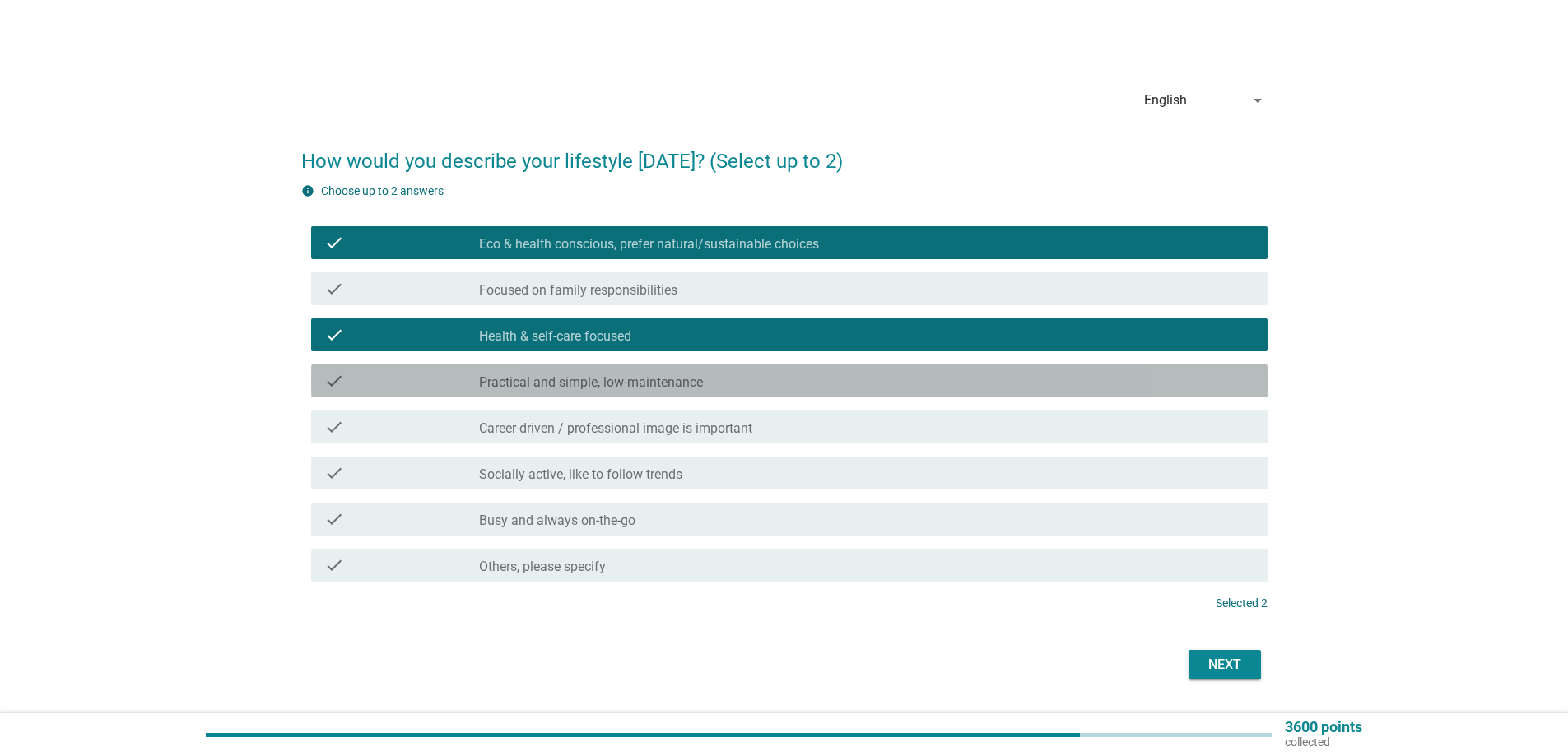
click at [654, 386] on label "Practical and simple, low-maintenance" at bounding box center [590, 383] width 223 height 17
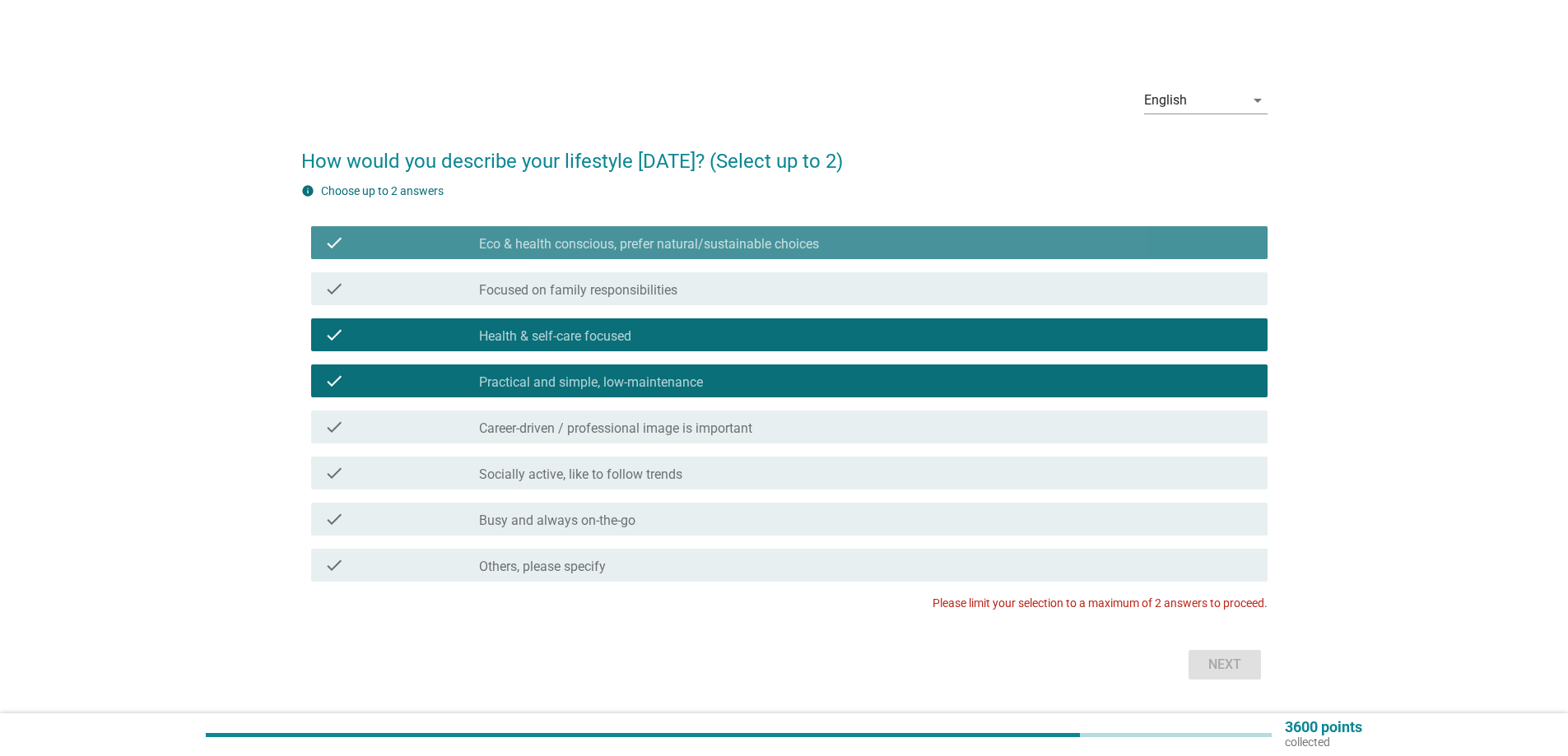
click at [583, 242] on label "Eco & health conscious, prefer natural/sustainable choices" at bounding box center [649, 245] width 340 height 17
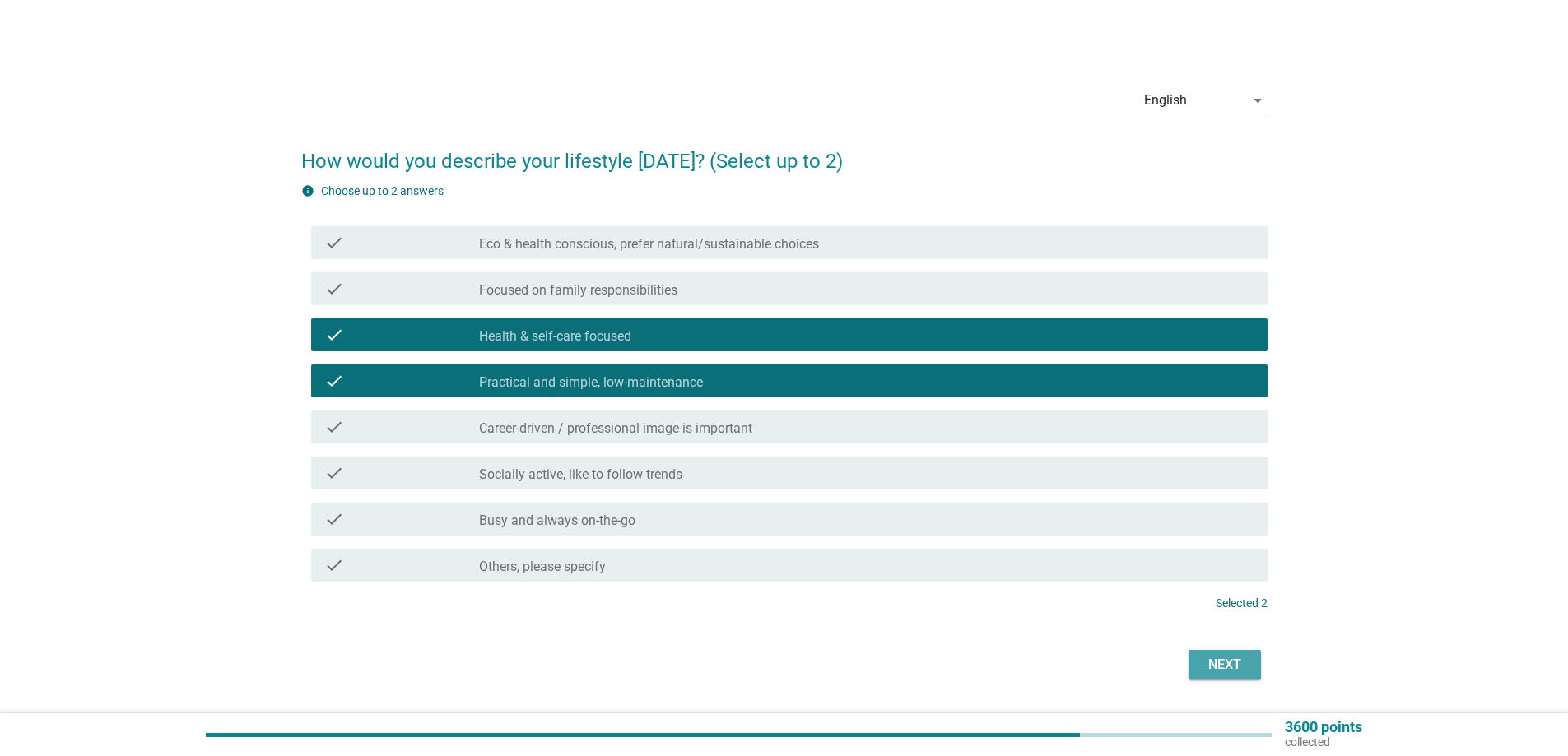
click at [1230, 671] on div "Next" at bounding box center [1224, 664] width 46 height 19
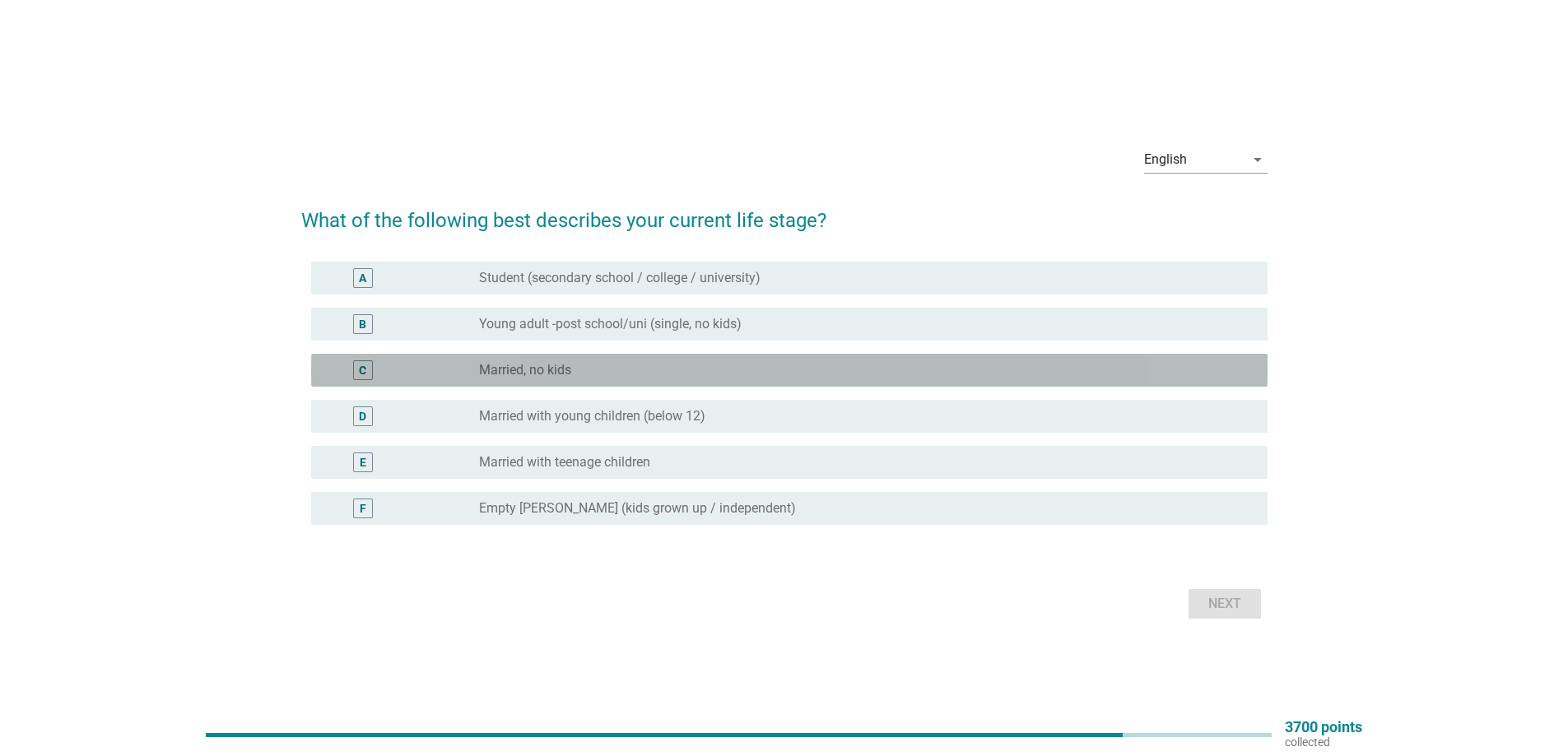
click at [563, 374] on label "Married, no kids" at bounding box center [525, 371] width 92 height 17
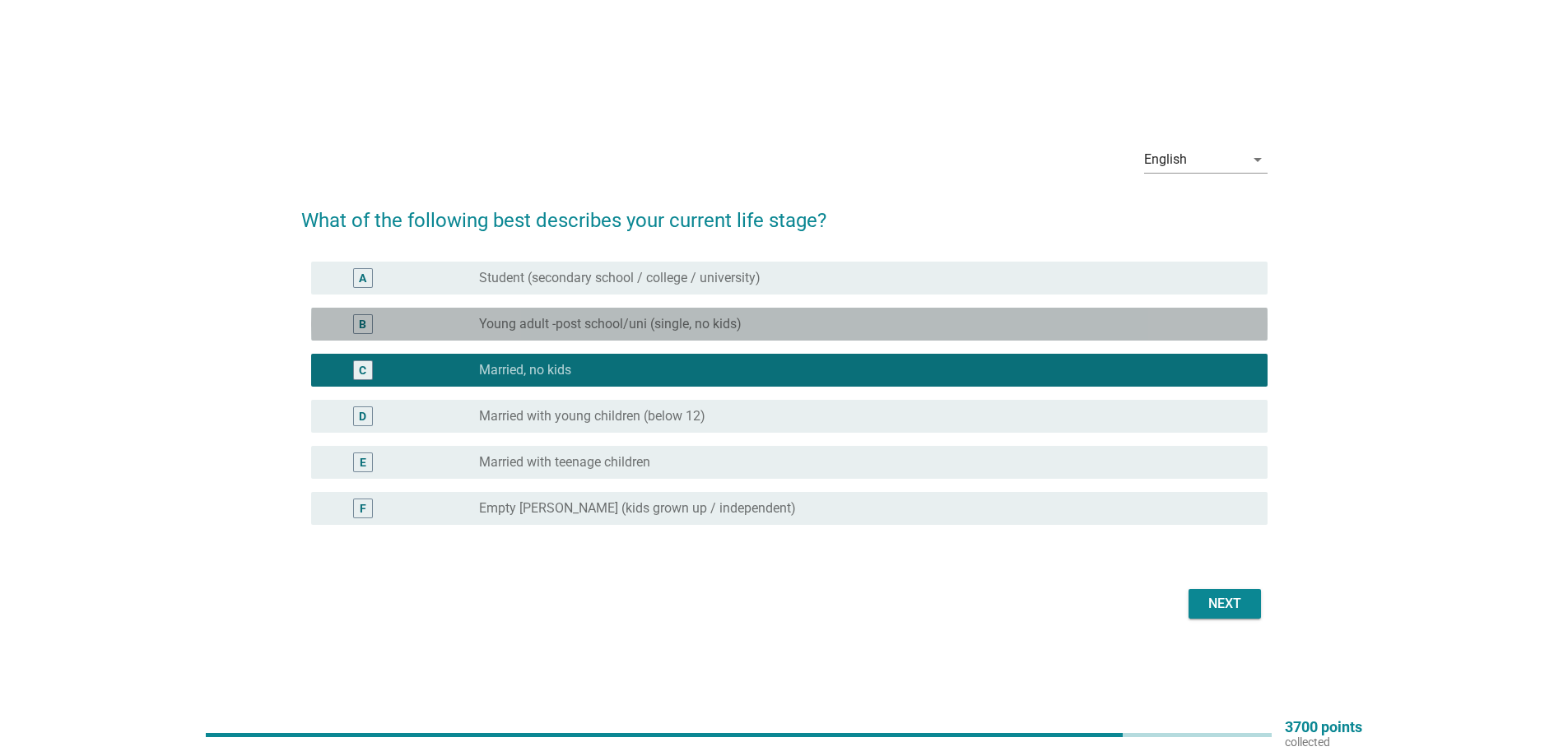
click at [588, 322] on label "Young adult -post school/uni (single, no kids)" at bounding box center [610, 325] width 262 height 17
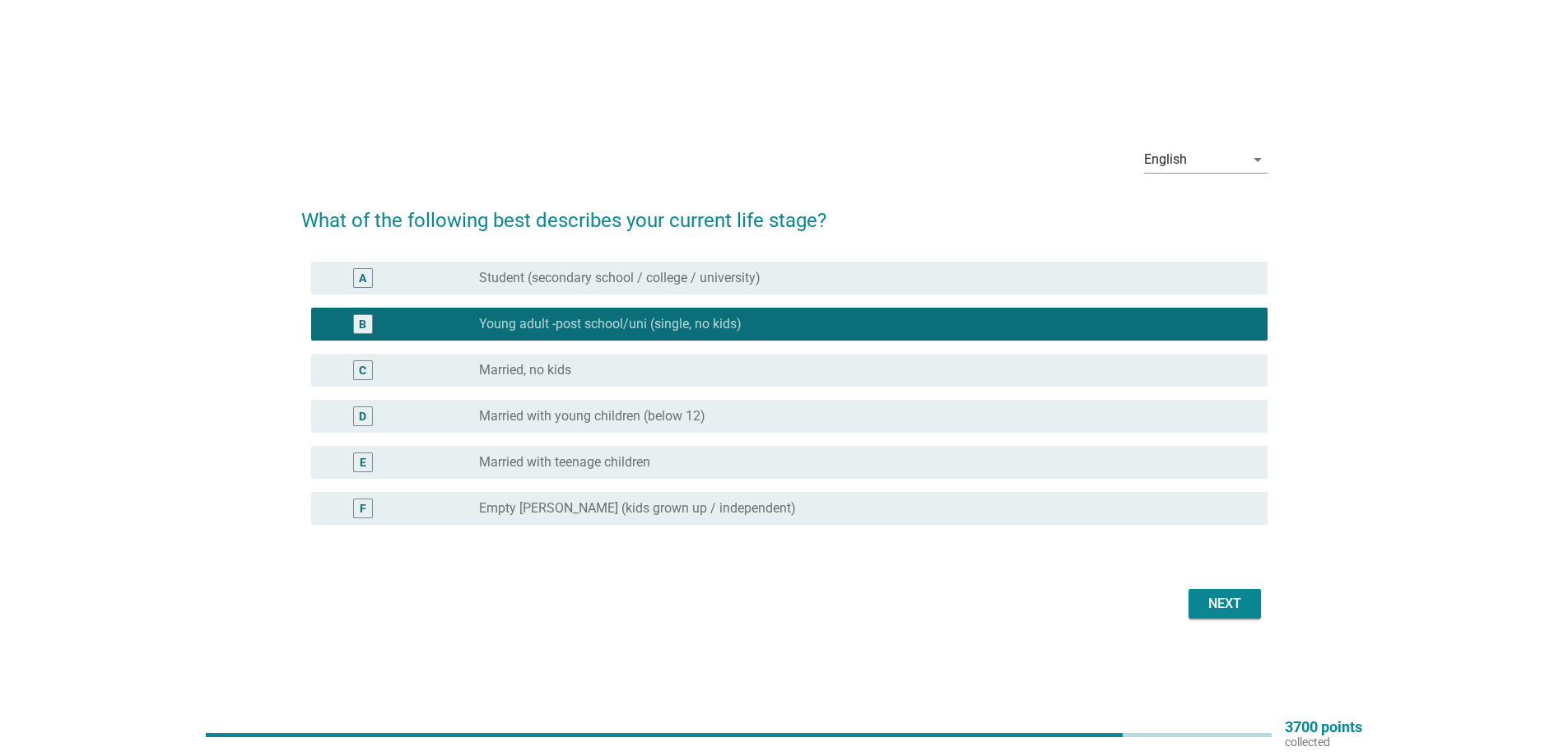
click at [1223, 614] on button "Next" at bounding box center [1224, 604] width 73 height 29
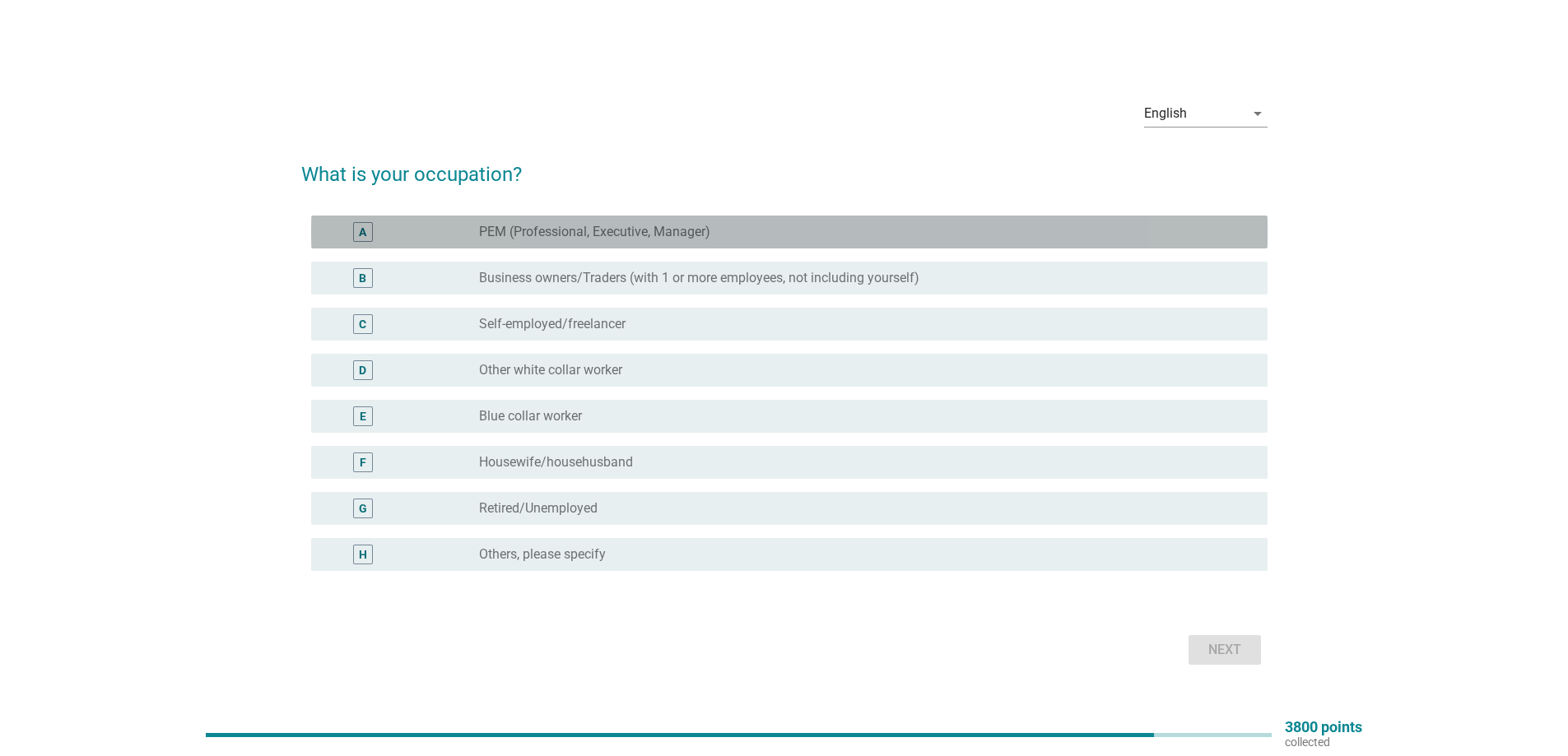
click at [571, 238] on label "PEM (Professional, Executive, Manager)" at bounding box center [594, 232] width 231 height 17
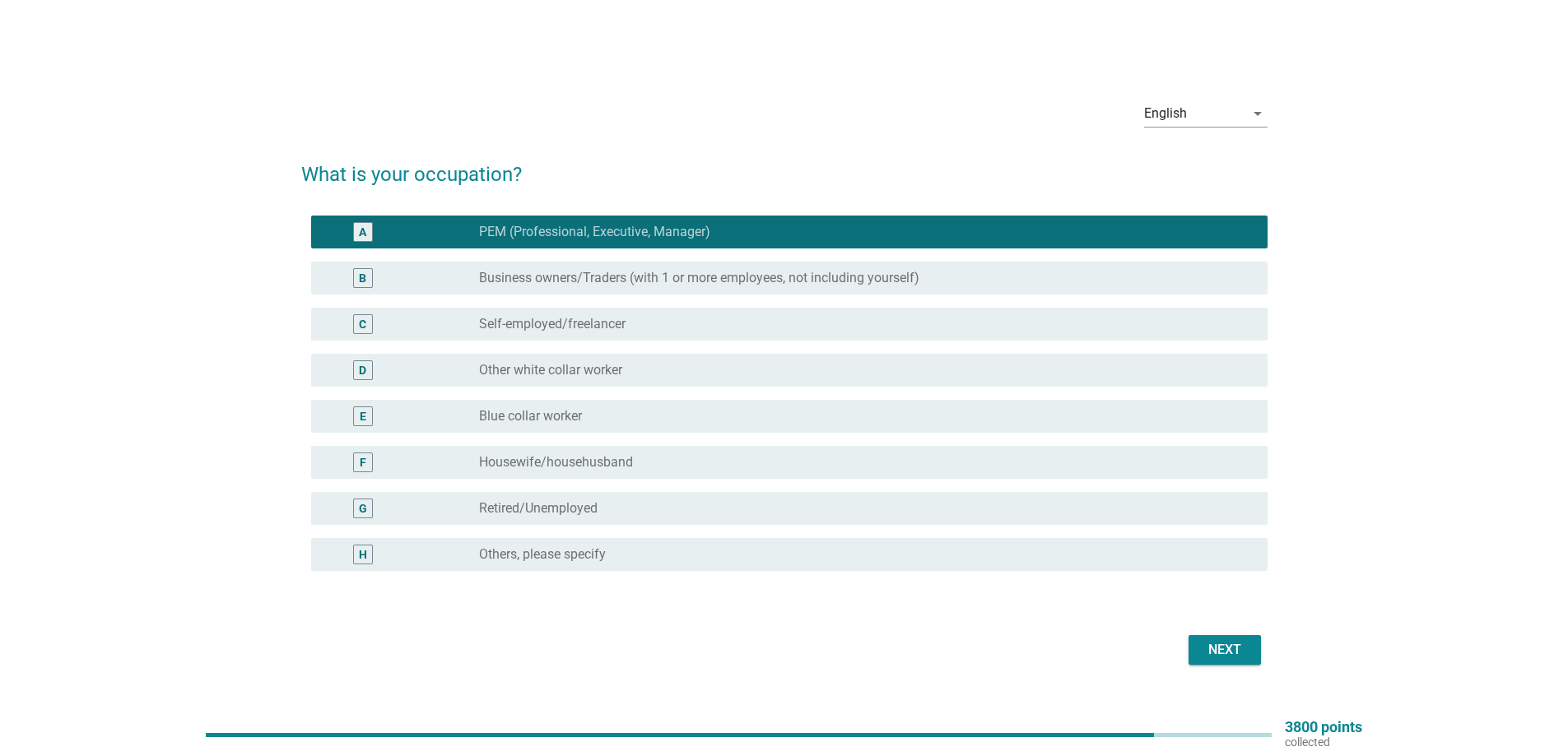
click at [1239, 646] on div "Next" at bounding box center [1224, 649] width 46 height 19
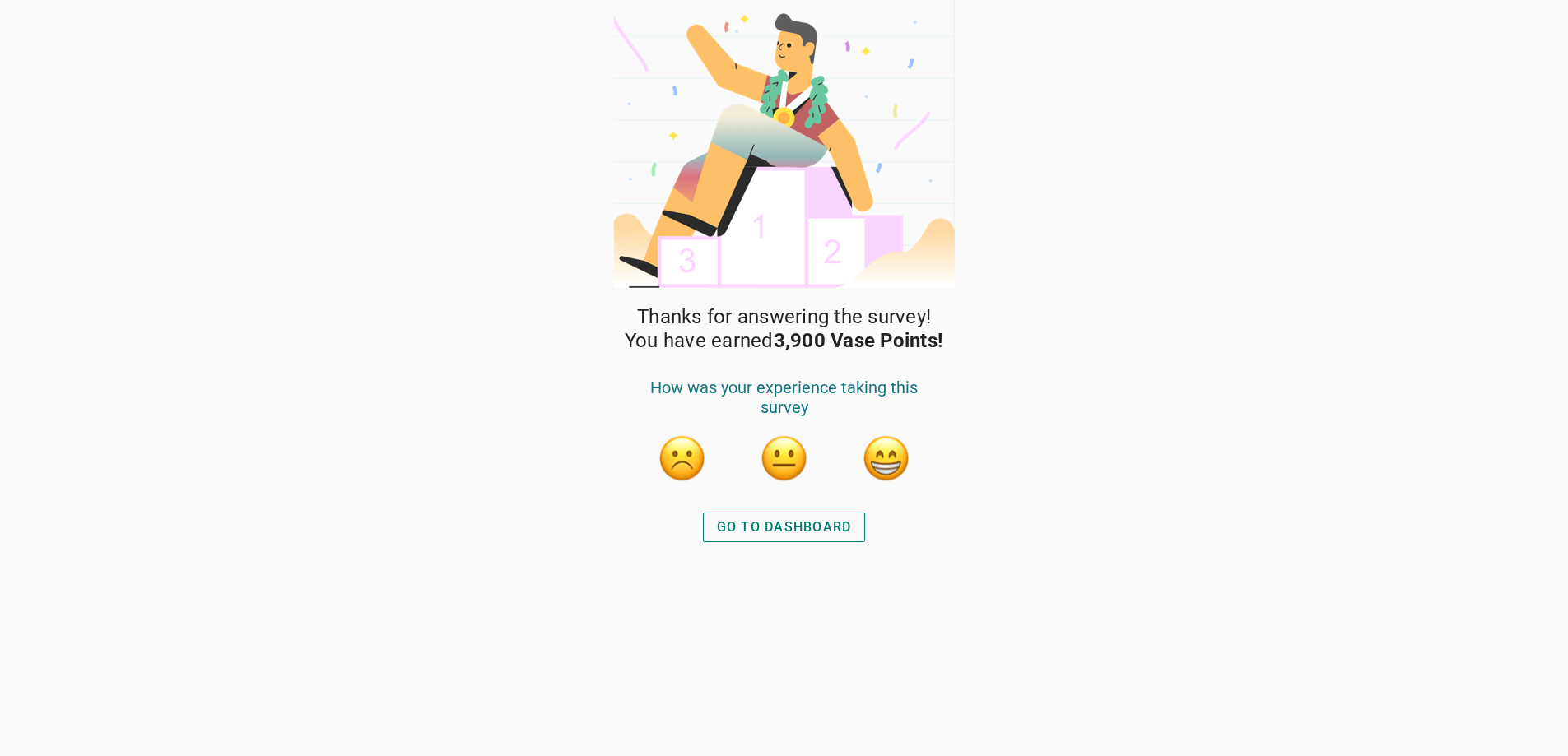
click at [762, 519] on div "GO TO DASHBOARD" at bounding box center [784, 527] width 135 height 19
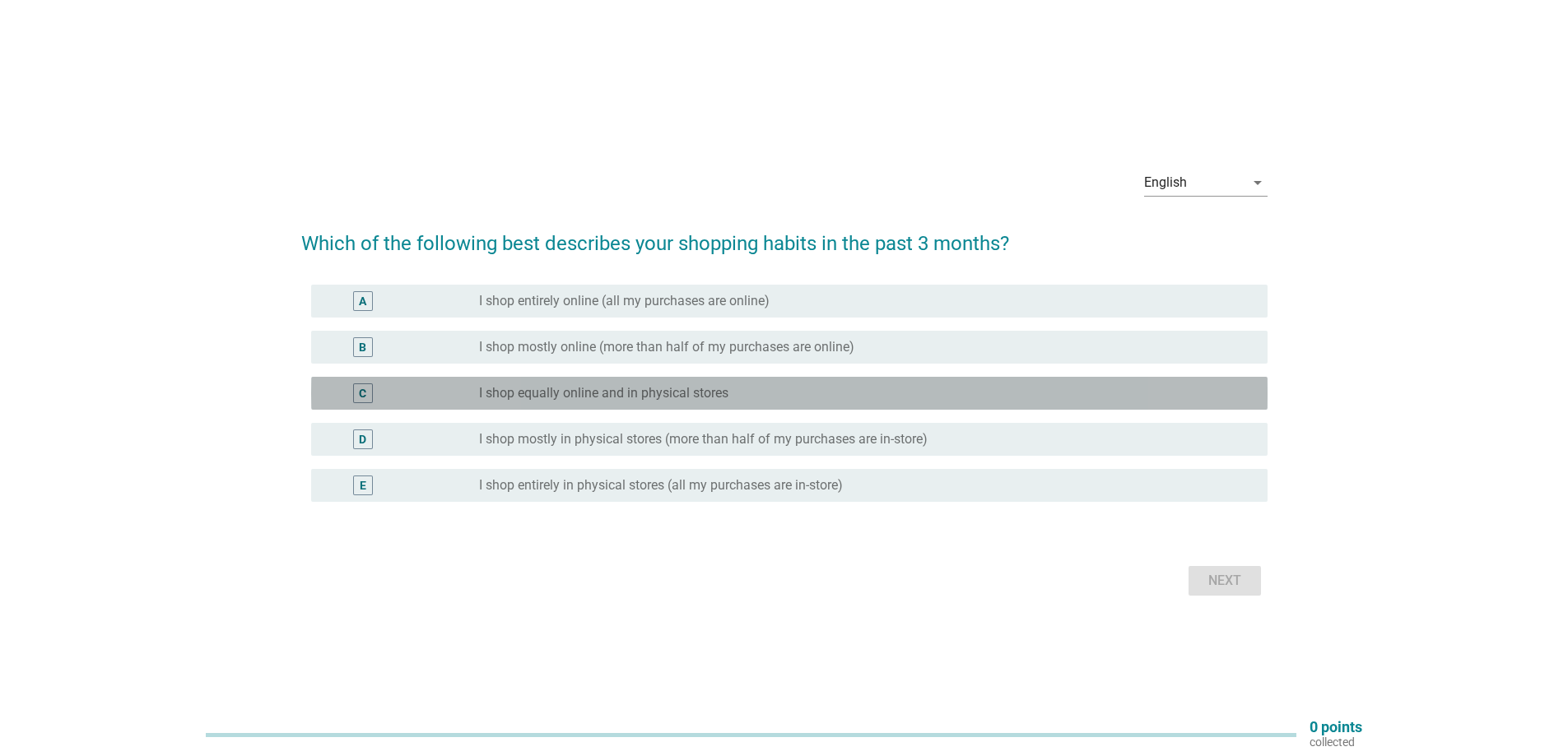
click at [362, 390] on div "C" at bounding box center [362, 393] width 7 height 17
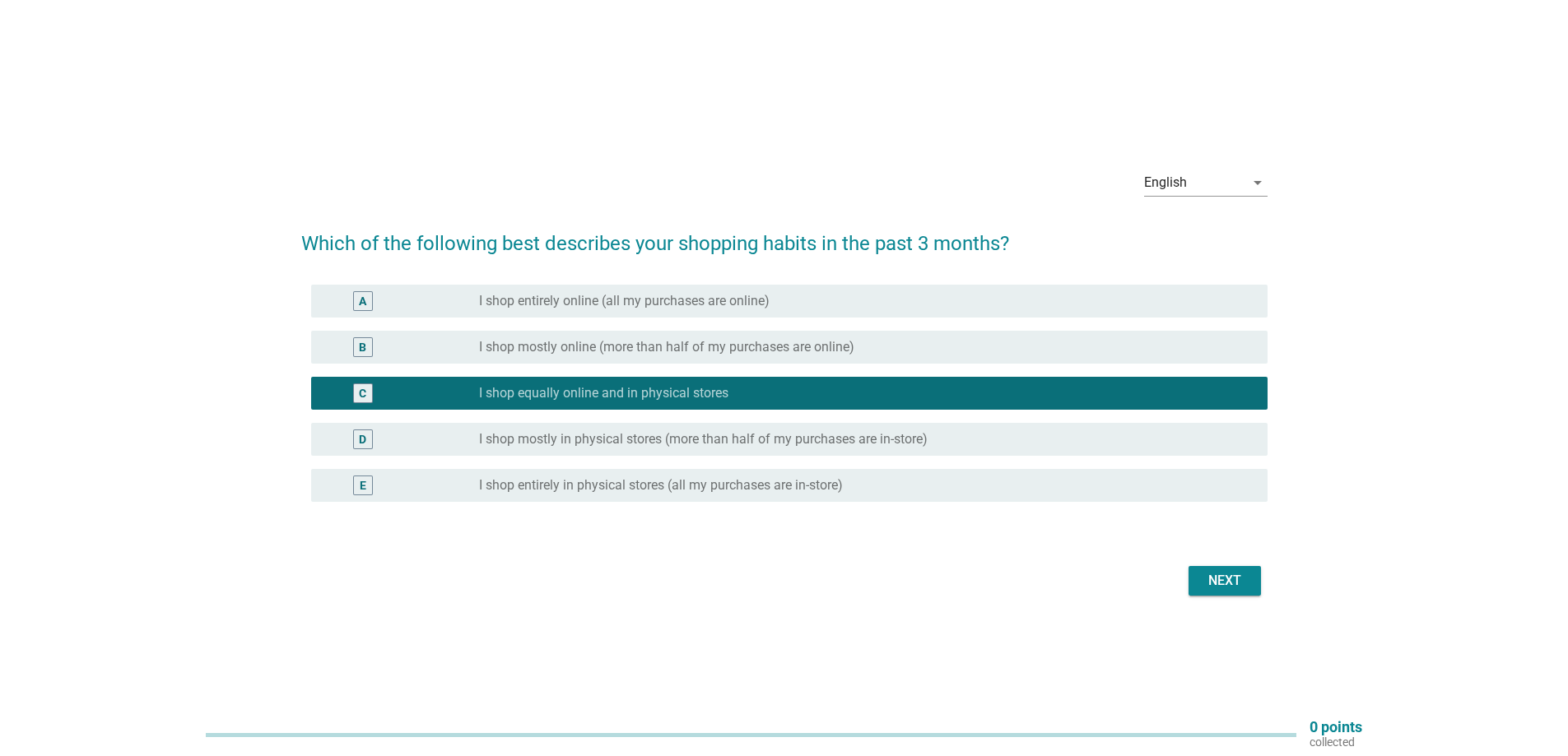
click at [711, 433] on label "I shop mostly in physical stores (more than half of my purchases are in-store)" at bounding box center [704, 440] width 449 height 17
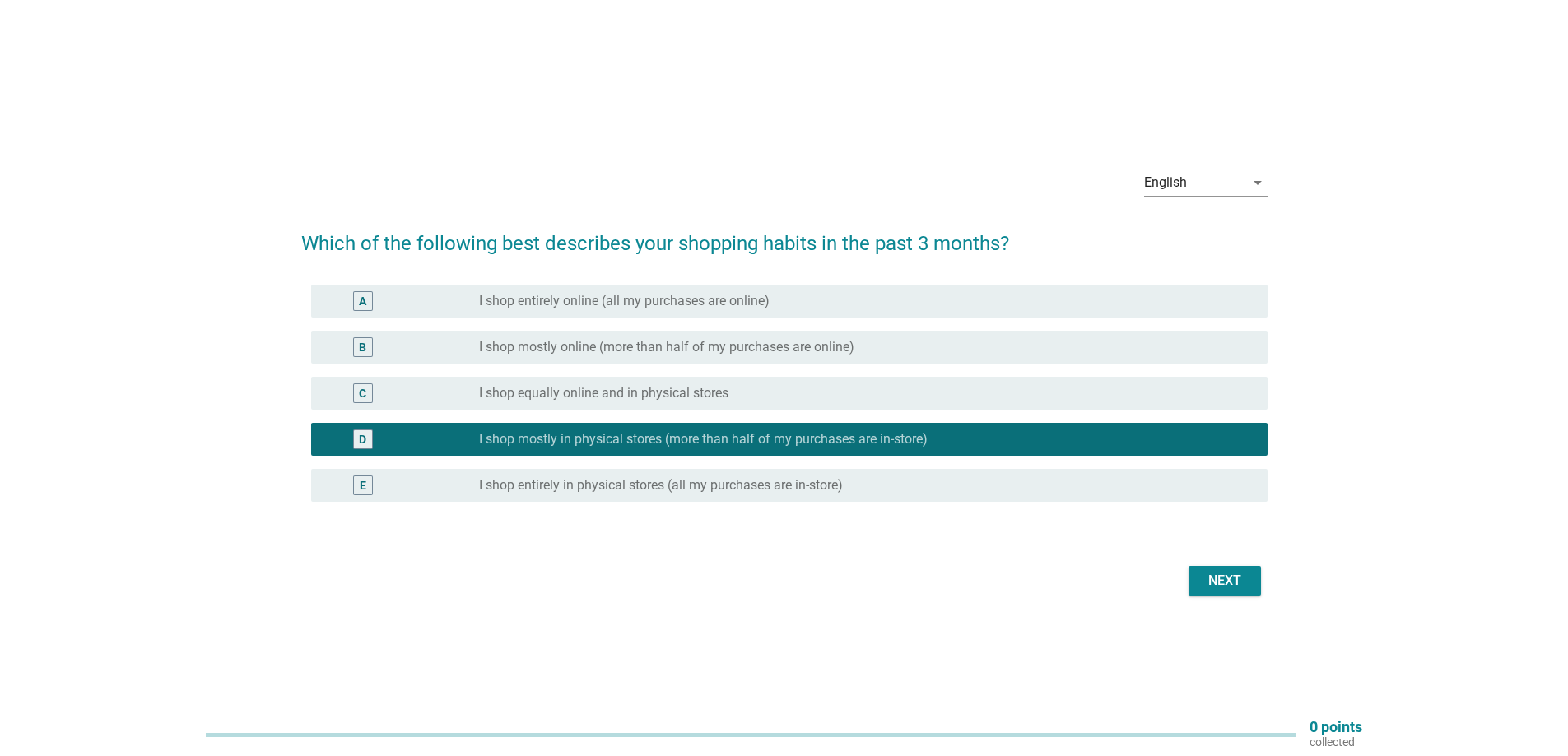
click at [1218, 584] on div "Next" at bounding box center [1224, 580] width 46 height 19
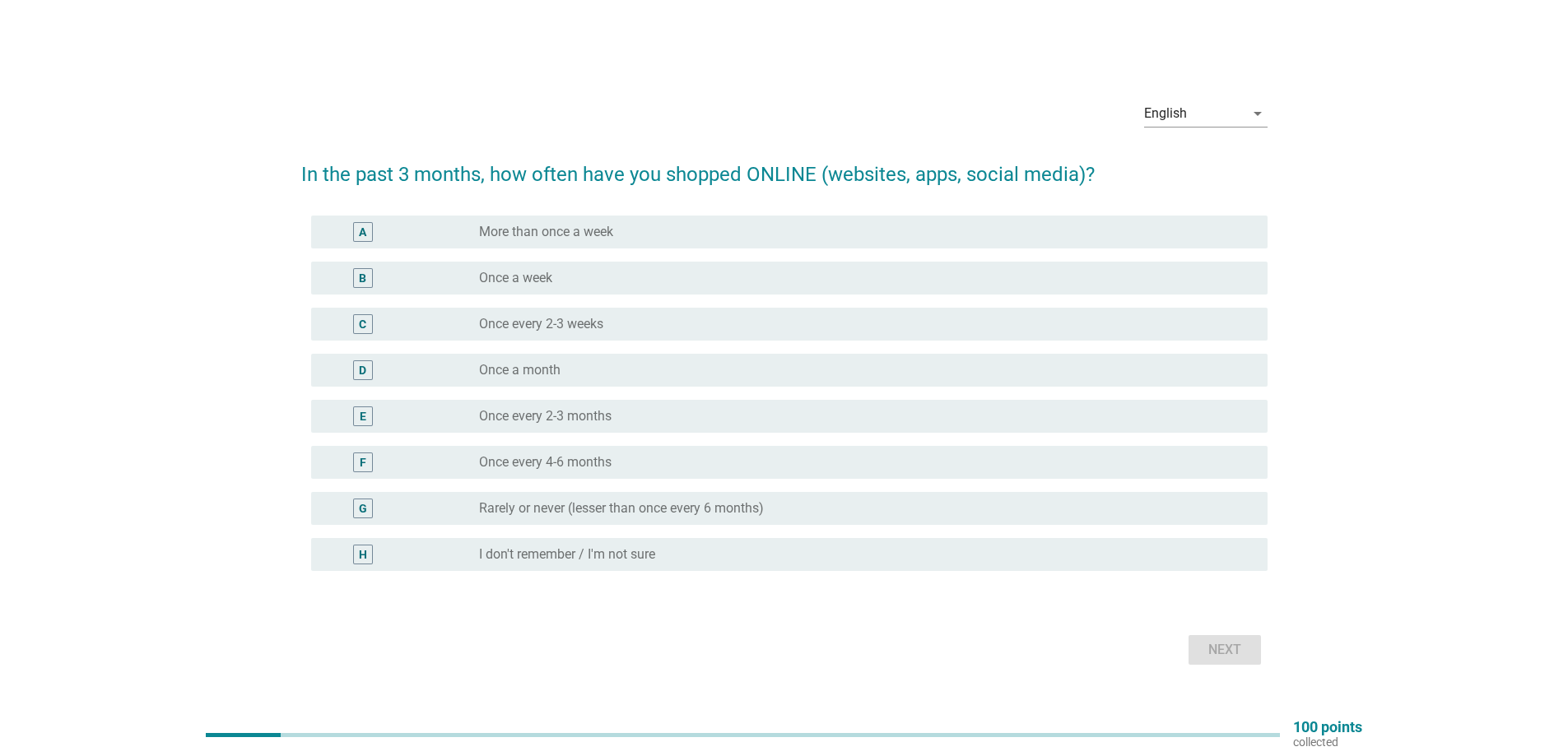
click at [534, 365] on label "Once a month" at bounding box center [520, 371] width 82 height 17
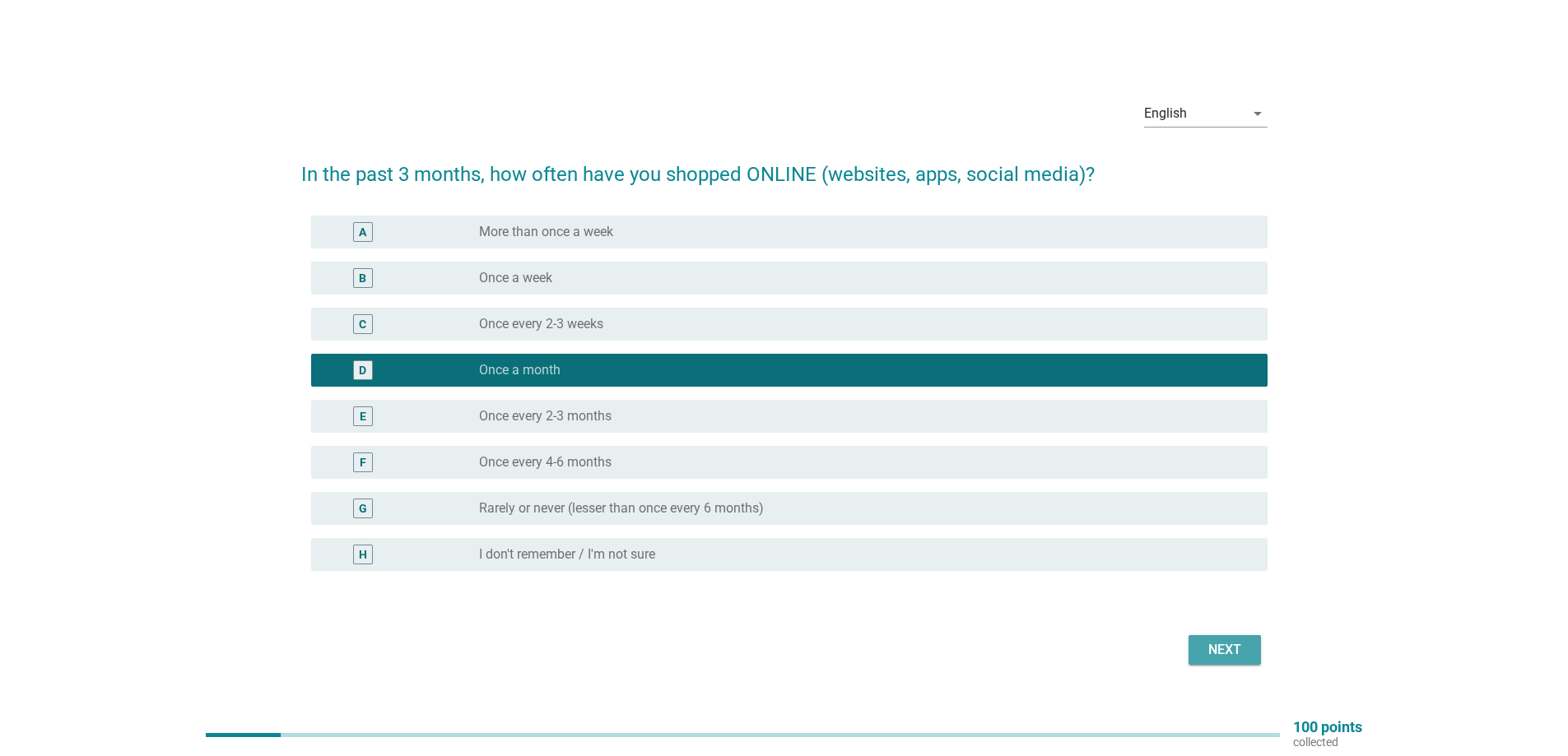
click at [1217, 640] on div "Next" at bounding box center [1224, 649] width 46 height 19
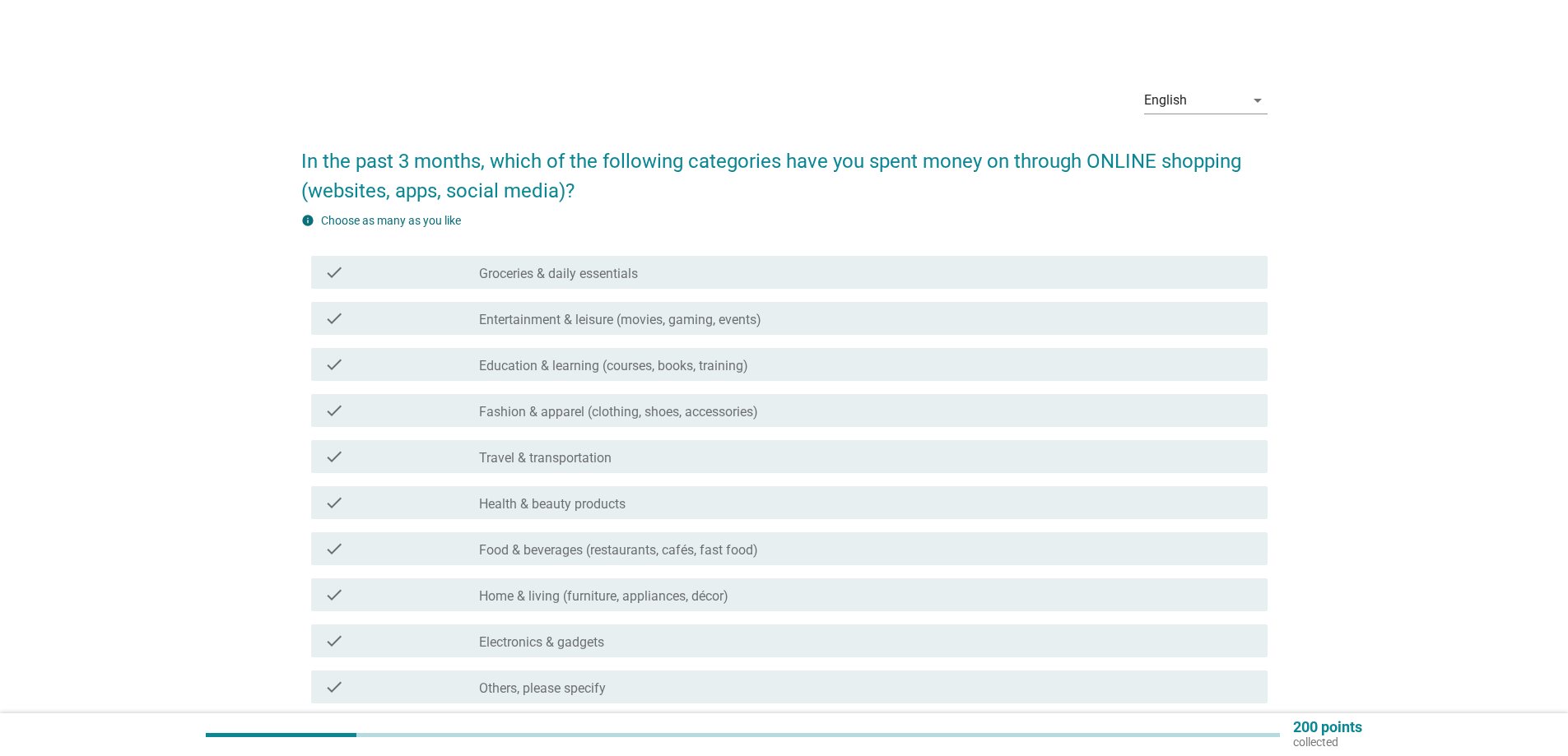
click at [579, 322] on label "Entertainment & leisure (movies, gaming, events)" at bounding box center [620, 320] width 282 height 17
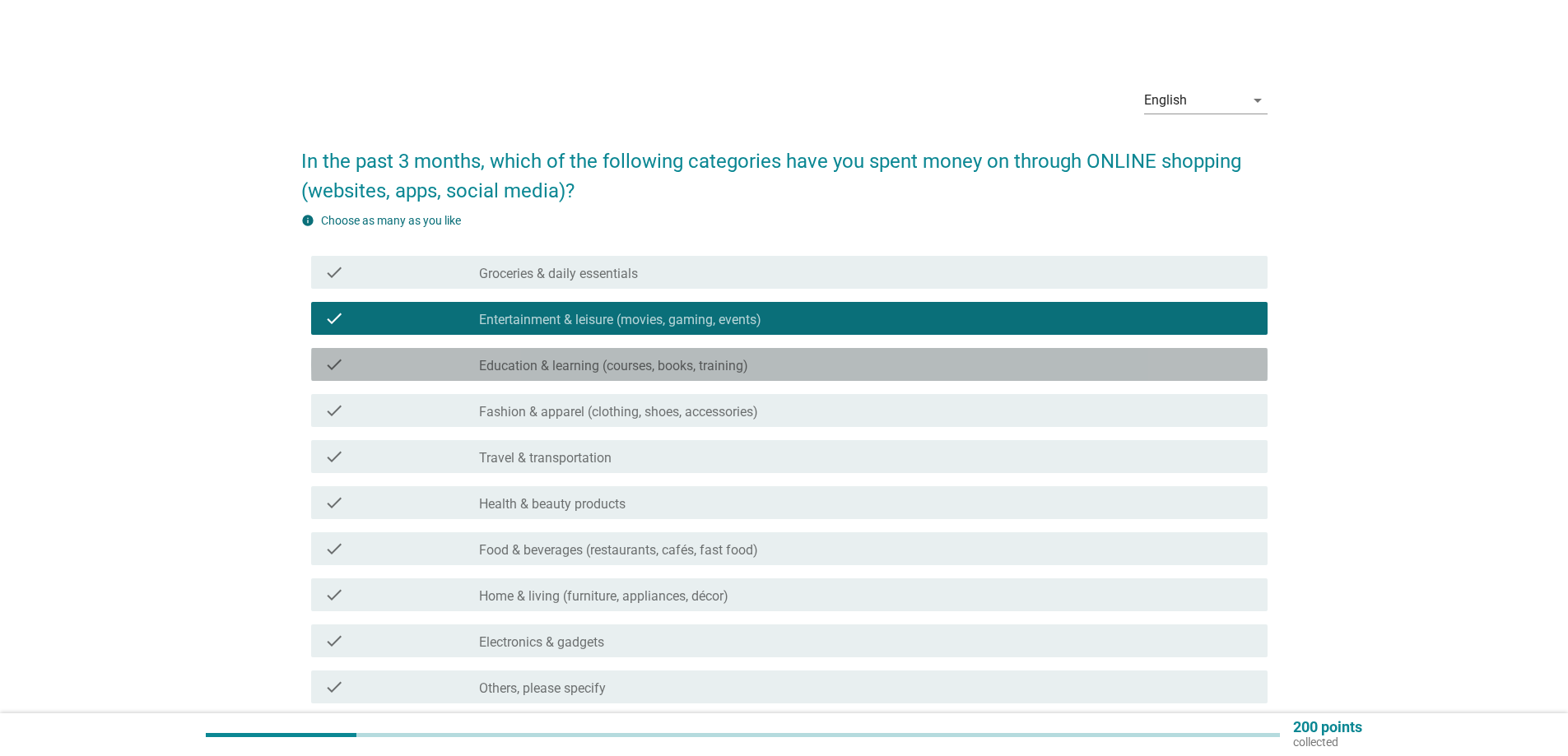
click at [597, 372] on label "Education & learning (courses, books, training)" at bounding box center [613, 366] width 269 height 17
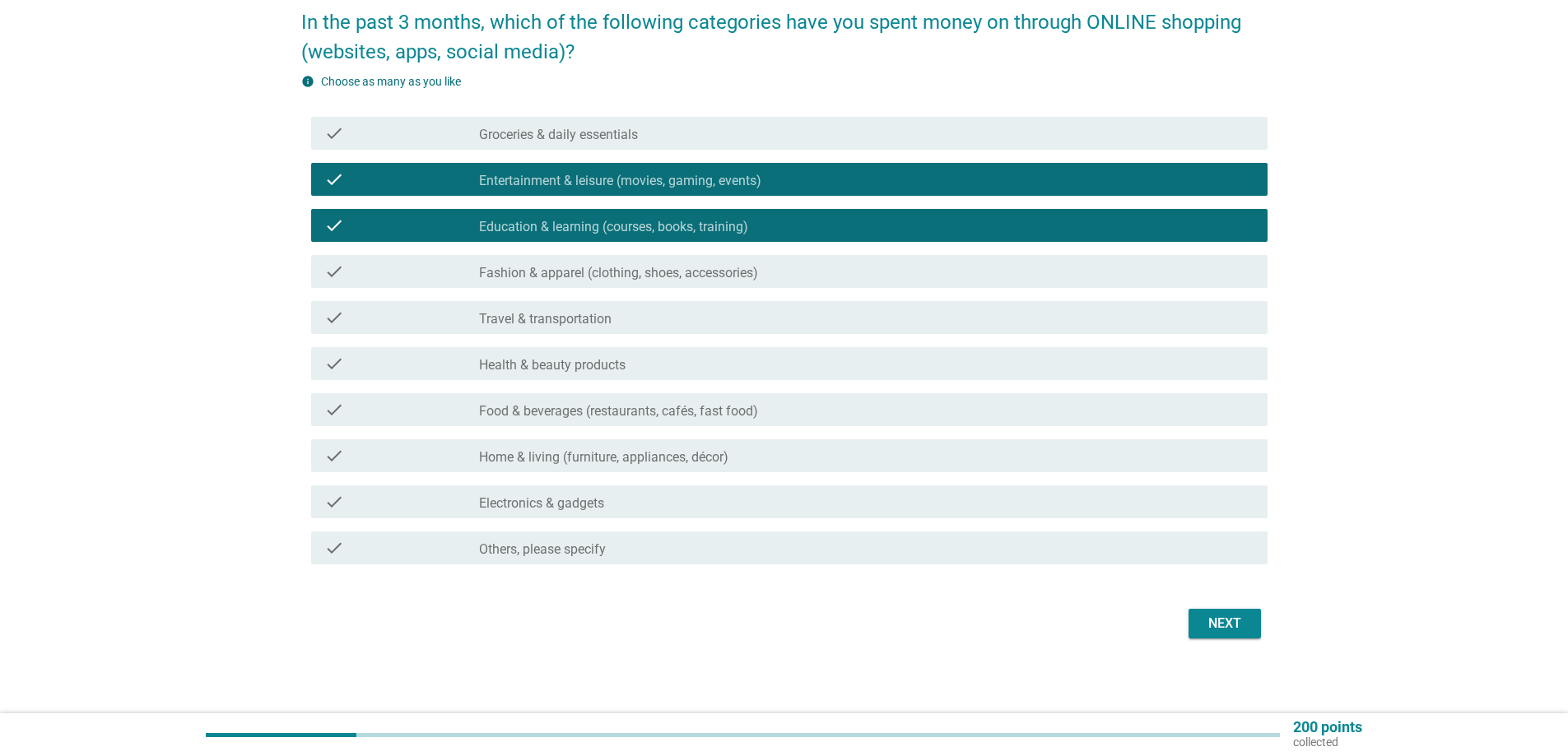
scroll to position [143, 0]
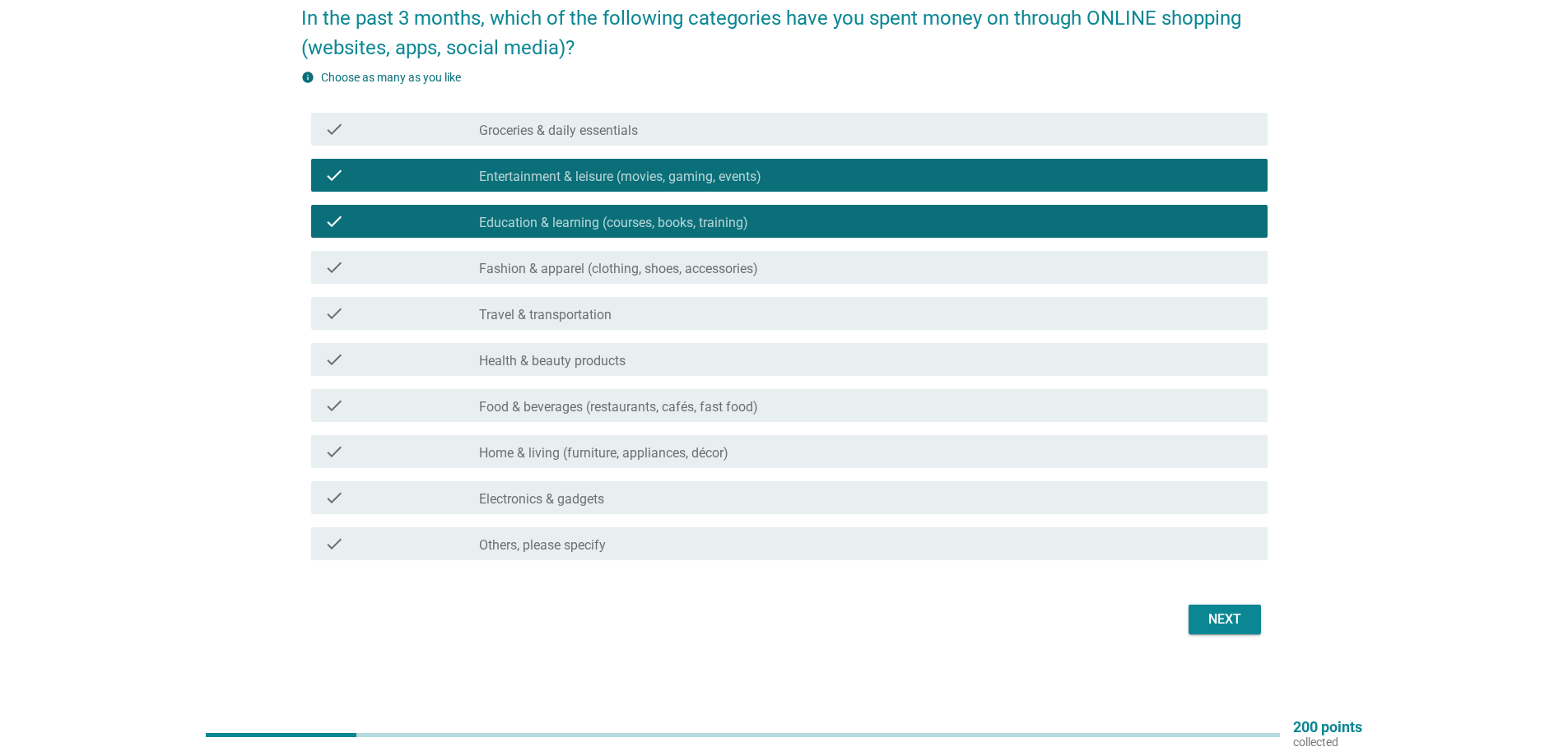
click at [595, 267] on label "Fashion & apparel (clothing, shoes, accessories)" at bounding box center [618, 269] width 279 height 17
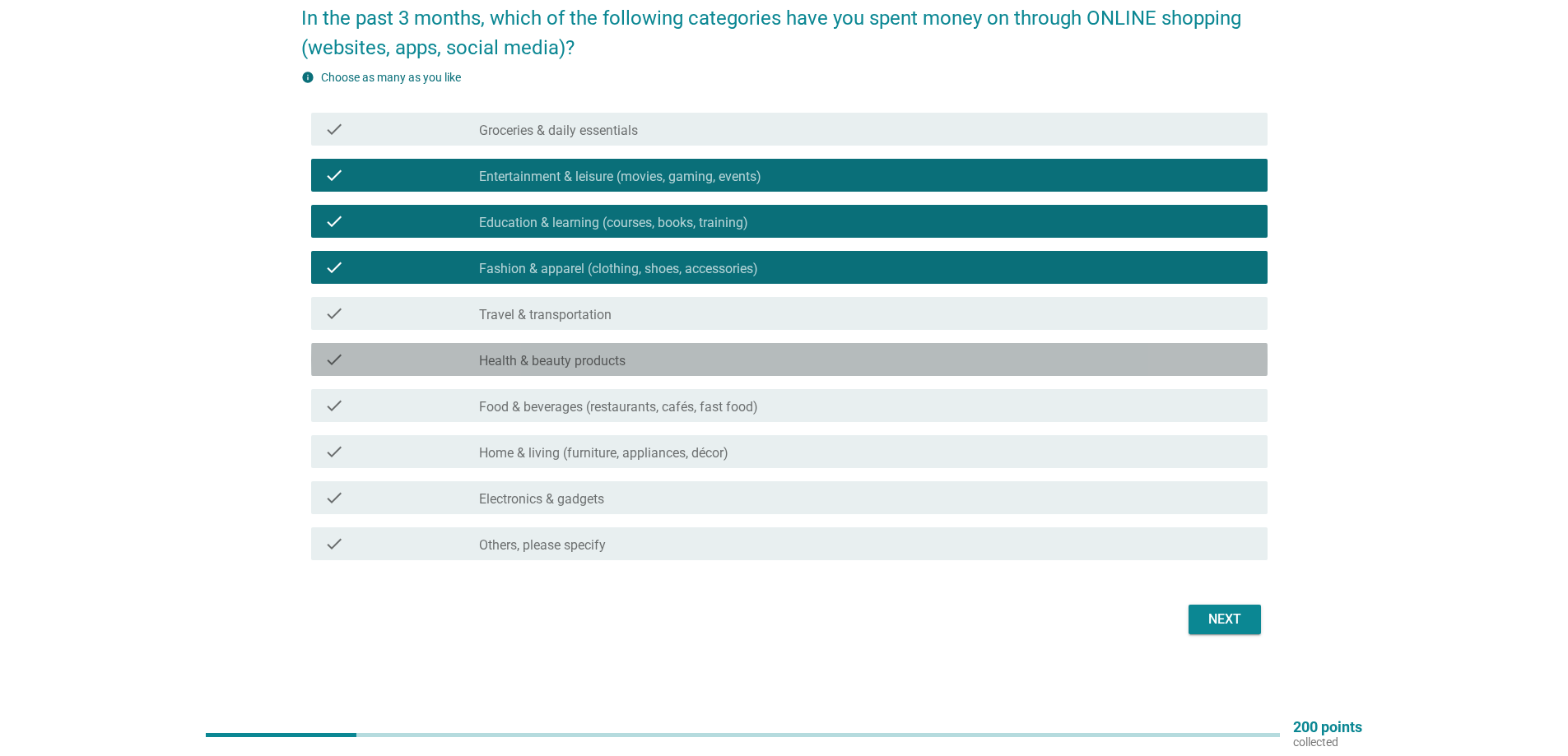
click at [597, 362] on label "Health & beauty products" at bounding box center [552, 361] width 146 height 17
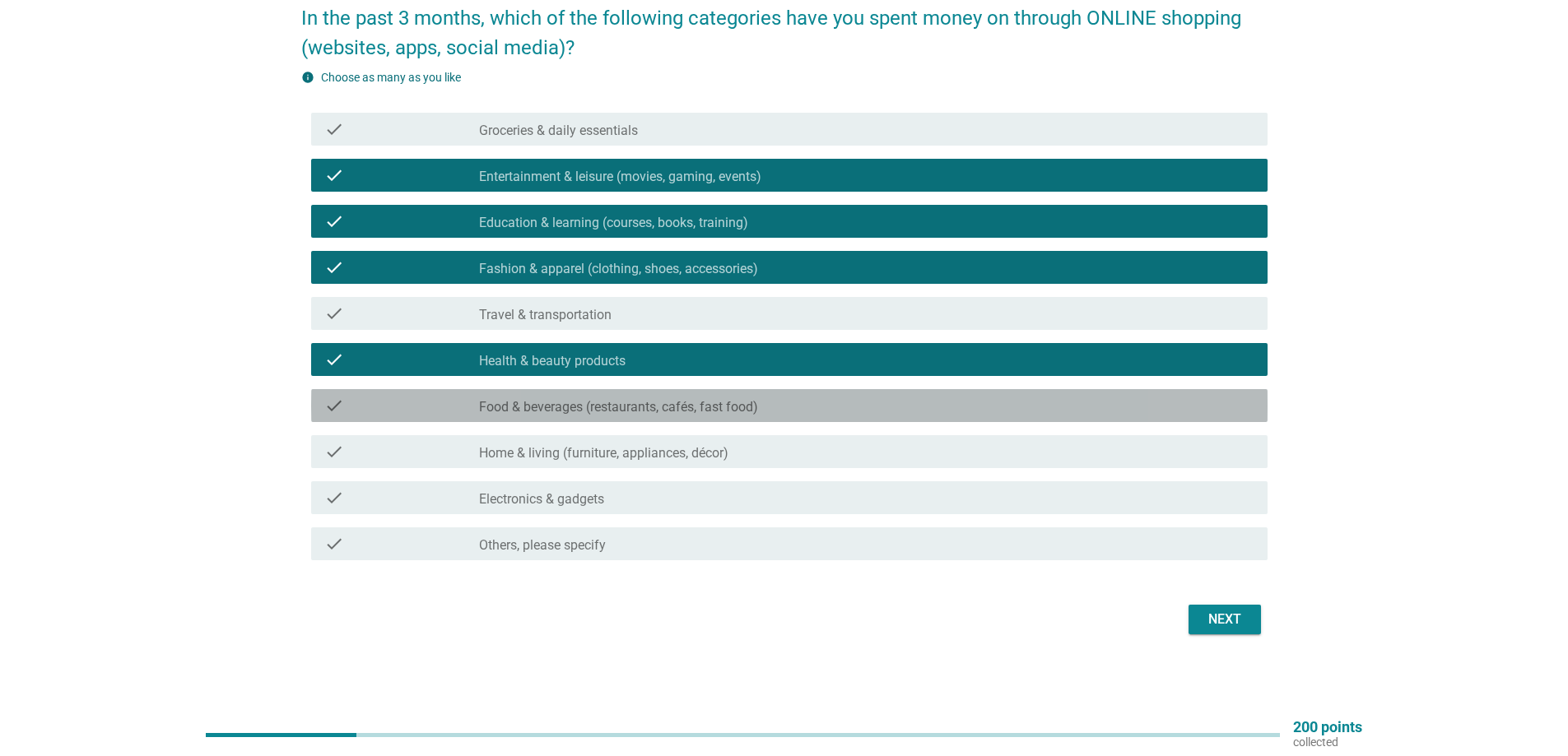
click at [529, 397] on div "check_box_outline_blank Food & beverages (restaurants, cafés, fast food)" at bounding box center [866, 405] width 775 height 19
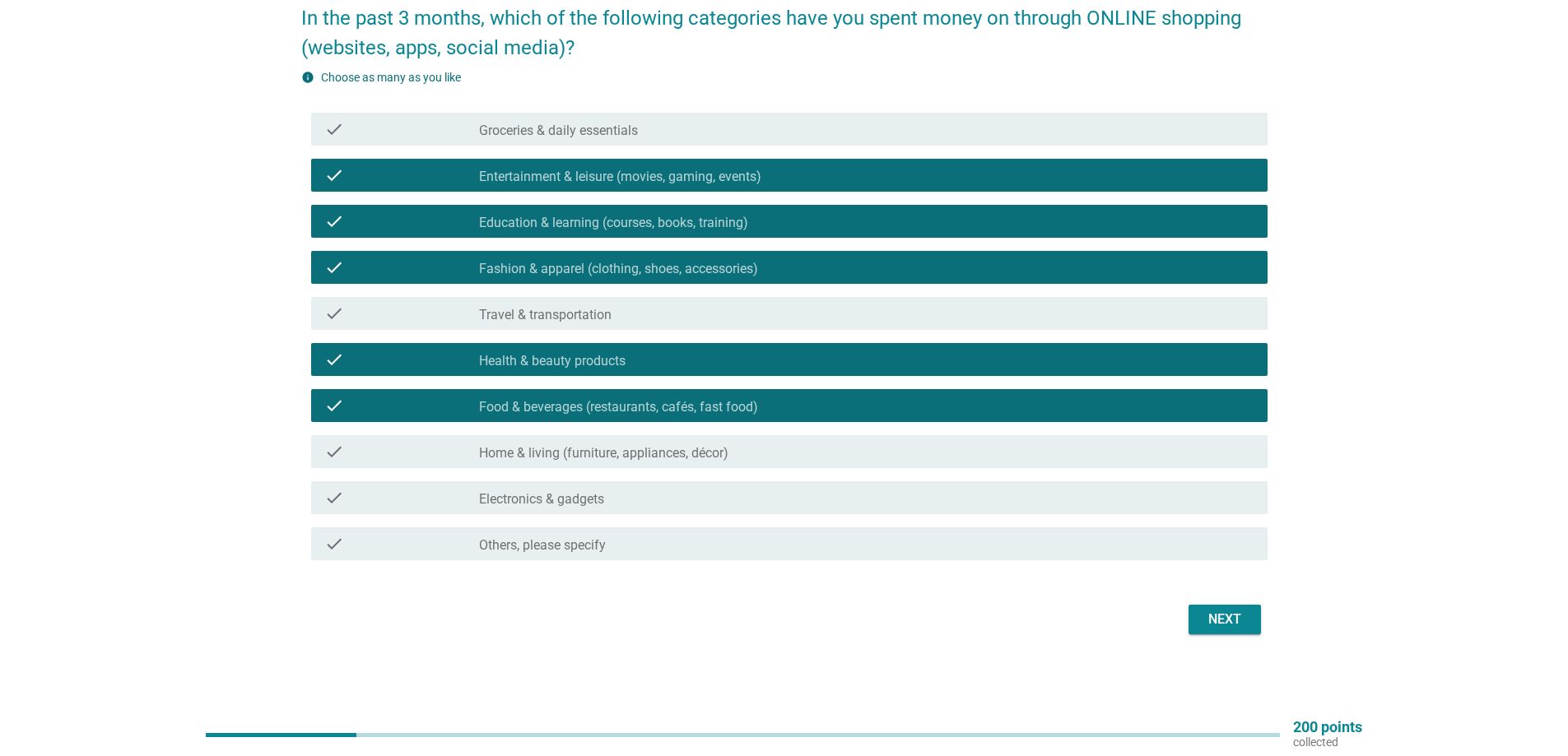
click at [569, 452] on label "Home & living (furniture, appliances, décor)" at bounding box center [603, 453] width 249 height 17
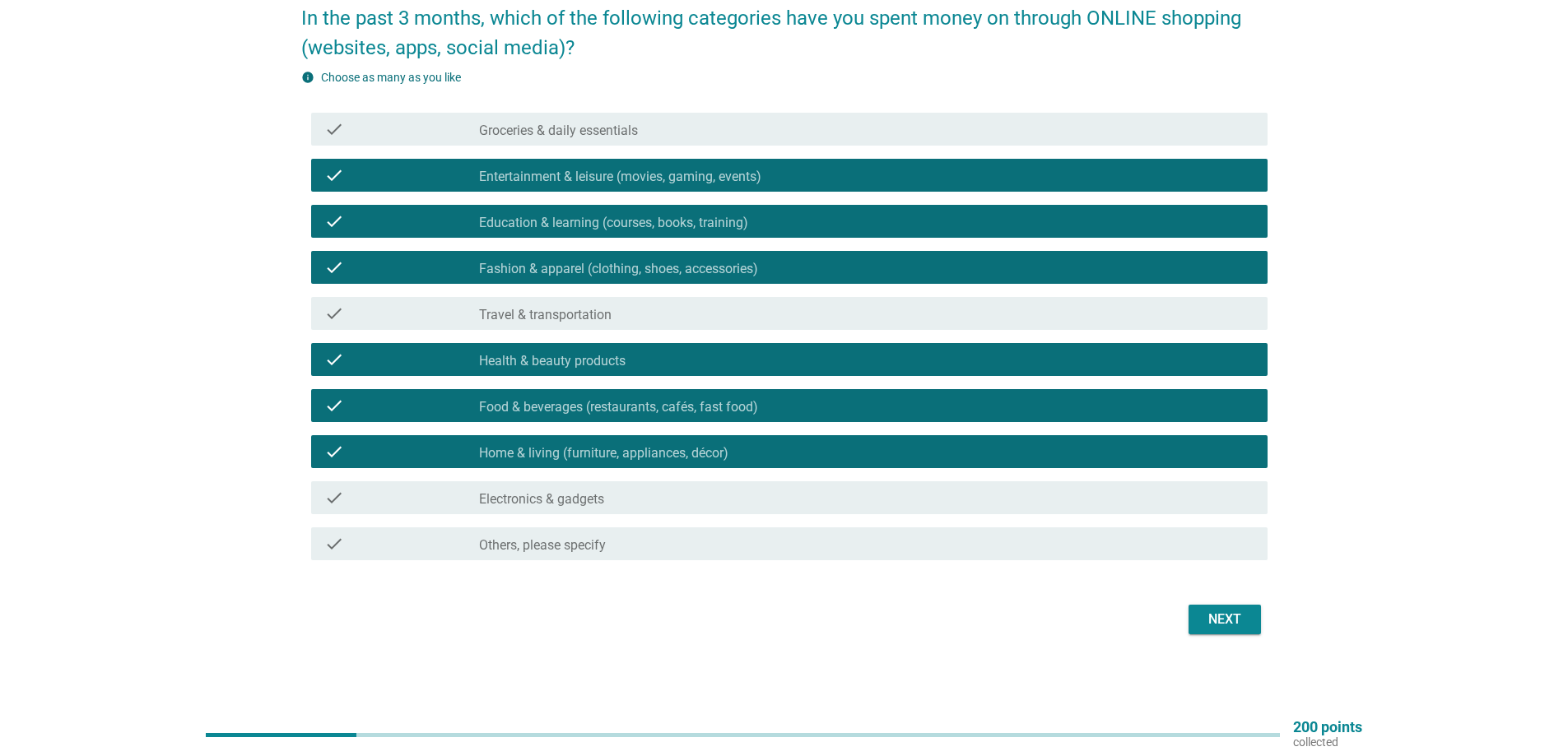
click at [596, 503] on label "Electronics & gadgets" at bounding box center [542, 499] width 125 height 17
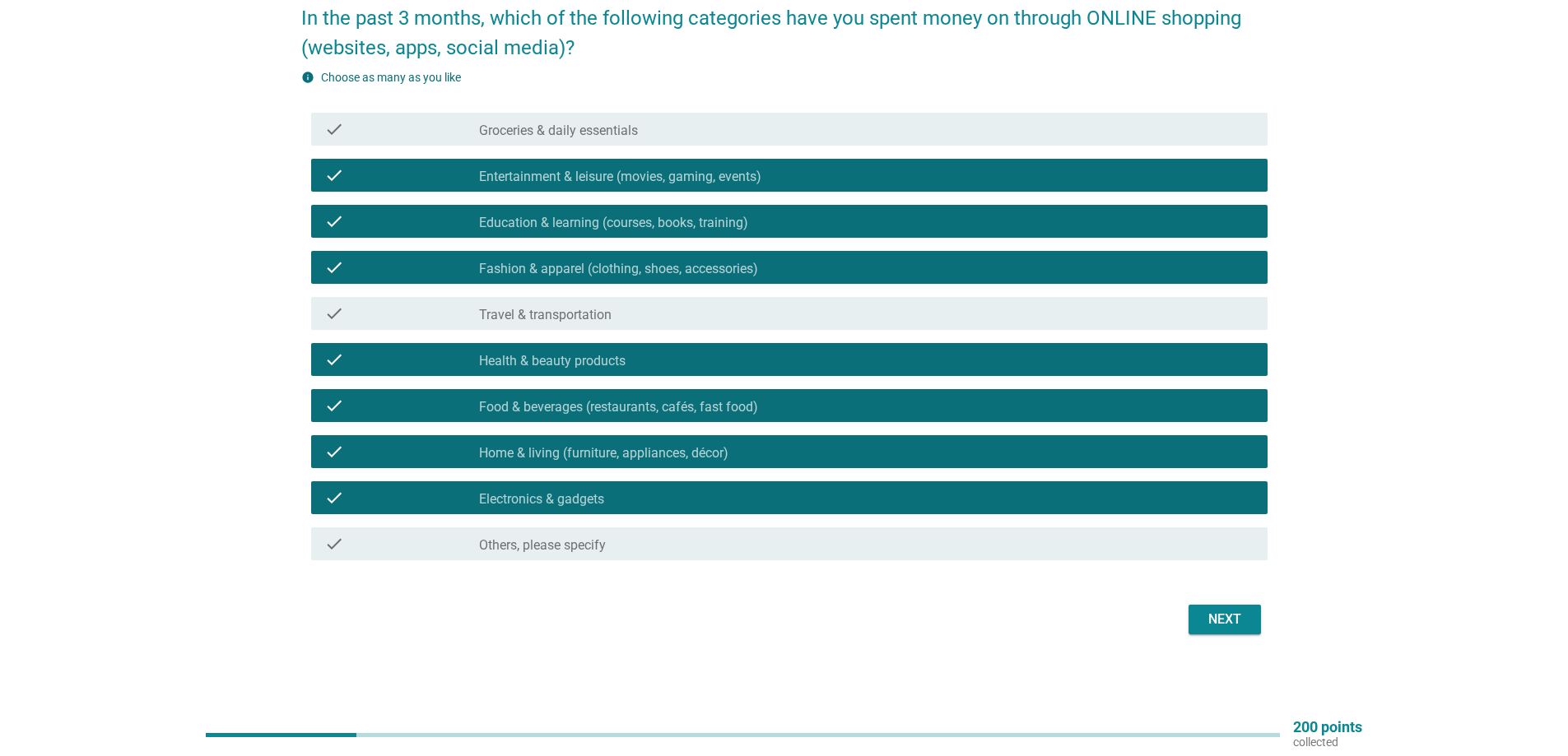
click at [582, 489] on div "check_box Electronics & gadgets" at bounding box center [866, 498] width 775 height 19
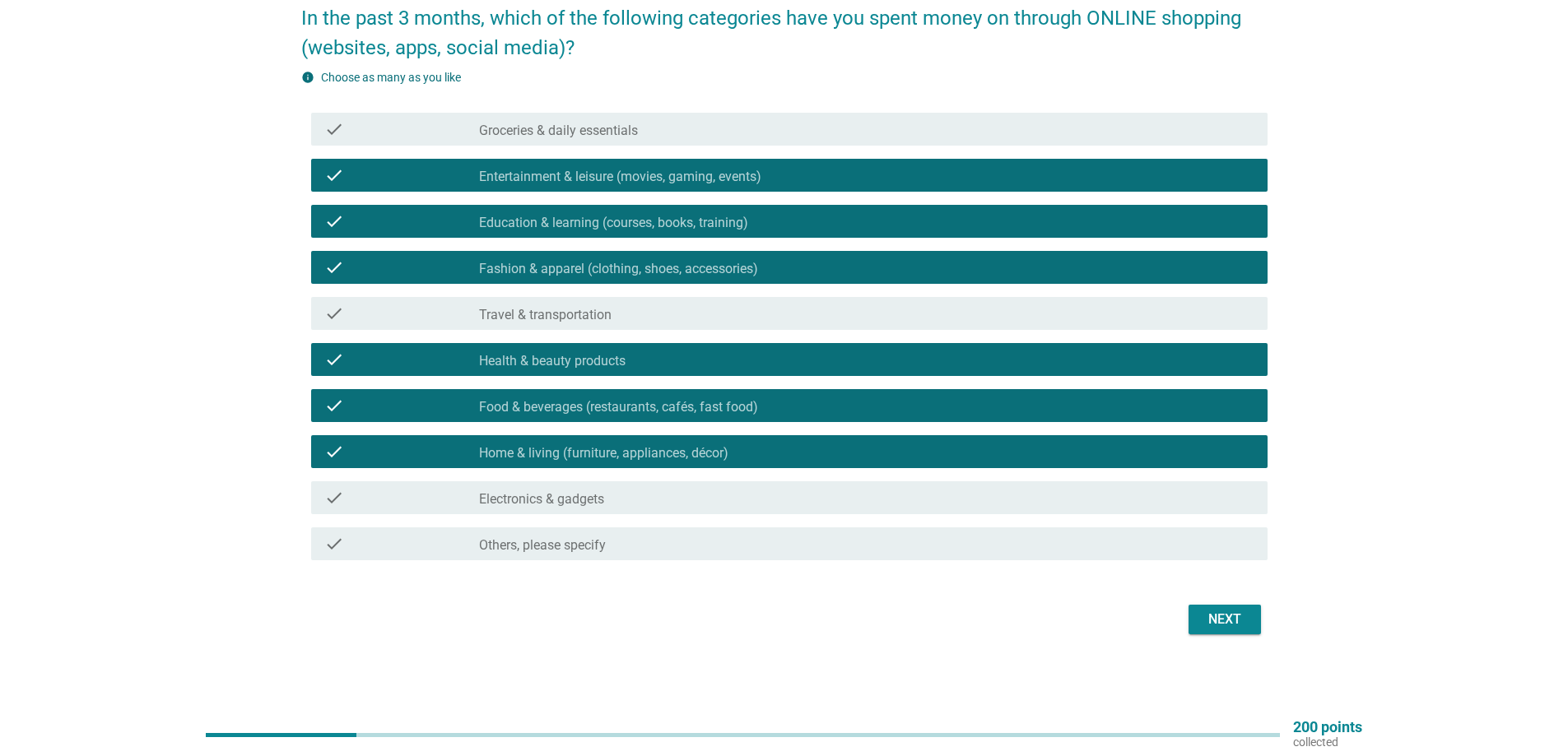
click at [1237, 617] on div "Next" at bounding box center [1224, 619] width 46 height 19
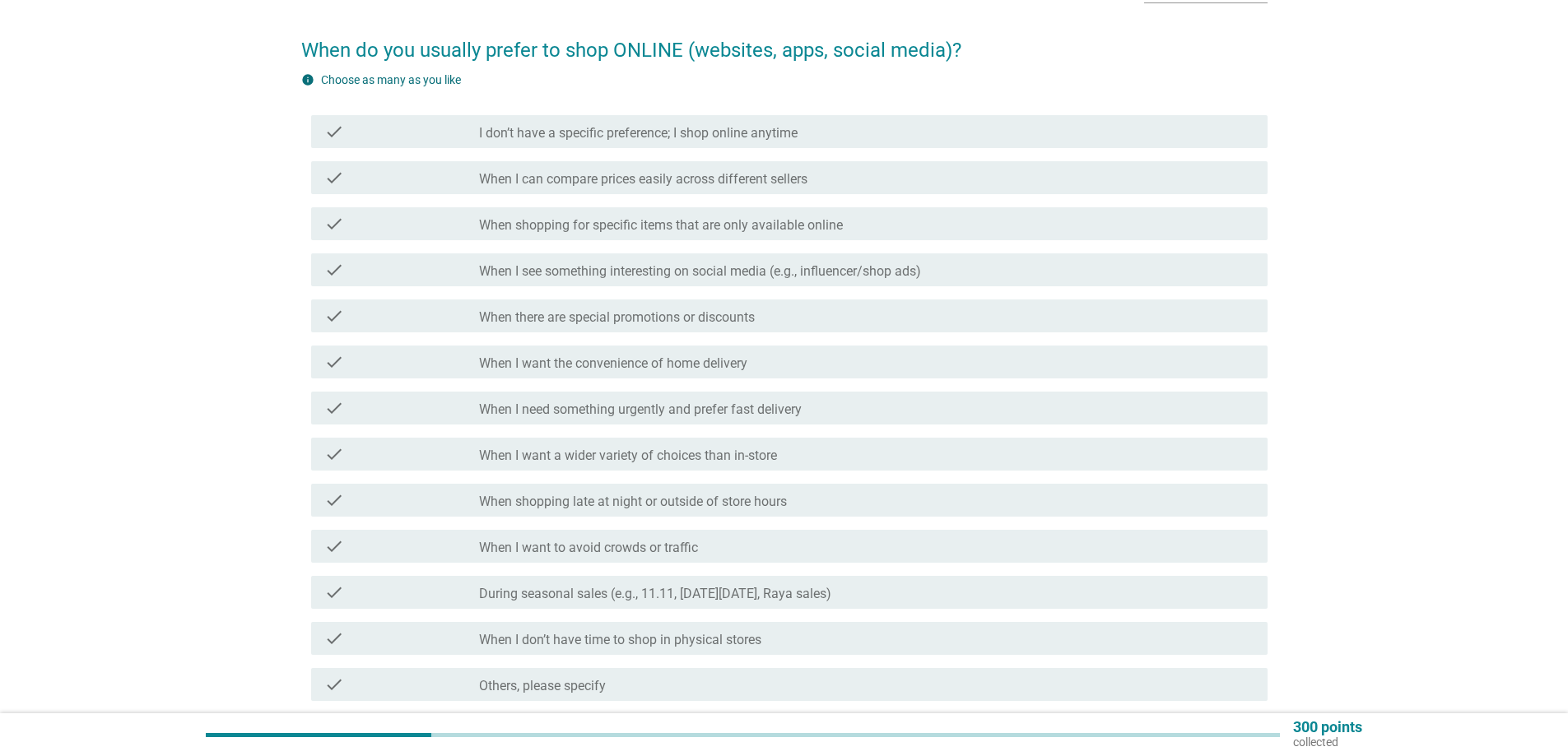
scroll to position [82, 0]
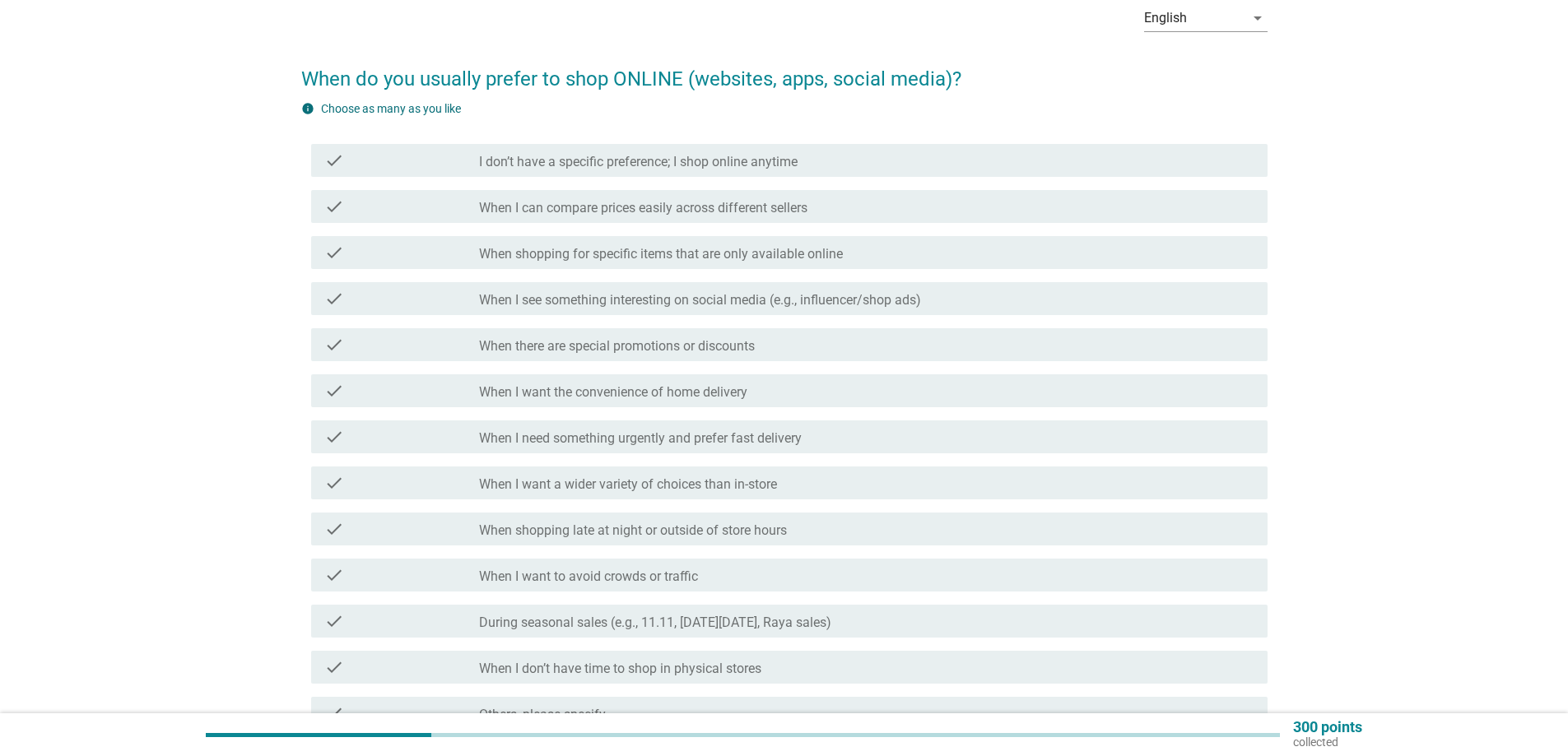
click at [699, 160] on label "I don’t have a specific preference; I shop online anytime" at bounding box center [638, 162] width 318 height 17
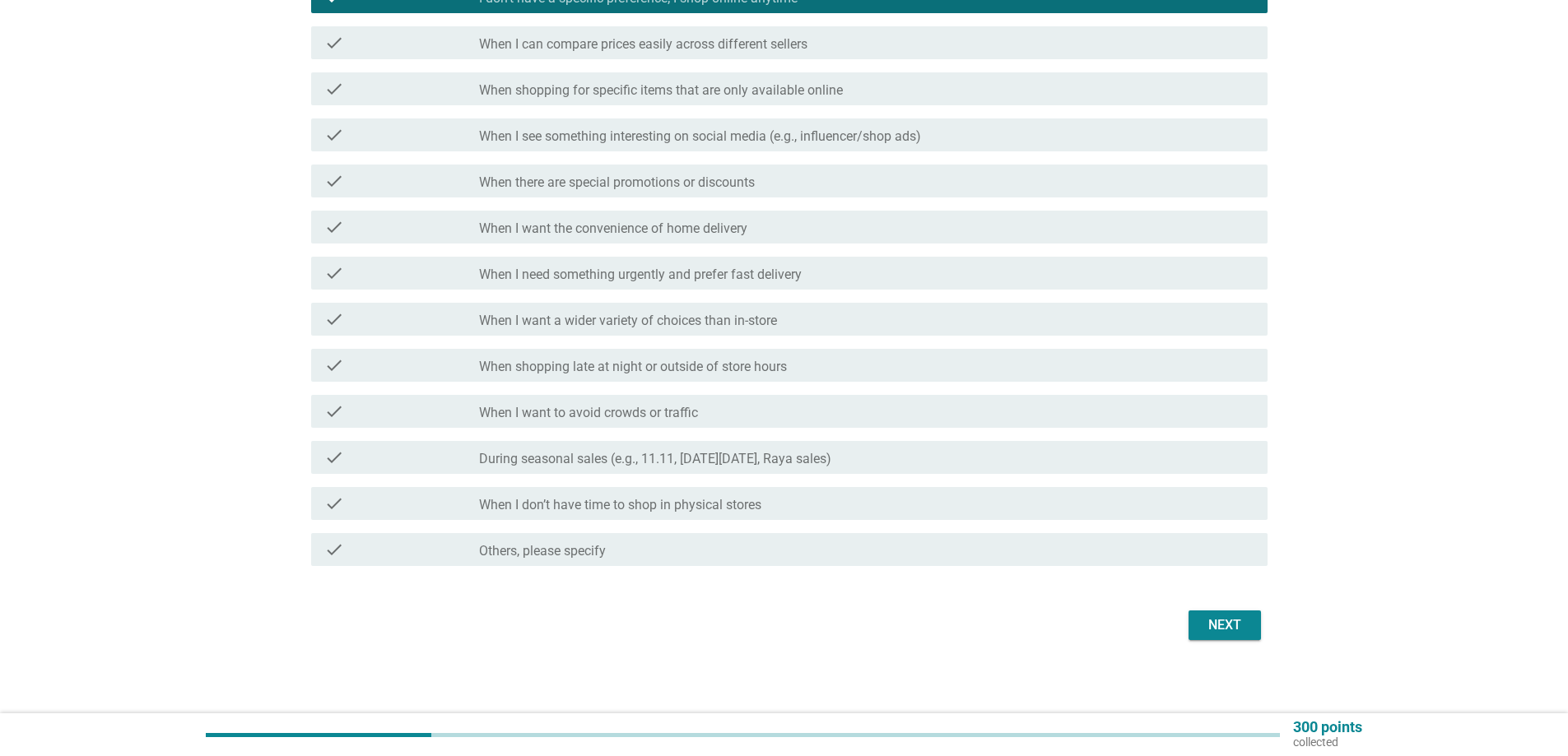
scroll to position [246, 0]
click at [1232, 626] on div "Next" at bounding box center [1224, 624] width 46 height 19
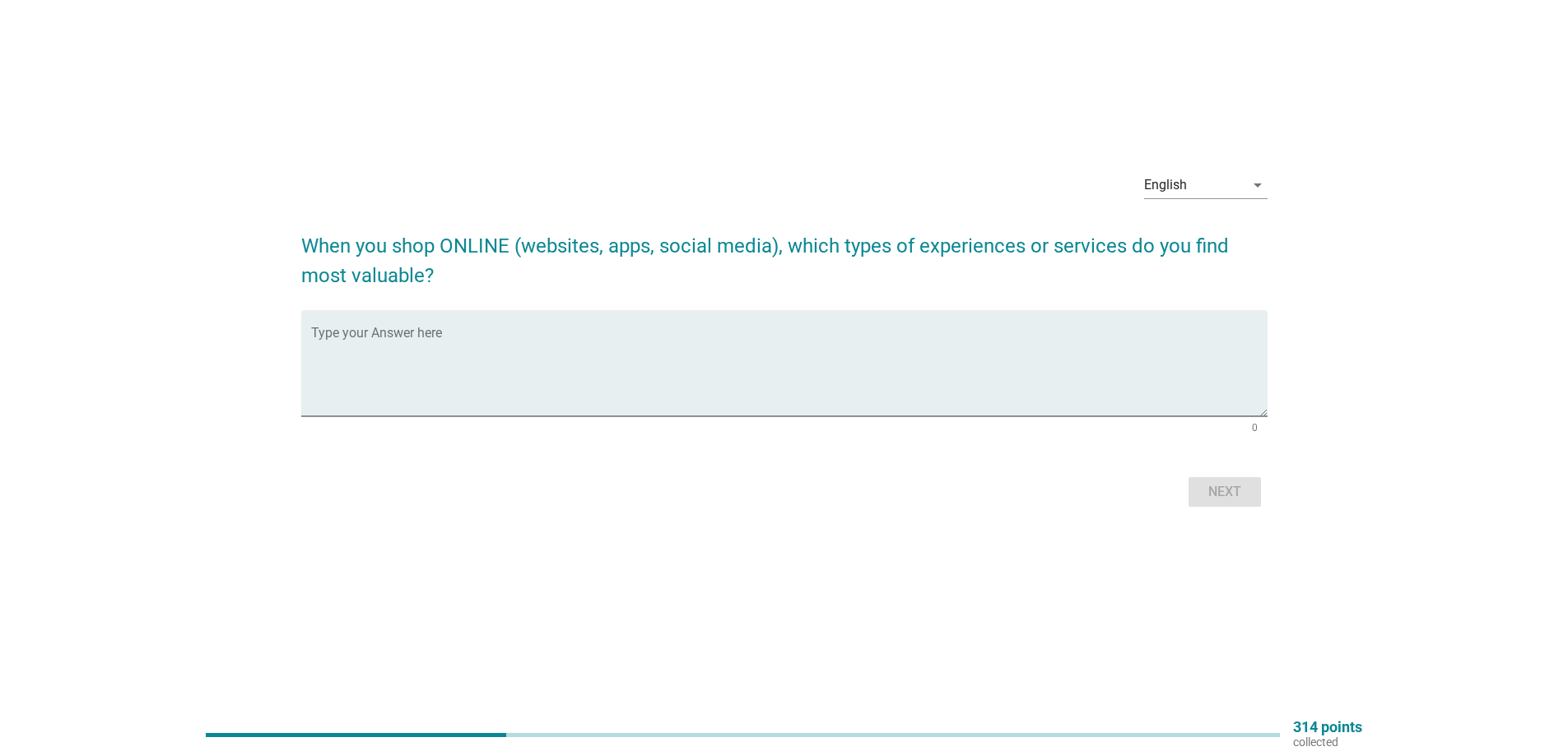
scroll to position [0, 0]
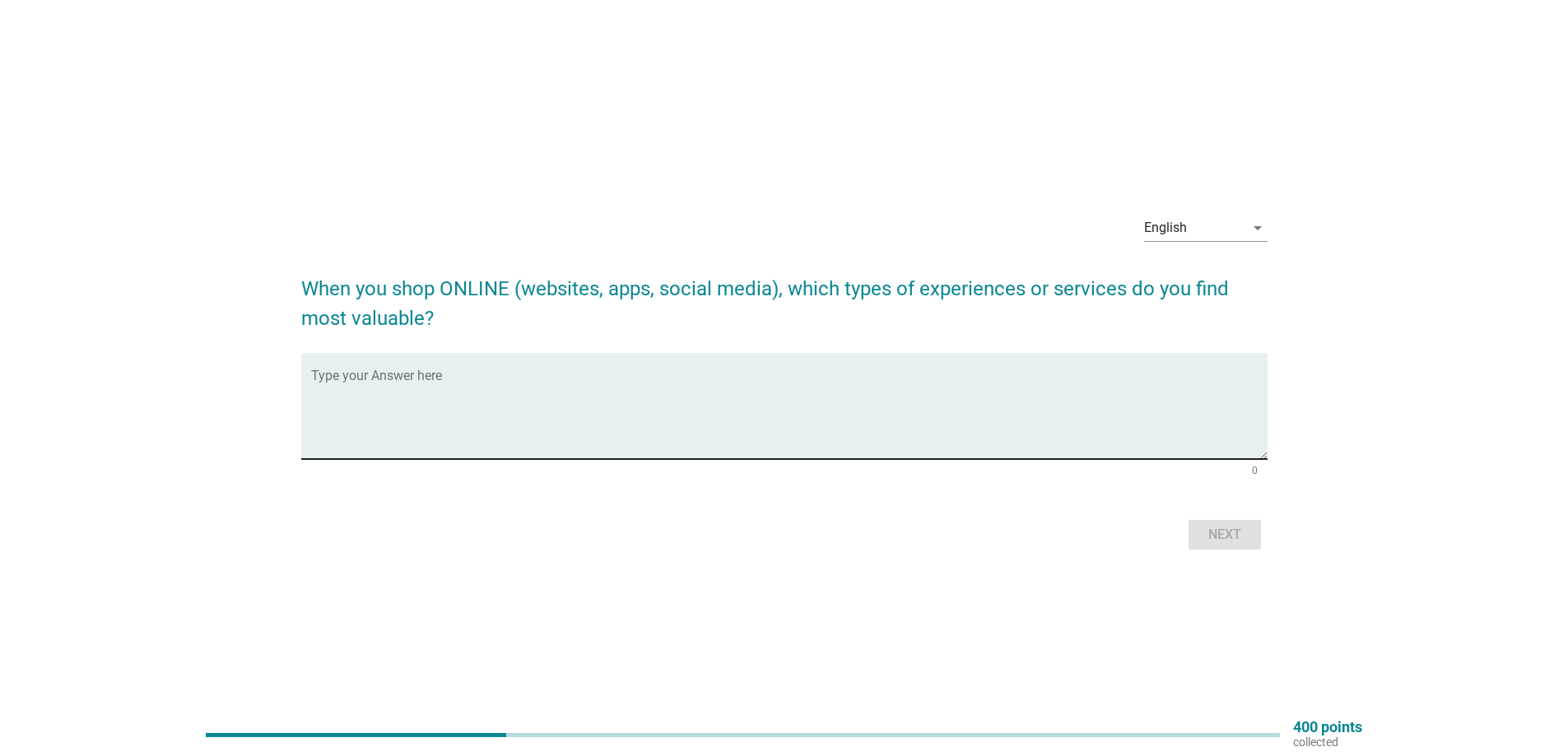
click at [416, 384] on textarea "Type your Answer here" at bounding box center [789, 416] width 956 height 86
drag, startPoint x: 361, startPoint y: 395, endPoint x: 217, endPoint y: 383, distance: 144.5
click at [235, 383] on div "English arrow_drop_down When you shop ONLINE (websites, apps, social media), wh…" at bounding box center [784, 378] width 1489 height 380
type textarea "w"
type textarea "apps"
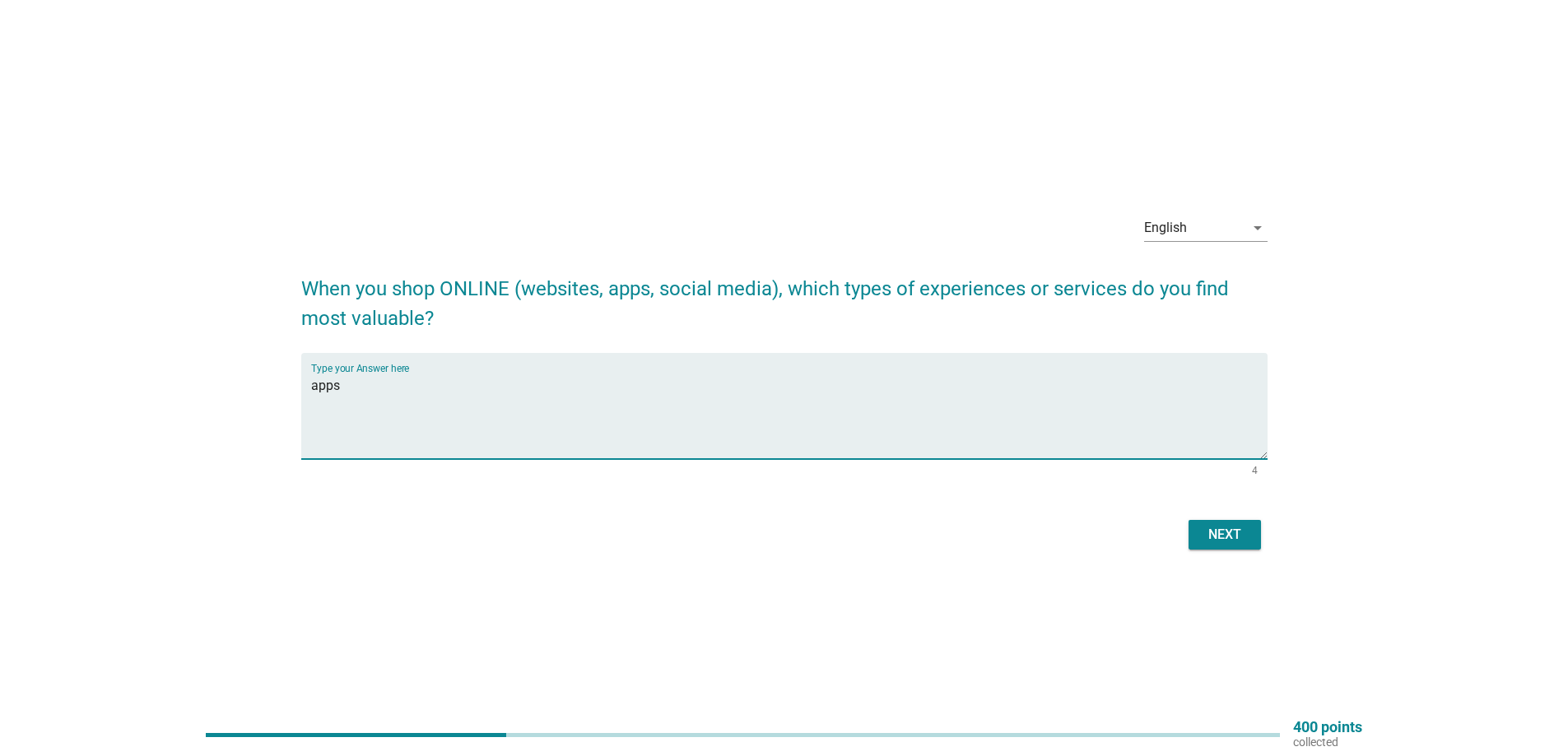
click at [1244, 544] on div "Next" at bounding box center [1224, 534] width 46 height 19
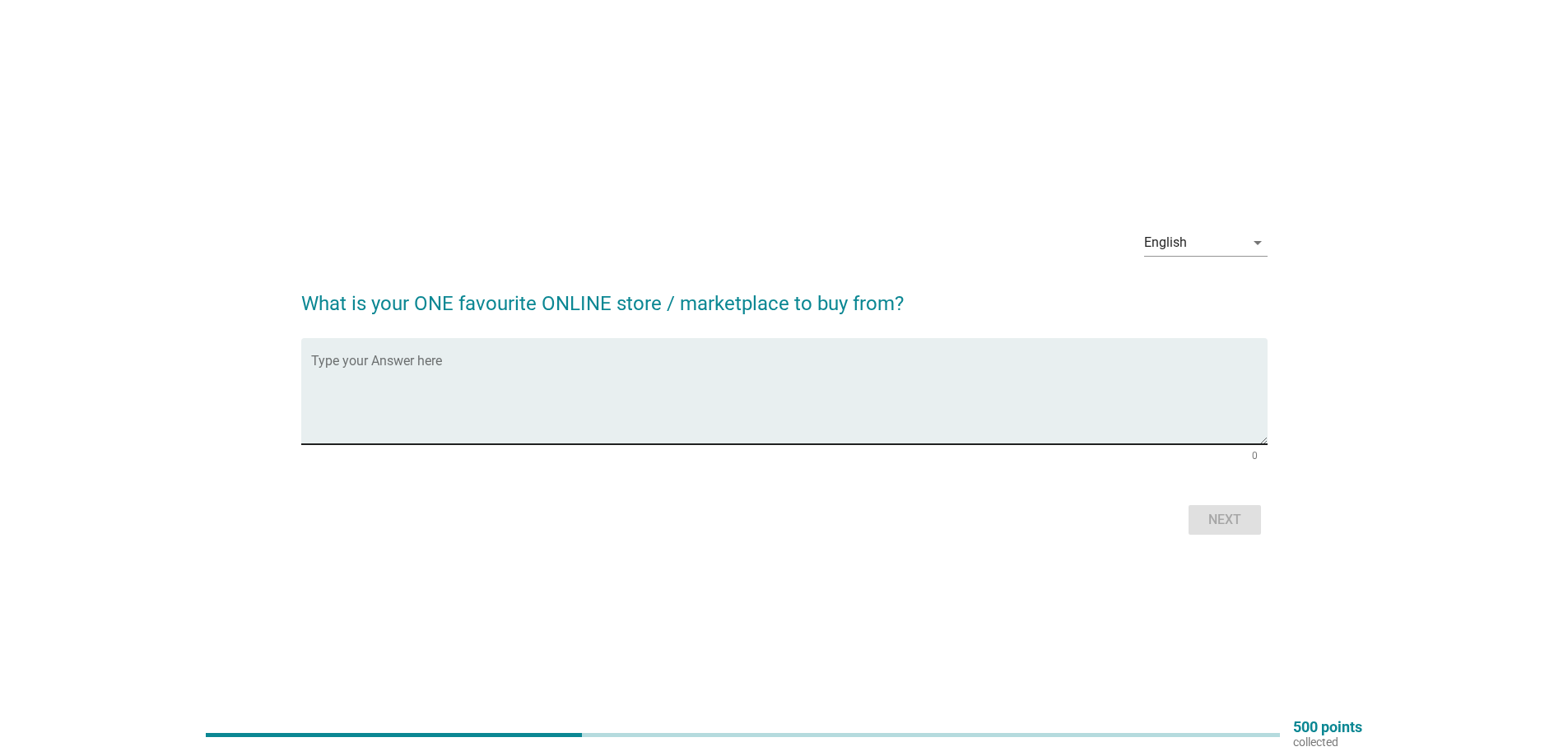
click at [602, 363] on textarea "Type your Answer here" at bounding box center [789, 401] width 956 height 86
type textarea "shopee"
click at [1214, 516] on div "Next" at bounding box center [1224, 520] width 46 height 19
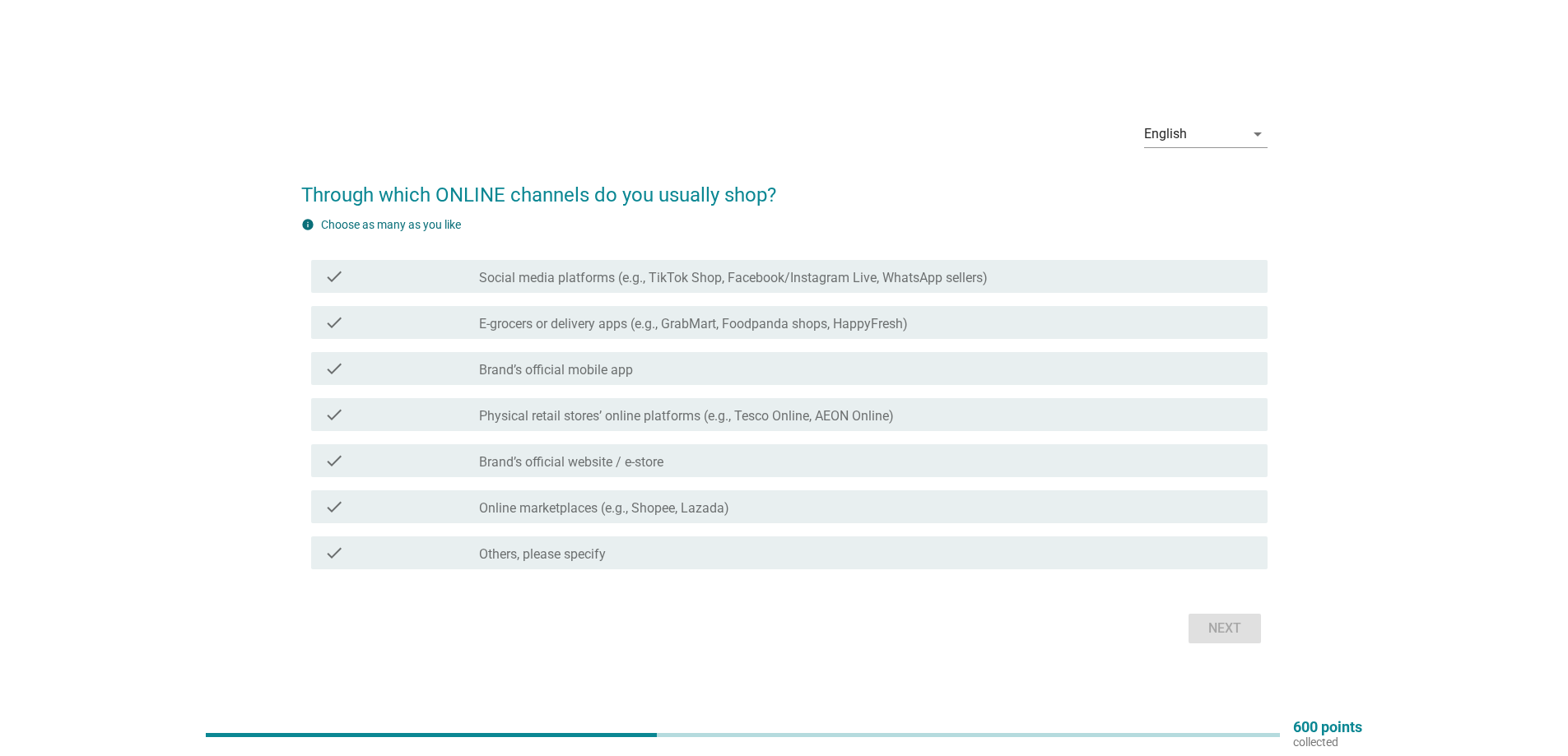
click at [575, 321] on label "E-grocers or delivery apps (e.g., GrabMart, Foodpanda shops, HappyFresh)" at bounding box center [693, 325] width 429 height 17
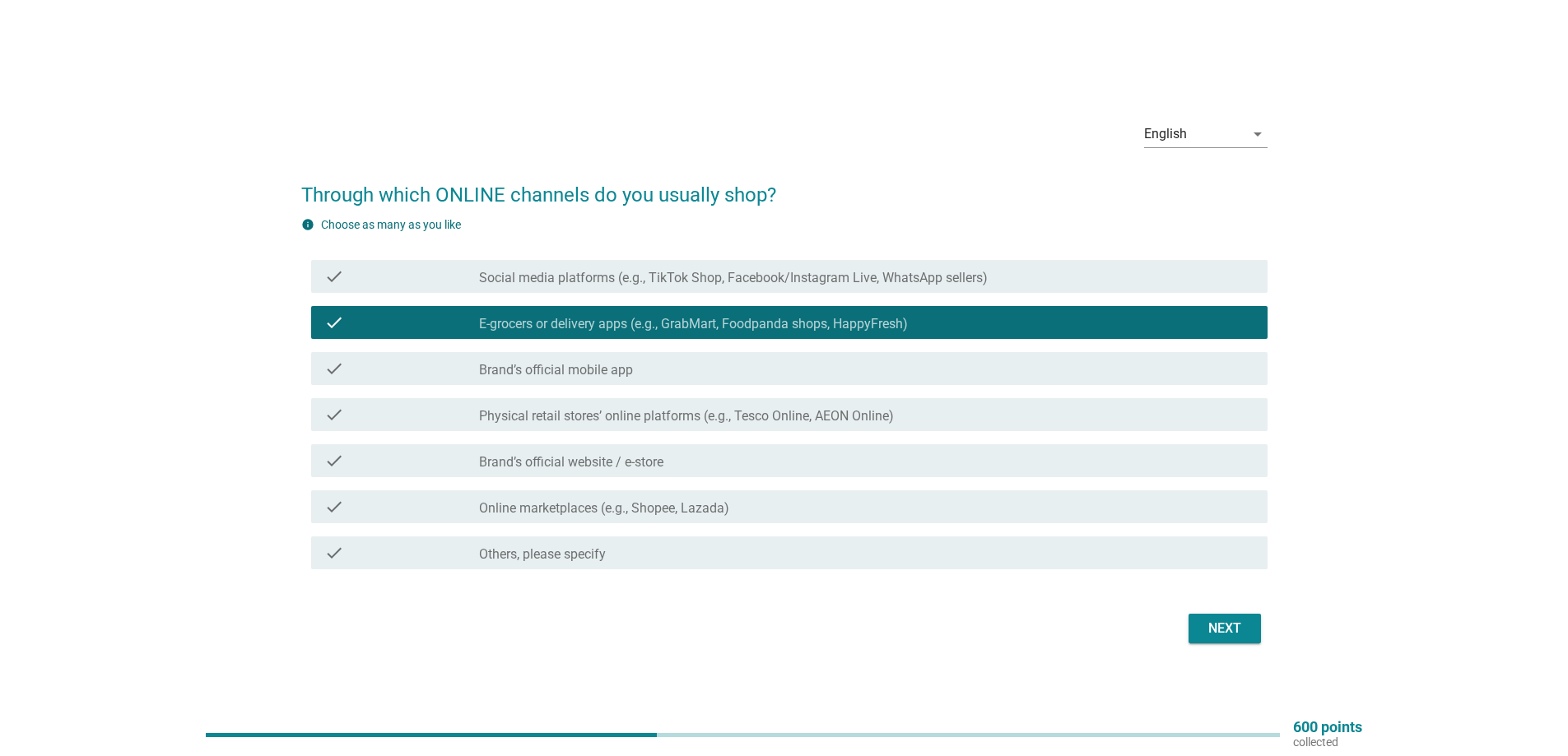
click at [648, 506] on label "Online marketplaces (e.g., Shopee, Lazada)" at bounding box center [604, 509] width 250 height 17
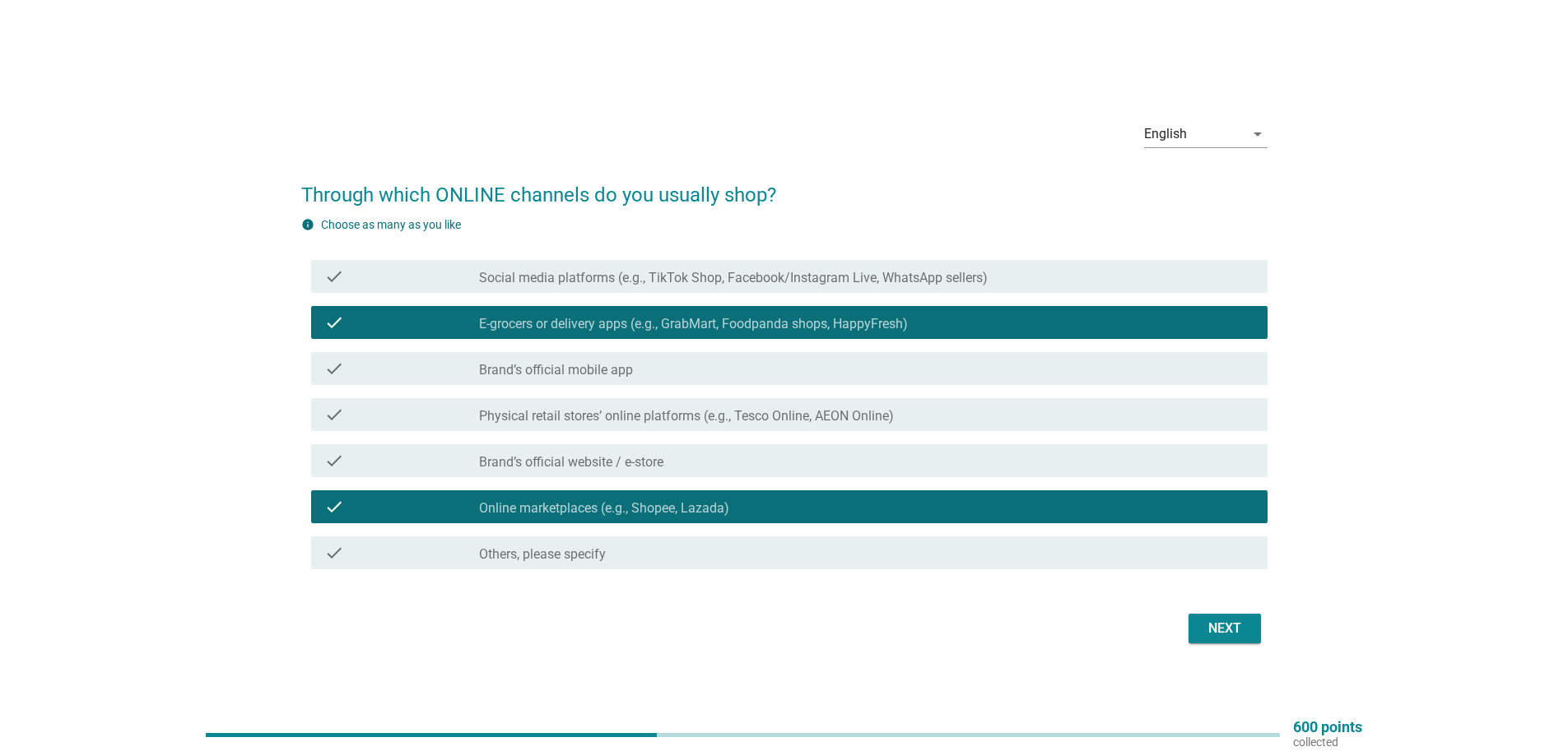
click at [612, 274] on label "Social media platforms (e.g., TikTok Shop, Facebook/Instagram Live, WhatsApp se…" at bounding box center [733, 278] width 509 height 17
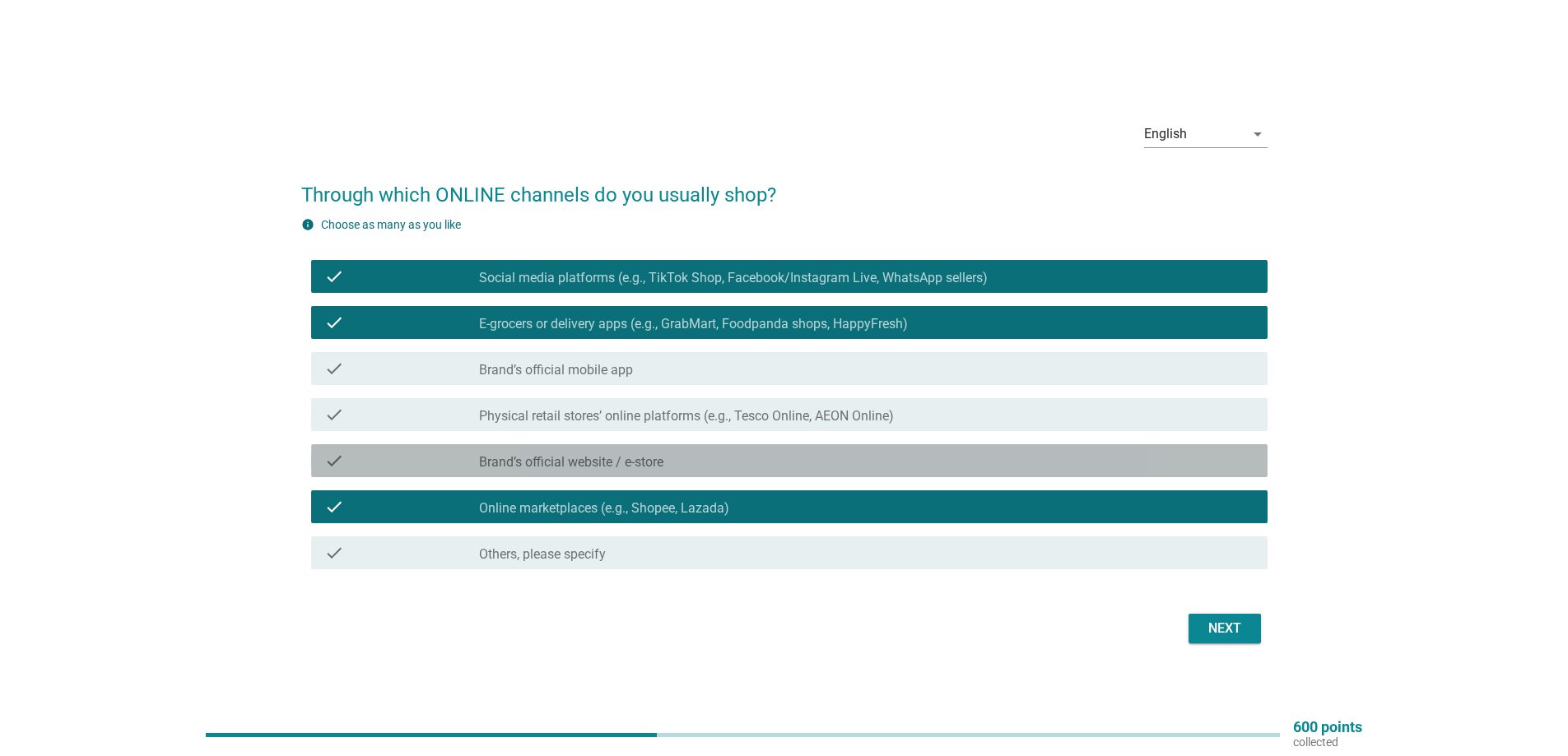
click at [727, 462] on div "check_box_outline_blank Brand’s official website / e-store" at bounding box center [866, 460] width 775 height 19
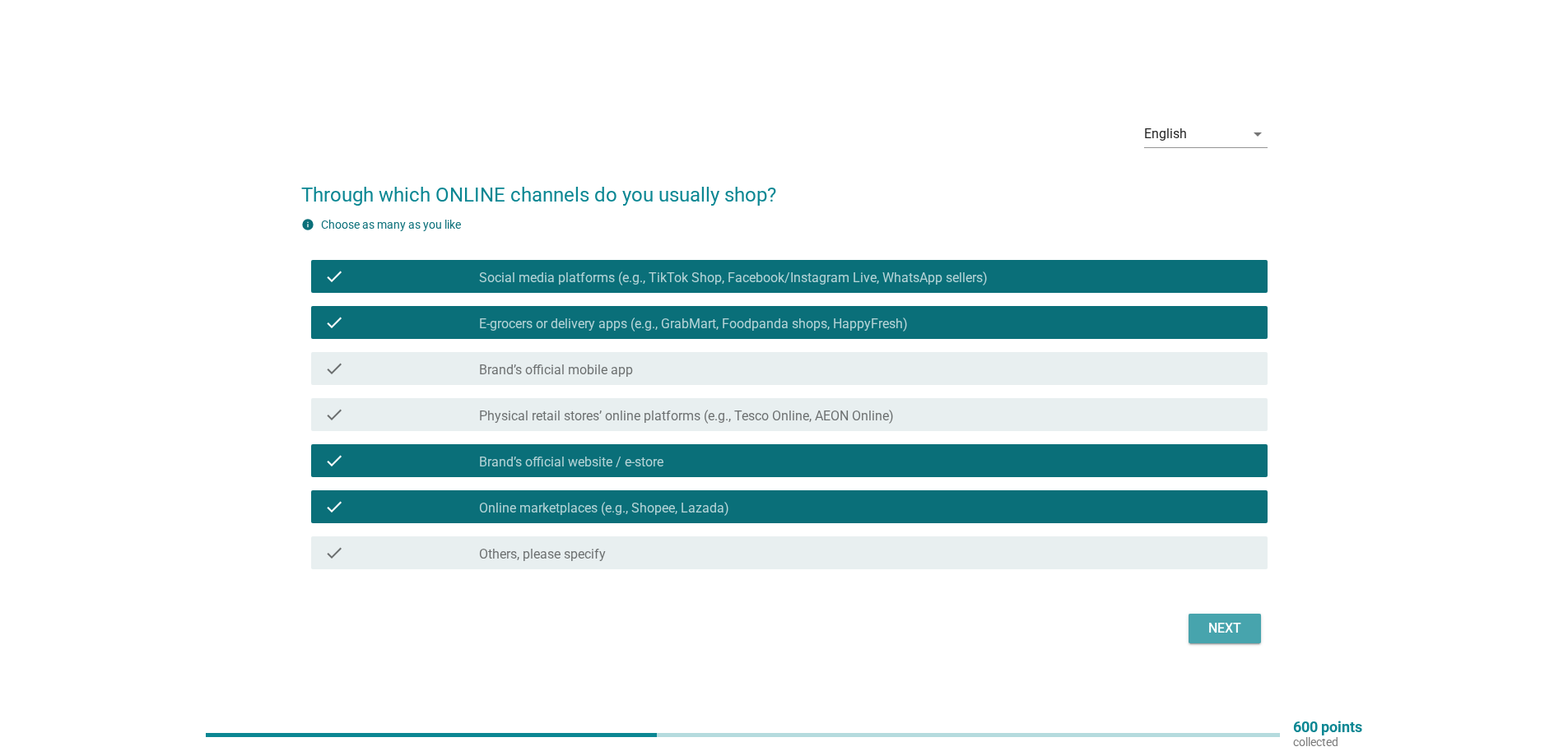
click at [1215, 637] on div "Next" at bounding box center [1224, 628] width 46 height 19
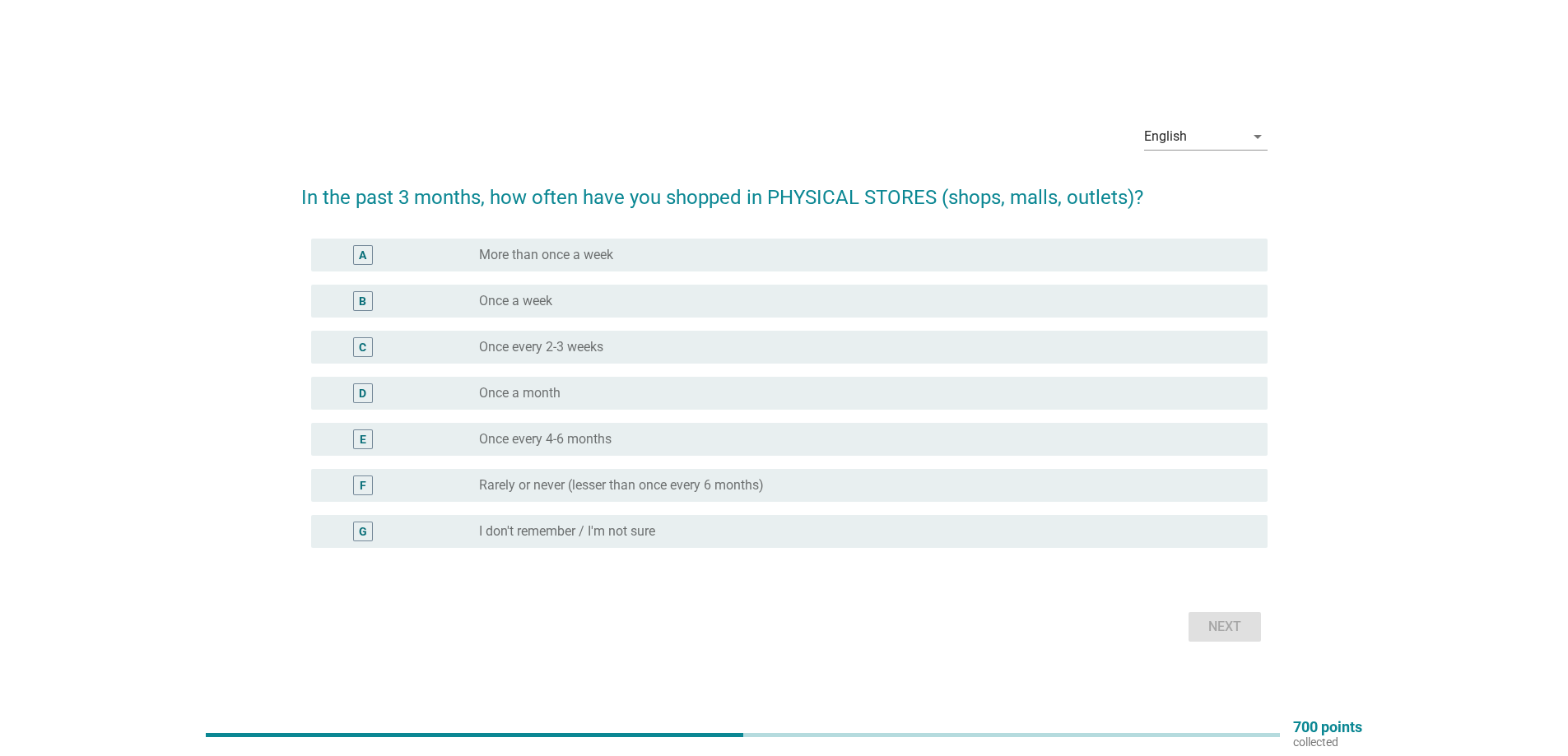
click at [540, 250] on label "More than once a week" at bounding box center [546, 255] width 134 height 17
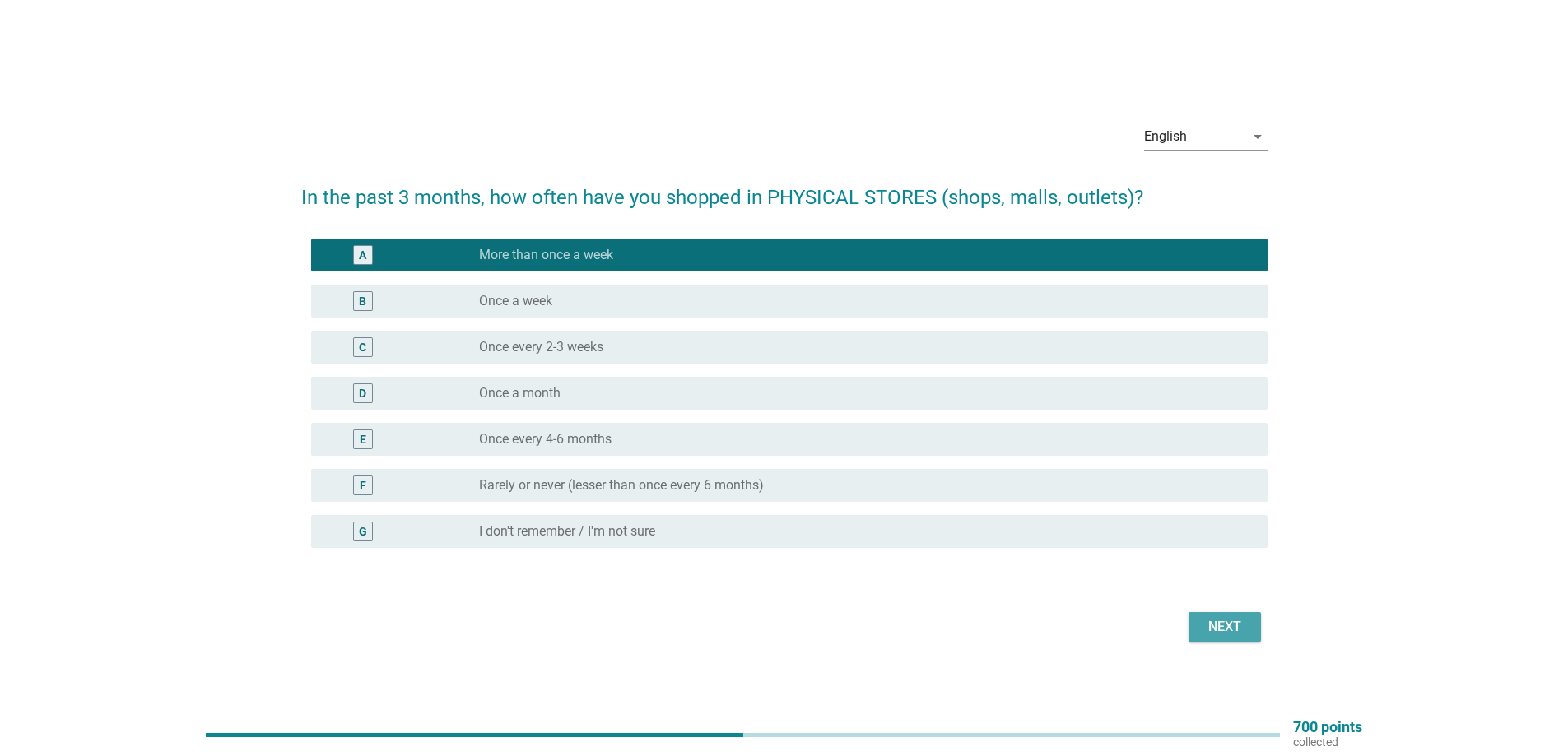
click at [1223, 615] on button "Next" at bounding box center [1224, 627] width 73 height 29
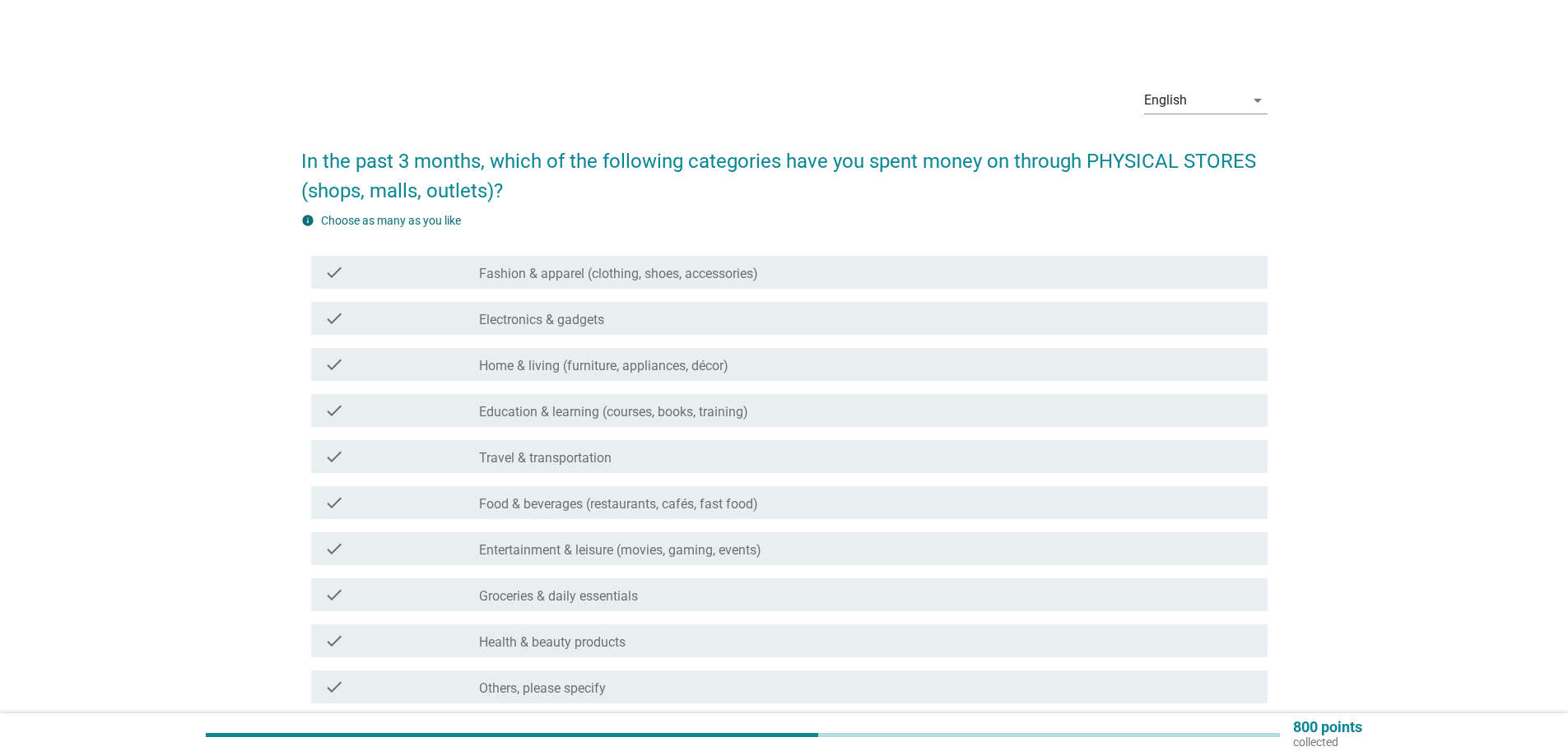
click at [530, 275] on label "Fashion & apparel (clothing, shoes, accessories)" at bounding box center [618, 274] width 279 height 17
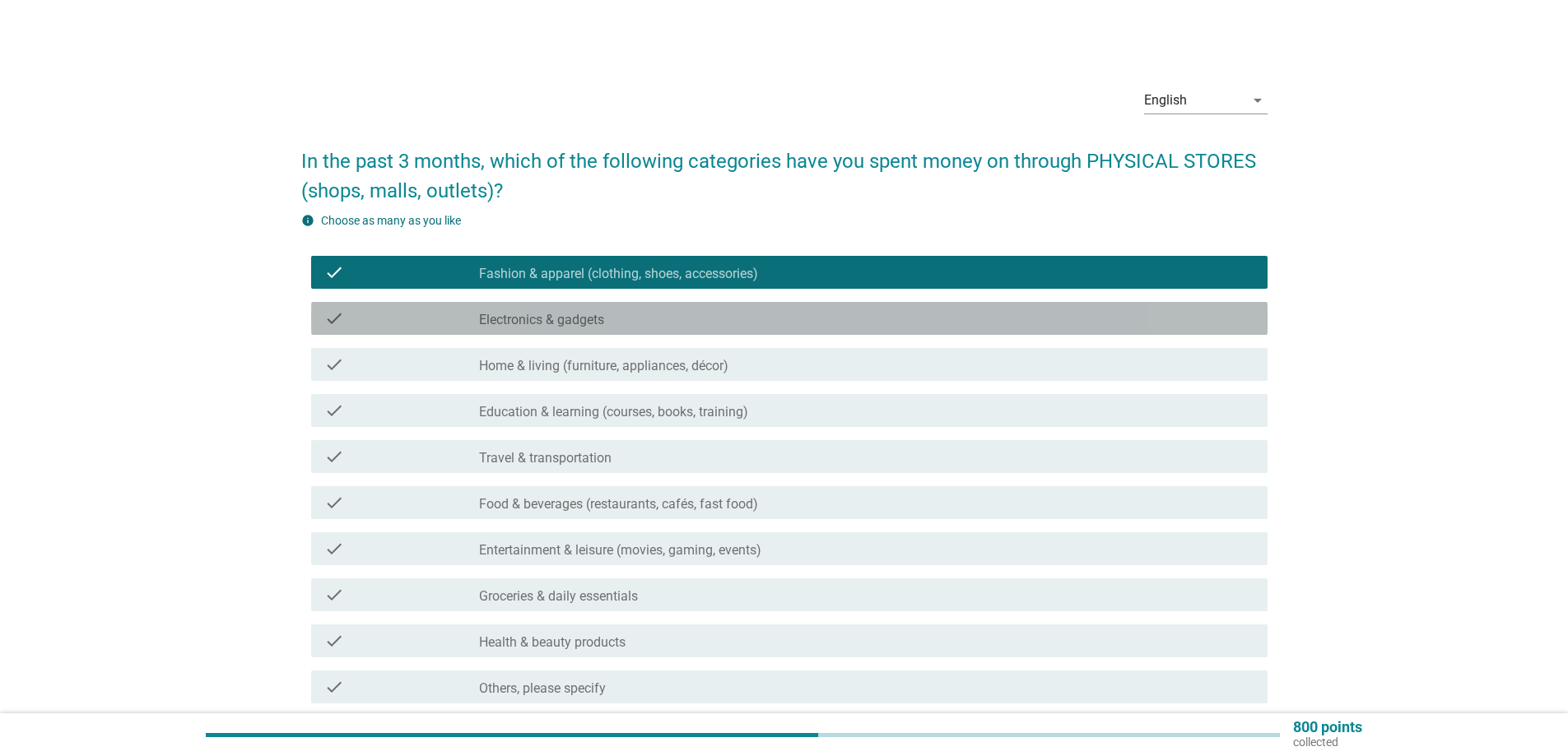
click at [544, 324] on label "Electronics & gadgets" at bounding box center [542, 320] width 125 height 17
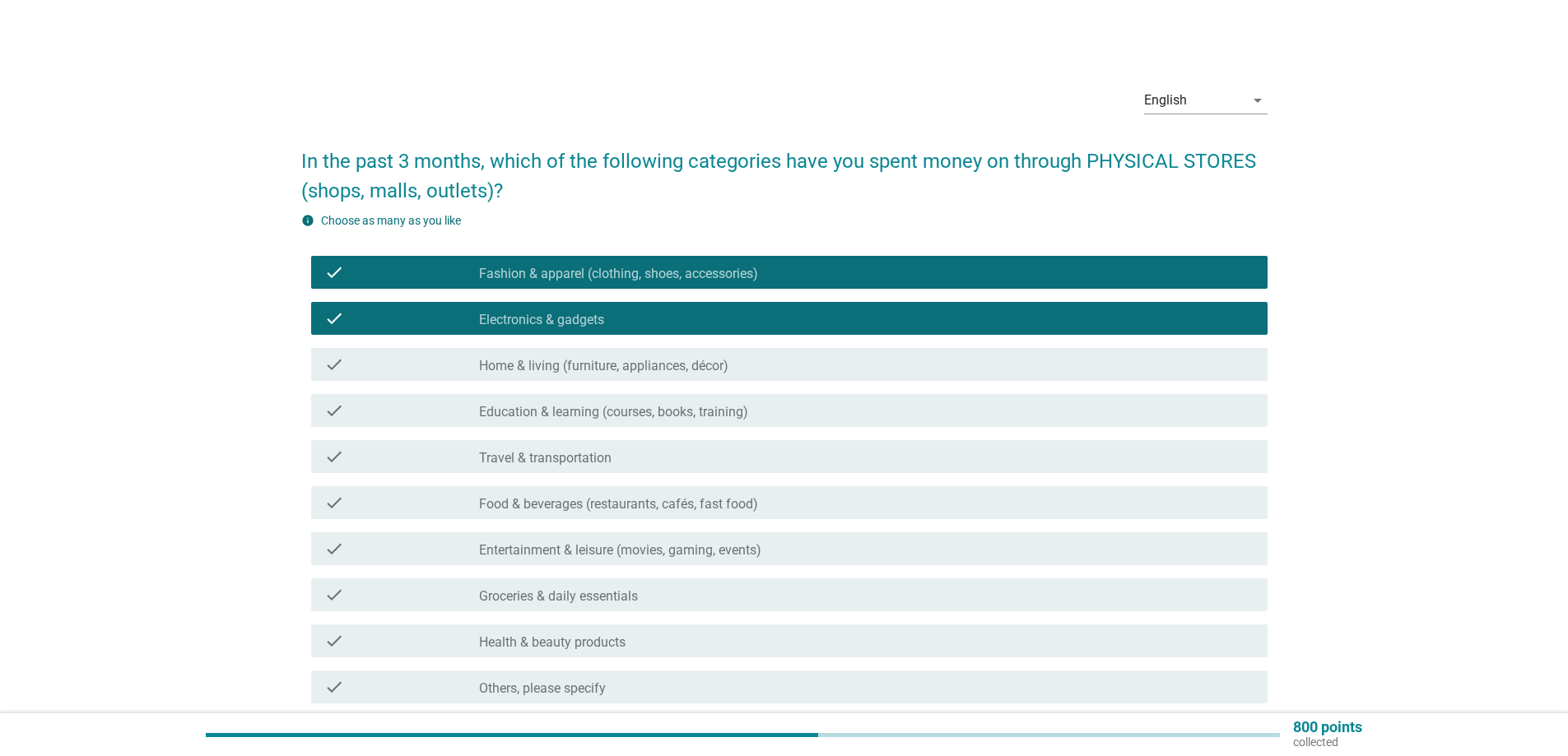
click at [544, 357] on div "check_box_outline_blank Home & living (furniture, appliances, décor)" at bounding box center [866, 364] width 775 height 19
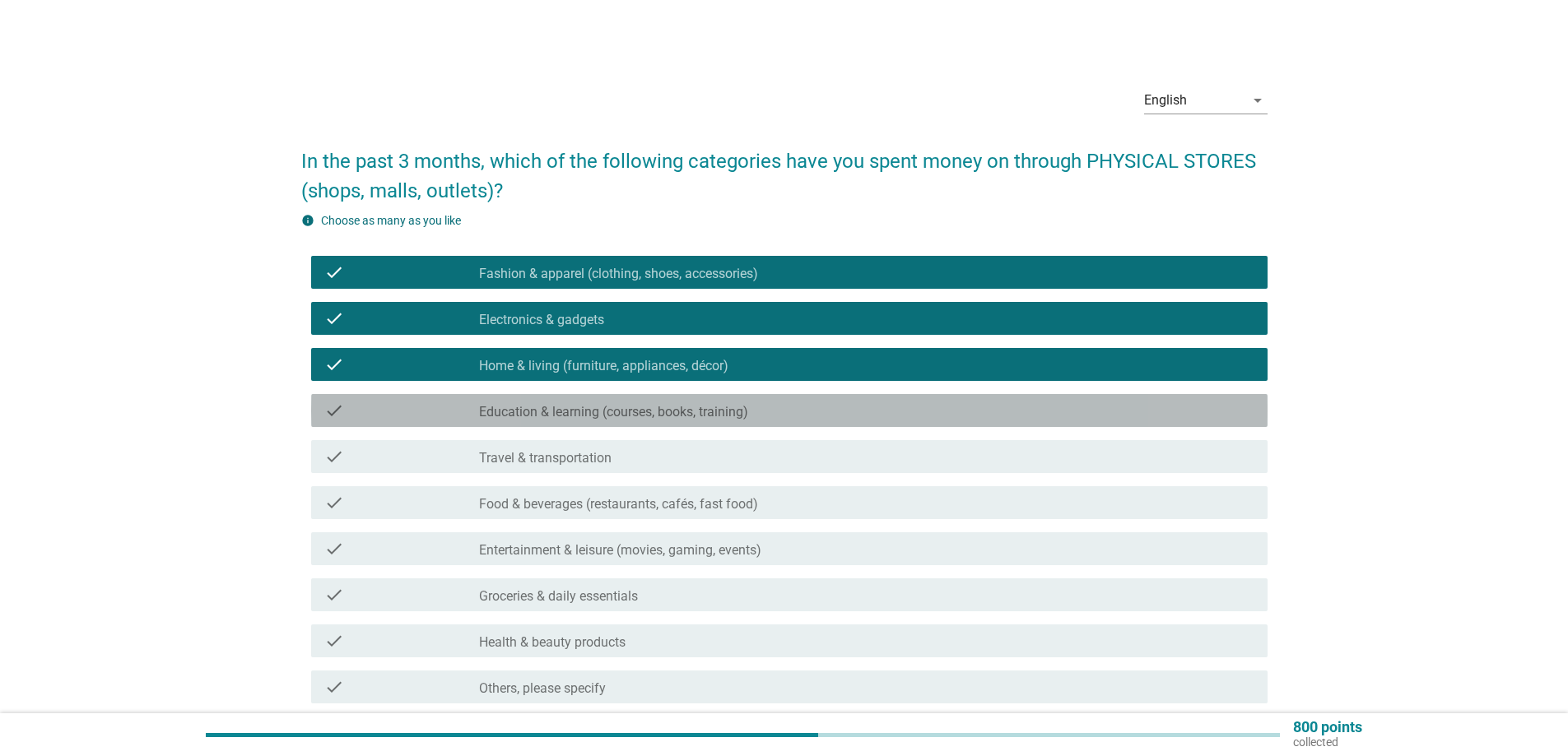
click at [557, 413] on label "Education & learning (courses, books, training)" at bounding box center [613, 412] width 269 height 17
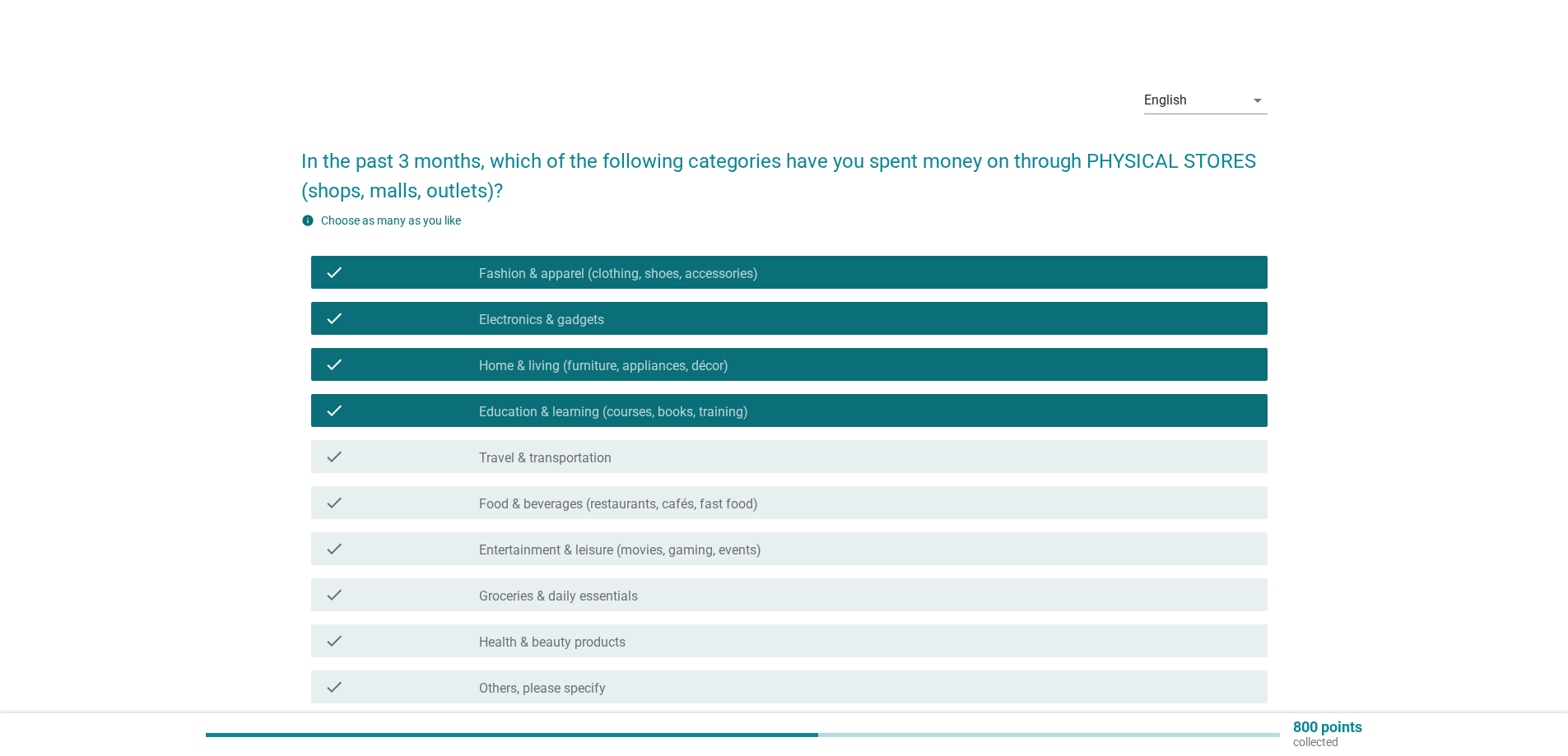
scroll to position [143, 0]
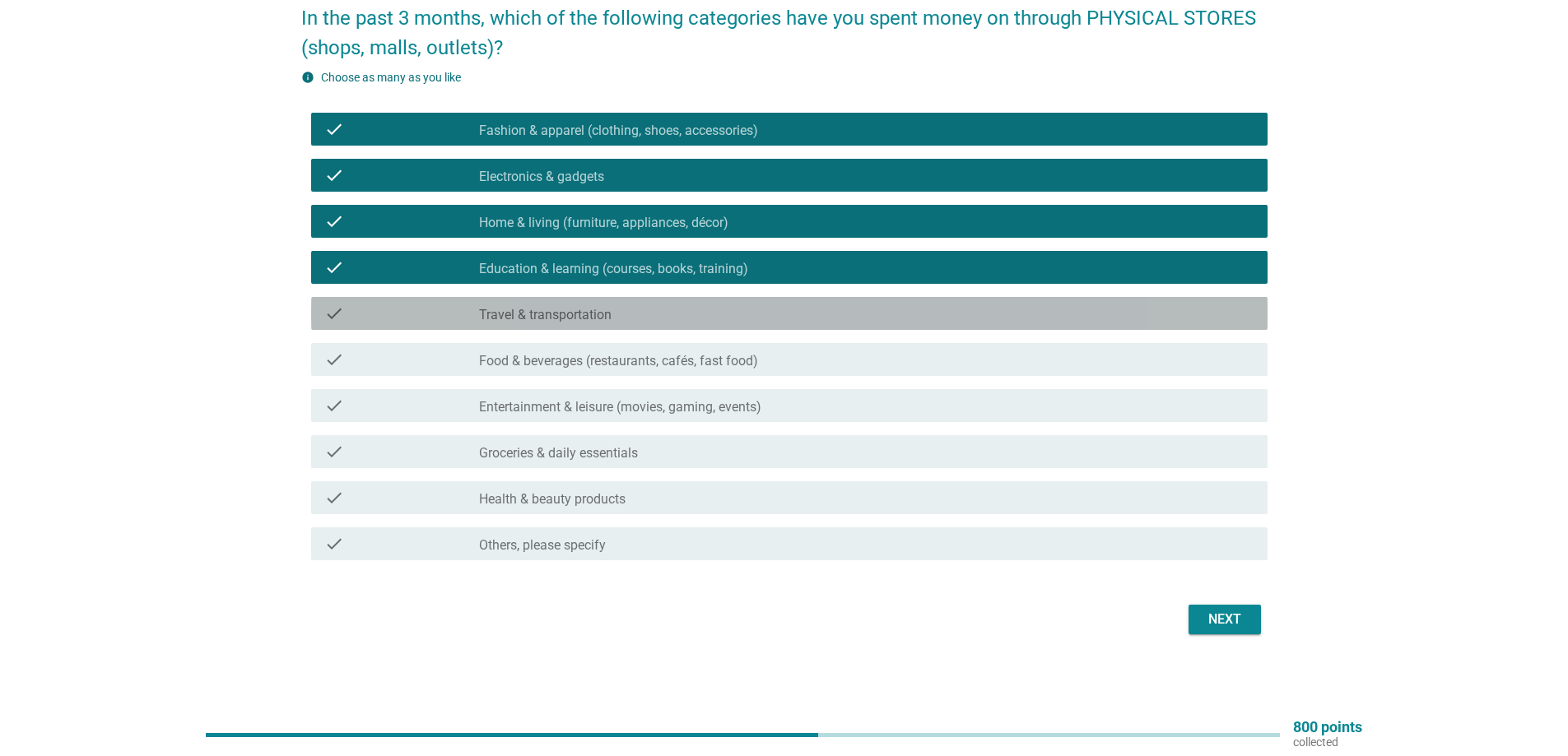
click at [530, 303] on div "check check_box_outline_blank Travel & transportation" at bounding box center [789, 314] width 956 height 33
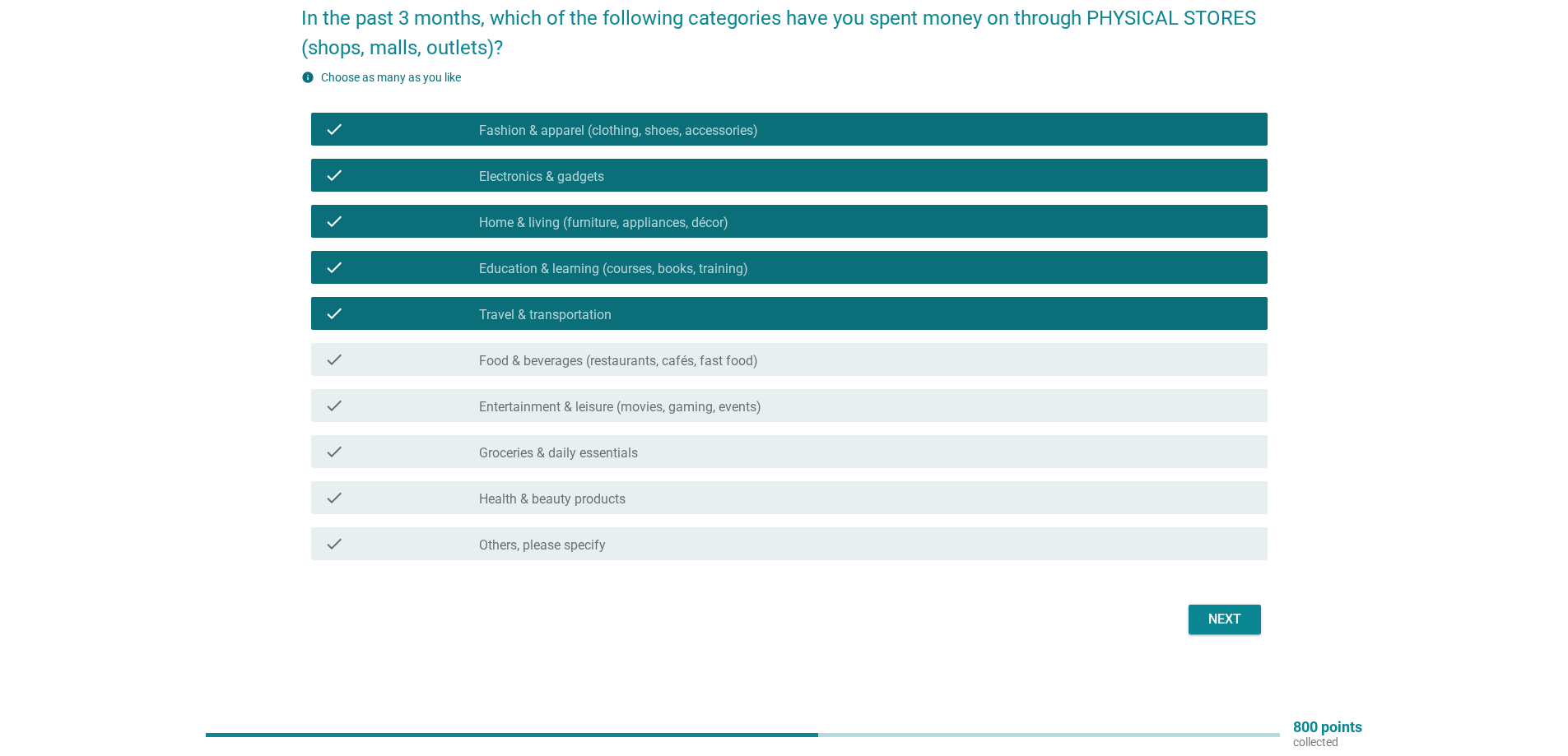
click at [568, 352] on div "check_box_outline_blank Food & beverages (restaurants, cafés, fast food)" at bounding box center [866, 359] width 775 height 19
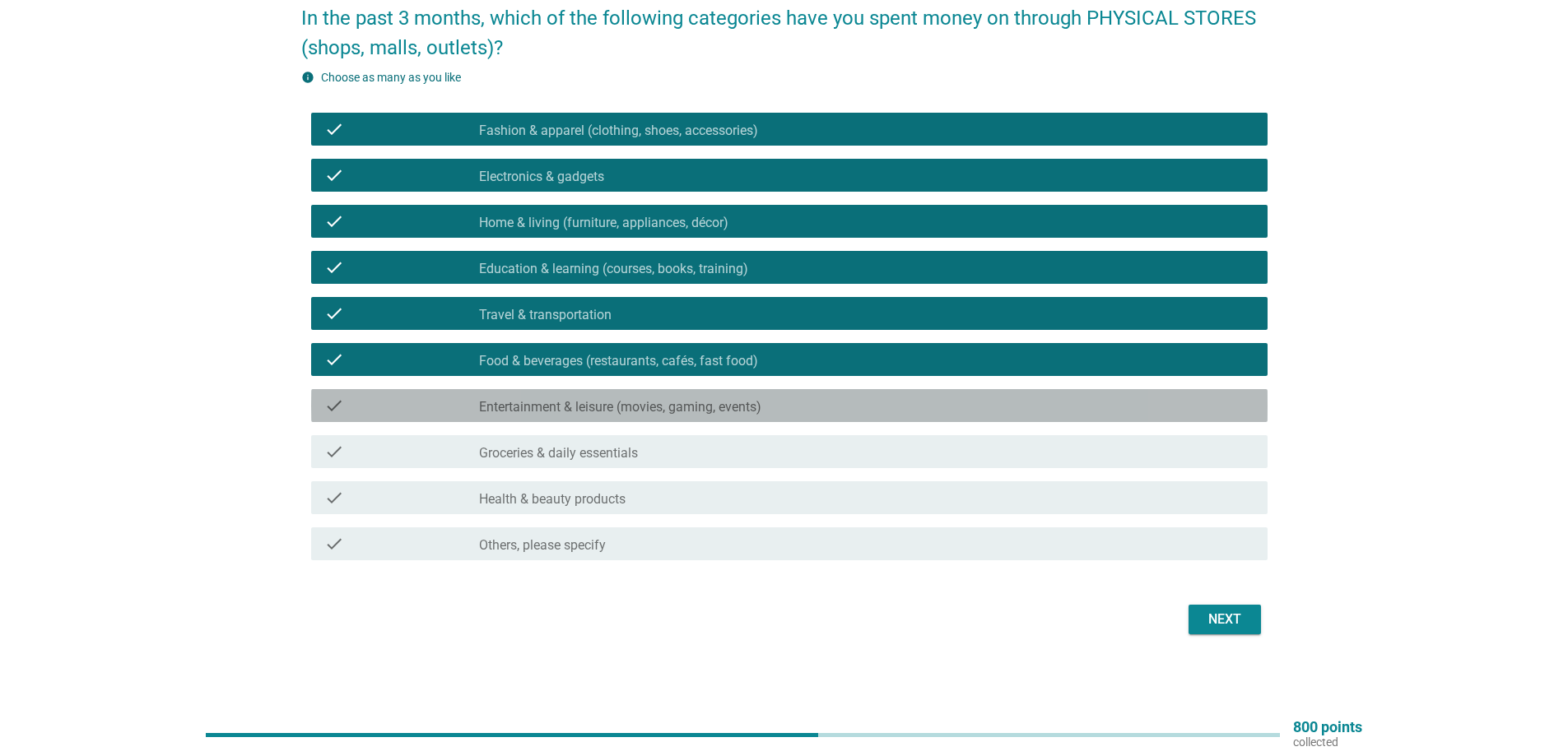
click at [572, 392] on div "check check_box_outline_blank Entertainment & leisure (movies, gaming, events)" at bounding box center [789, 406] width 956 height 33
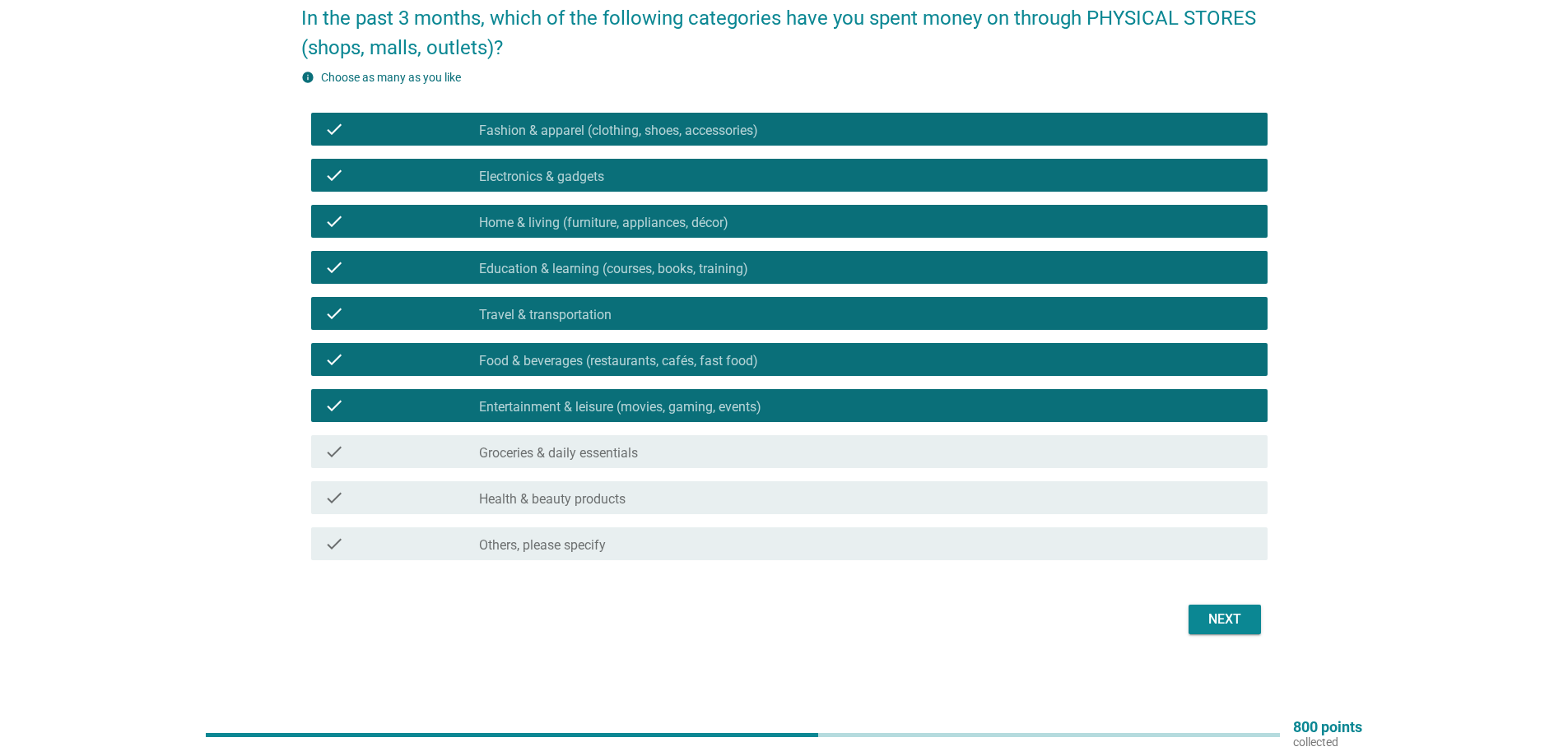
click at [641, 464] on div "check check_box_outline_blank Groceries & daily essentials" at bounding box center [789, 452] width 956 height 33
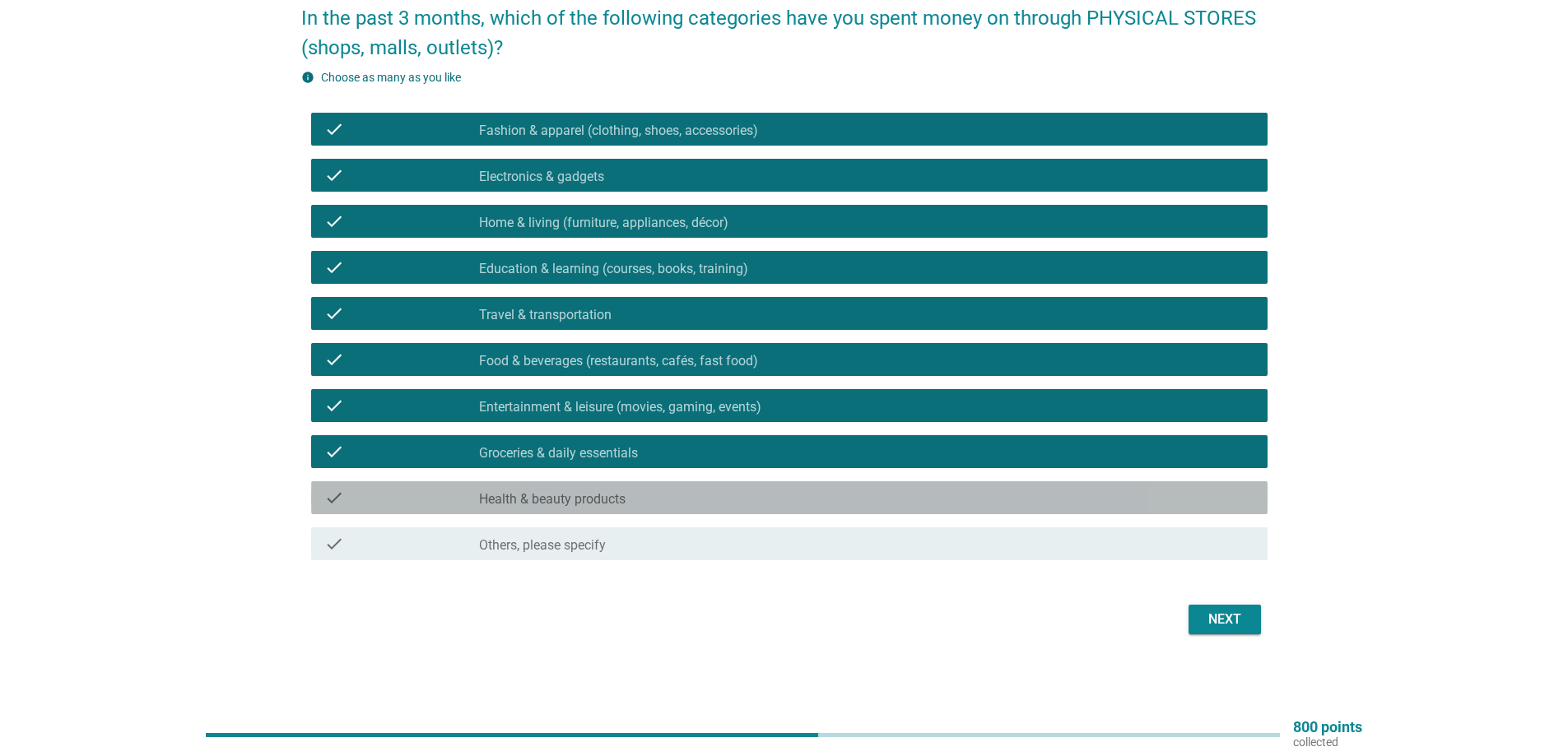
click at [640, 499] on div "check_box_outline_blank Health & beauty products" at bounding box center [866, 498] width 775 height 19
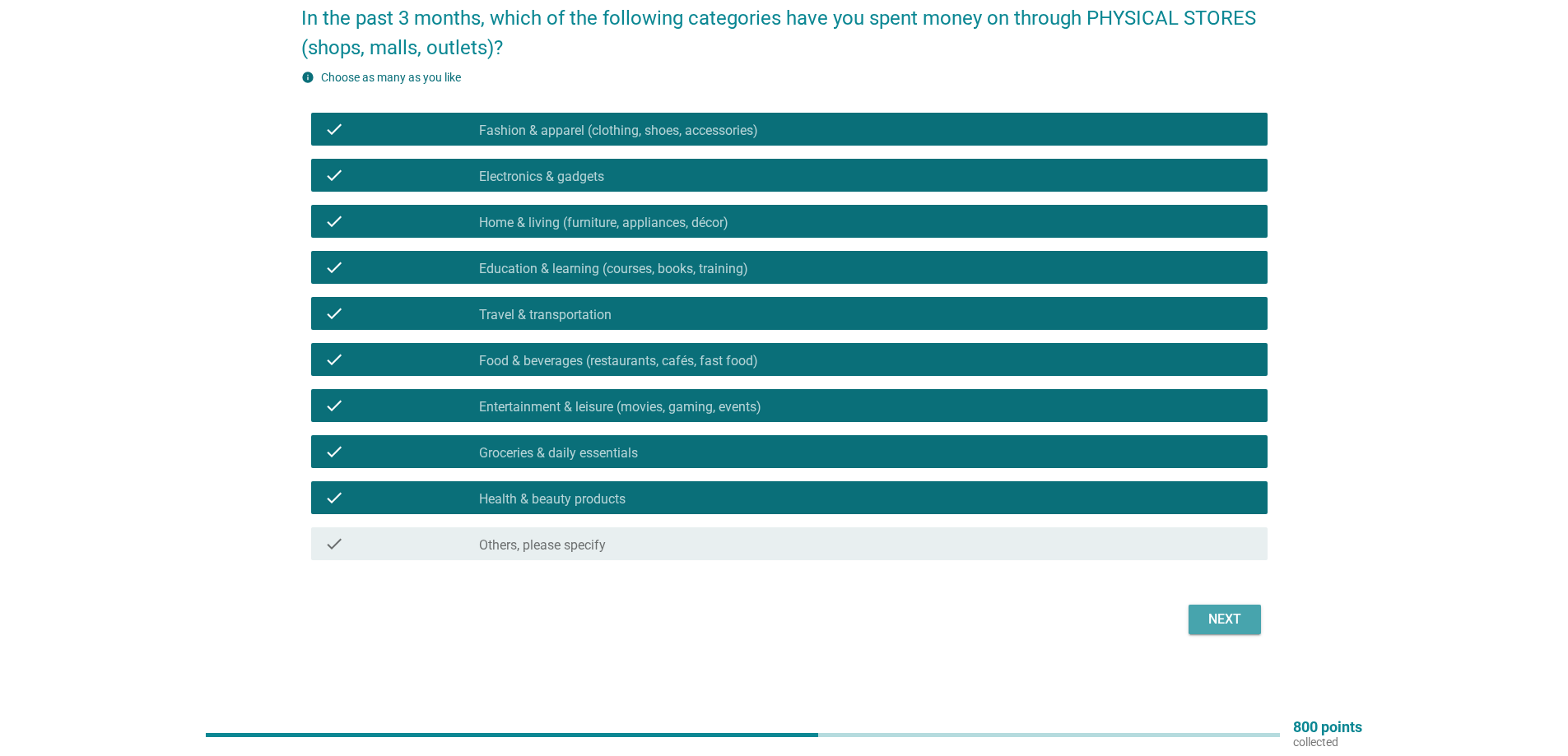
click at [1217, 614] on div "Next" at bounding box center [1224, 619] width 46 height 19
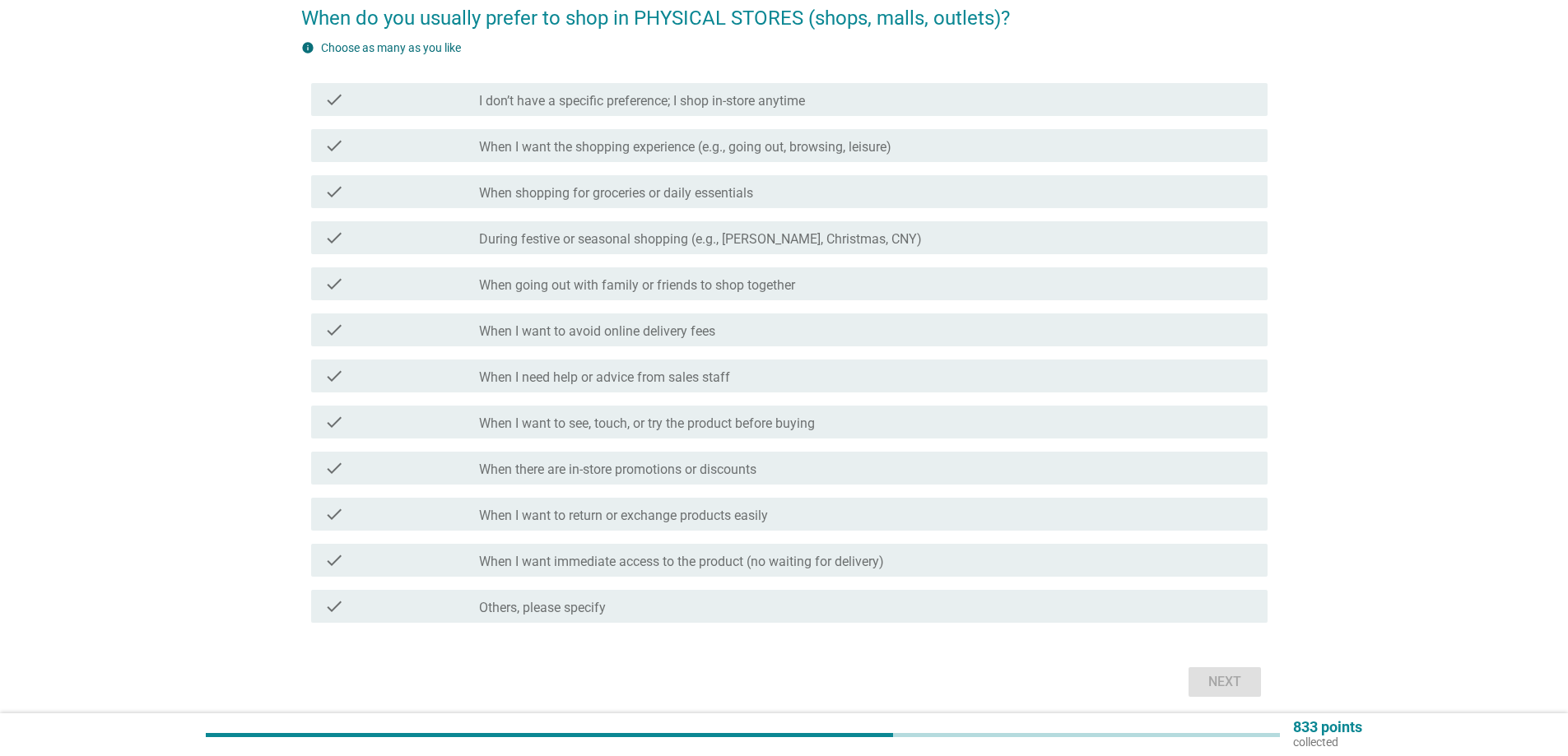
scroll to position [0, 0]
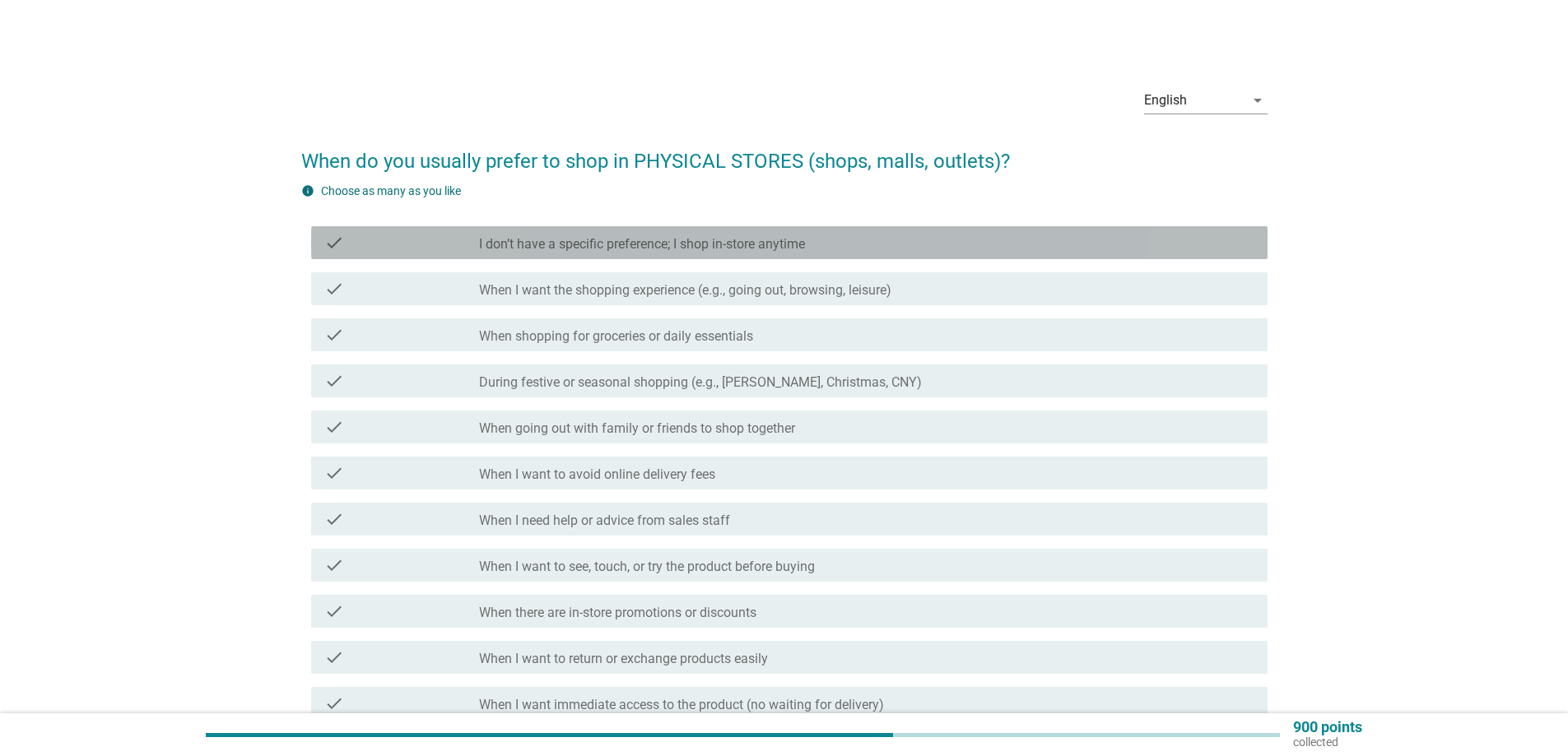
click at [606, 252] on label "I don’t have a specific preference; I shop in-store anytime" at bounding box center [642, 245] width 326 height 17
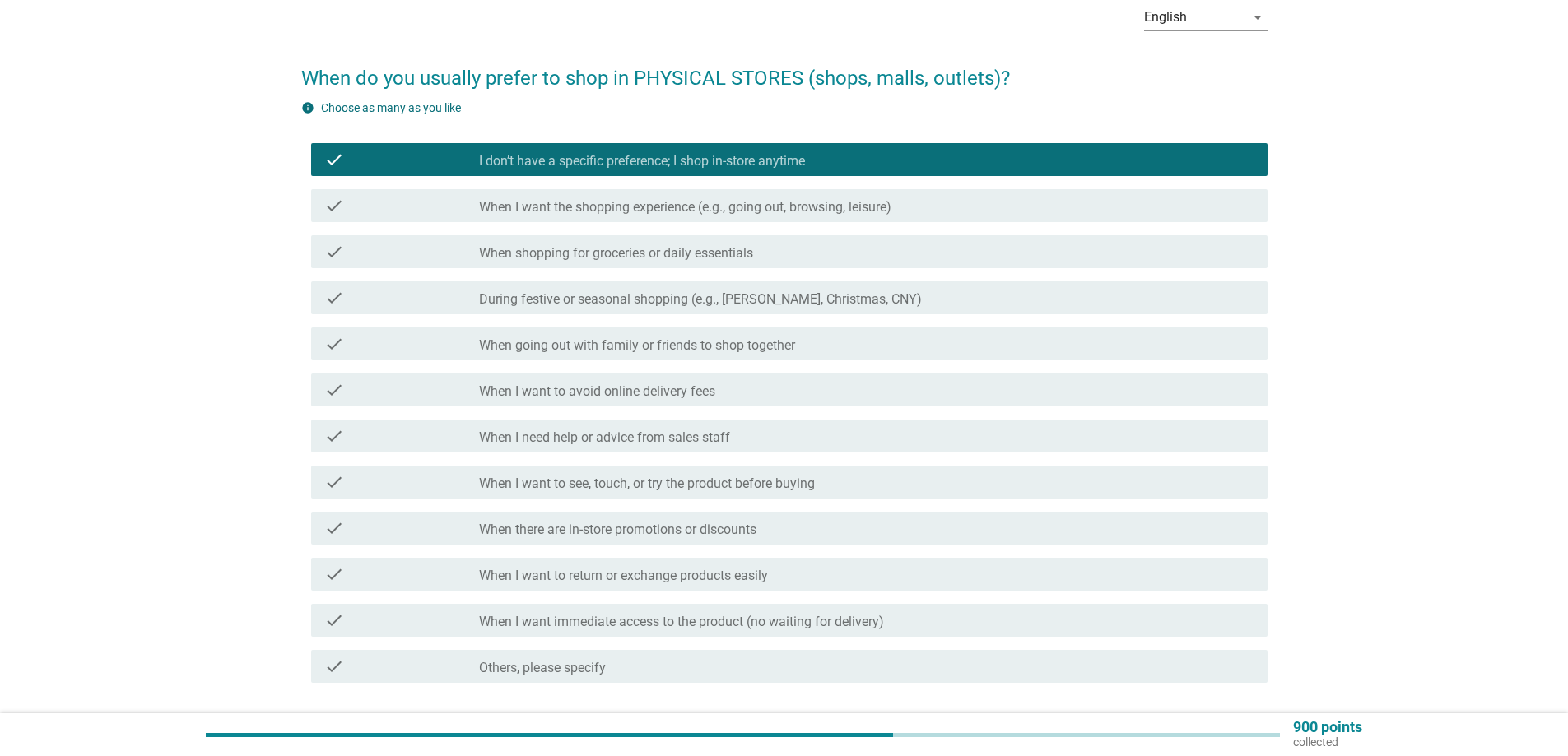
scroll to position [206, 0]
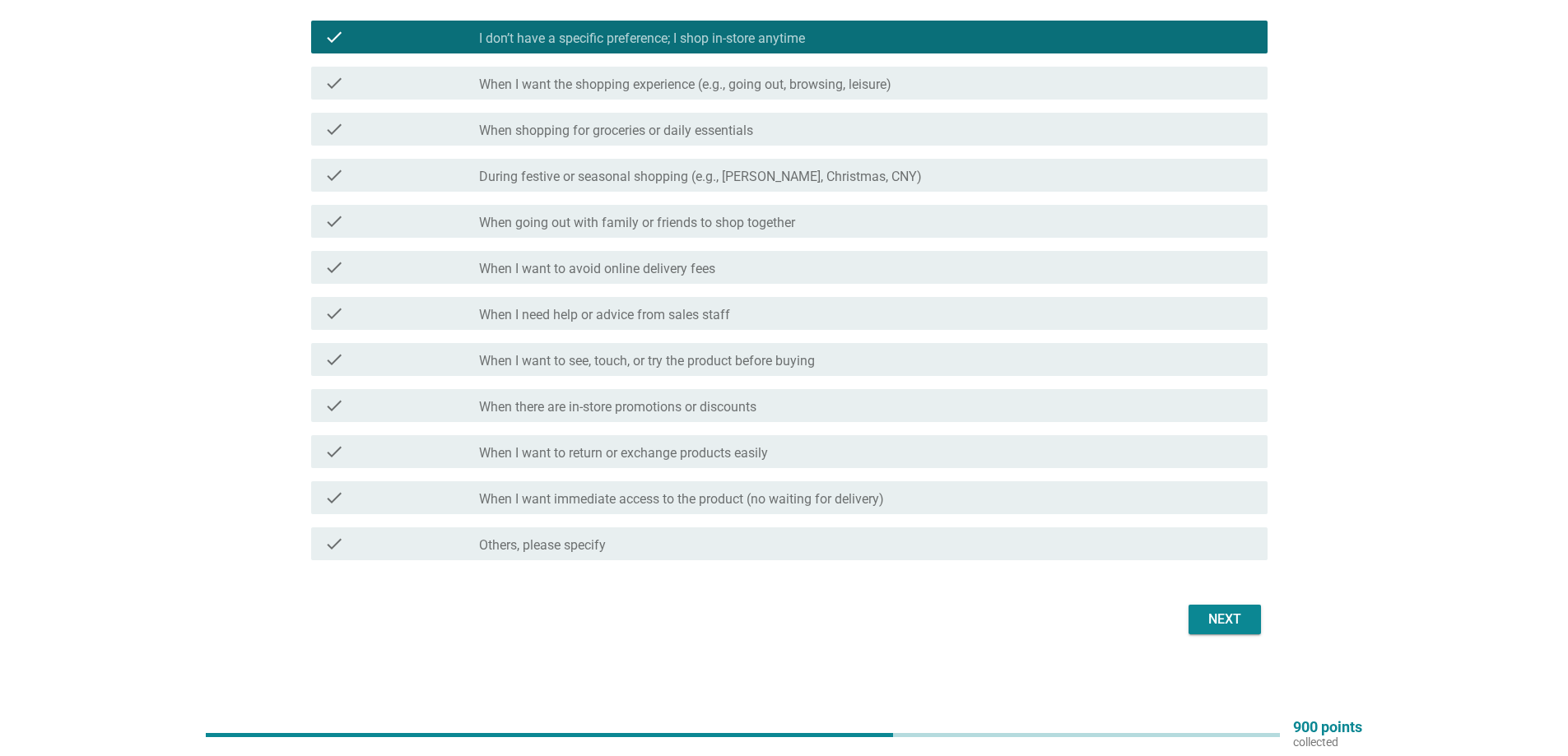
click at [1244, 619] on div "Next" at bounding box center [1224, 619] width 46 height 19
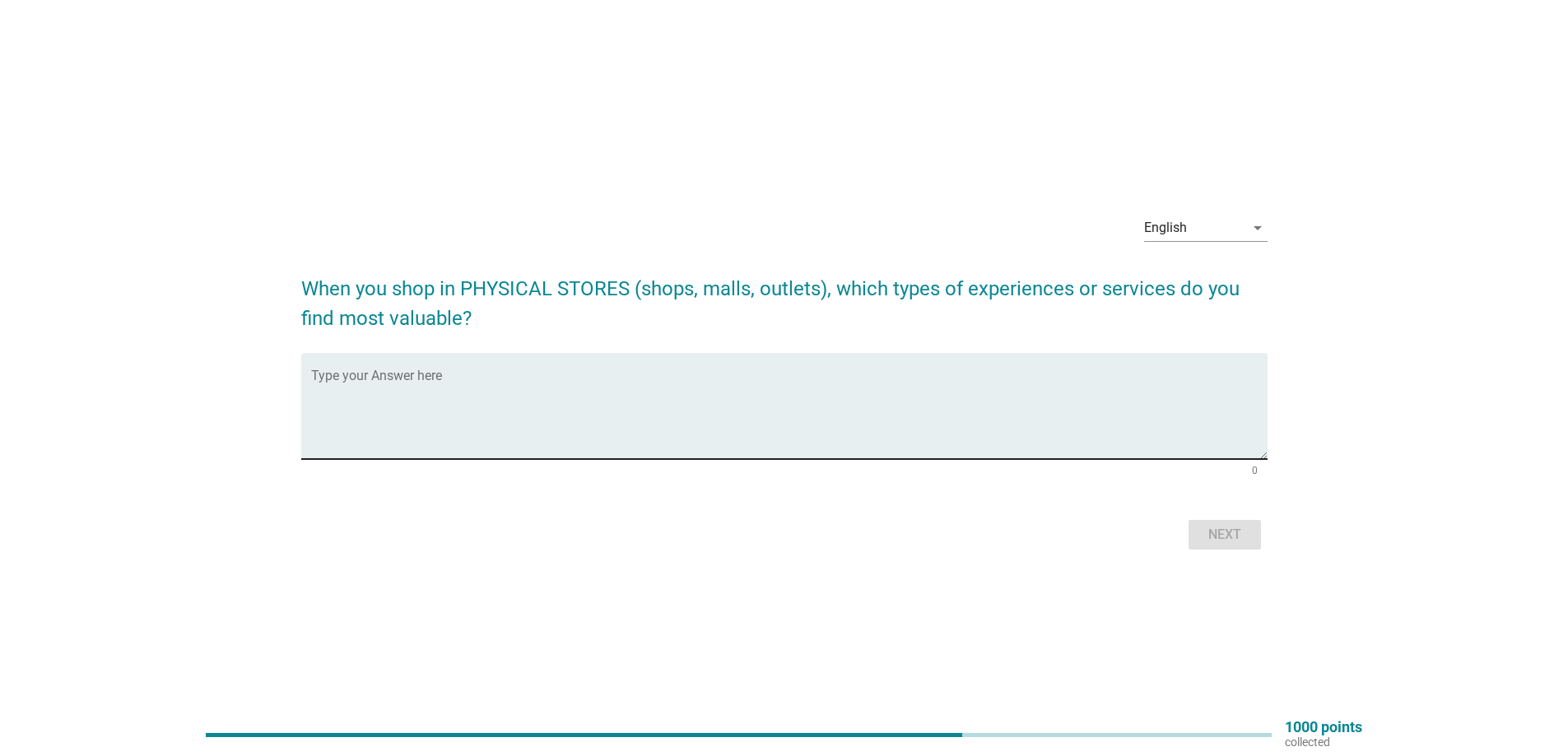
click at [557, 399] on textarea "Type your Answer here" at bounding box center [789, 416] width 956 height 86
type textarea "malls"
click at [1218, 528] on div "Next" at bounding box center [1224, 534] width 46 height 19
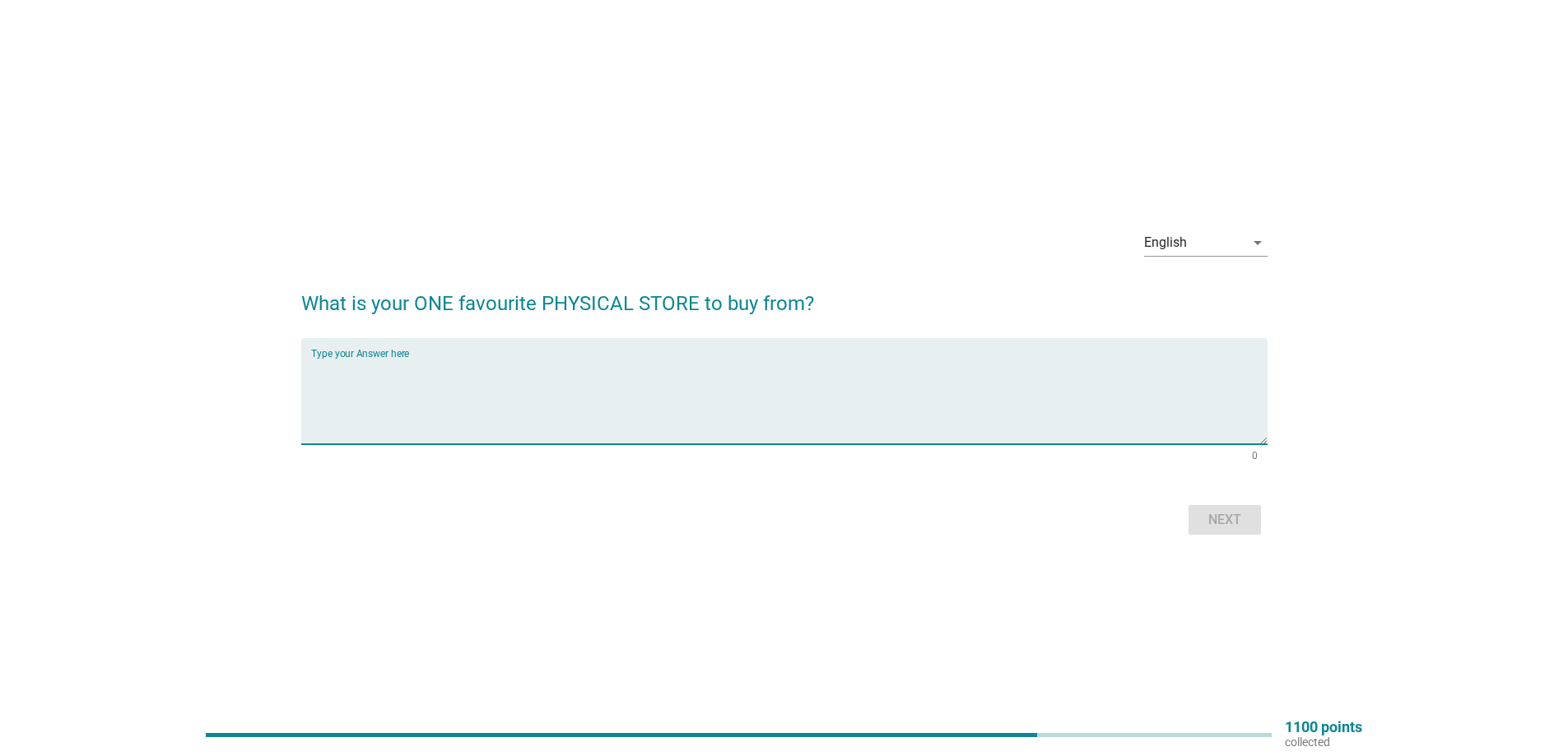
click at [647, 374] on textarea "Type your Answer here" at bounding box center [789, 401] width 956 height 86
type textarea "sogo"
click at [1231, 528] on div "Next" at bounding box center [1224, 520] width 46 height 19
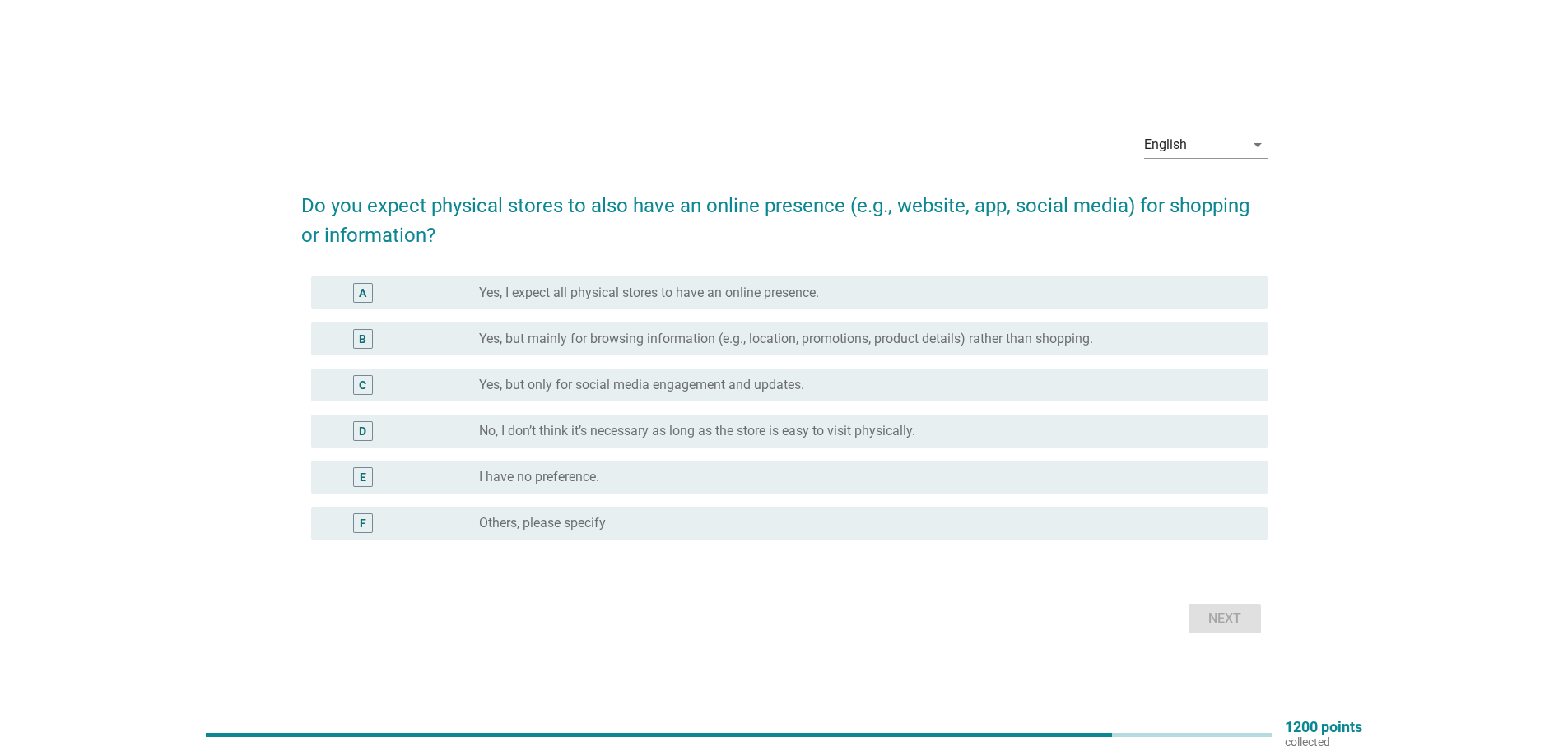
click at [639, 338] on label "Yes, but mainly for browsing information (e.g., location, promotions, product d…" at bounding box center [786, 339] width 614 height 17
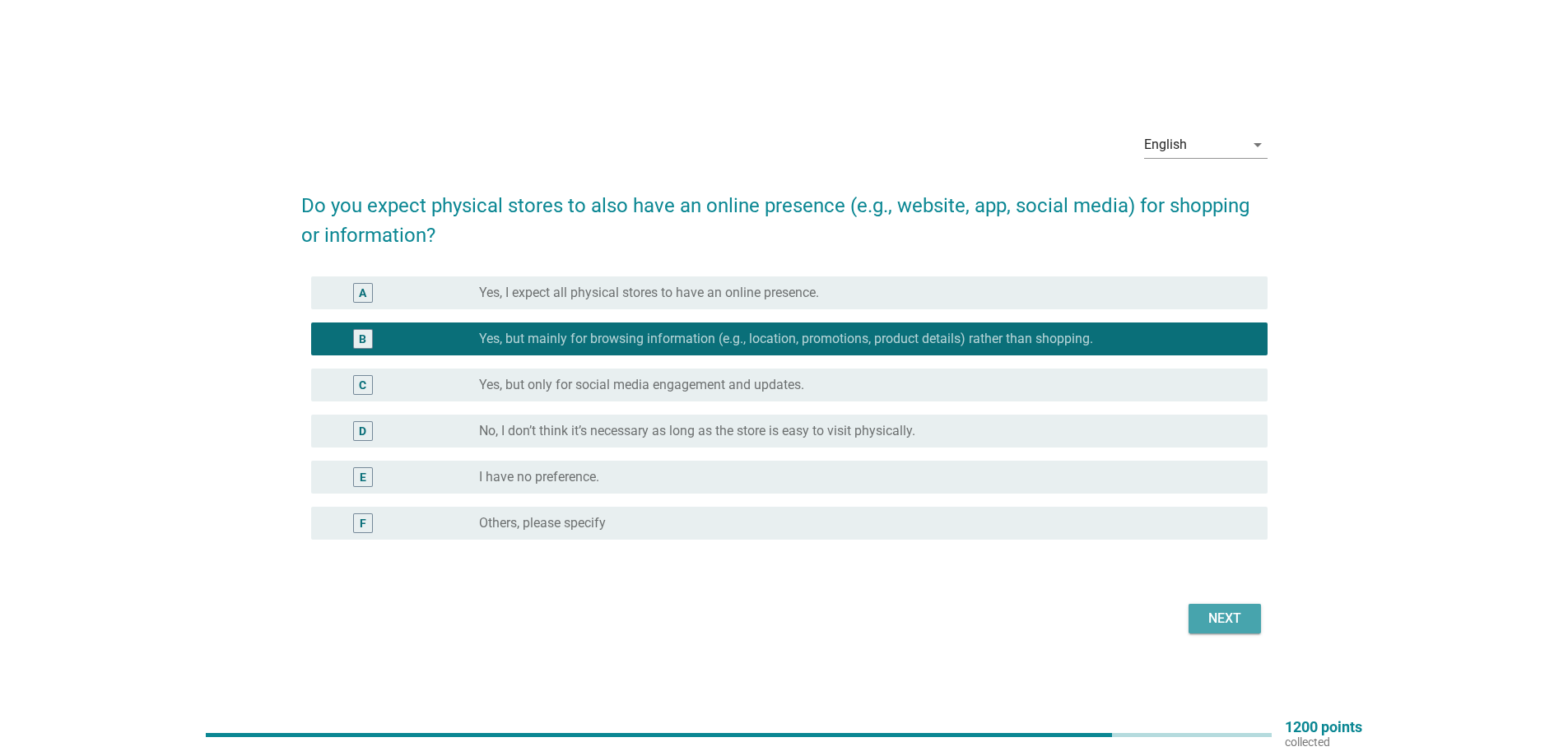
click at [1224, 625] on div "Next" at bounding box center [1224, 618] width 46 height 19
